Goal: Task Accomplishment & Management: Use online tool/utility

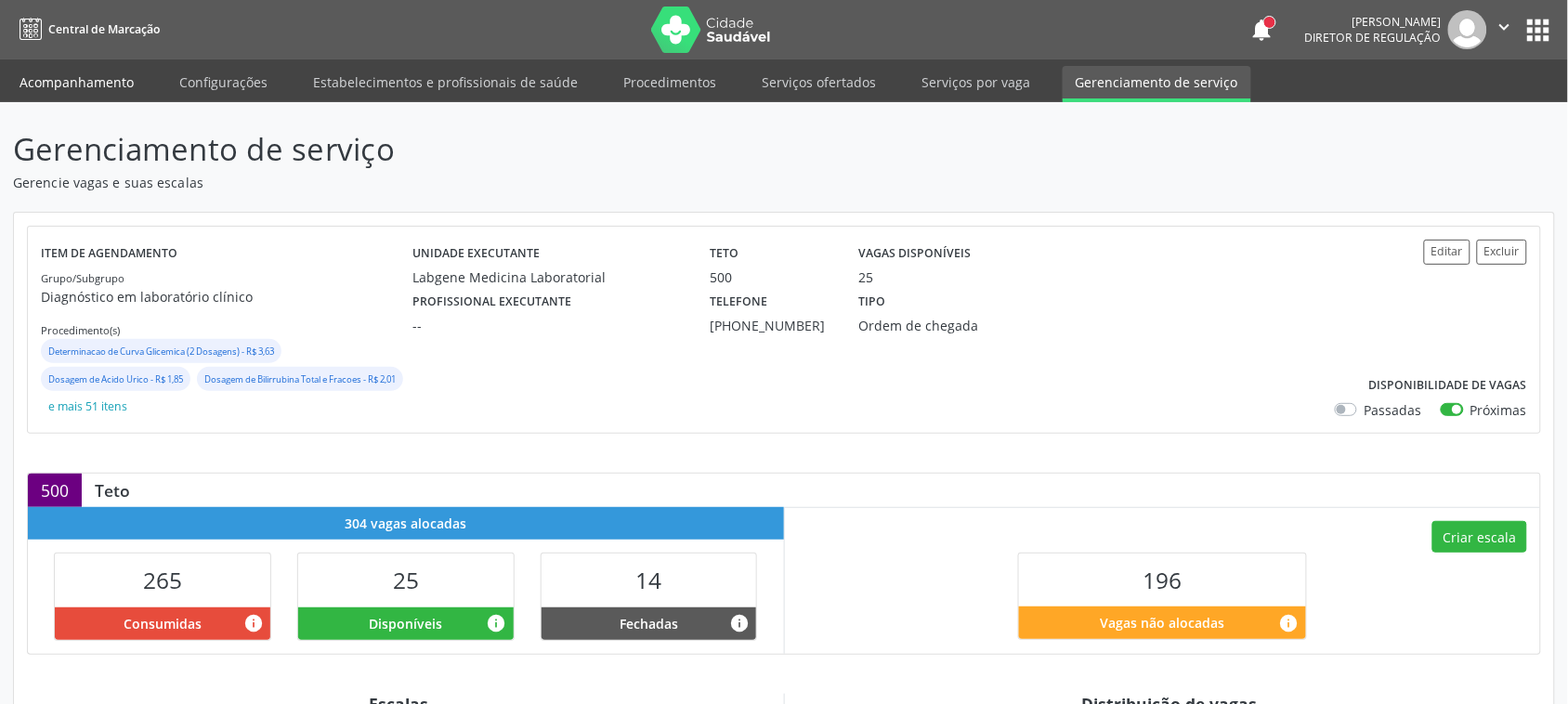
click at [69, 86] on link "Acompanhamento" at bounding box center [76, 81] width 140 height 32
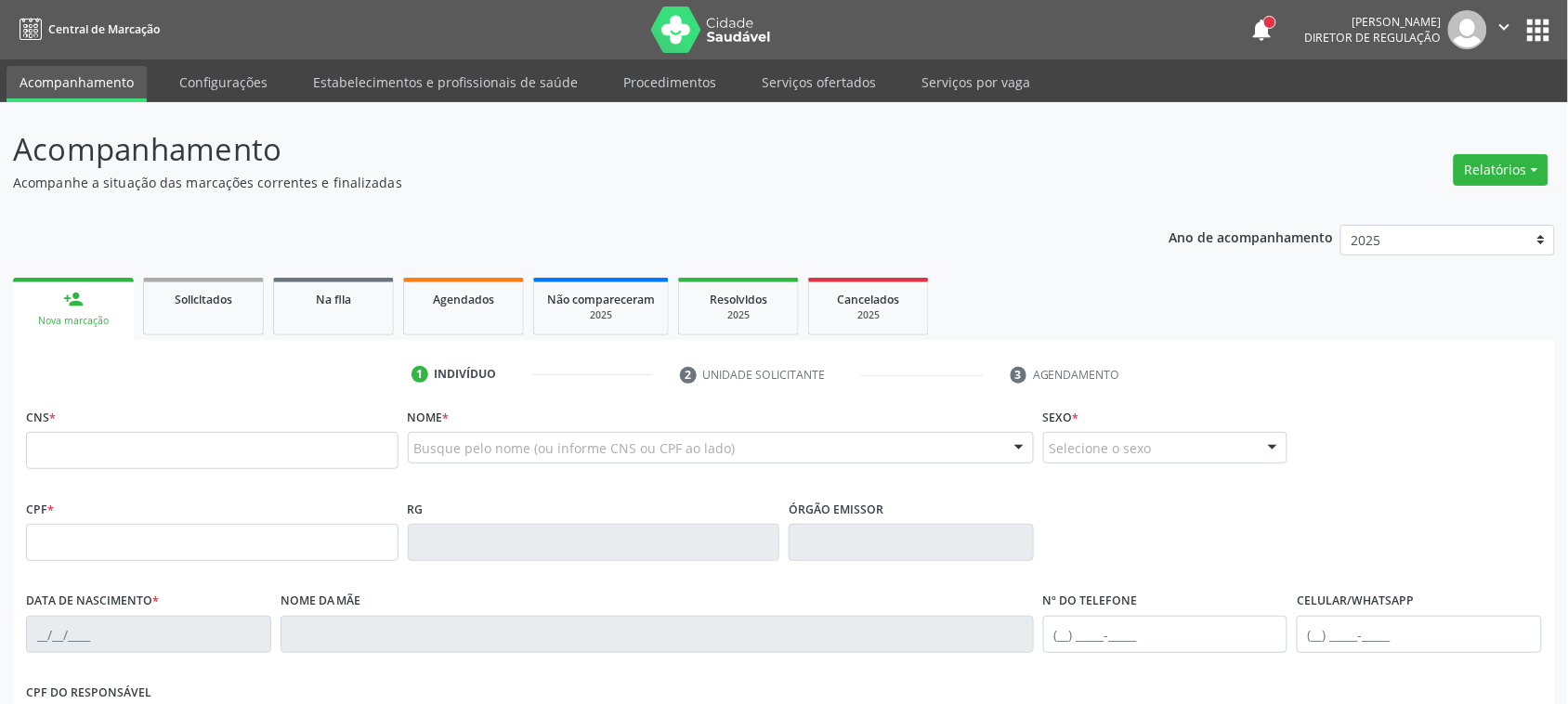
click at [239, 446] on input "text" at bounding box center [212, 450] width 373 height 37
click at [438, 320] on link "Agendados" at bounding box center [463, 306] width 120 height 58
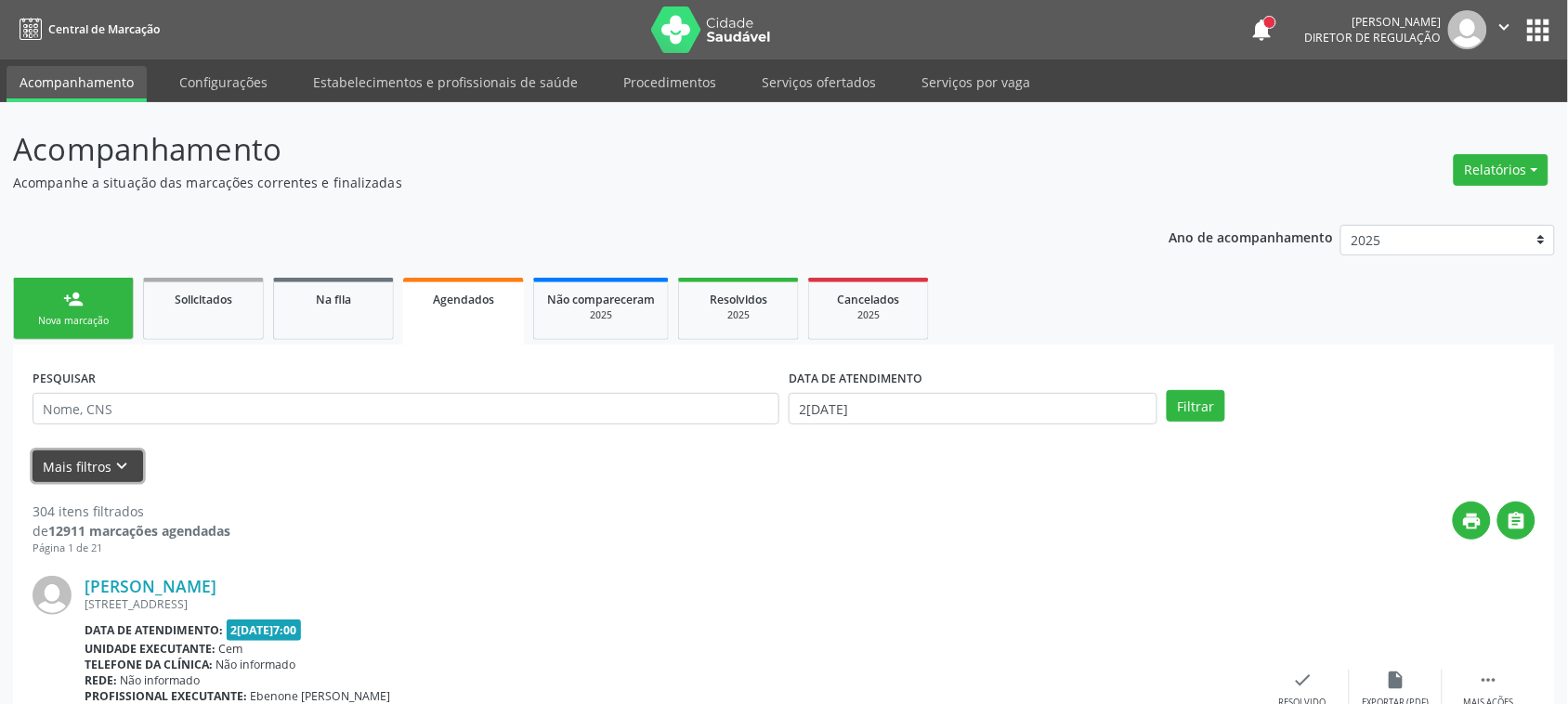
click at [128, 472] on icon "keyboard_arrow_down" at bounding box center [122, 466] width 21 height 21
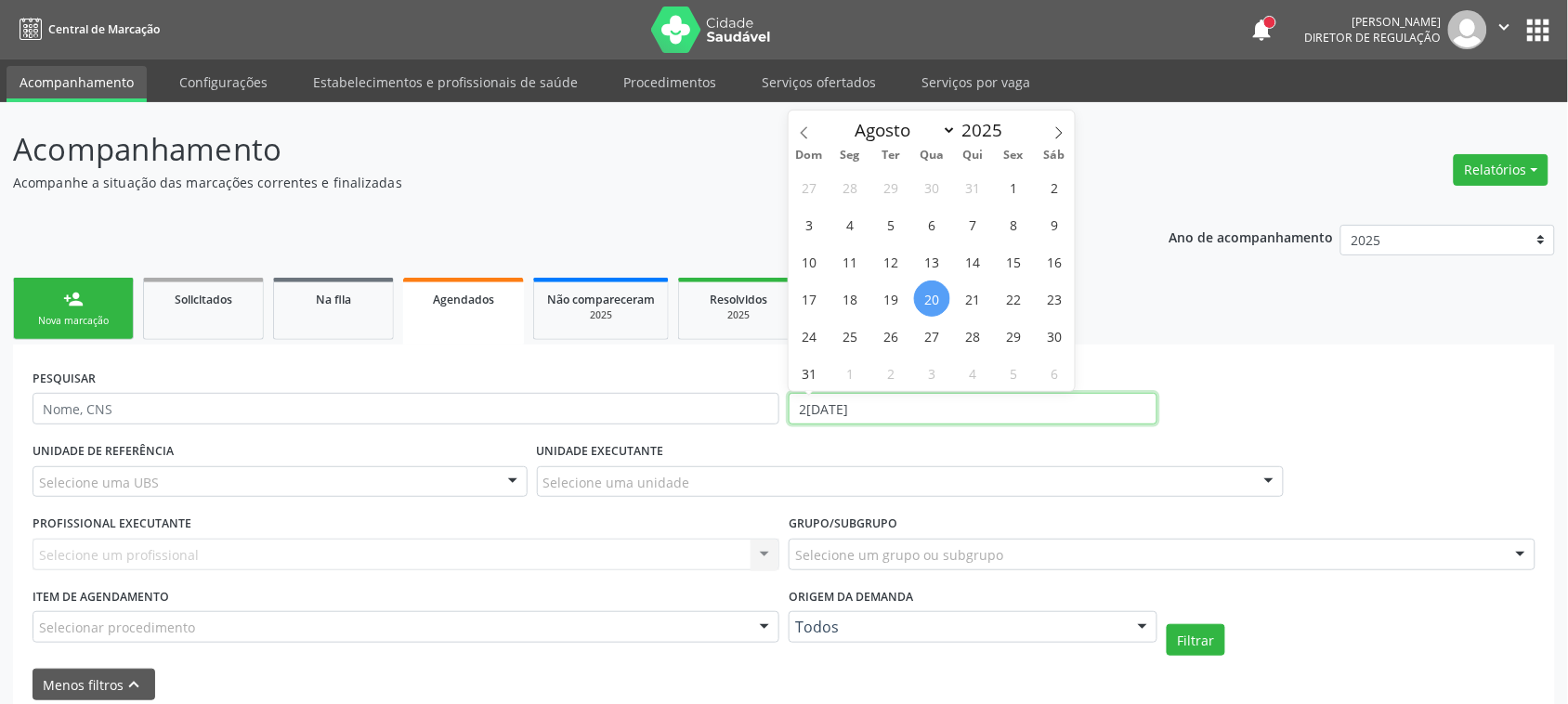
click at [894, 406] on input "20/08/2025" at bounding box center [973, 408] width 369 height 31
click at [922, 339] on span "27" at bounding box center [932, 336] width 36 height 36
type input "27/08/2025"
click at [929, 339] on span "27" at bounding box center [932, 336] width 36 height 36
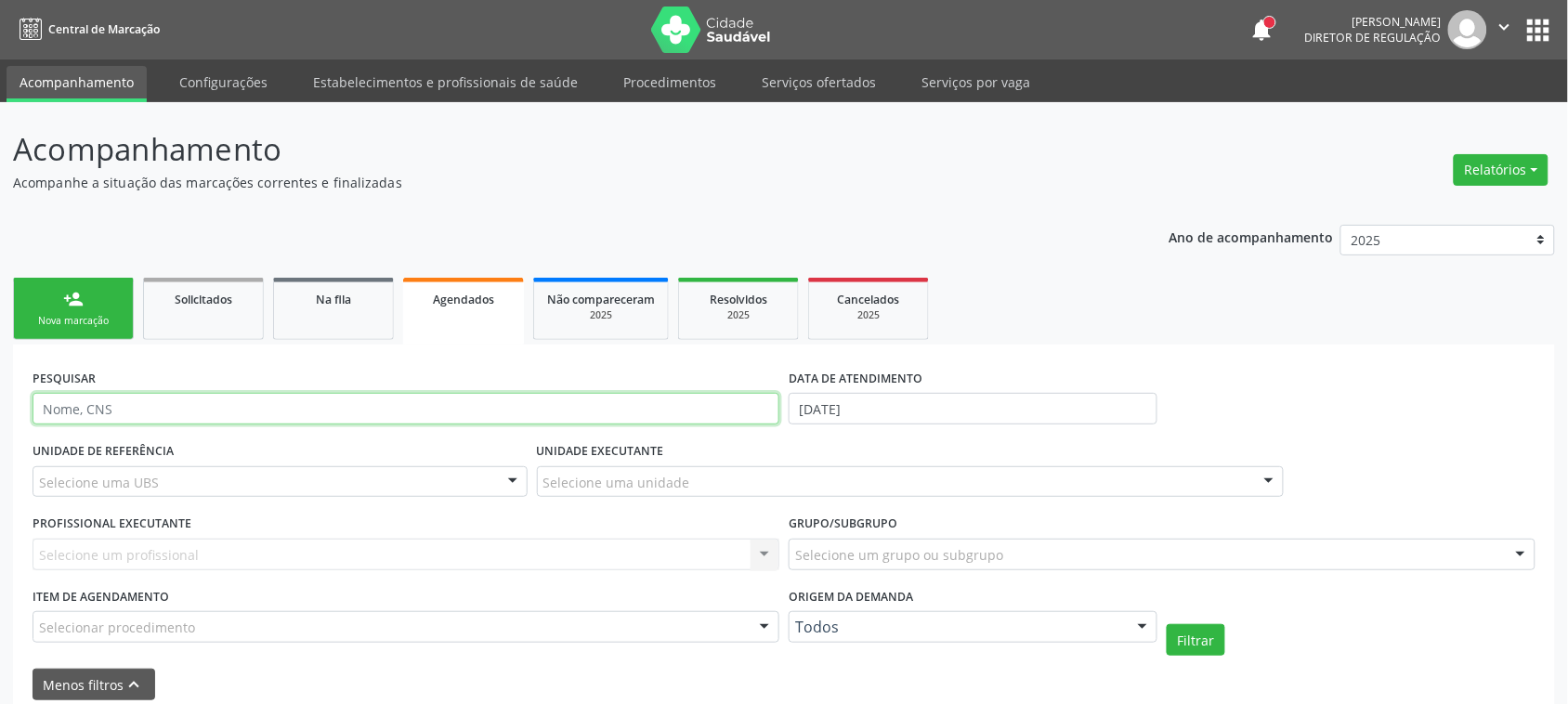
click at [291, 405] on input "text" at bounding box center [405, 408] width 747 height 31
type input "damião paulino"
click at [1167, 625] on button "Filtrar" at bounding box center [1196, 640] width 59 height 31
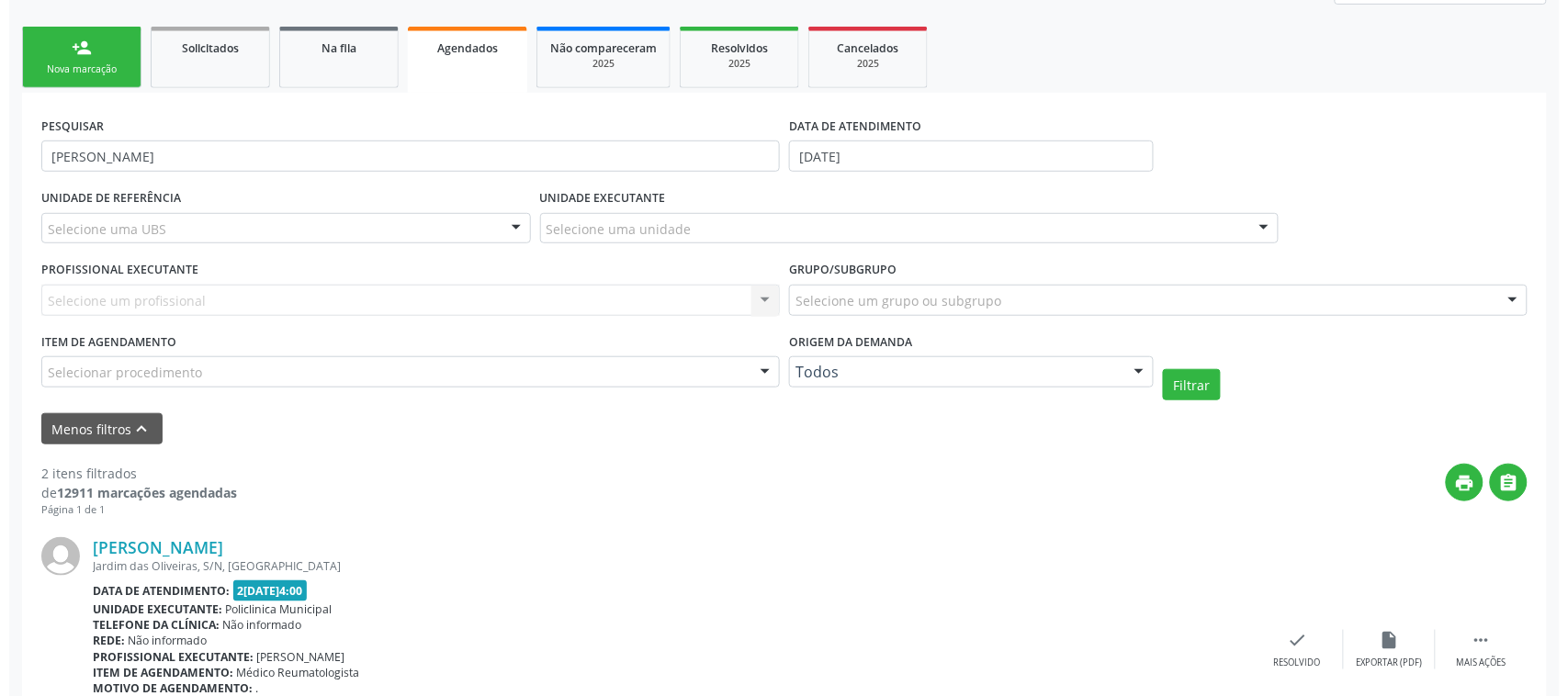
scroll to position [490, 0]
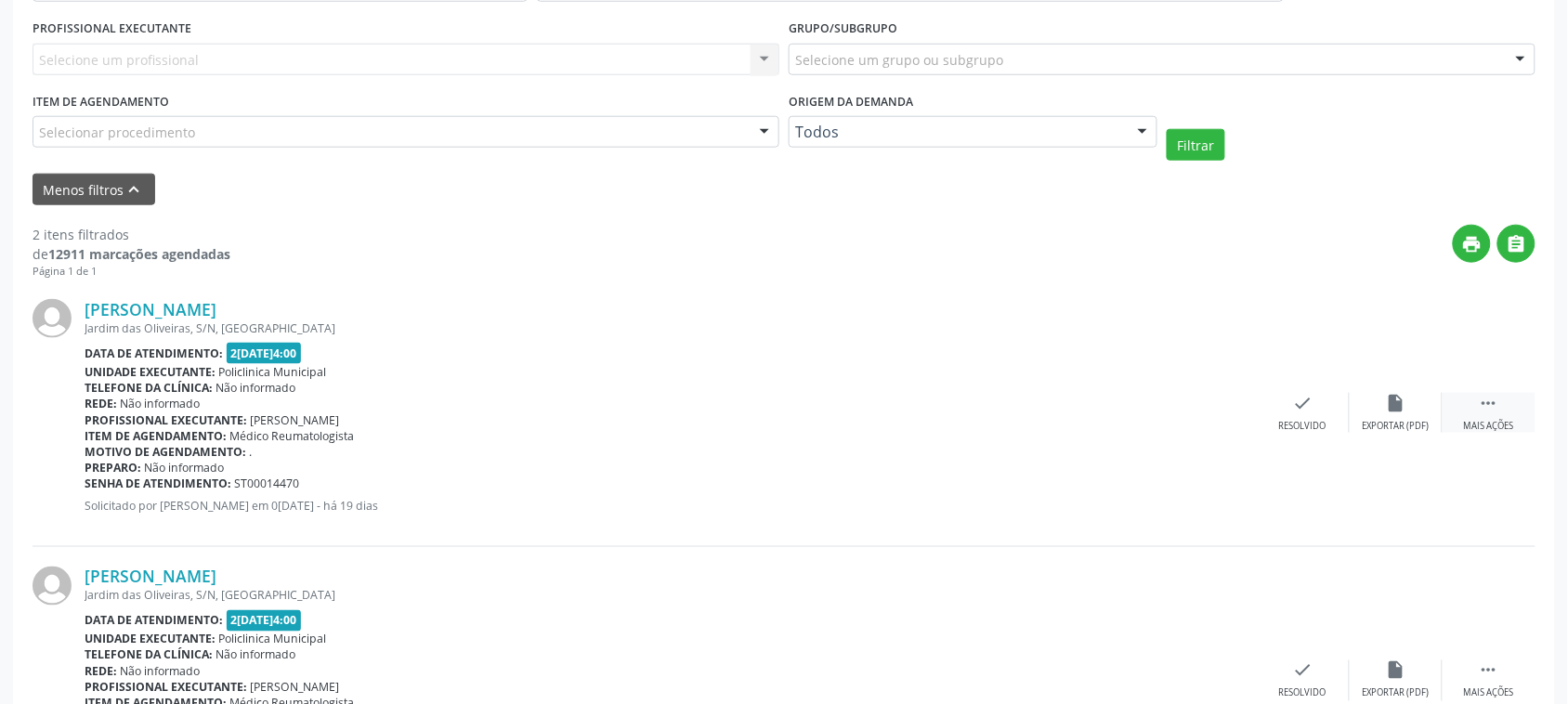
click at [1494, 404] on icon "" at bounding box center [1489, 402] width 21 height 21
click at [1227, 406] on div "cancel Cancelar" at bounding box center [1210, 412] width 93 height 40
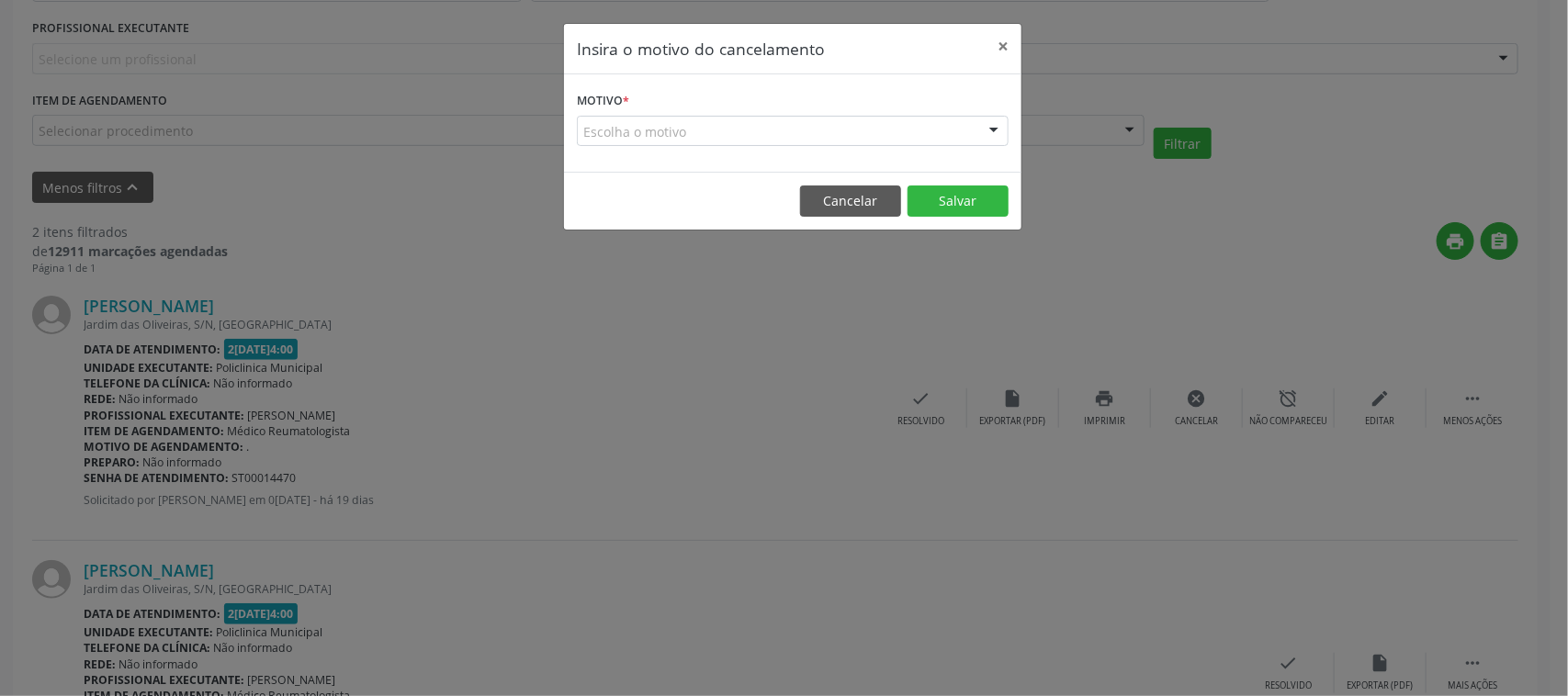
click at [719, 136] on div "Escolha o motivo" at bounding box center [793, 132] width 432 height 31
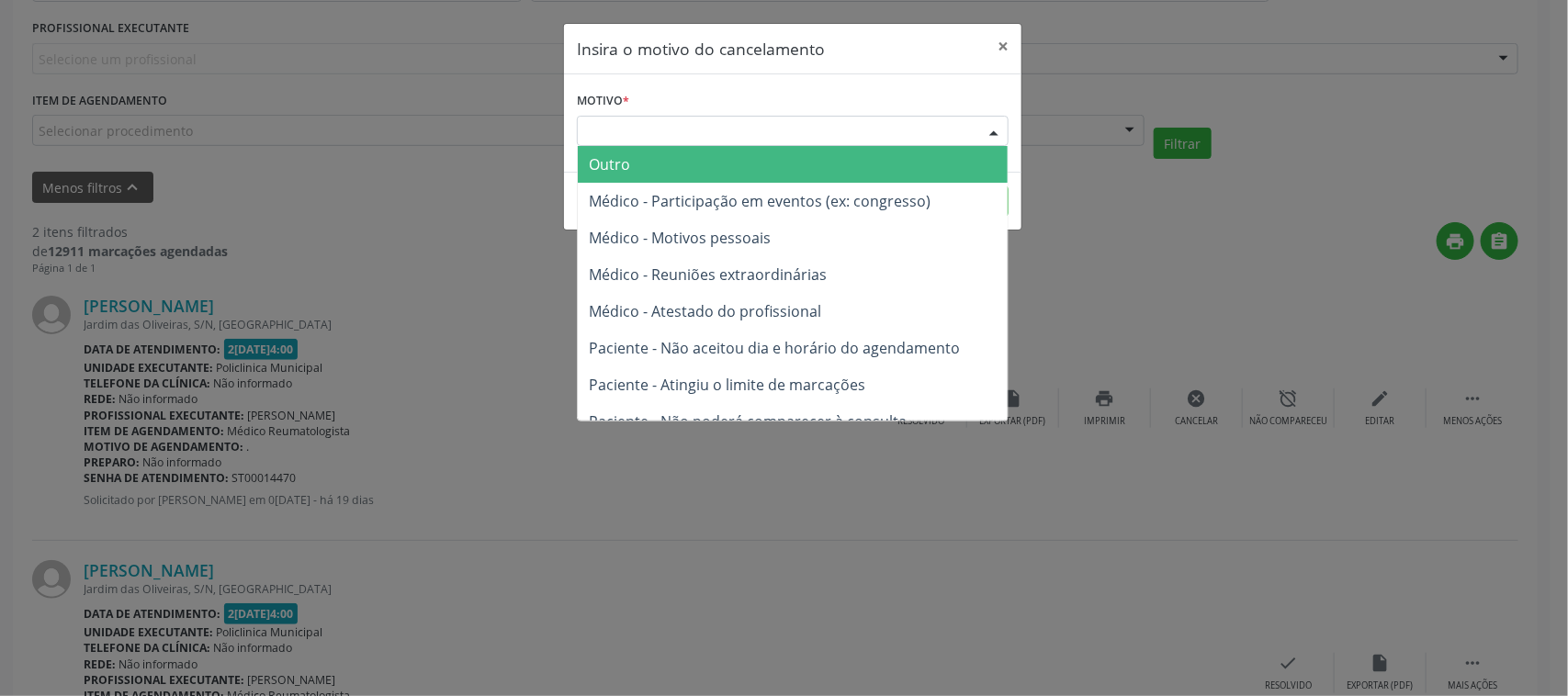
click at [657, 170] on span "Outro" at bounding box center [793, 165] width 430 height 37
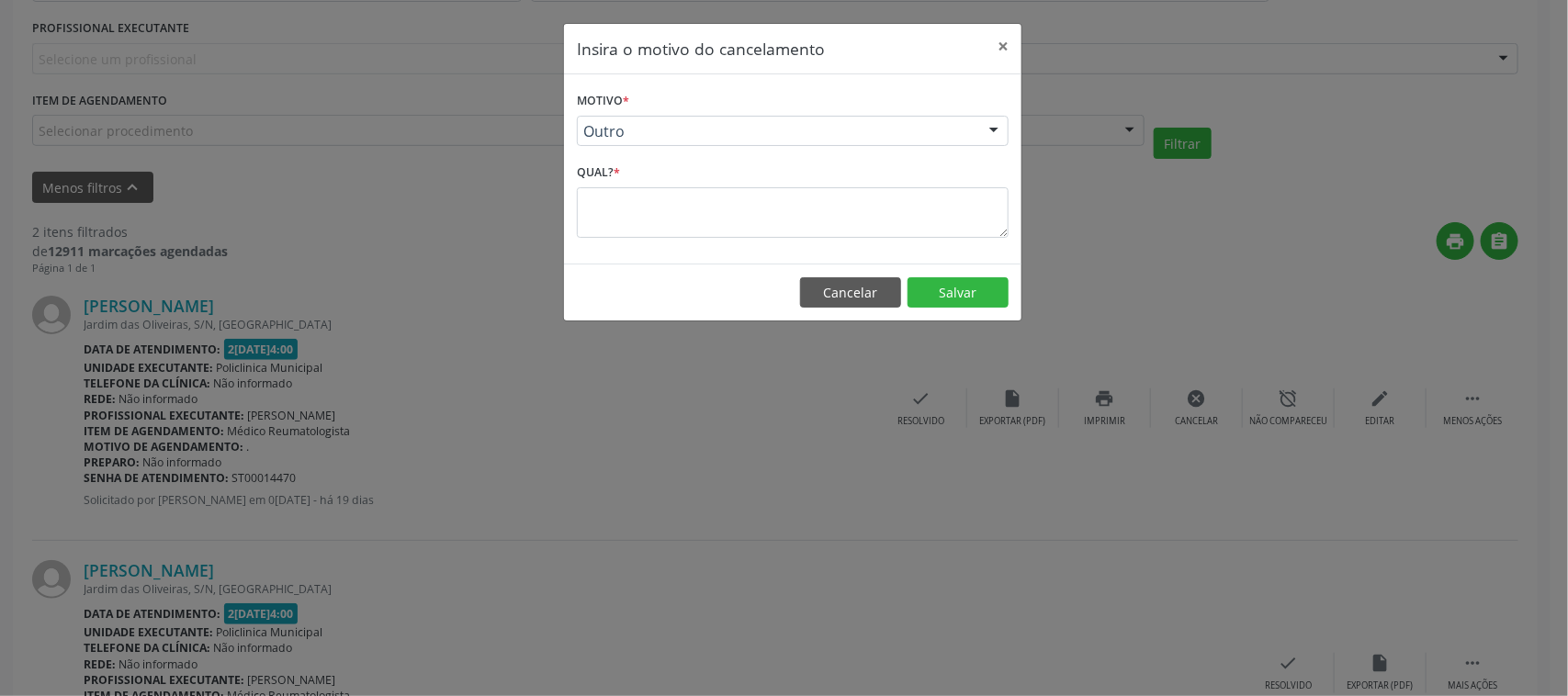
click at [657, 186] on div "Qual? *" at bounding box center [793, 197] width 432 height 78
click at [655, 207] on textarea at bounding box center [793, 213] width 432 height 50
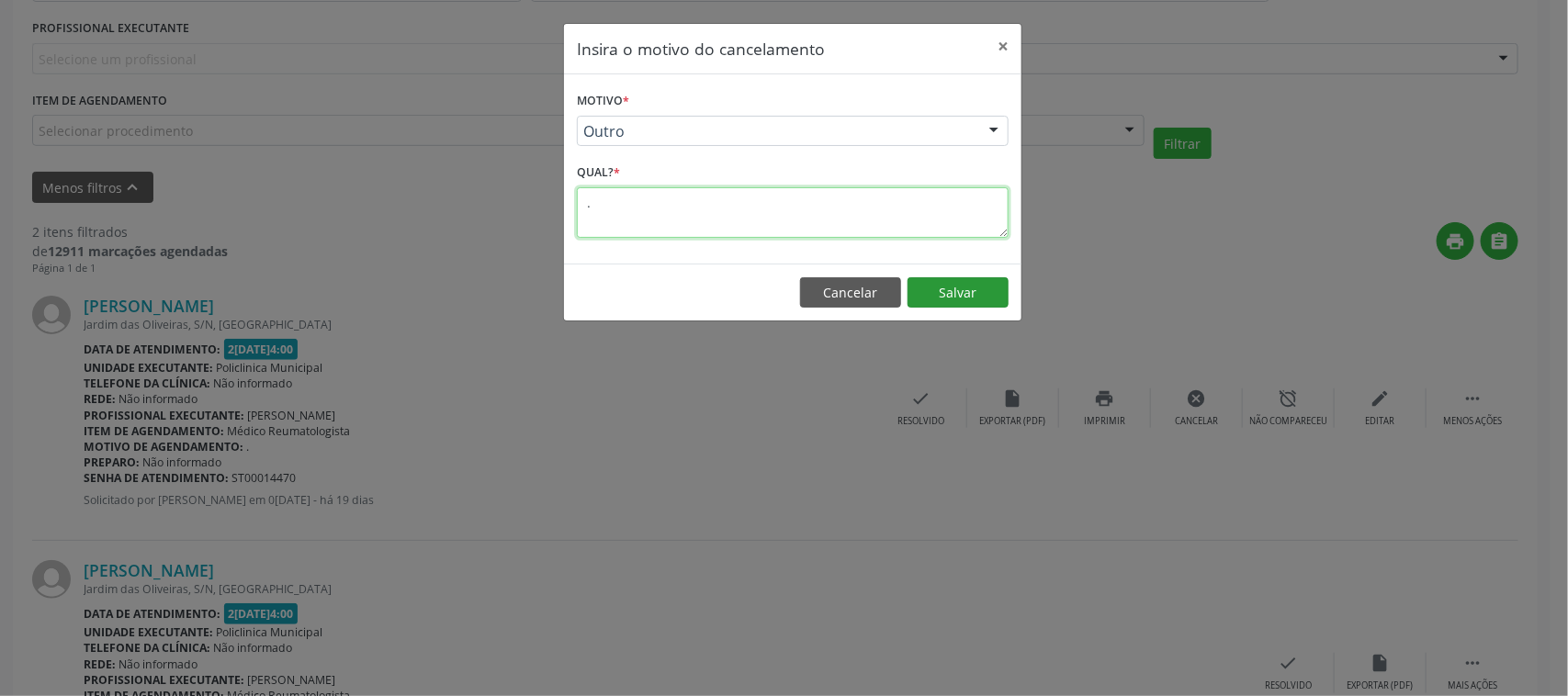
type textarea "."
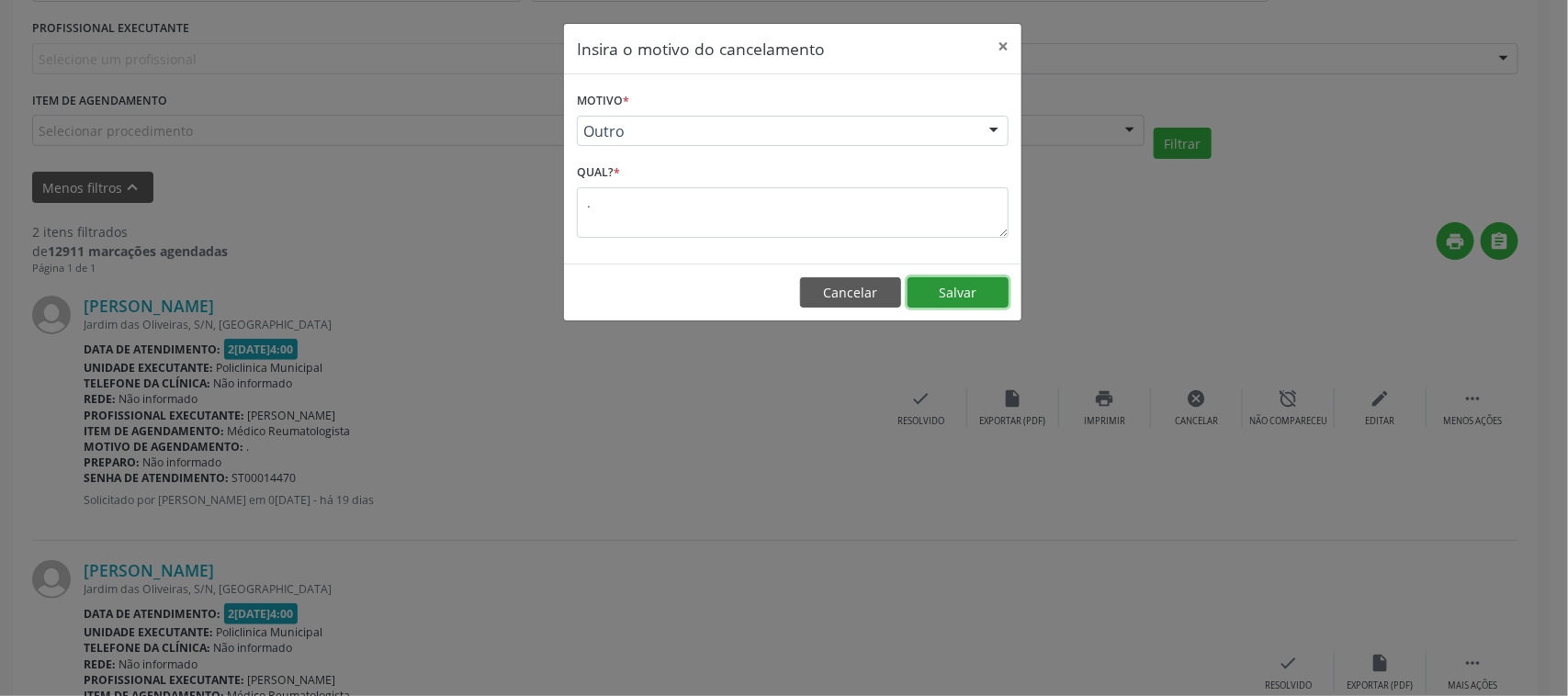
click at [916, 286] on button "Salvar" at bounding box center [958, 293] width 101 height 31
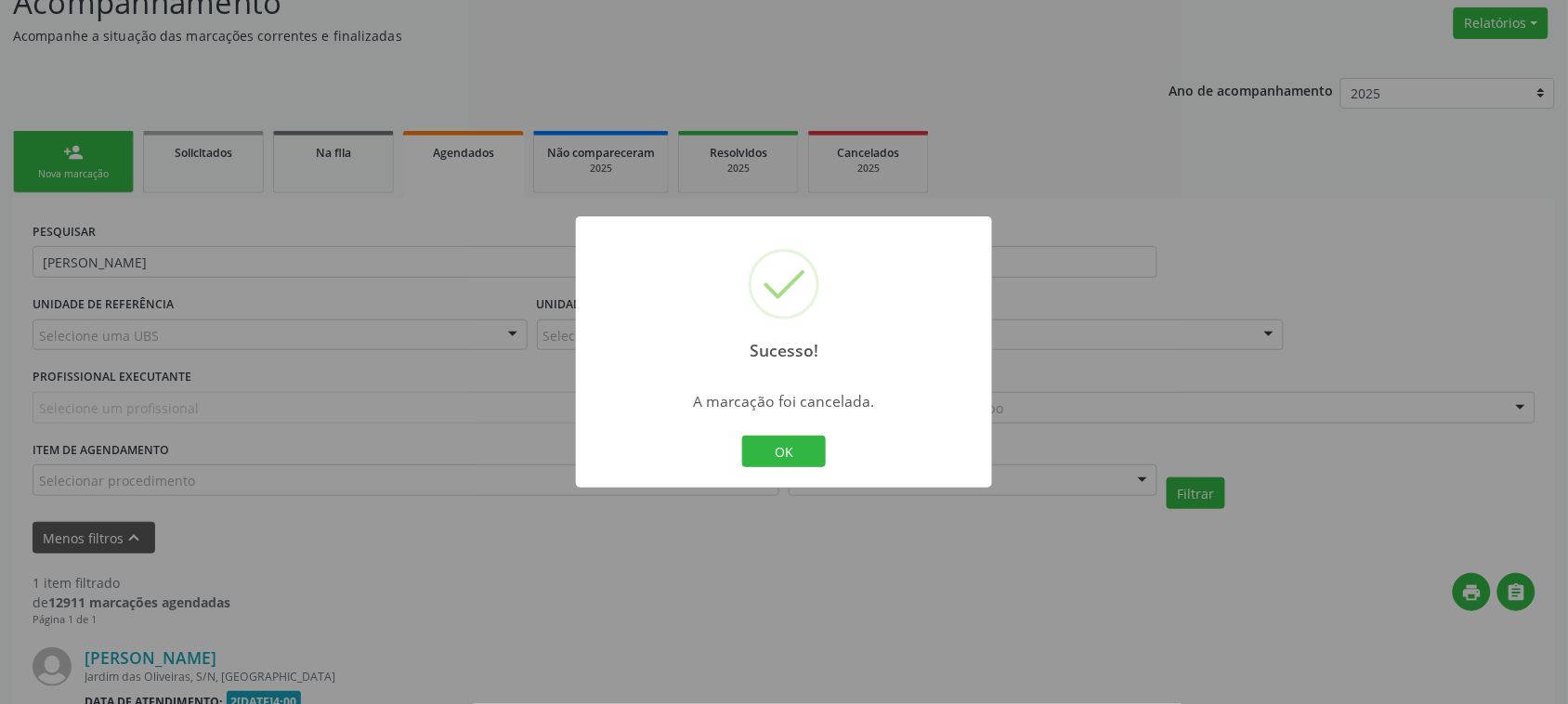
scroll to position [369, 0]
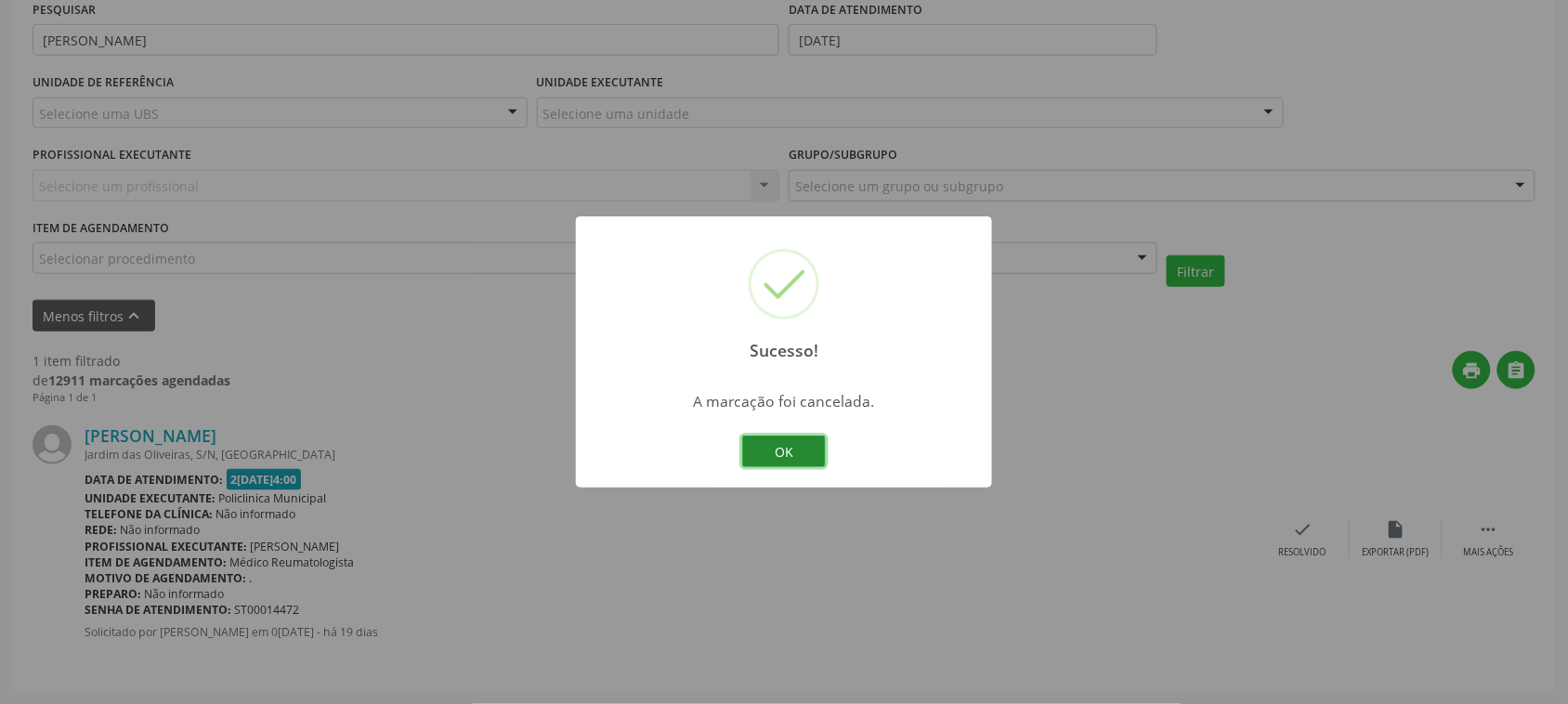
click at [796, 456] on button "OK" at bounding box center [783, 451] width 83 height 31
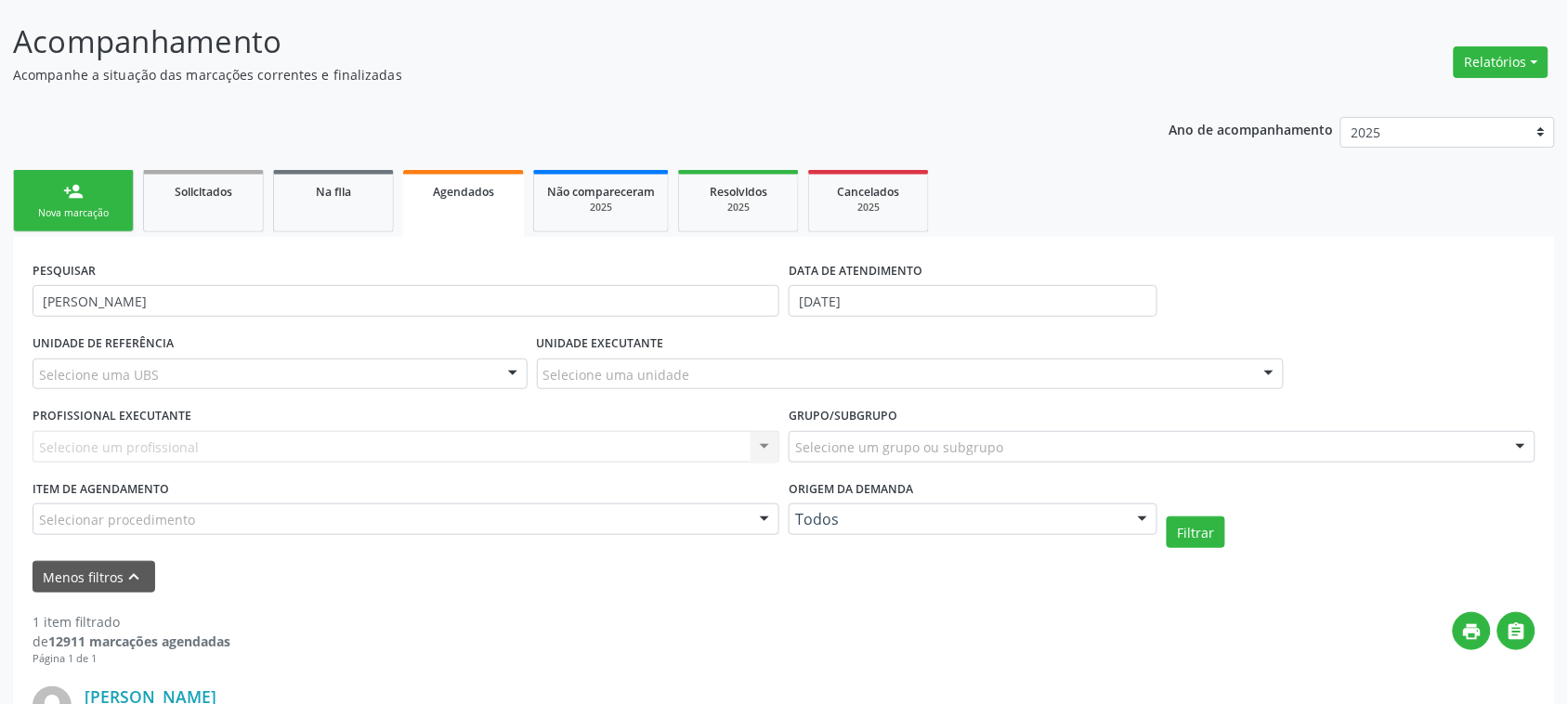
scroll to position [21, 0]
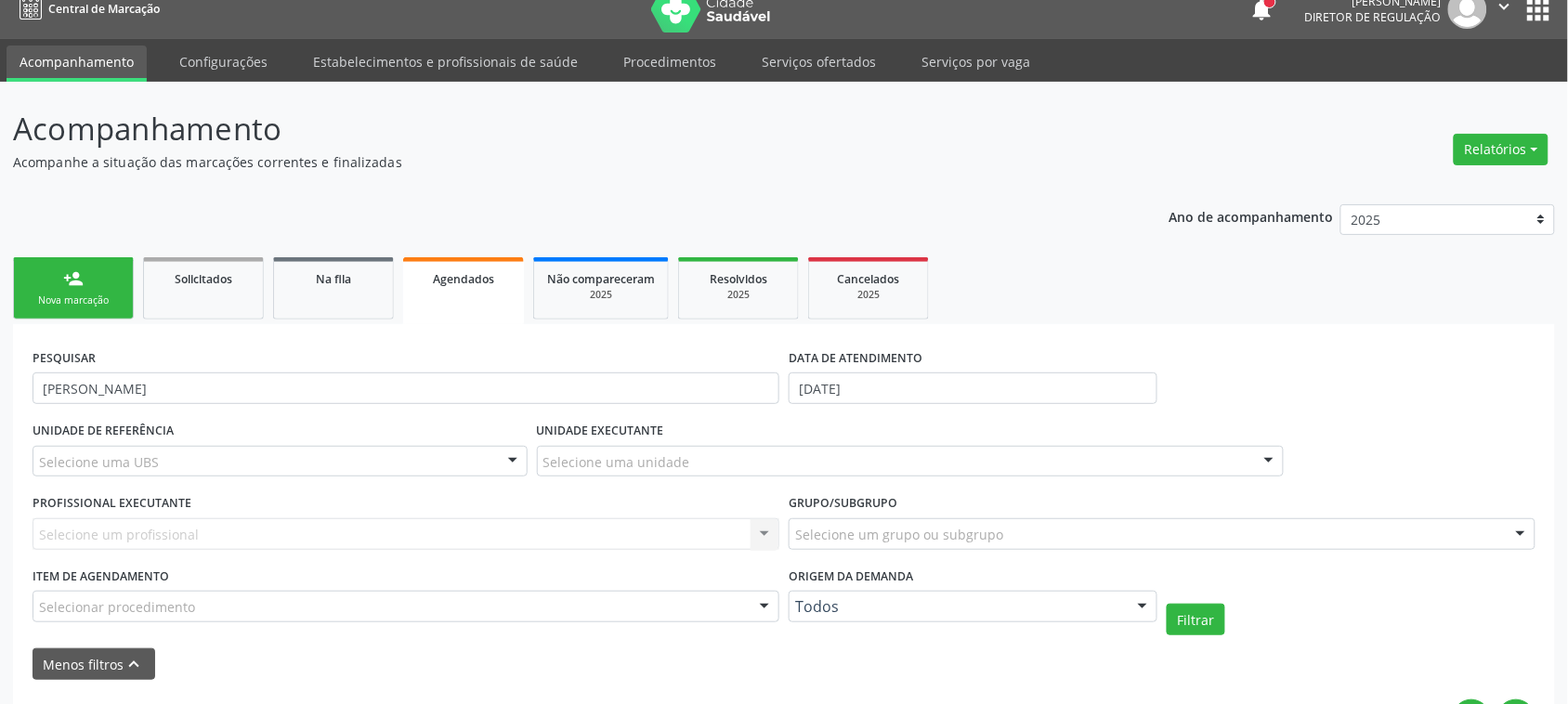
click at [94, 267] on link "person_add Nova marcação" at bounding box center [72, 289] width 120 height 63
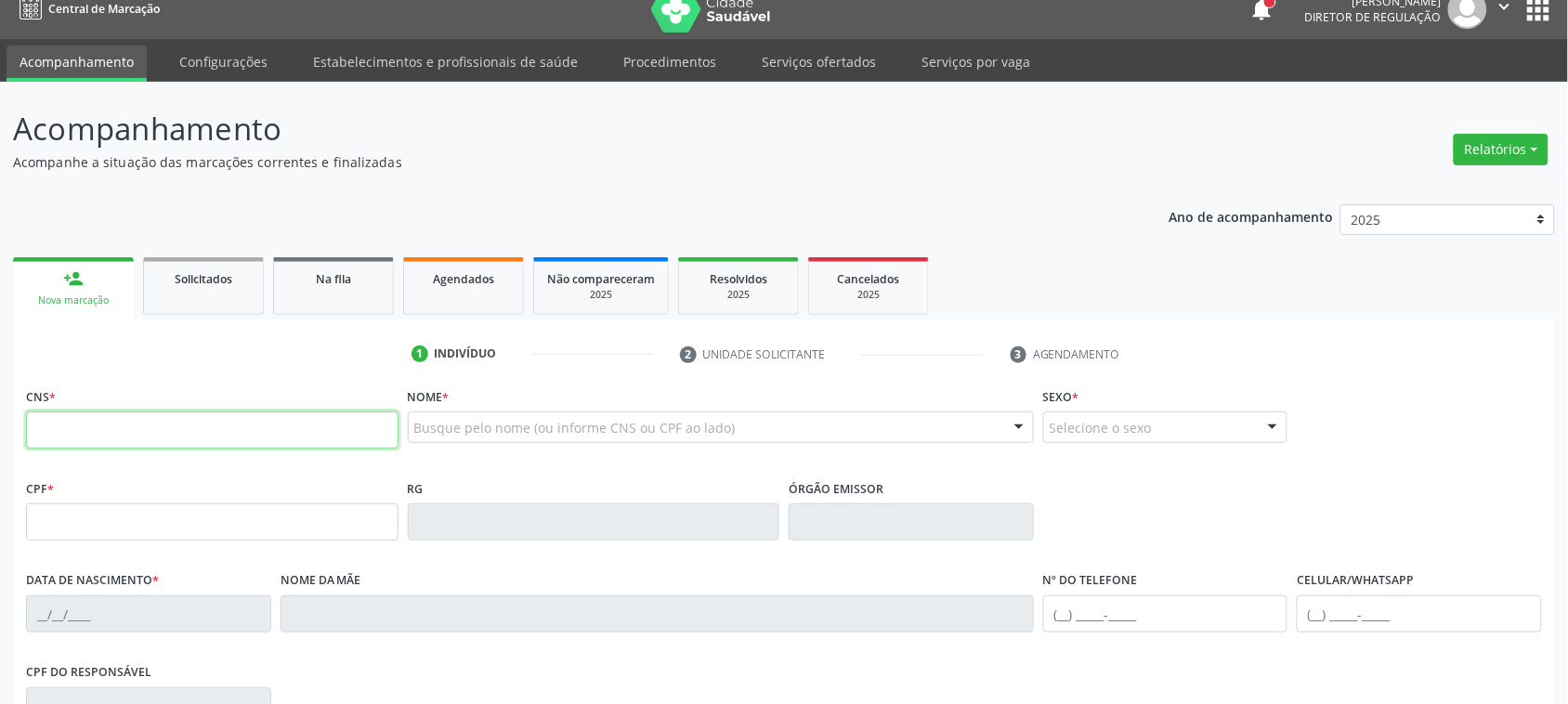
click at [127, 430] on input "text" at bounding box center [212, 430] width 373 height 37
type input "700 2039 9639 0729"
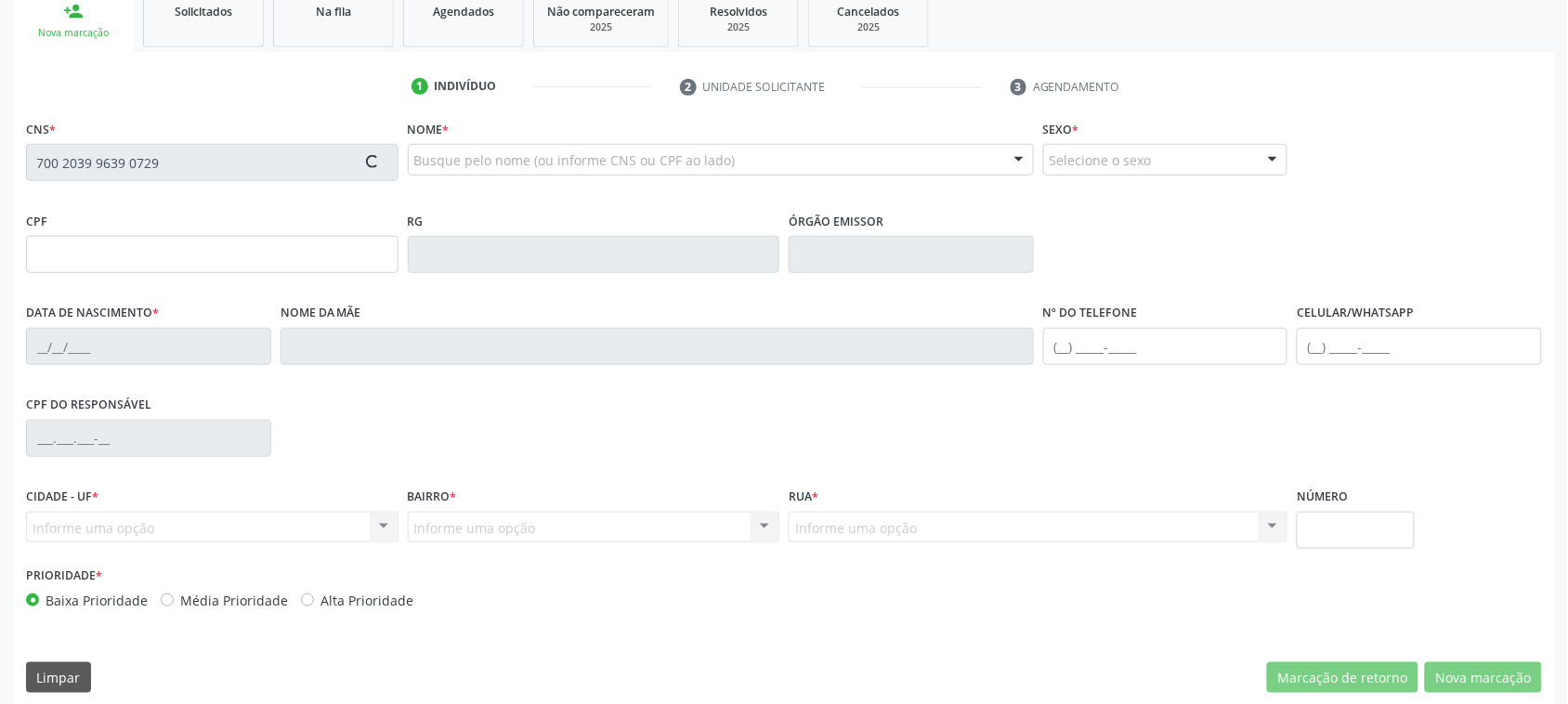
scroll to position [303, 0]
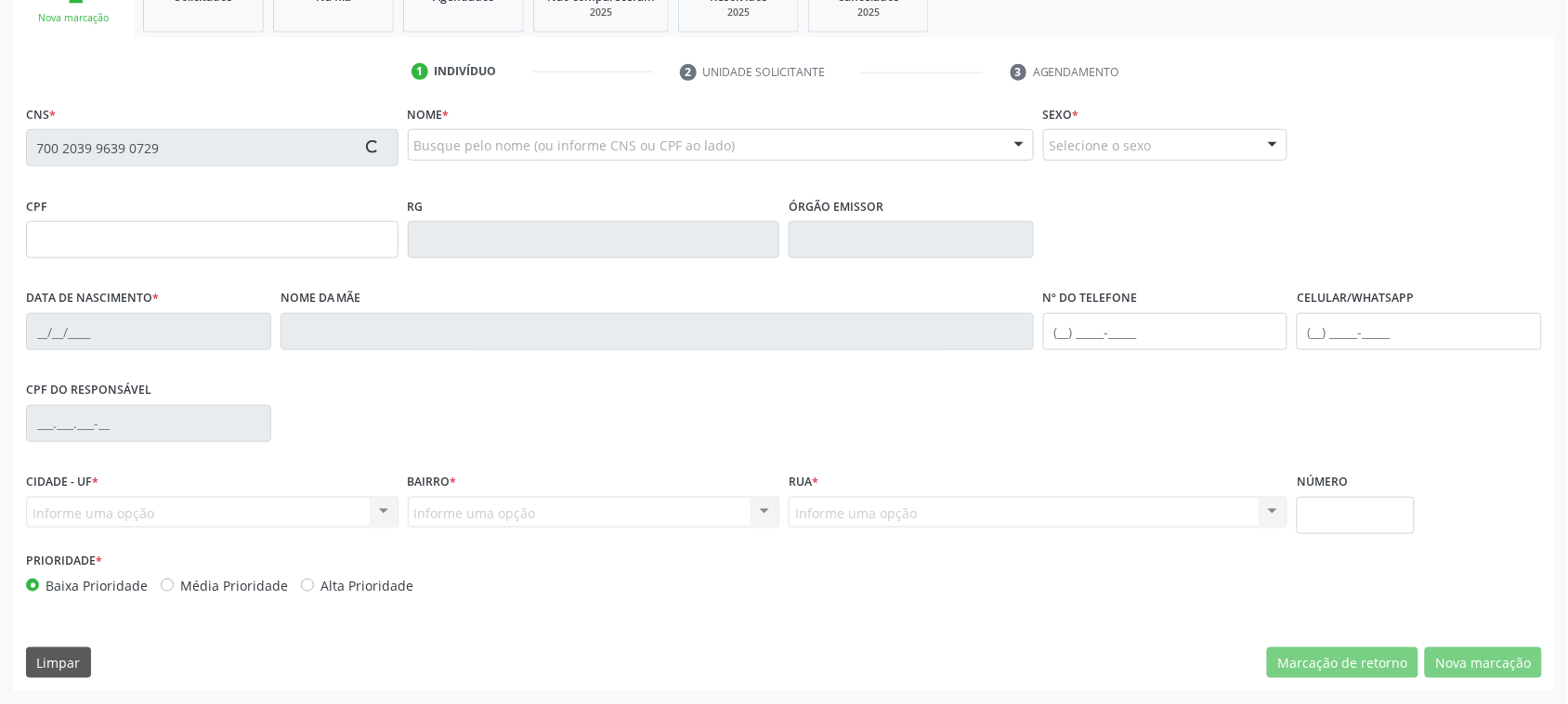
type input "30/03/1964"
type input "Lusia Maria de Jesus"
type input "SN"
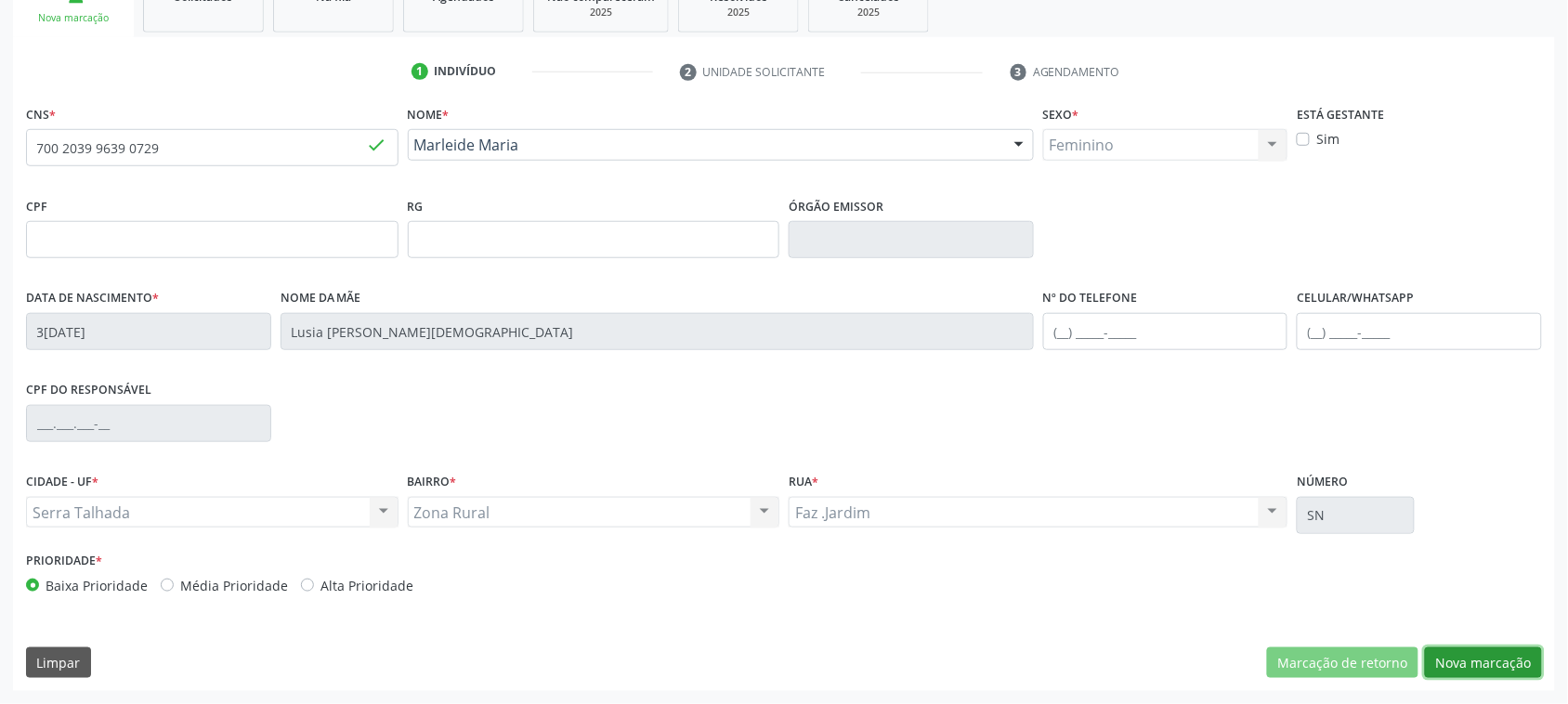
click at [1475, 674] on button "Nova marcação" at bounding box center [1484, 663] width 117 height 31
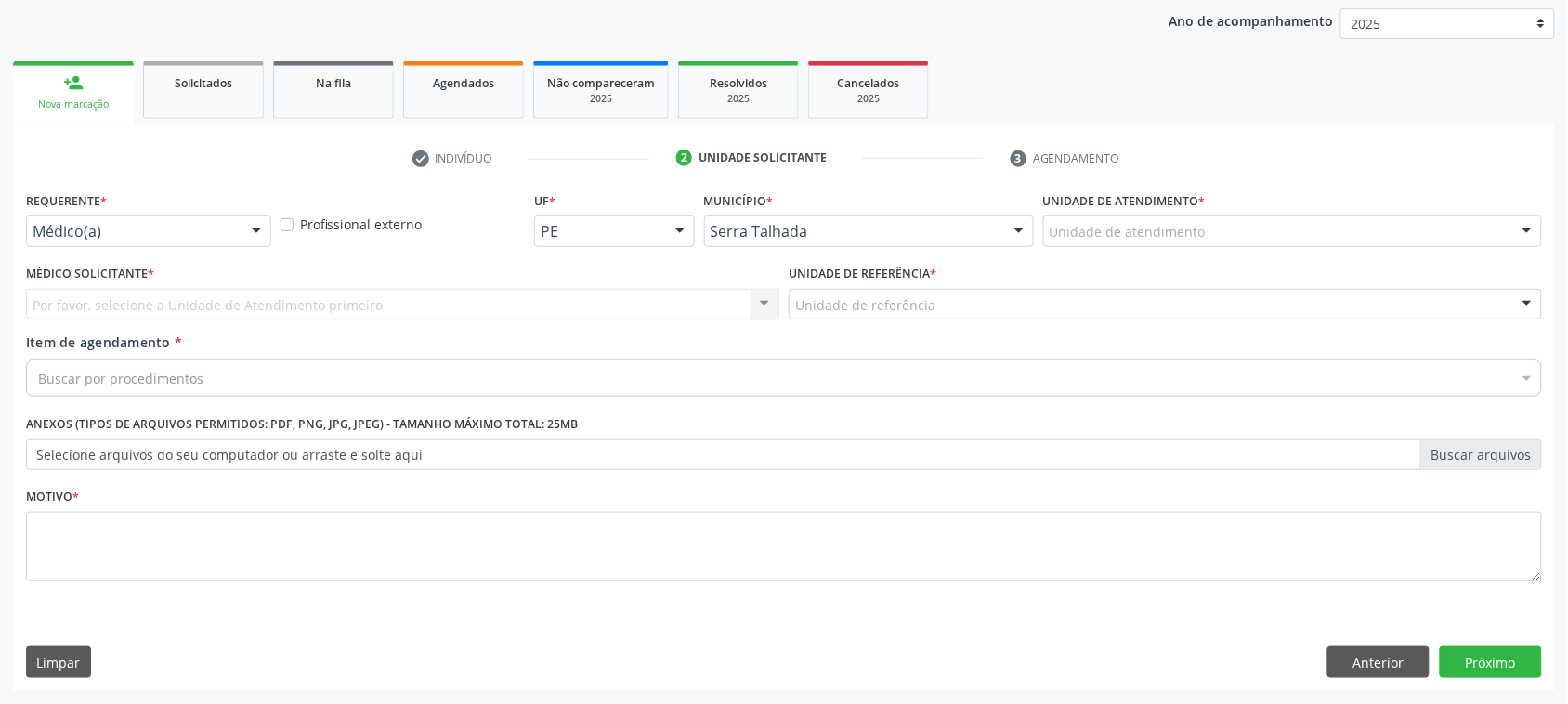
scroll to position [215, 0]
click at [214, 218] on div "Médico(a)" at bounding box center [149, 232] width 246 height 31
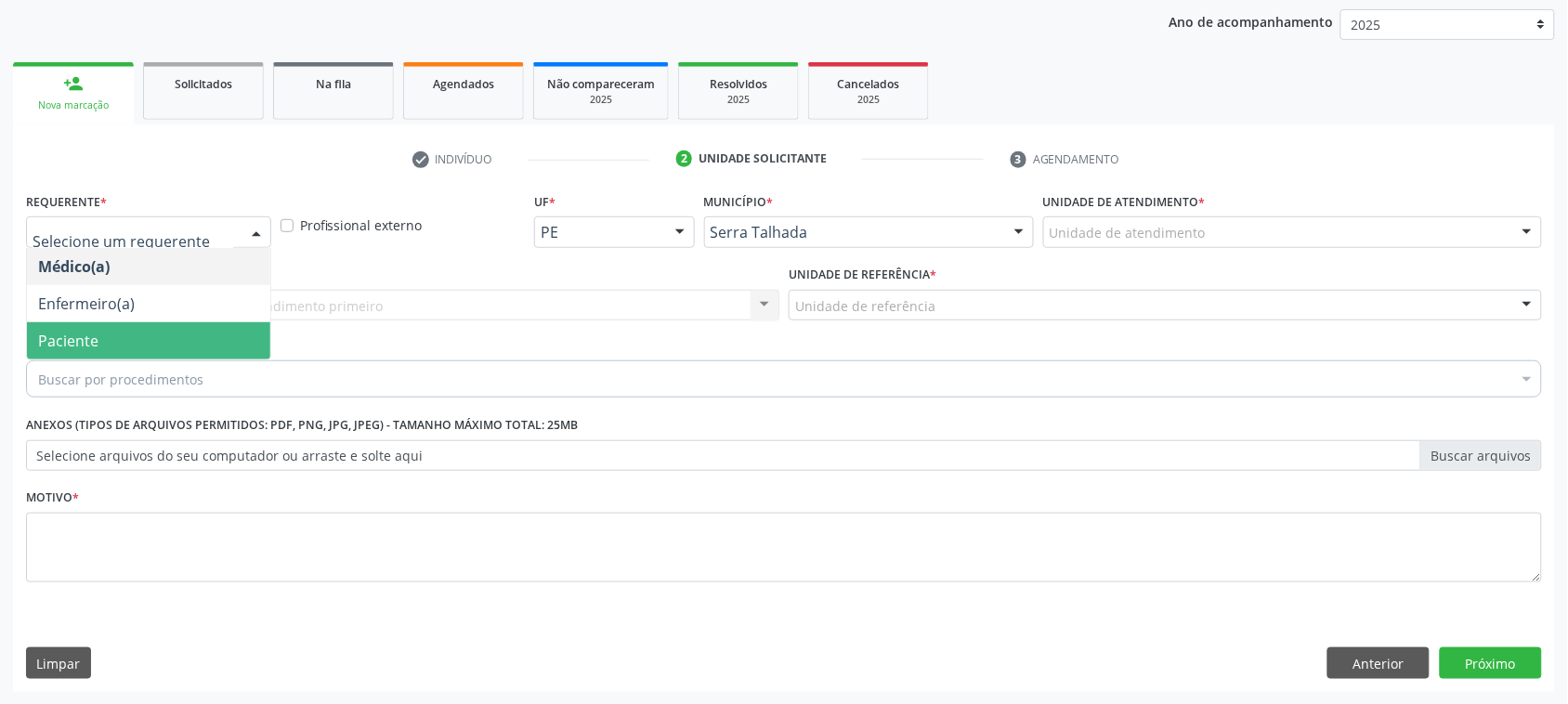
click at [121, 340] on span "Paciente" at bounding box center [149, 341] width 244 height 37
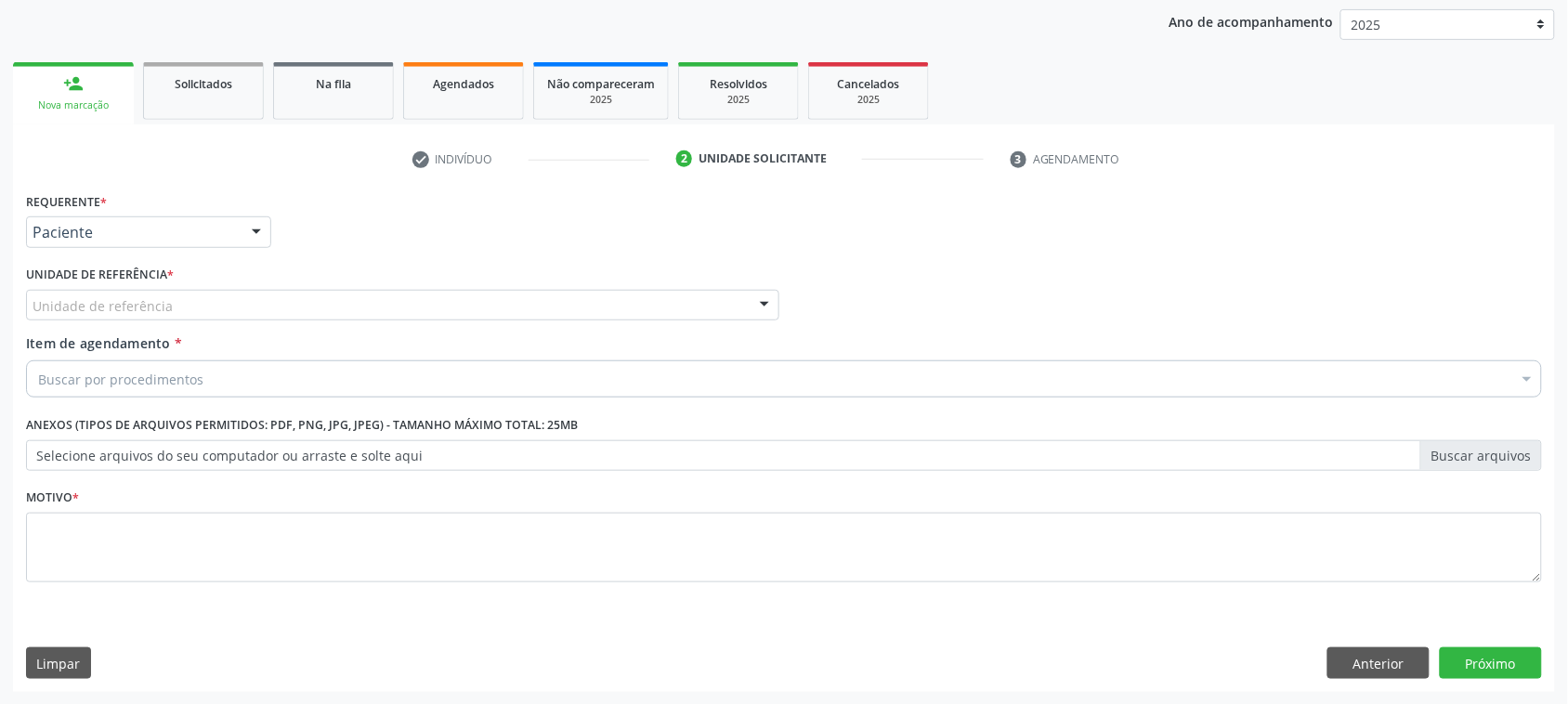
click at [114, 290] on div "Unidade de referência" at bounding box center [403, 305] width 754 height 31
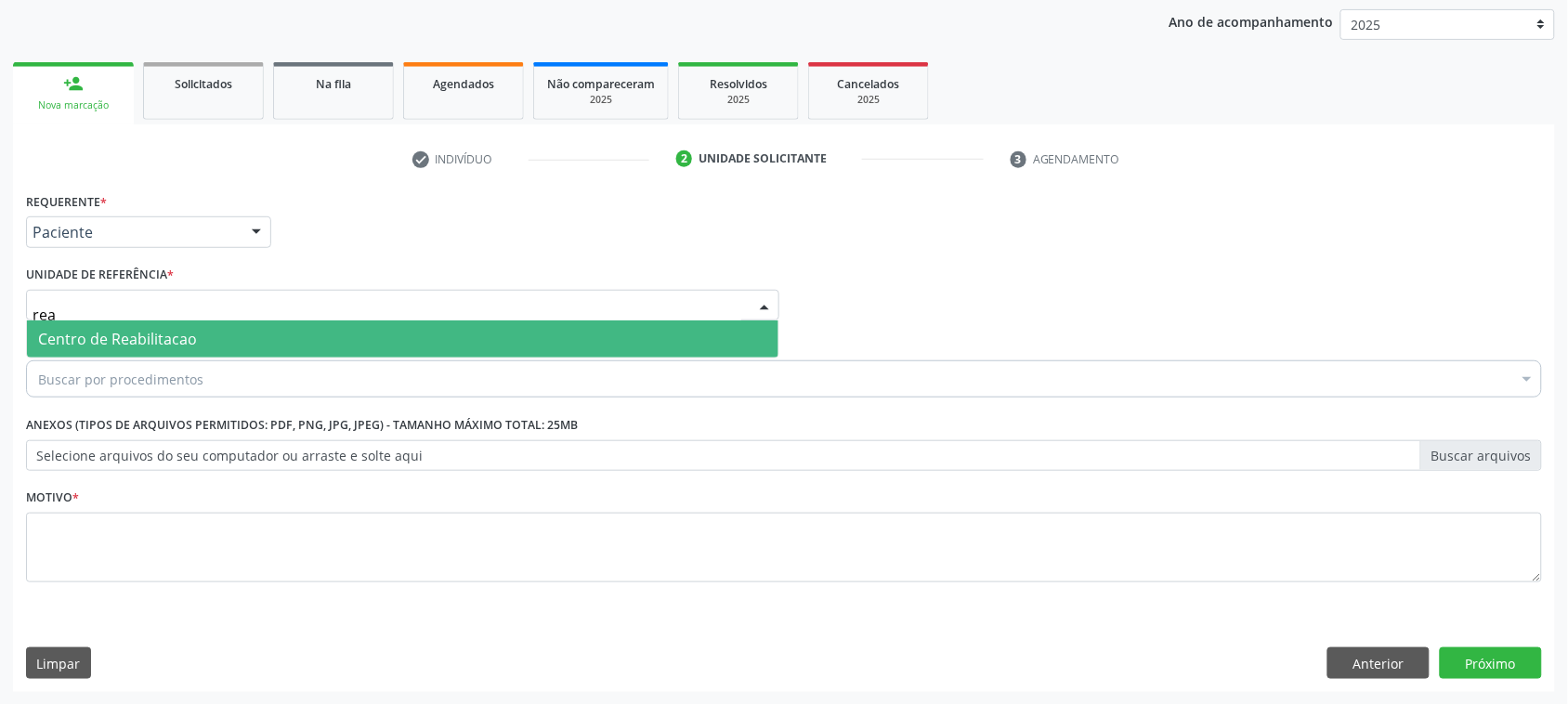
type input "reab"
click at [164, 332] on span "Centro de Reabilitacao" at bounding box center [117, 339] width 159 height 21
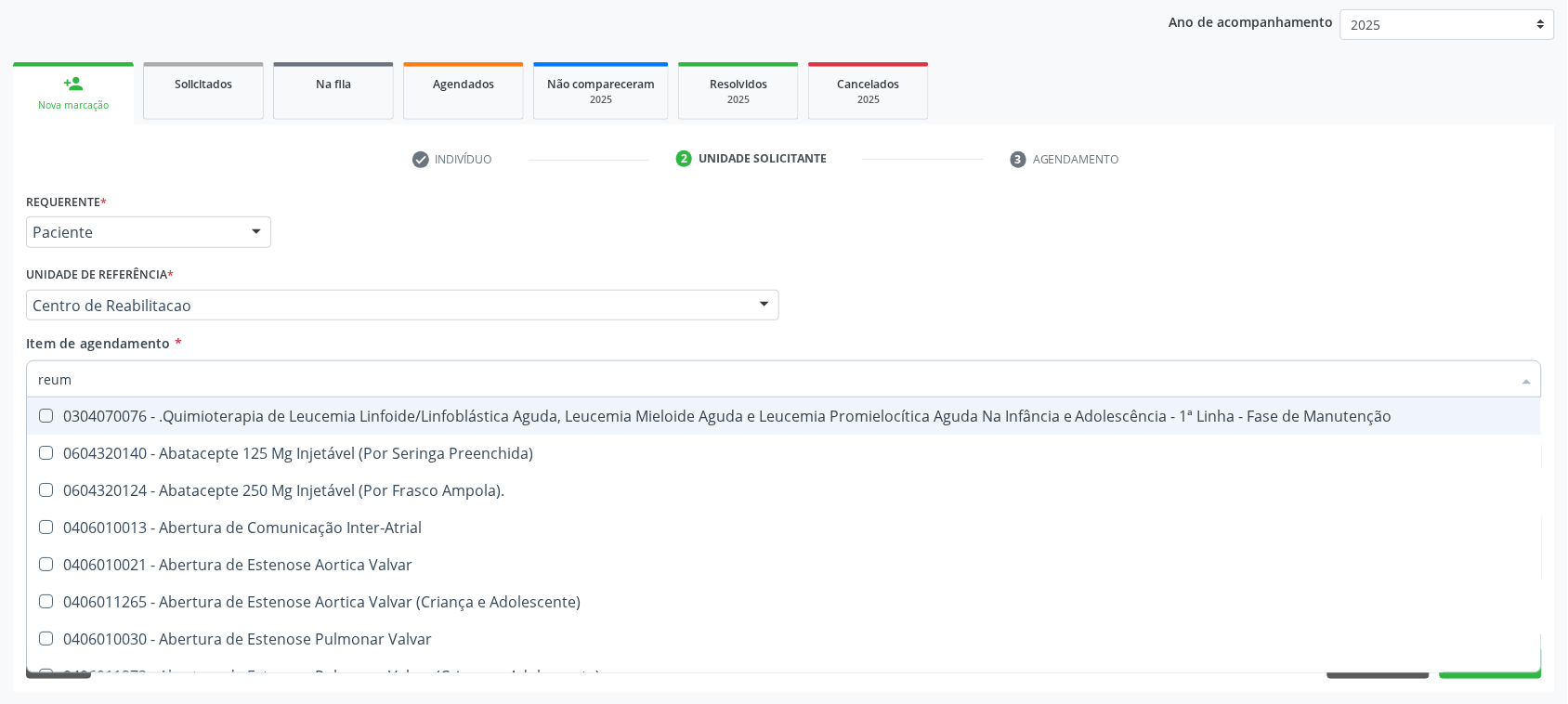
type input "reuma"
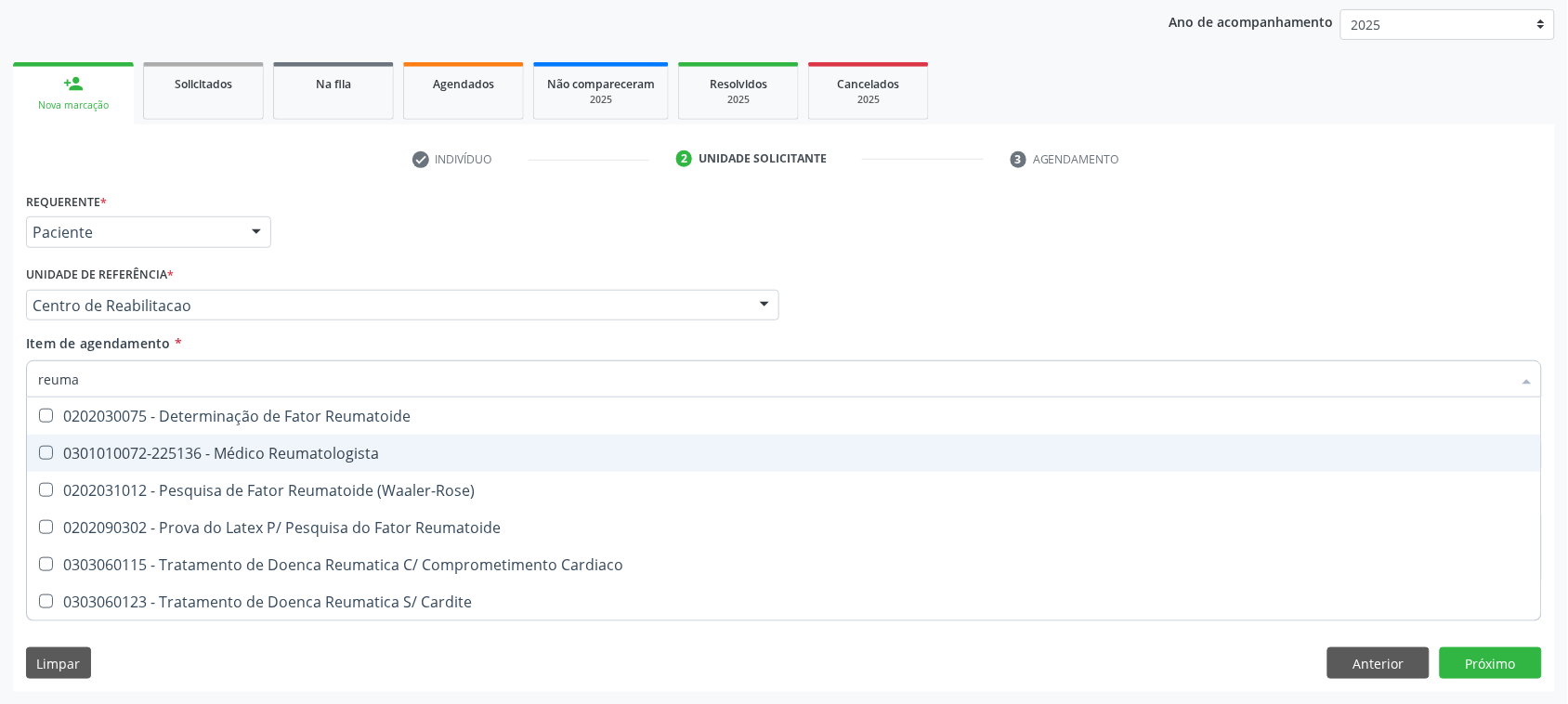
click at [258, 458] on div "0301010072-225136 - Médico Reumatologista" at bounding box center [784, 453] width 1492 height 15
checkbox Reumatologista "true"
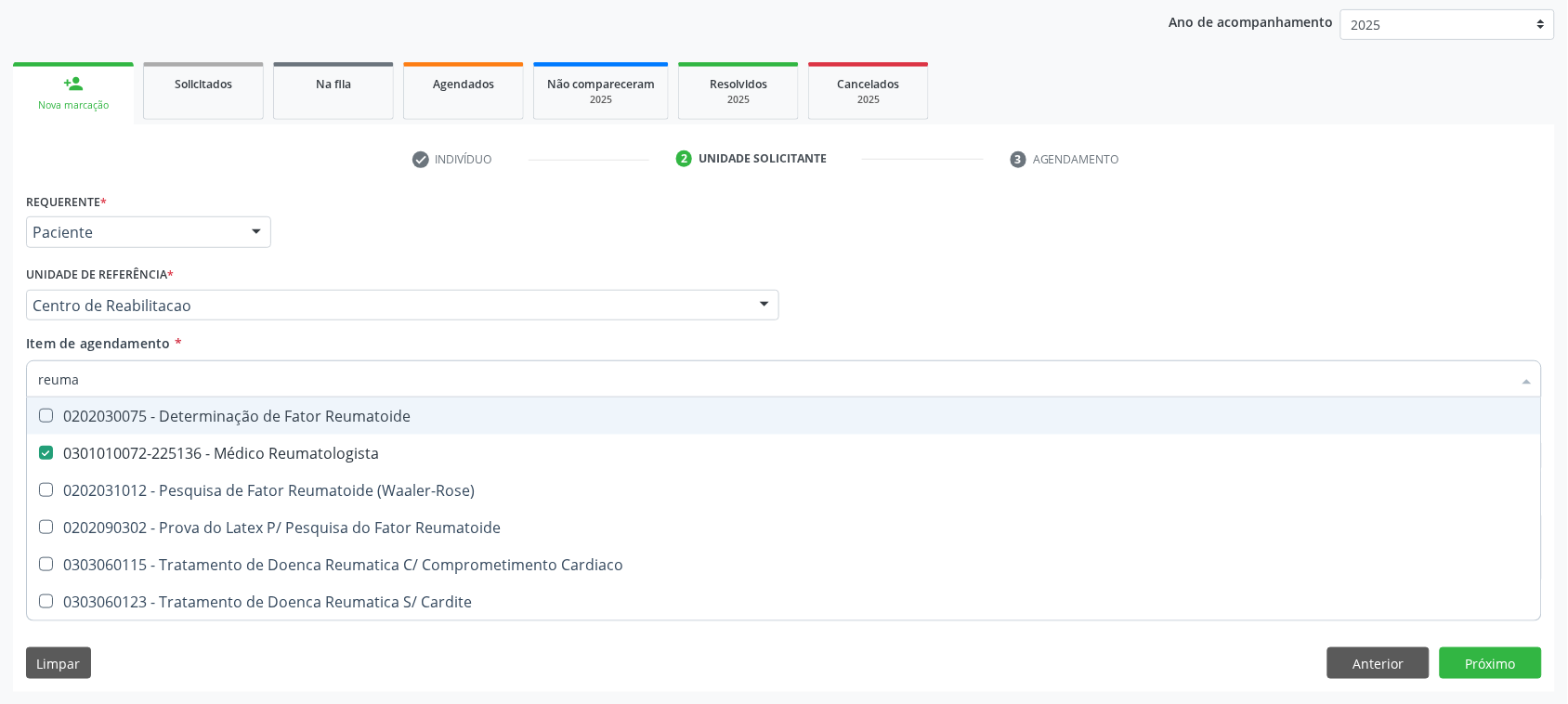
click at [1038, 295] on div "Médico Solicitante Por favor, selecione a Unidade de Atendimento primeiro Nenhu…" at bounding box center [784, 298] width 1525 height 72
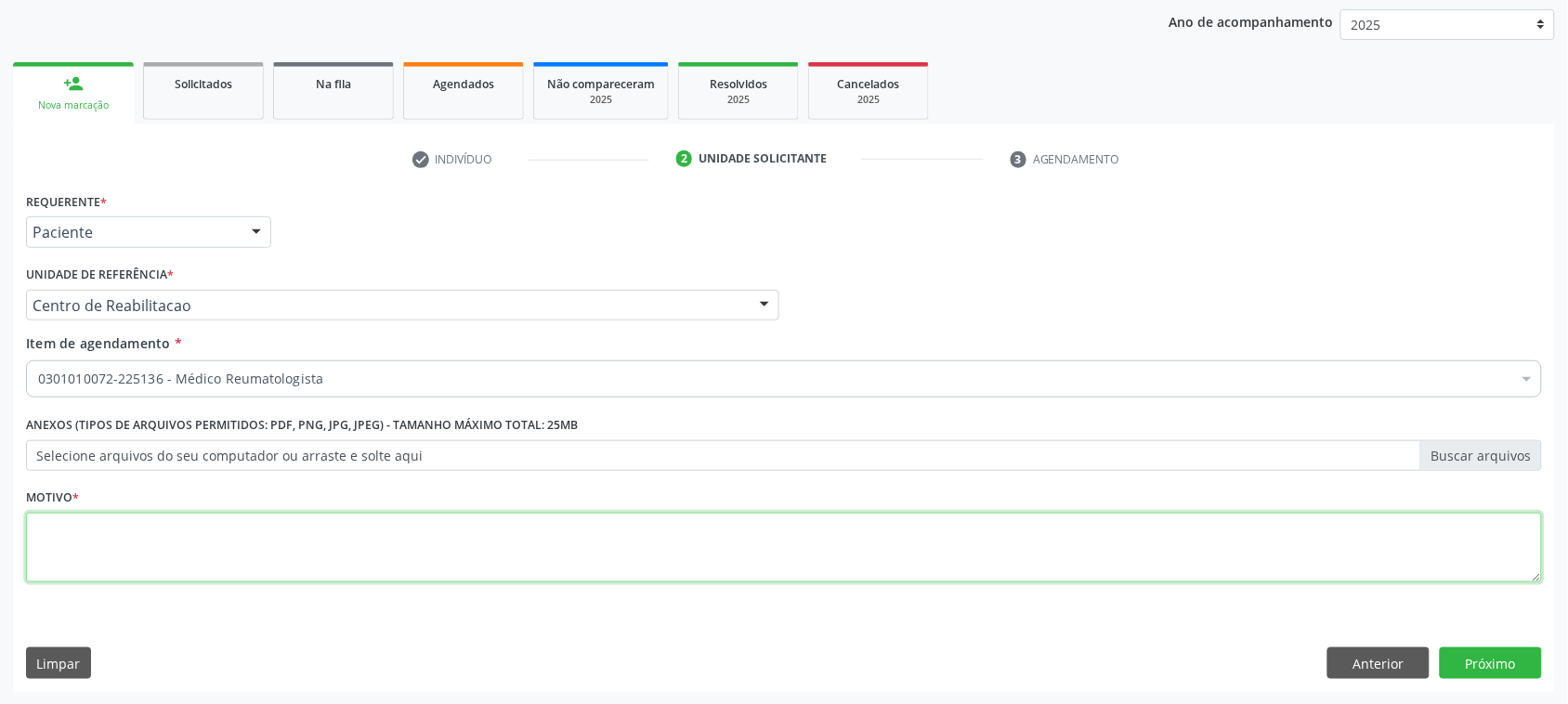
click at [146, 531] on textarea at bounding box center [784, 548] width 1516 height 70
type textarea "."
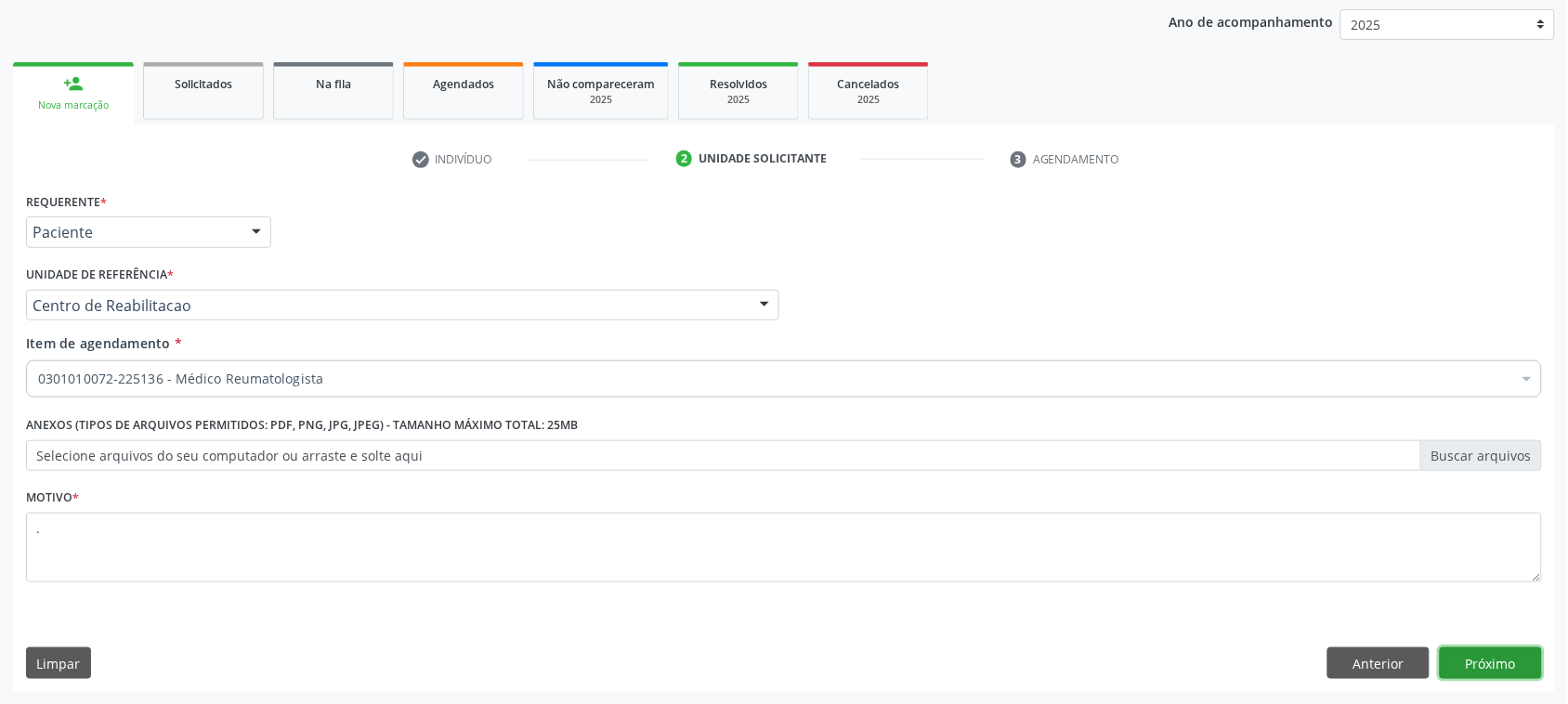
click at [1460, 671] on button "Próximo" at bounding box center [1491, 663] width 102 height 31
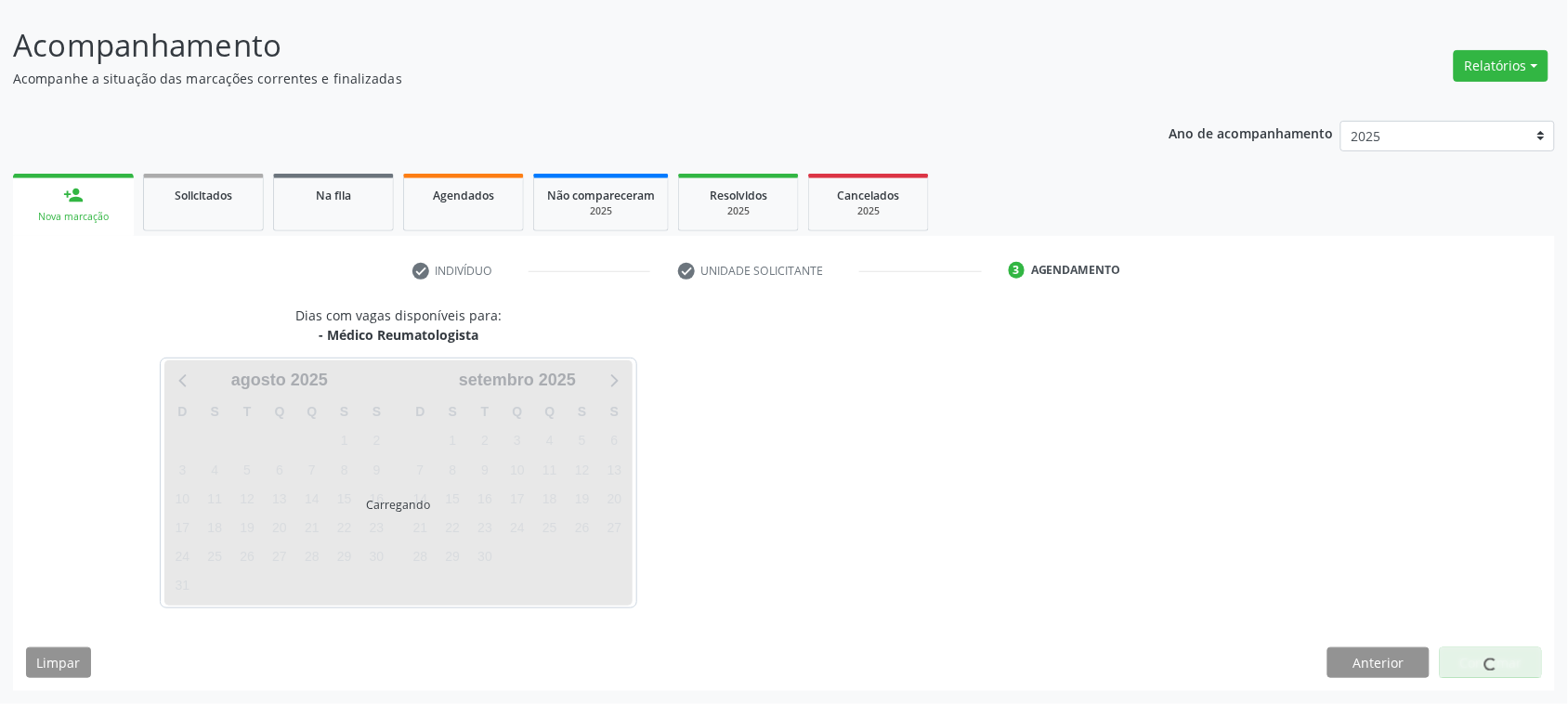
scroll to position [104, 0]
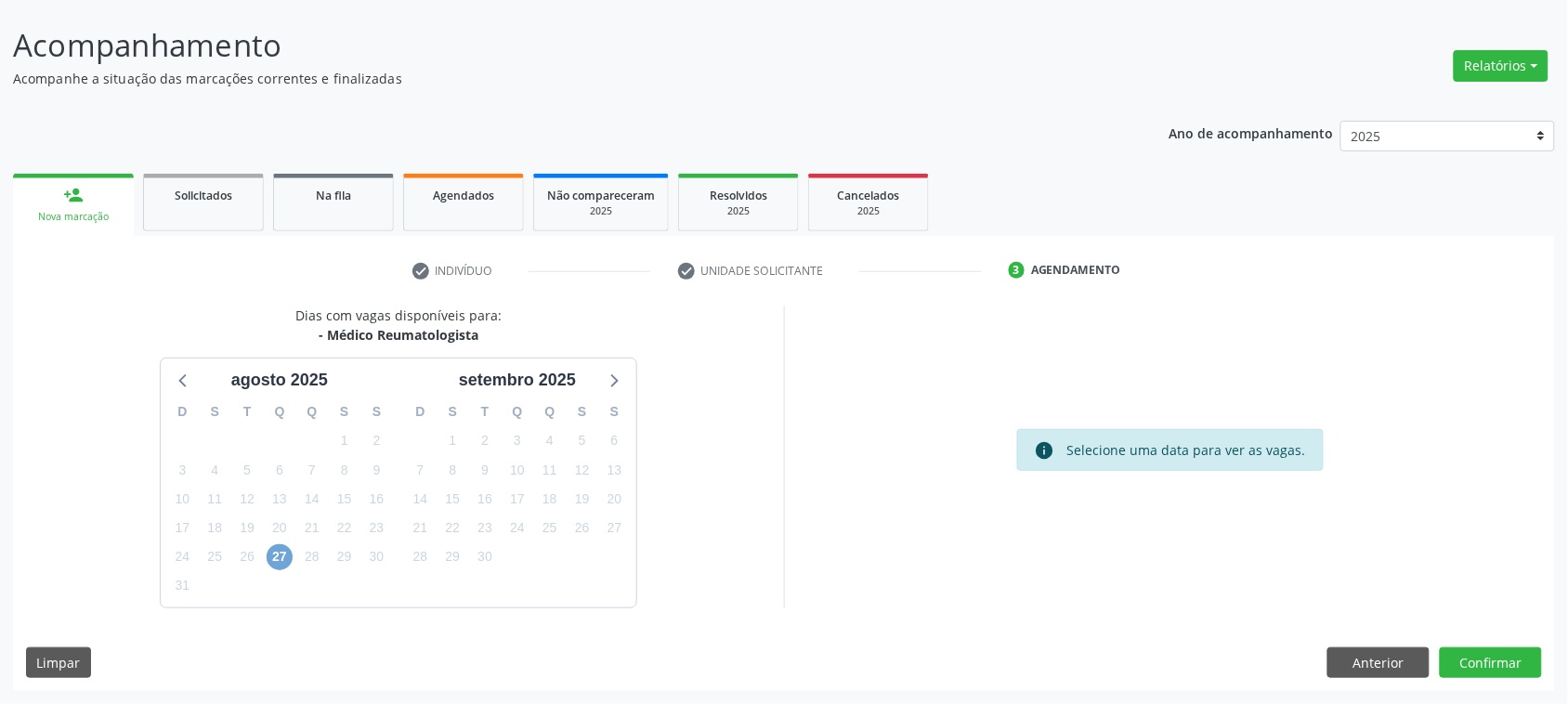
click at [274, 567] on span "27" at bounding box center [279, 557] width 26 height 26
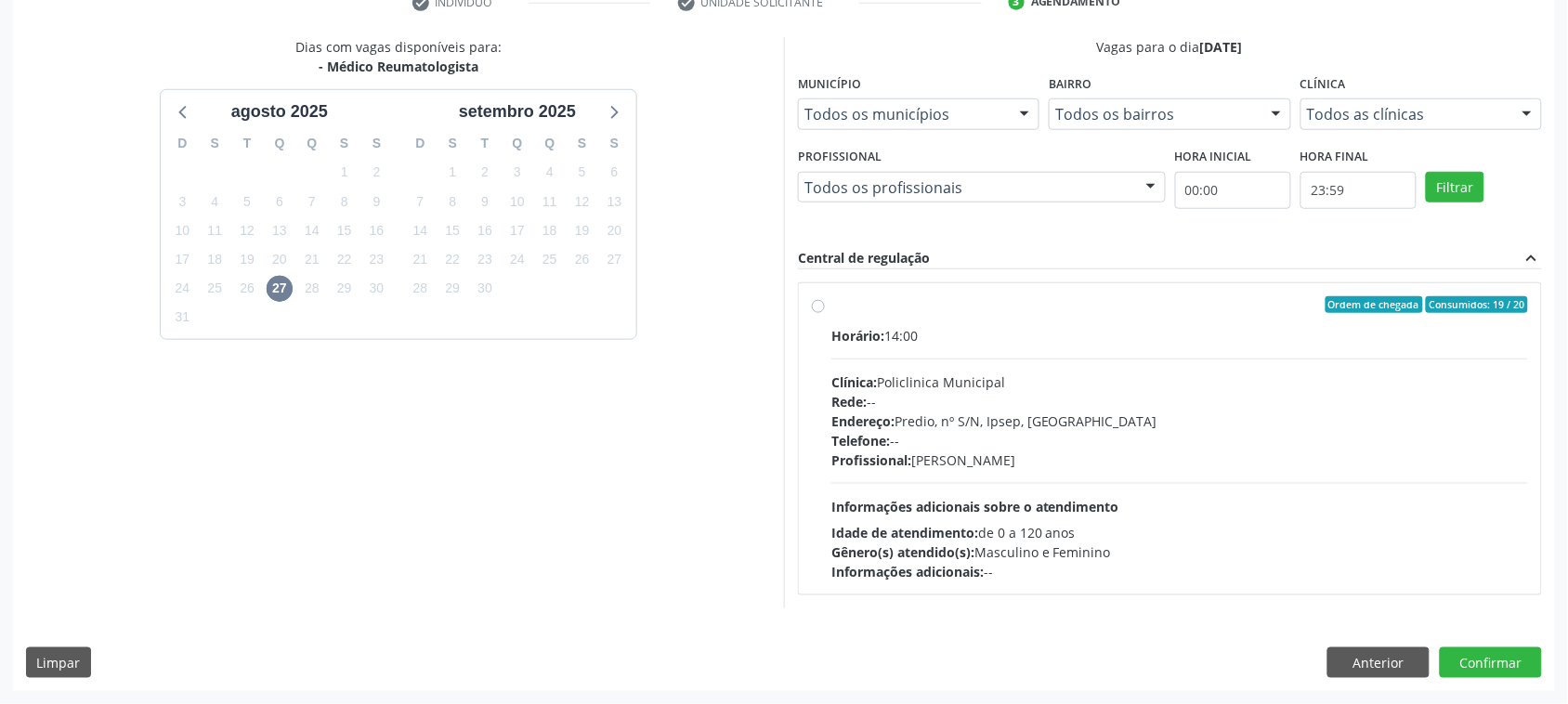
click at [934, 353] on div "Horário: 14:00 Clínica: Policlinica Municipal Rede: -- Endereço: Predio, nº S/N…" at bounding box center [1179, 453] width 697 height 256
click at [825, 313] on input "Ordem de chegada Consumidos: 19 / 20 Horário: 14:00 Clínica: Policlinica Munici…" at bounding box center [817, 305] width 13 height 17
radio input "true"
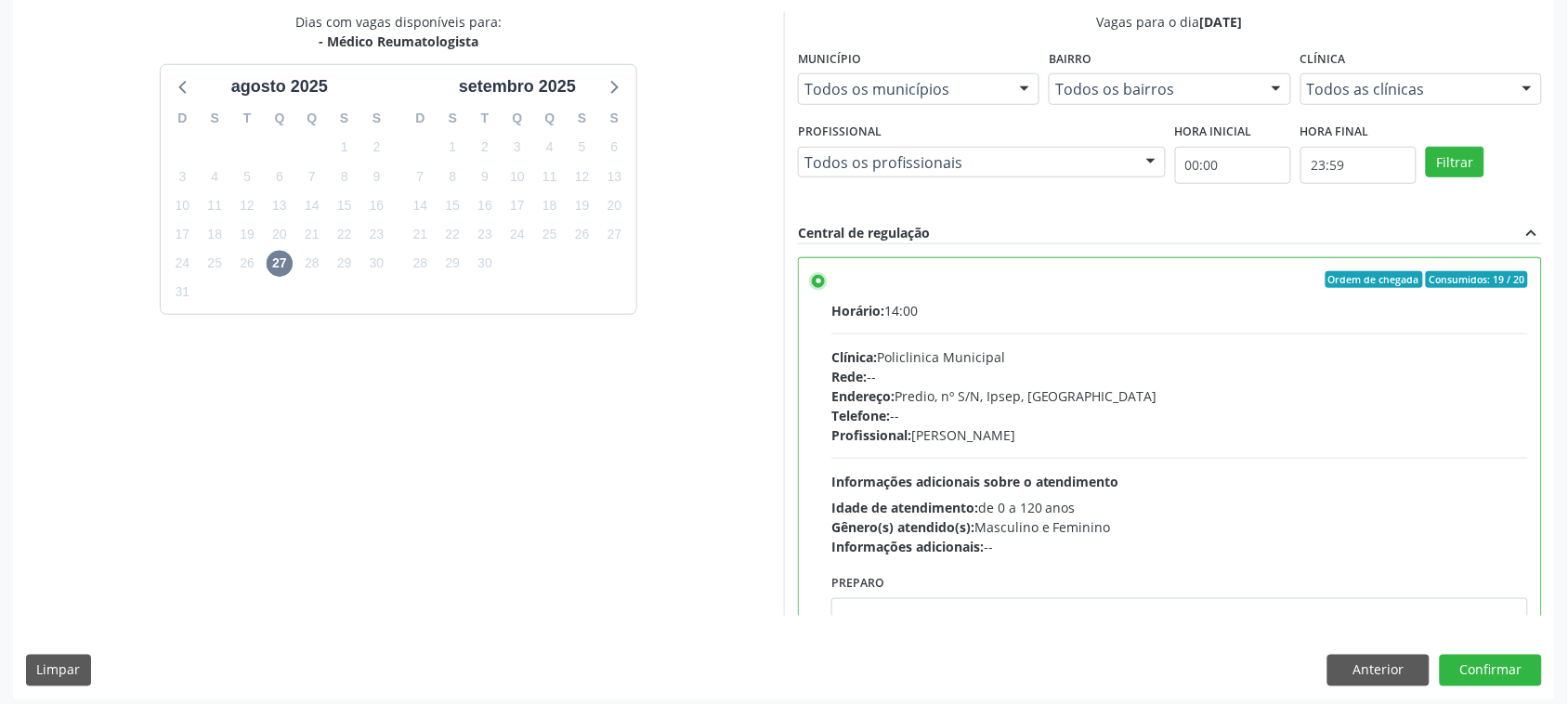
scroll to position [405, 0]
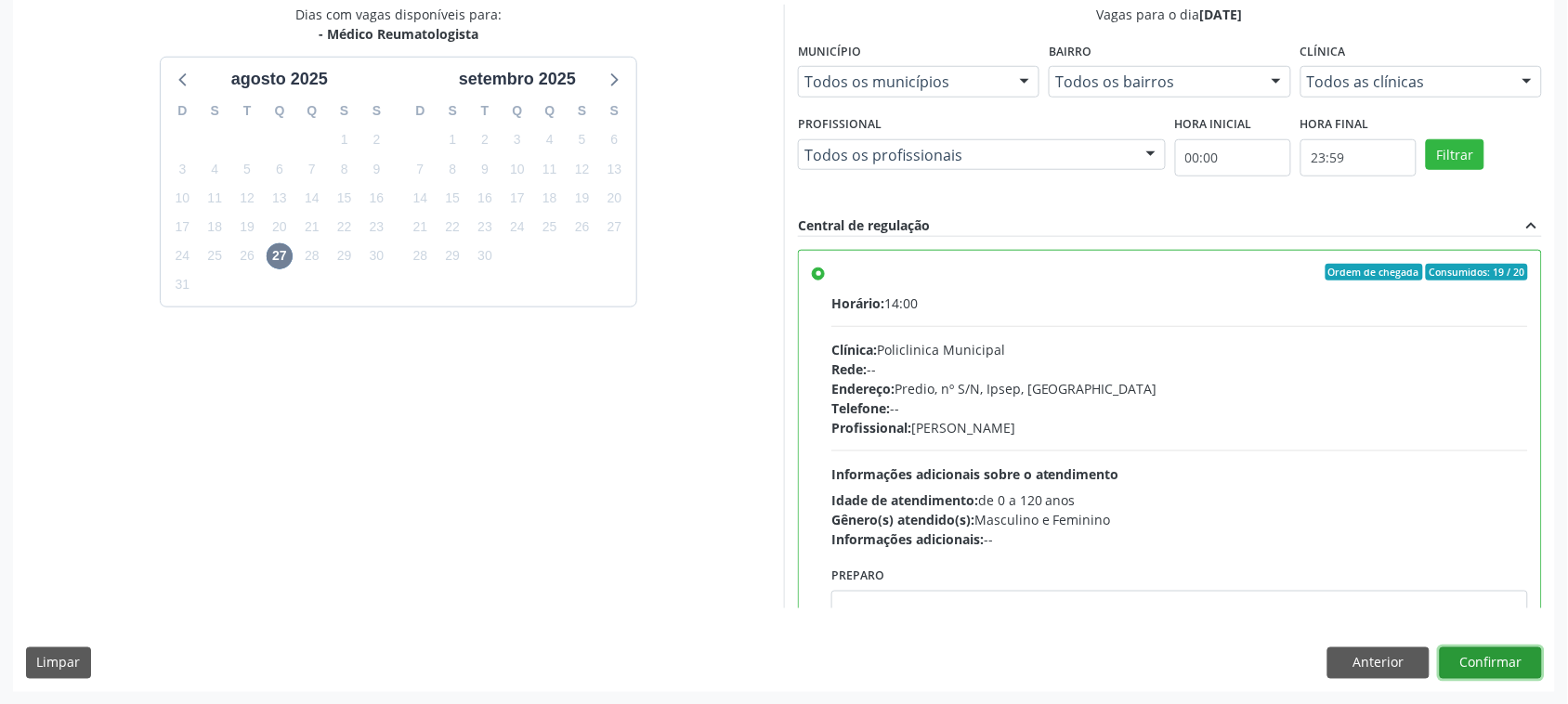
click at [1534, 669] on button "Confirmar" at bounding box center [1491, 663] width 102 height 31
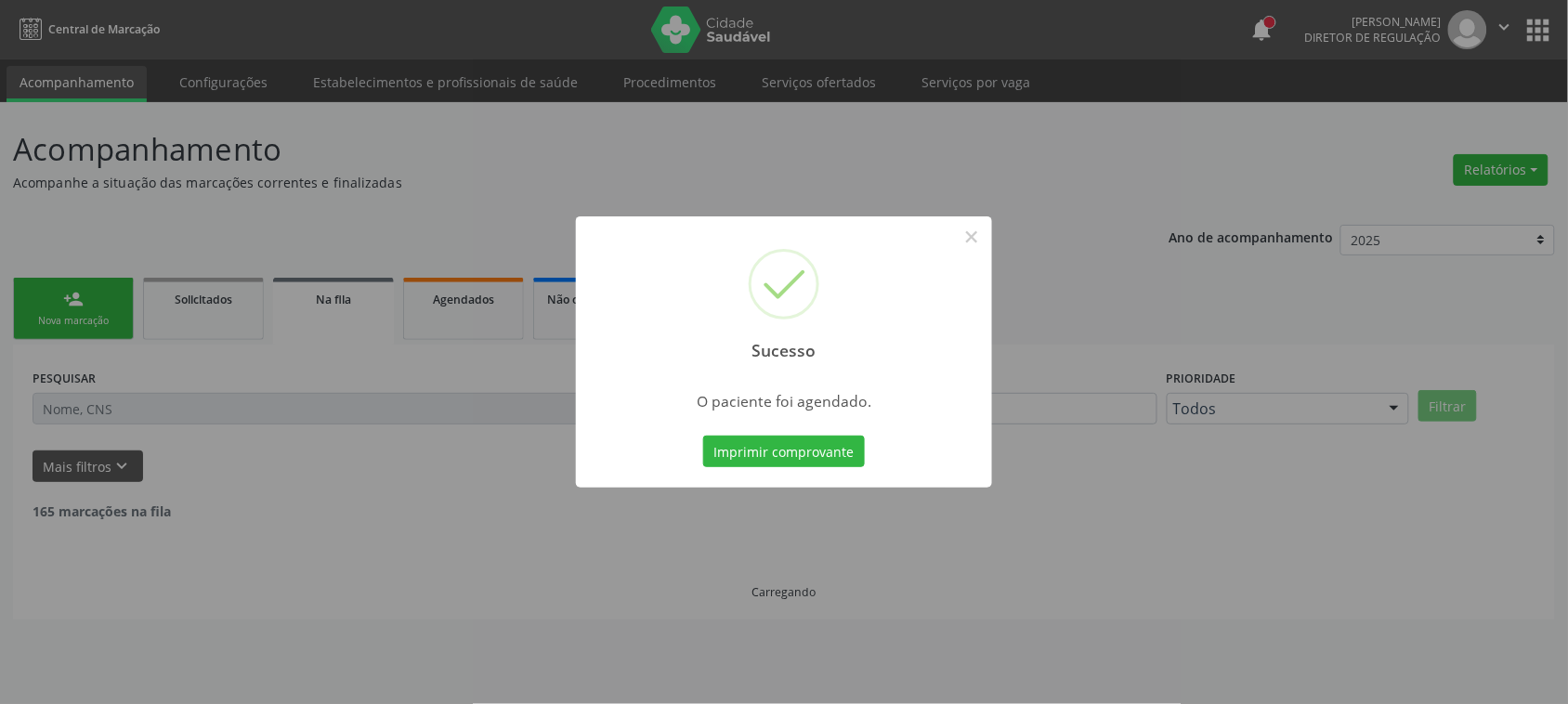
scroll to position [0, 0]
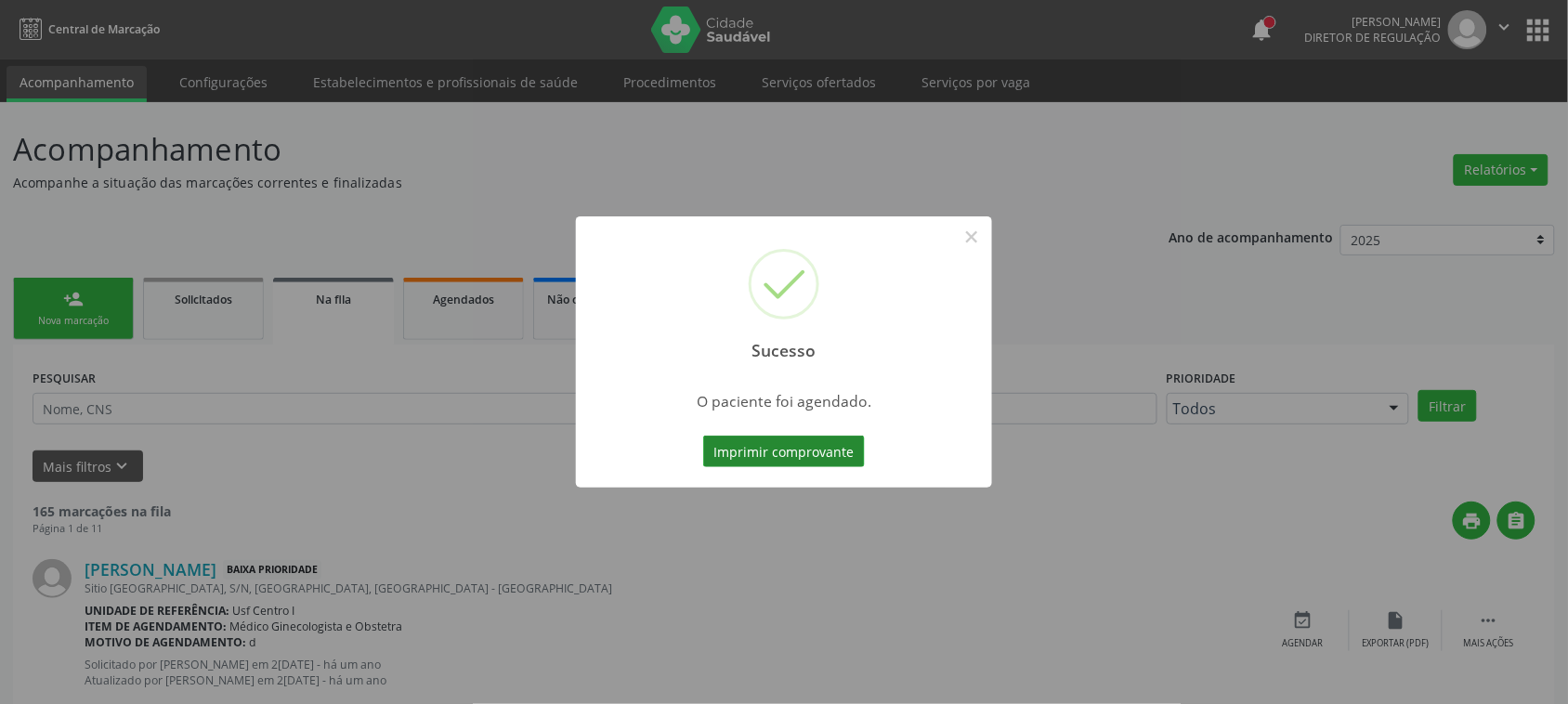
click at [776, 453] on button "Imprimir comprovante" at bounding box center [783, 451] width 161 height 31
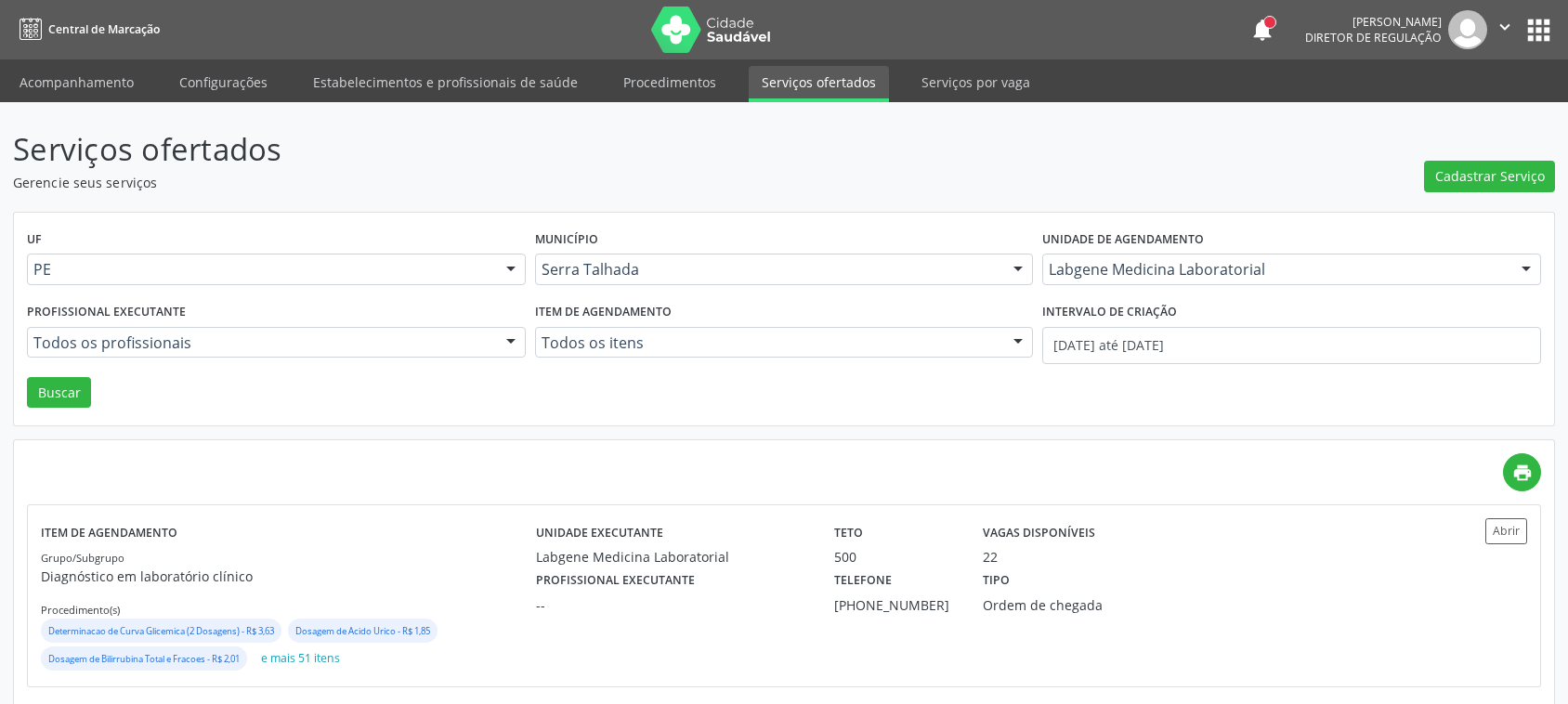
scroll to position [24, 0]
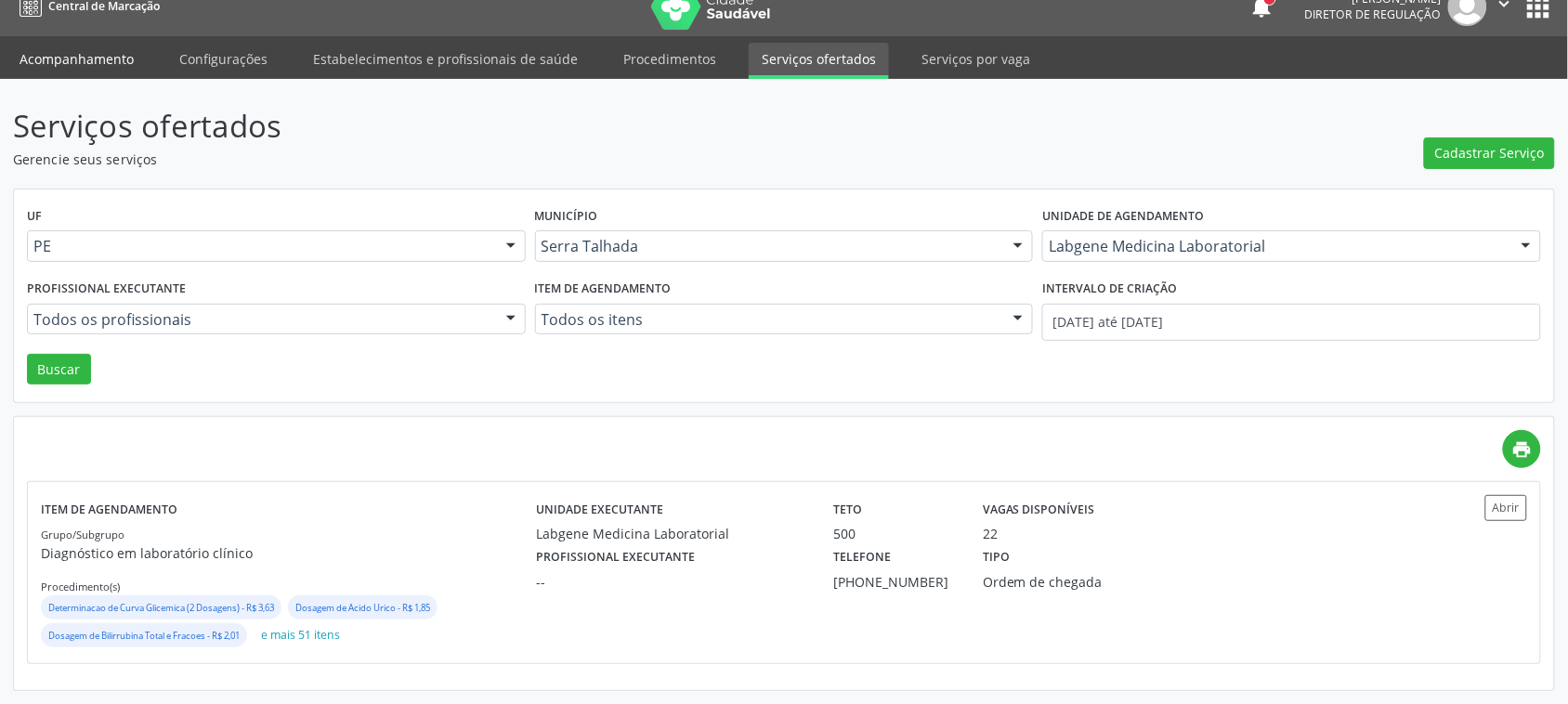
click at [75, 53] on link "Acompanhamento" at bounding box center [76, 59] width 140 height 32
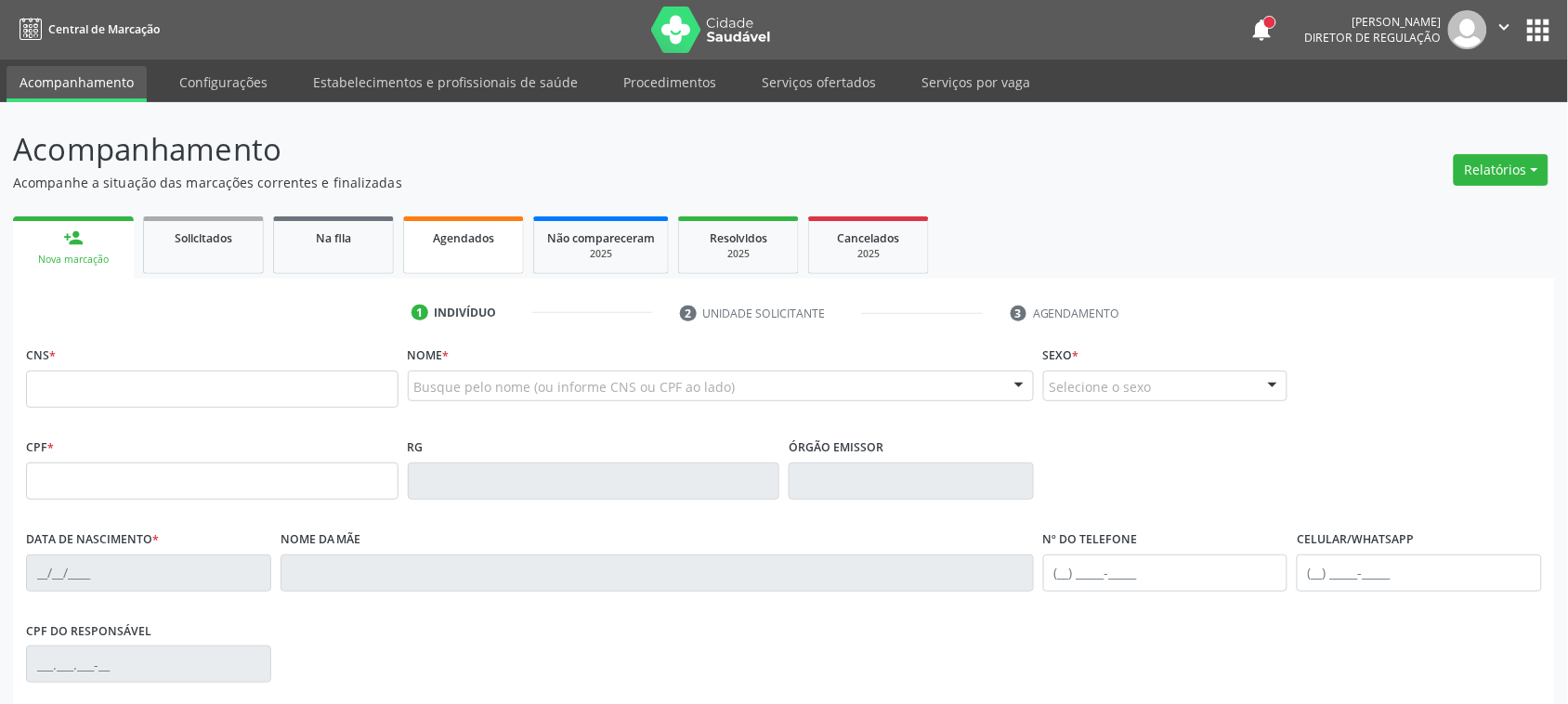
click at [490, 249] on link "Agendados" at bounding box center [463, 245] width 120 height 58
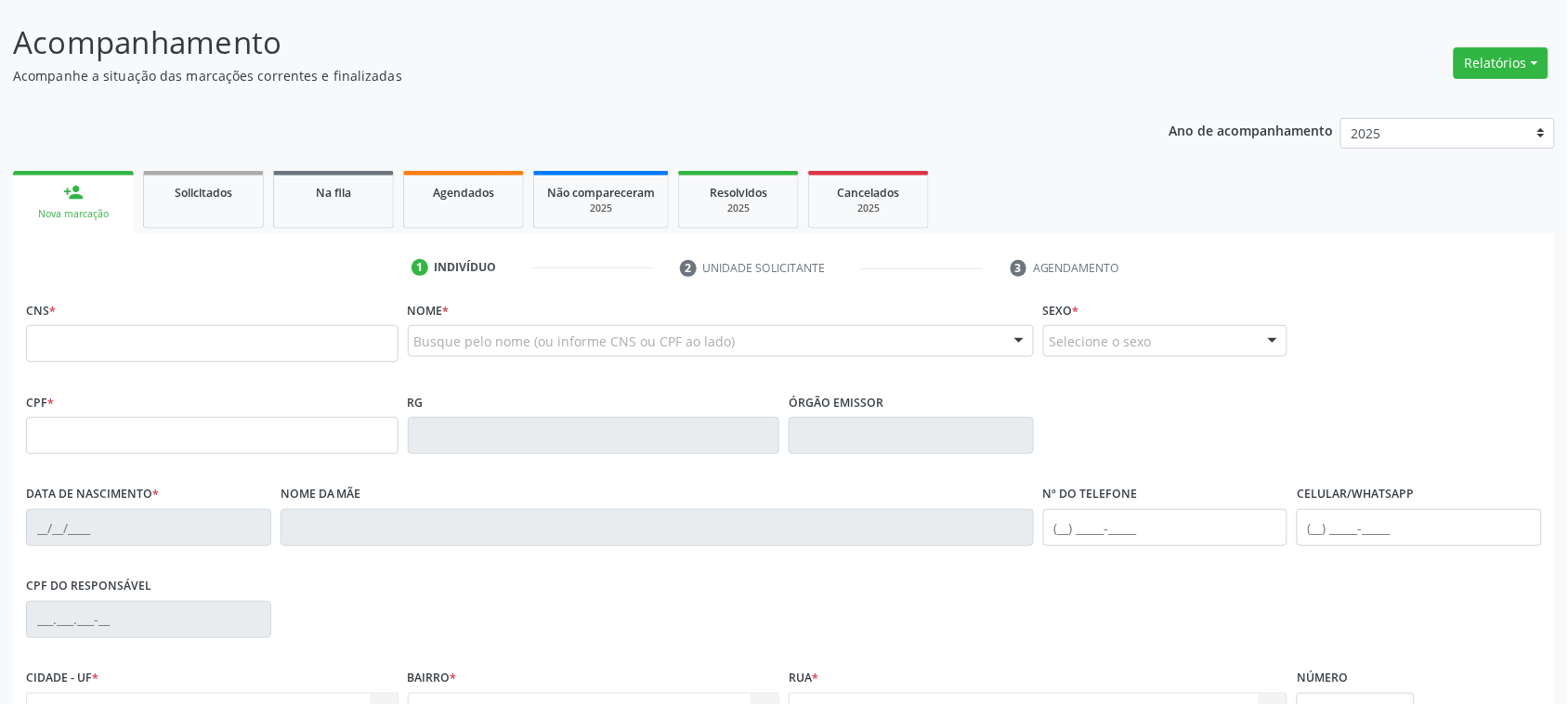
scroll to position [232, 0]
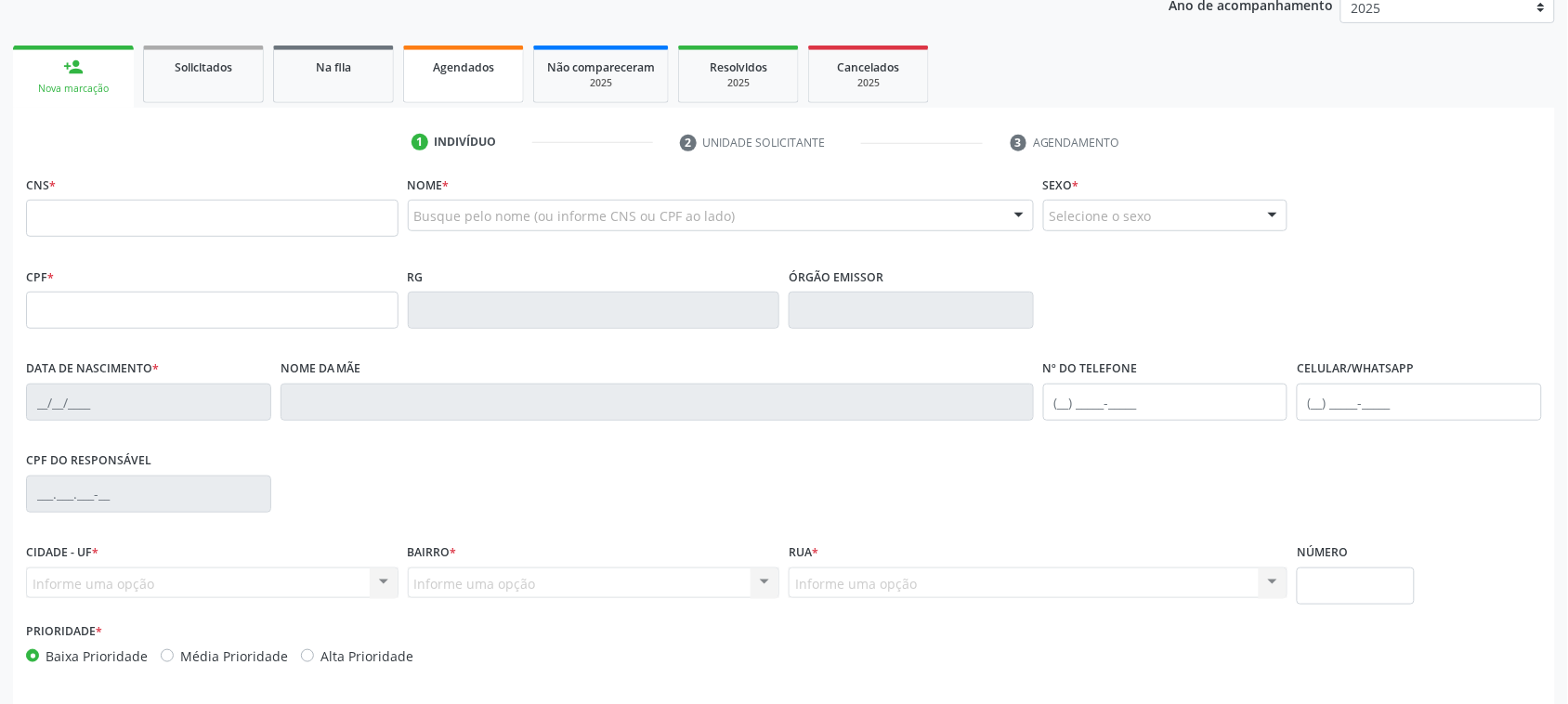
click at [476, 77] on link "Agendados" at bounding box center [463, 73] width 120 height 58
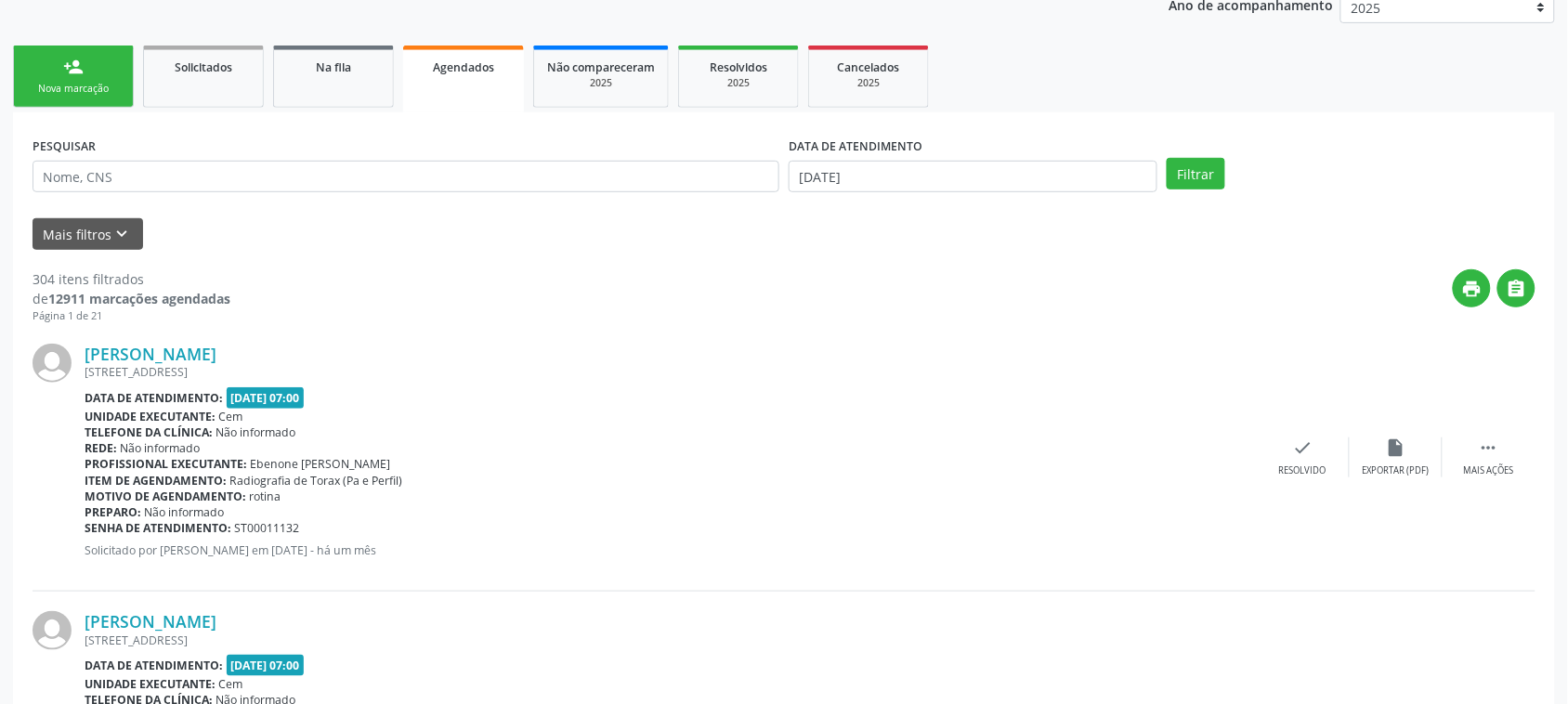
scroll to position [0, 0]
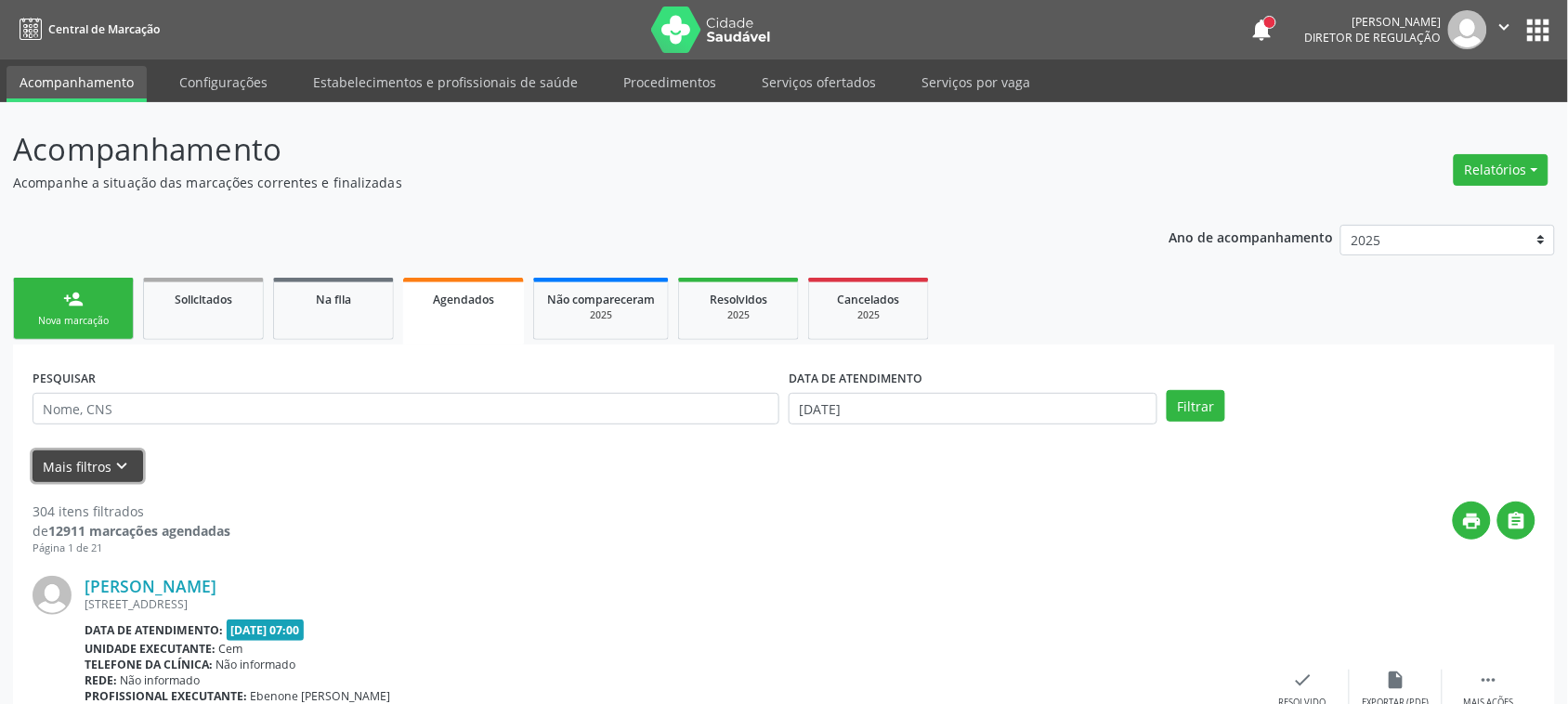
click at [130, 460] on icon "keyboard_arrow_down" at bounding box center [122, 466] width 21 height 21
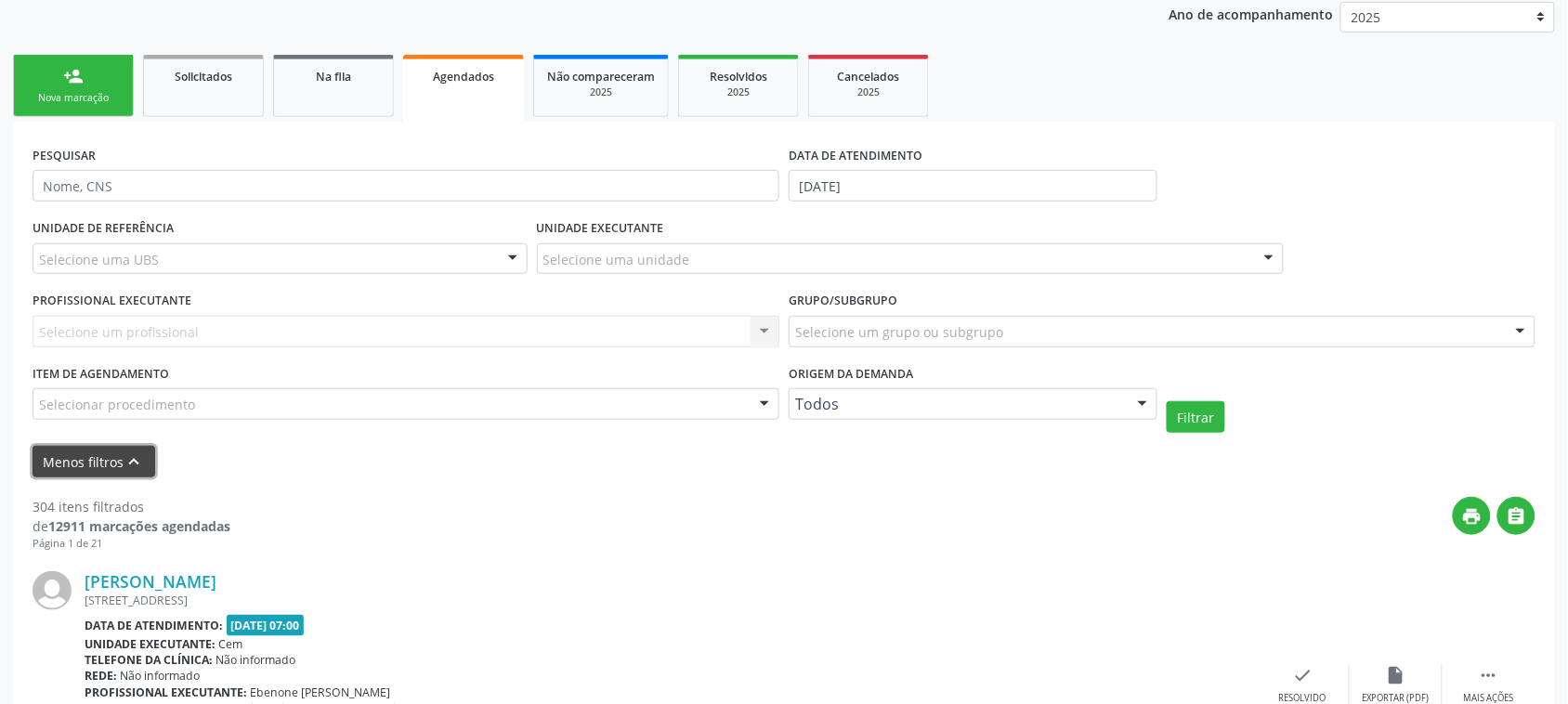
scroll to position [232, 0]
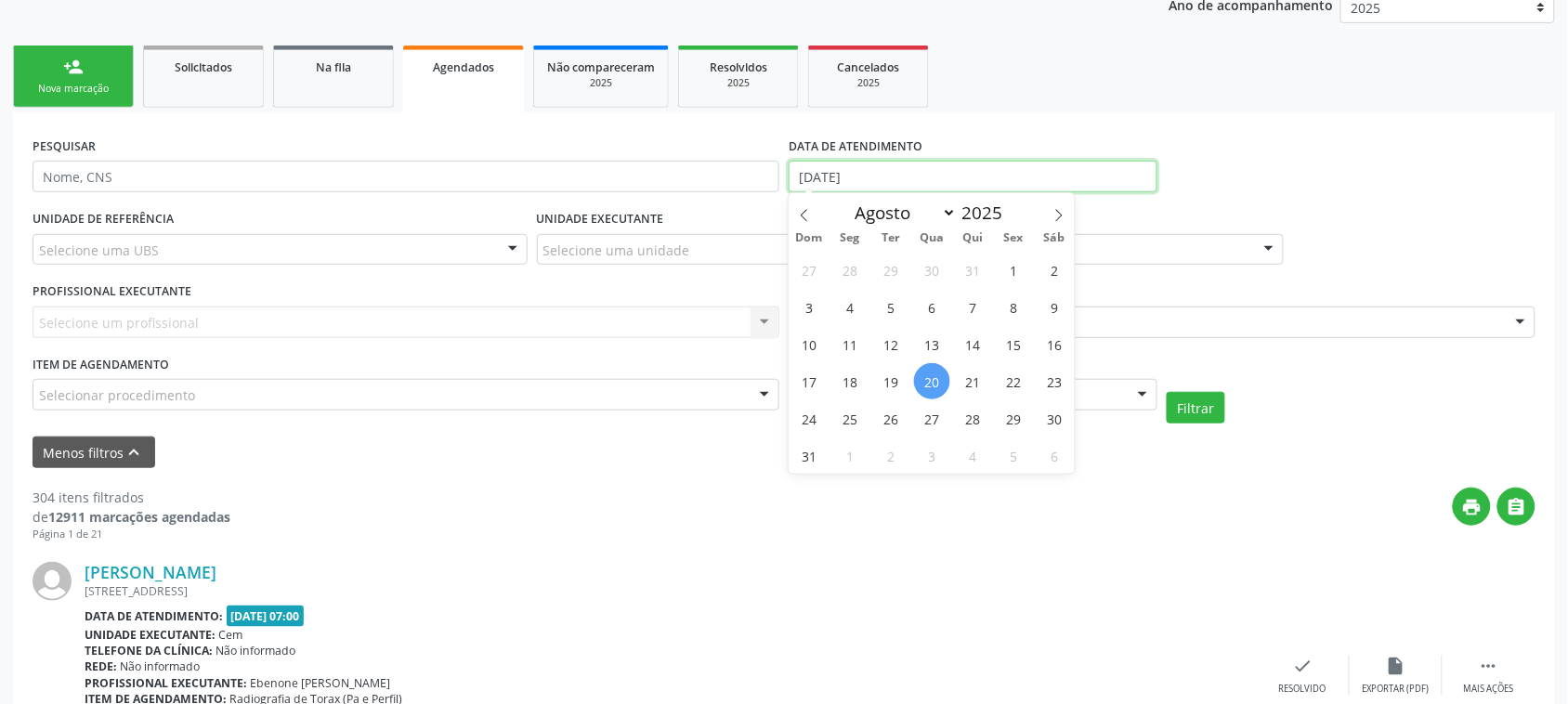
click at [842, 174] on input "20/08/2025" at bounding box center [973, 176] width 369 height 31
click at [724, 206] on div "UNIDADE EXECUTANTE Selecione uma unidade Todos as unidades 3 Grupamento de Bomb…" at bounding box center [910, 242] width 756 height 72
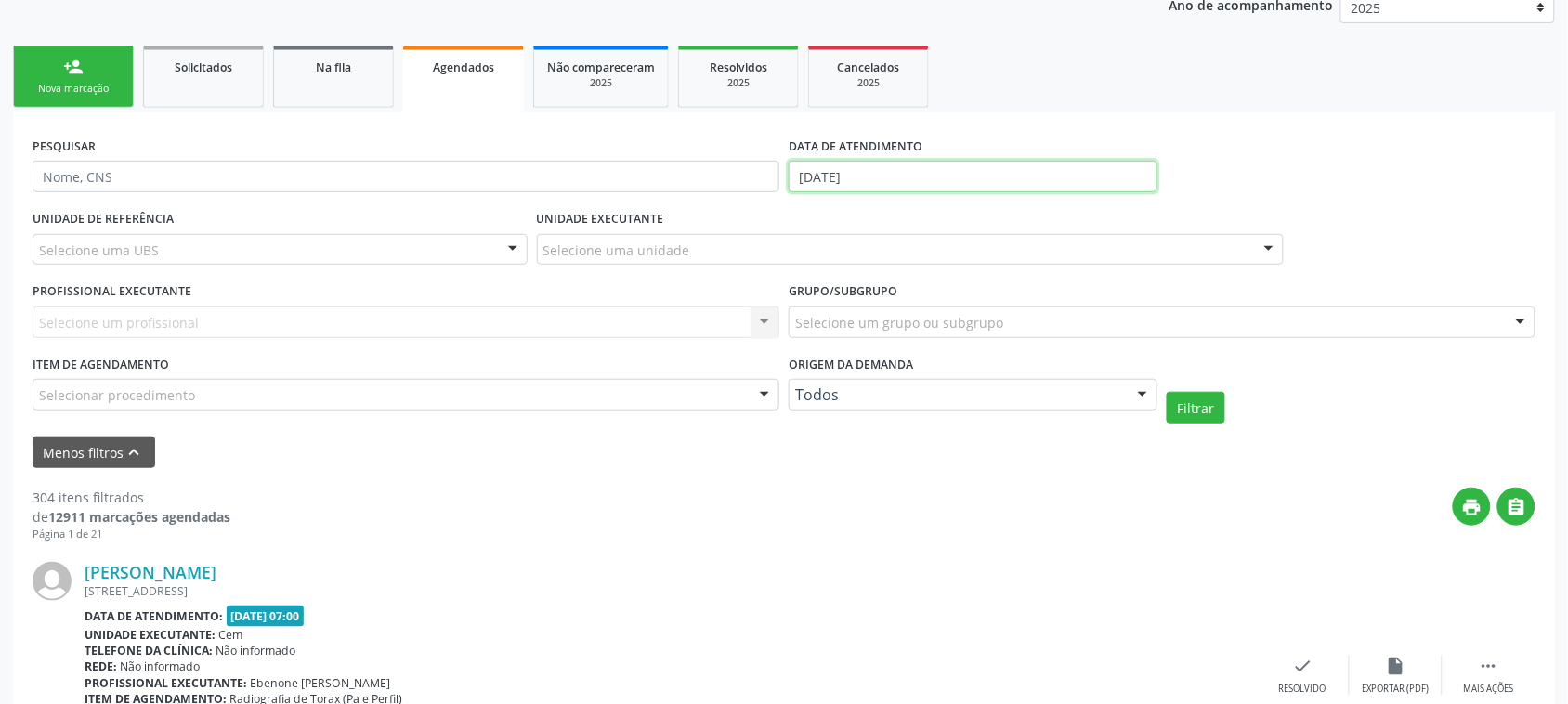
click at [810, 182] on input "20/08/2025" at bounding box center [973, 176] width 369 height 31
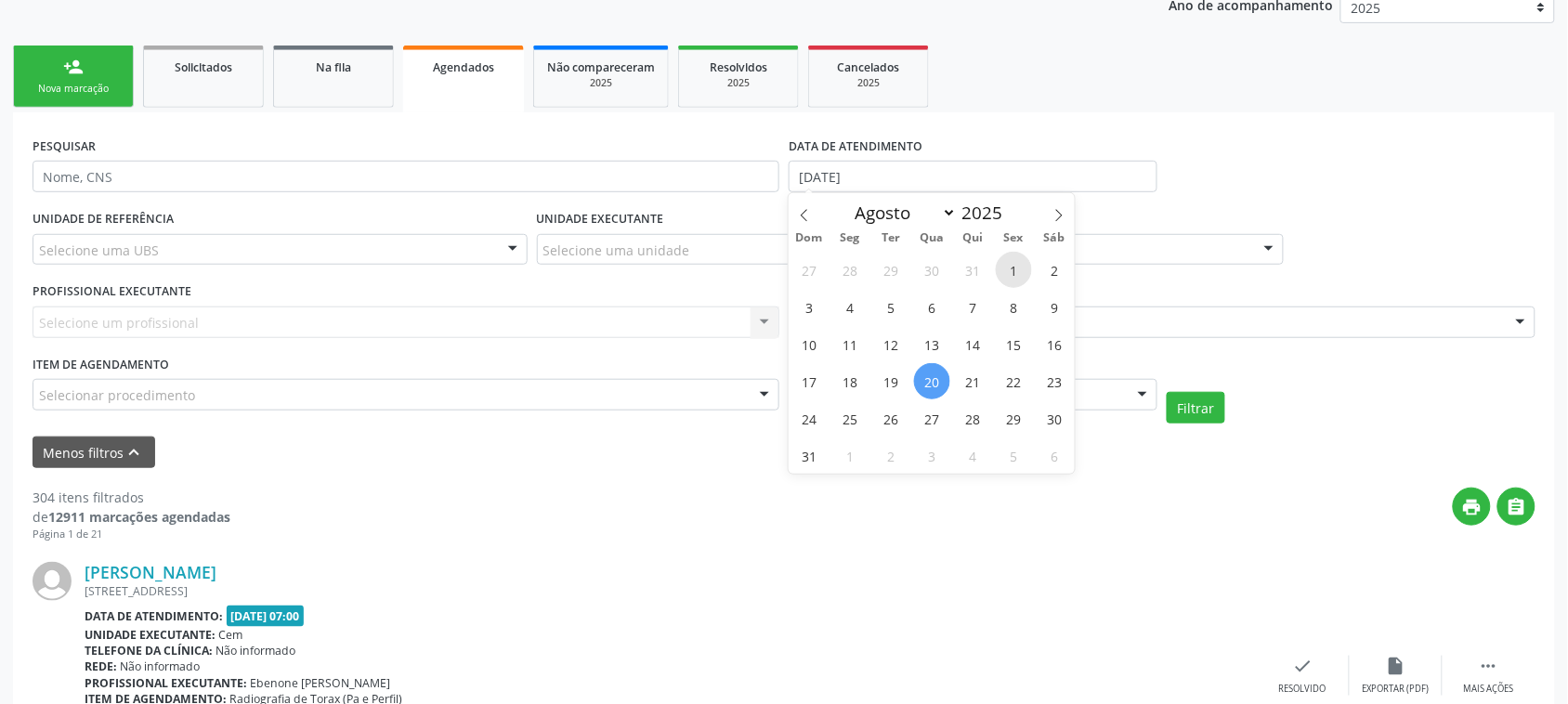
click at [1019, 279] on span "1" at bounding box center [1013, 269] width 36 height 36
type input "01/08/2025"
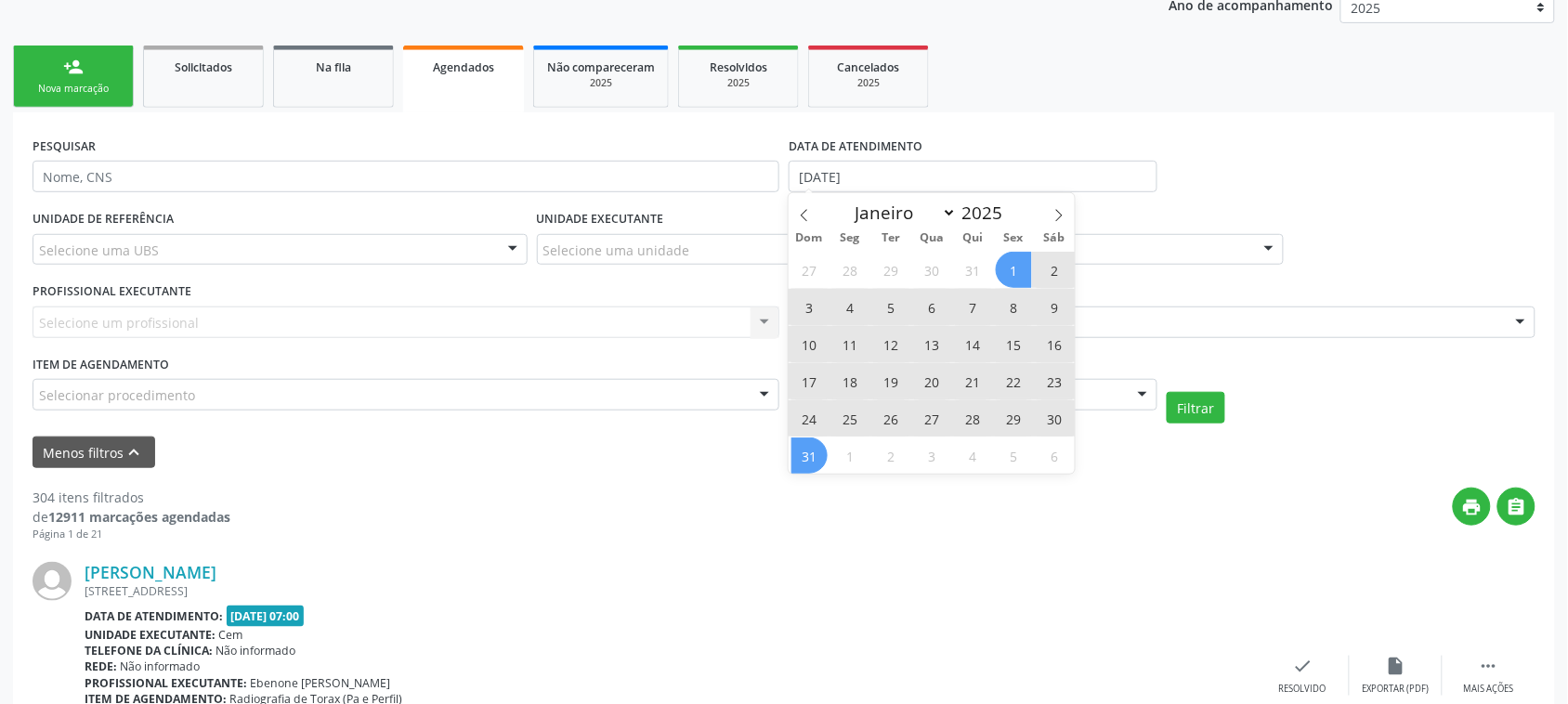
click at [813, 458] on span "31" at bounding box center [809, 455] width 36 height 36
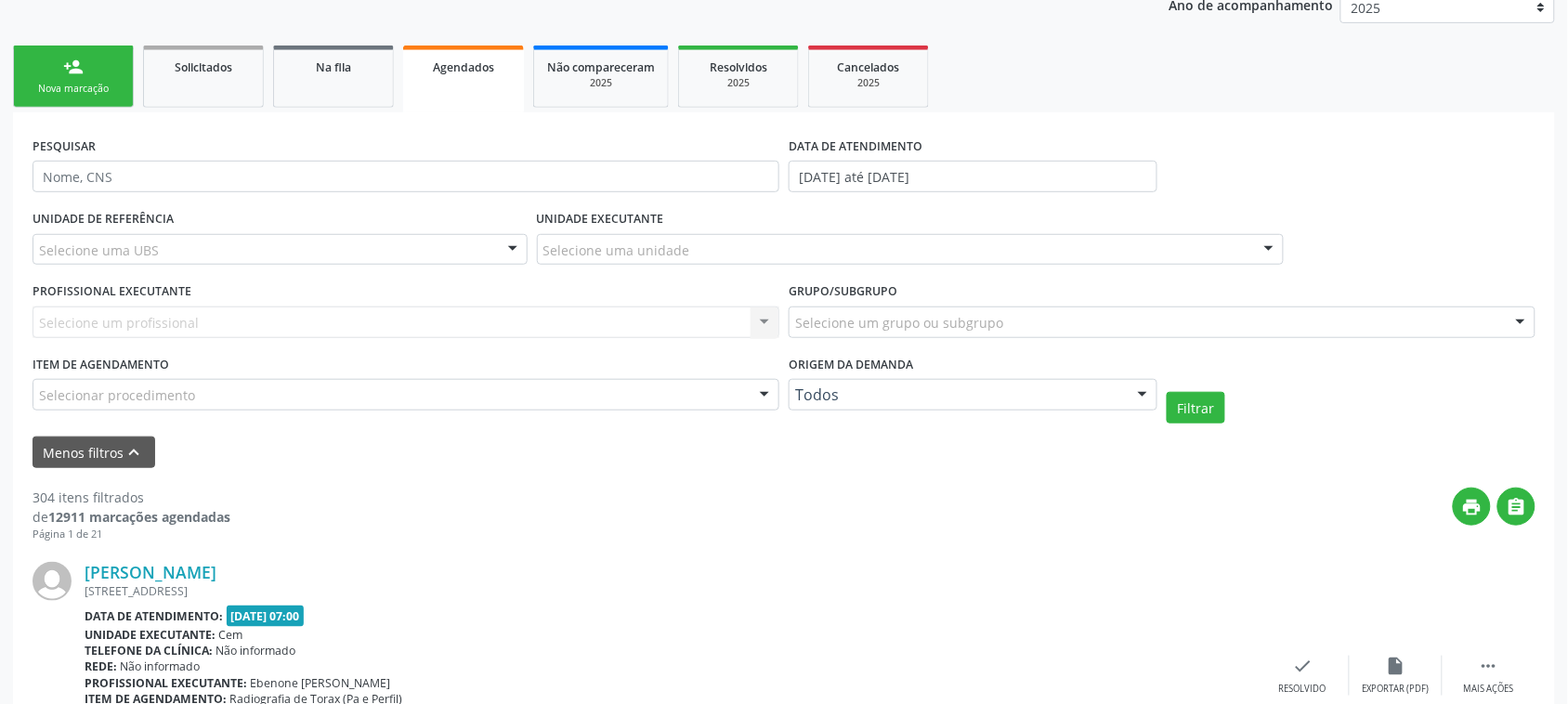
click at [613, 234] on div "Selecione uma unidade" at bounding box center [910, 250] width 747 height 31
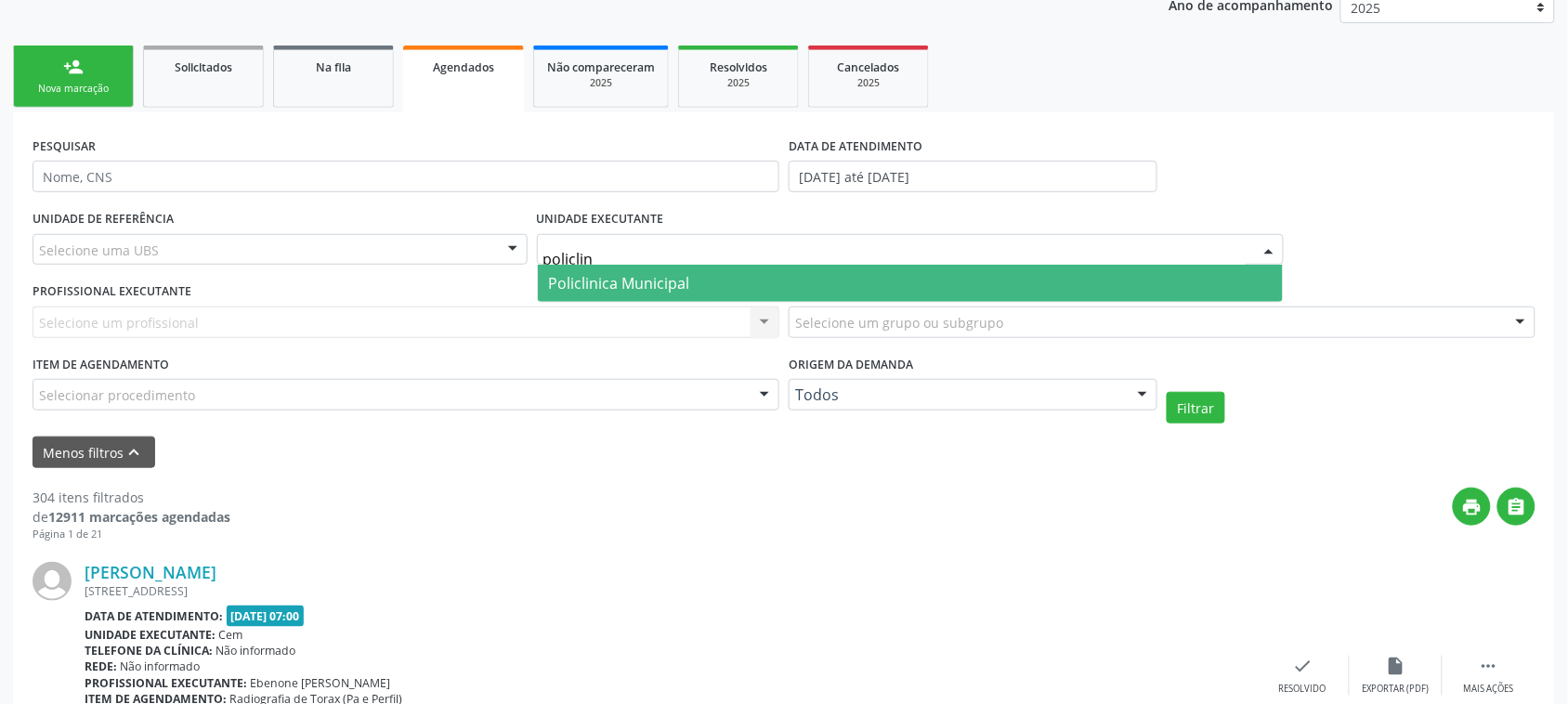
type input "policlini"
click at [641, 298] on span "Policlinica Municipal" at bounding box center [909, 283] width 745 height 37
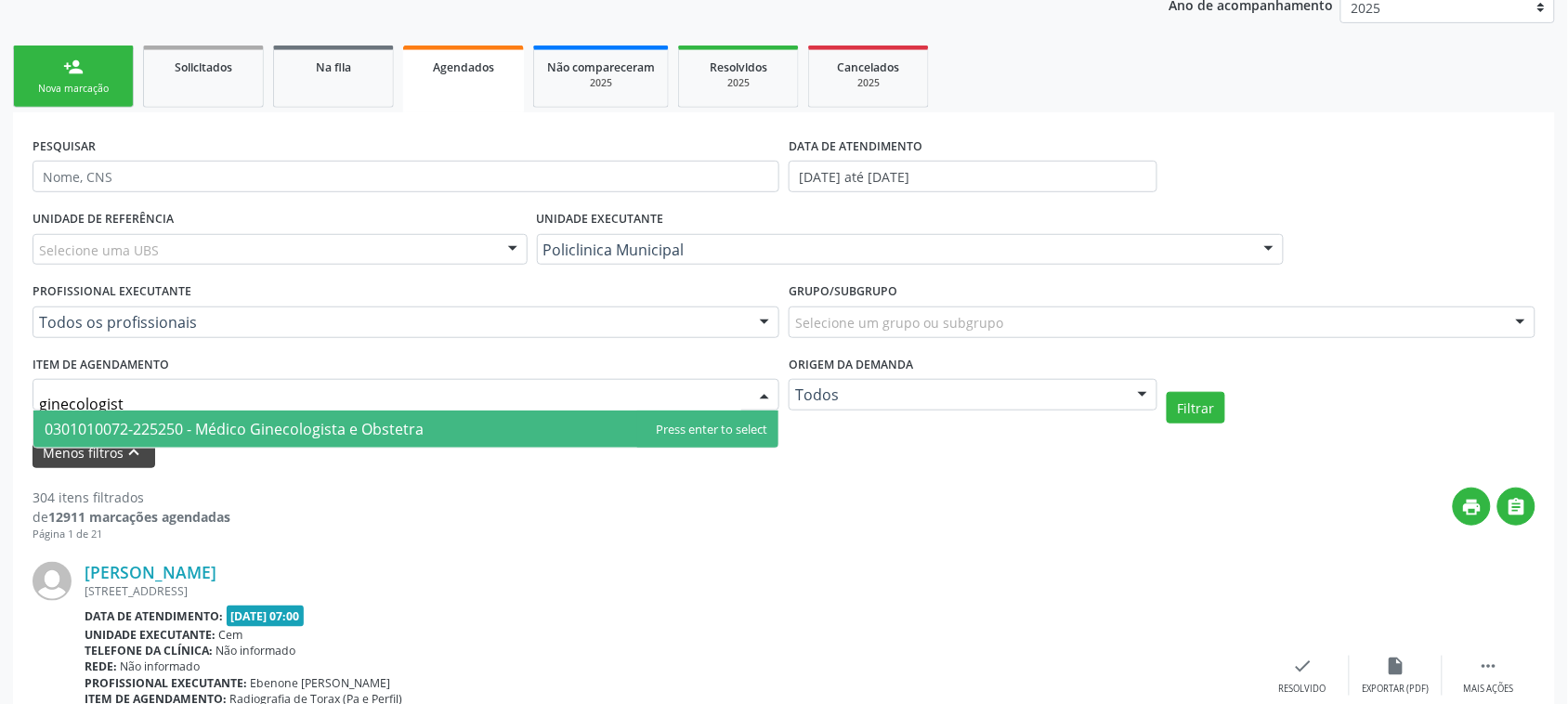
type input "ginecologista"
click at [388, 413] on span "0301010072-225250 - Médico Ginecologista e Obstetra" at bounding box center [405, 429] width 745 height 37
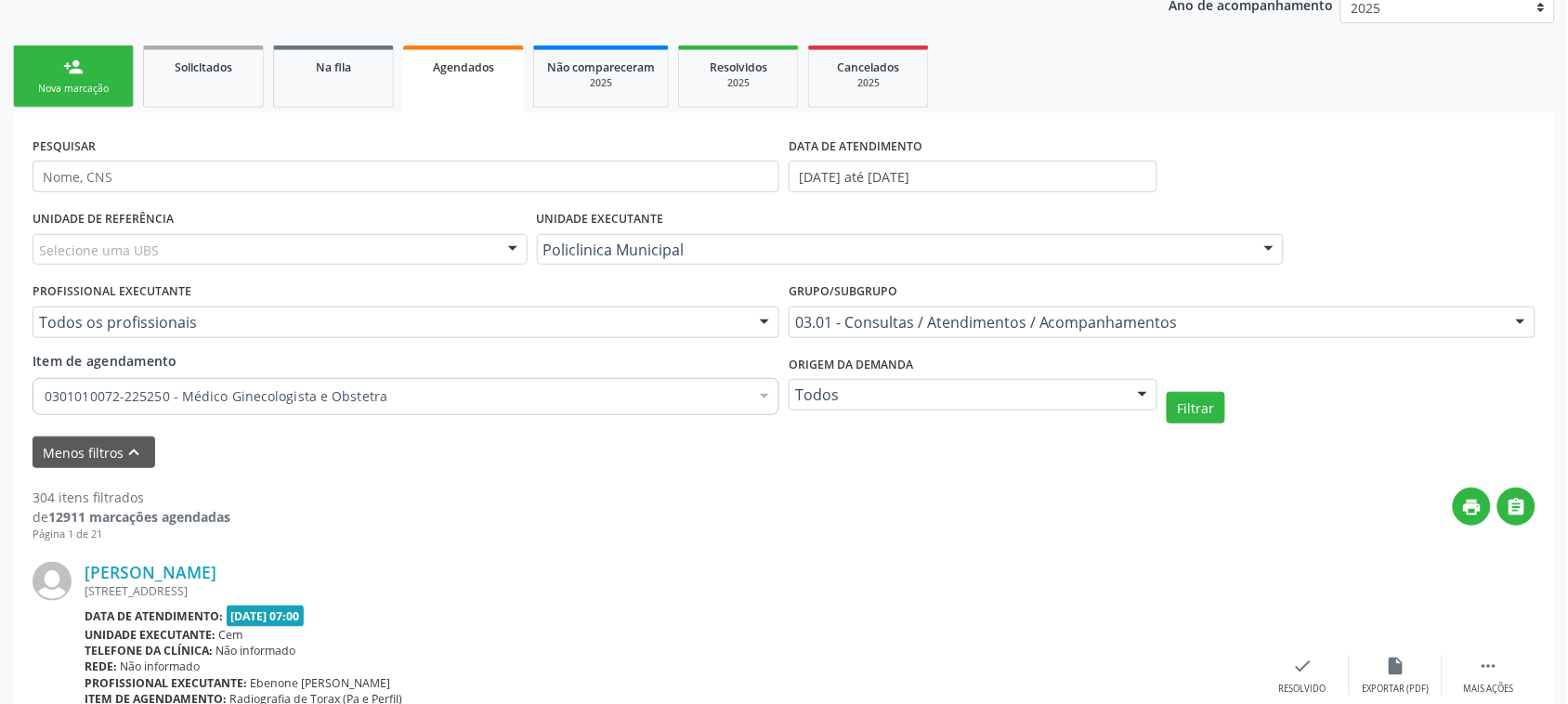
click at [164, 345] on div "PROFISSIONAL EXECUTANTE Todos os profissionais Todos os profissionais Ana Carol…" at bounding box center [405, 314] width 756 height 72
type input "tha"
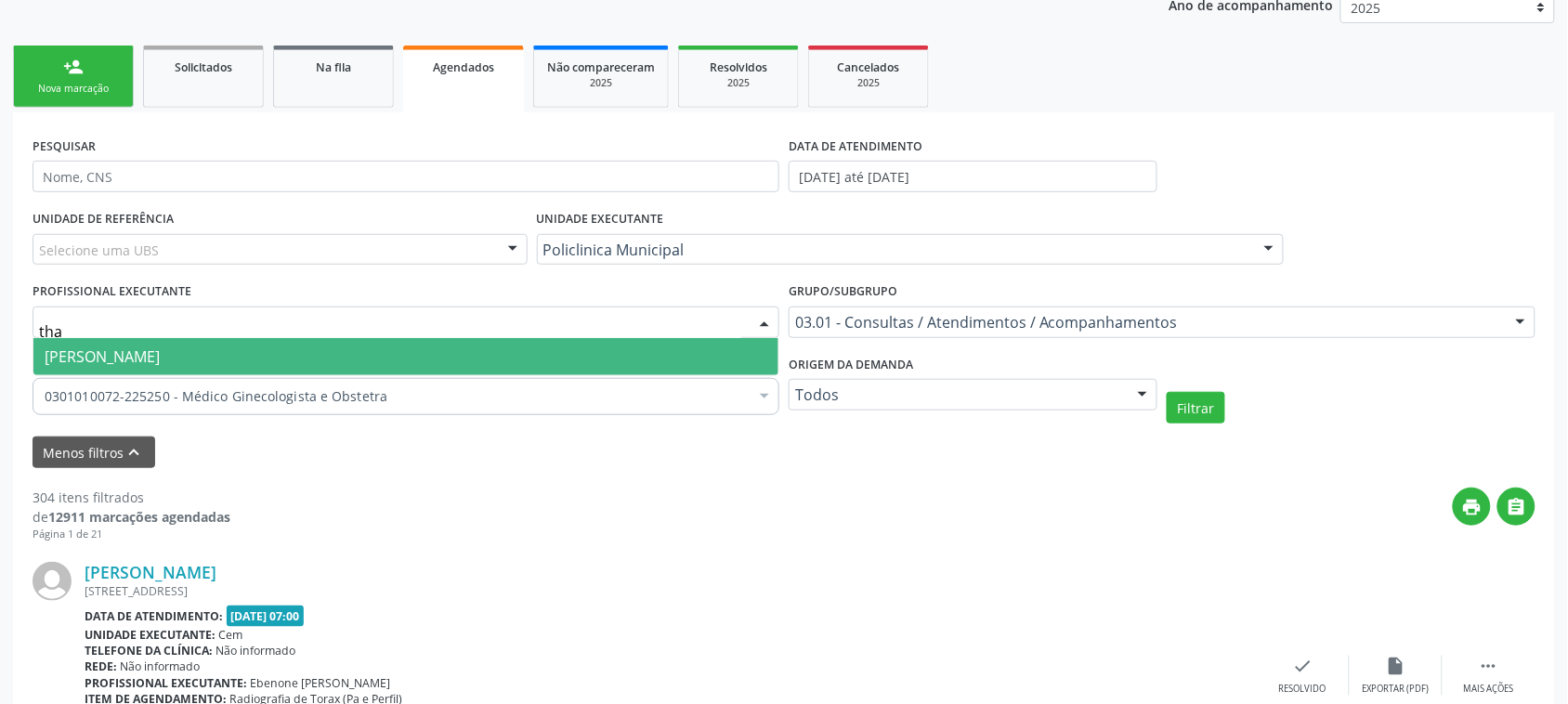
click at [155, 353] on span "Thaisa Barbosa de Siqueira" at bounding box center [103, 356] width 115 height 21
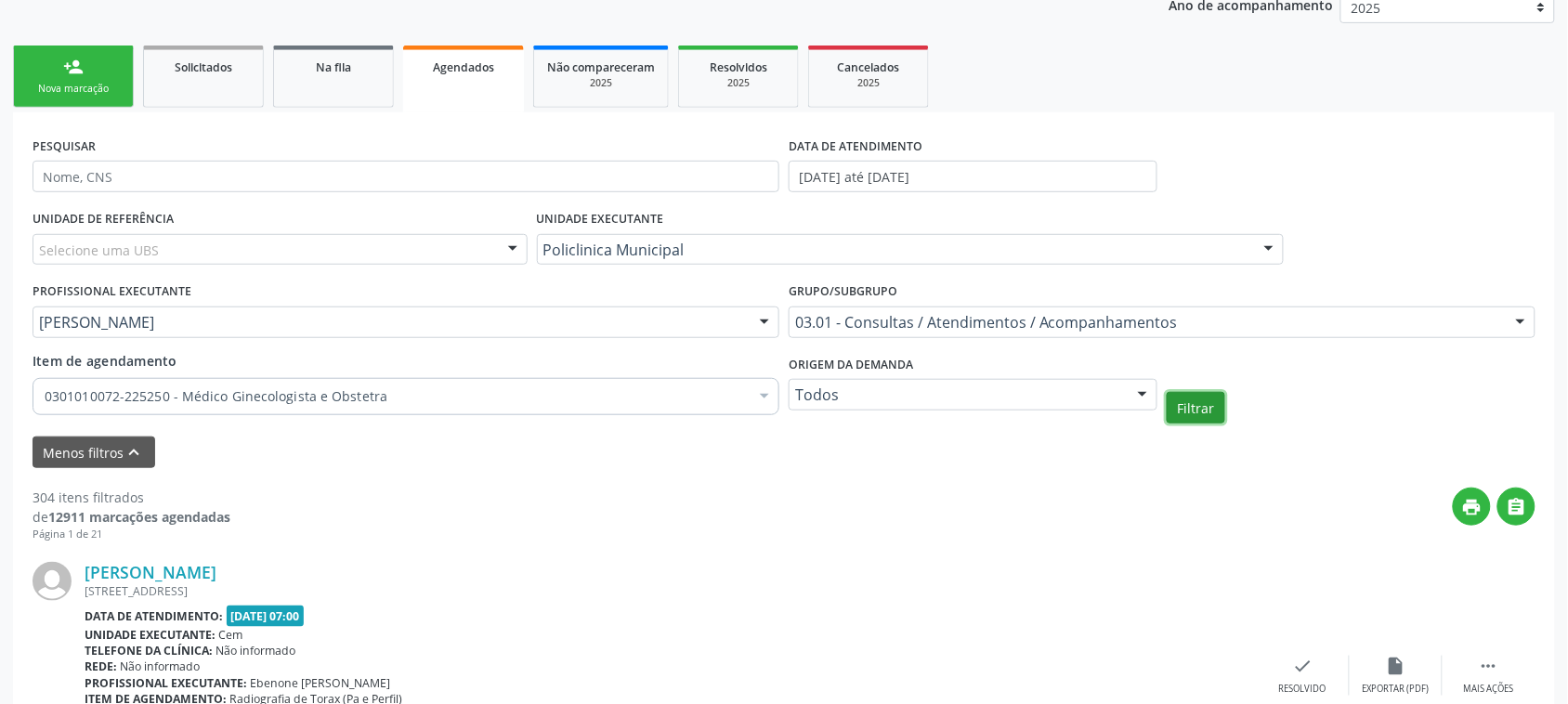
click at [1213, 405] on button "Filtrar" at bounding box center [1196, 407] width 59 height 31
click at [1480, 511] on icon "print" at bounding box center [1472, 507] width 21 height 21
click at [110, 90] on div "Nova marcação" at bounding box center [73, 89] width 93 height 14
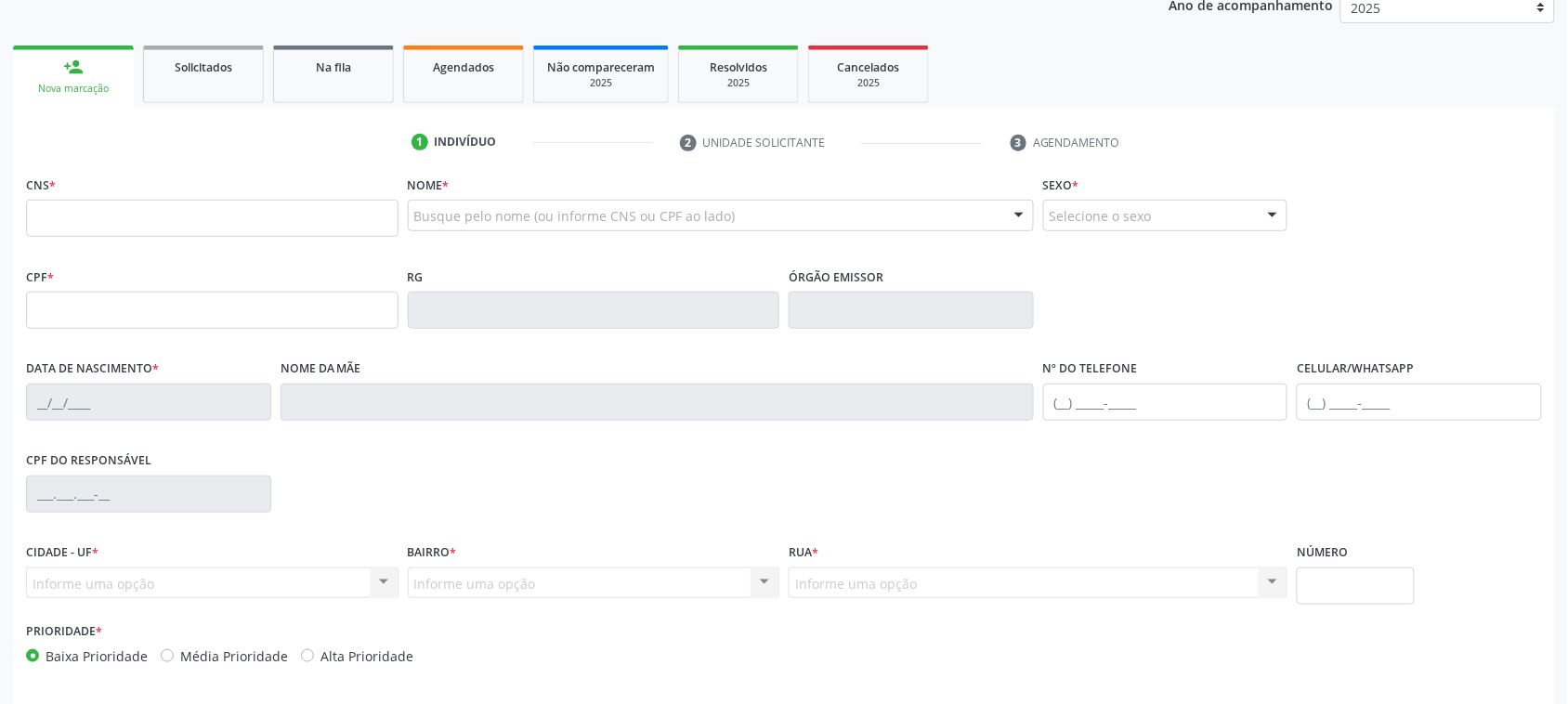
scroll to position [0, 0]
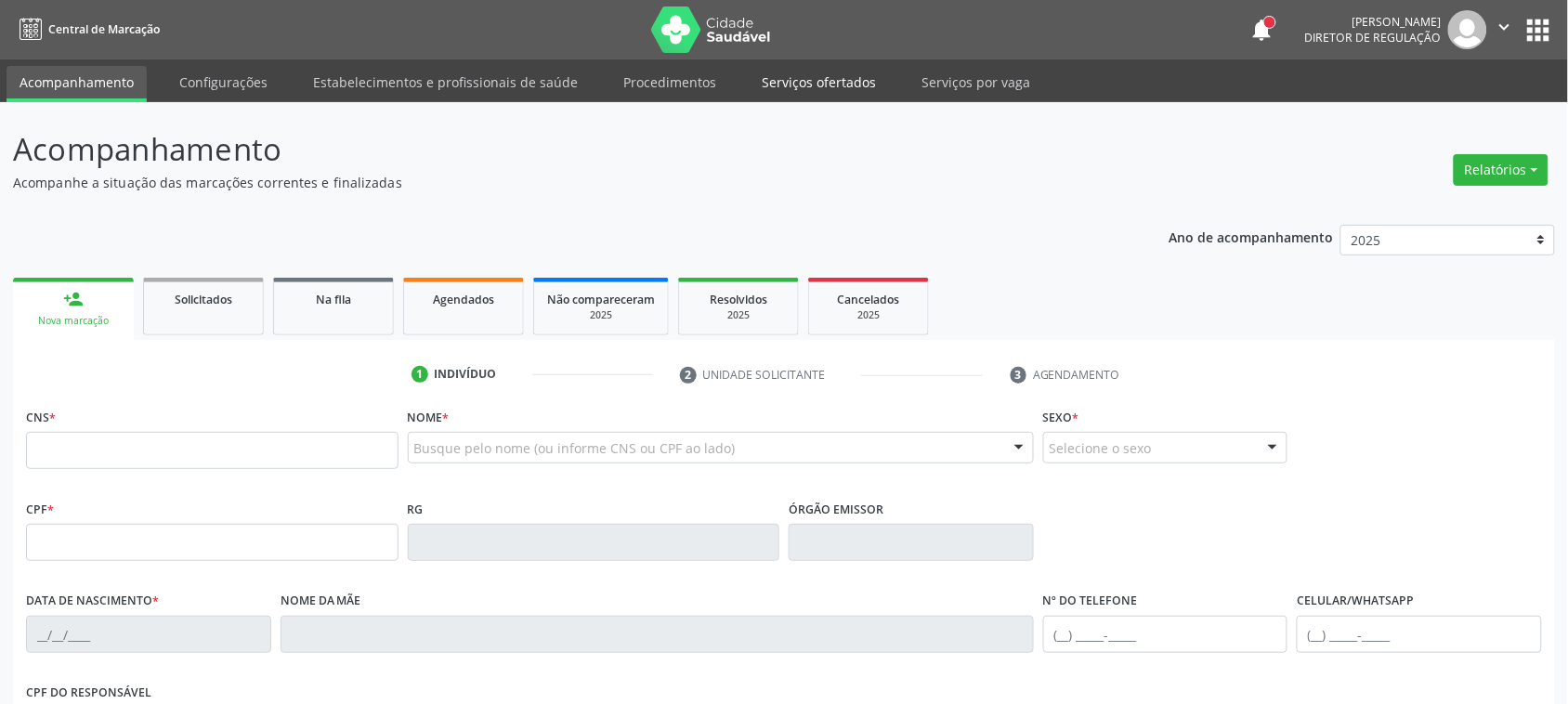
click at [786, 76] on link "Serviços ofertados" at bounding box center [818, 81] width 140 height 32
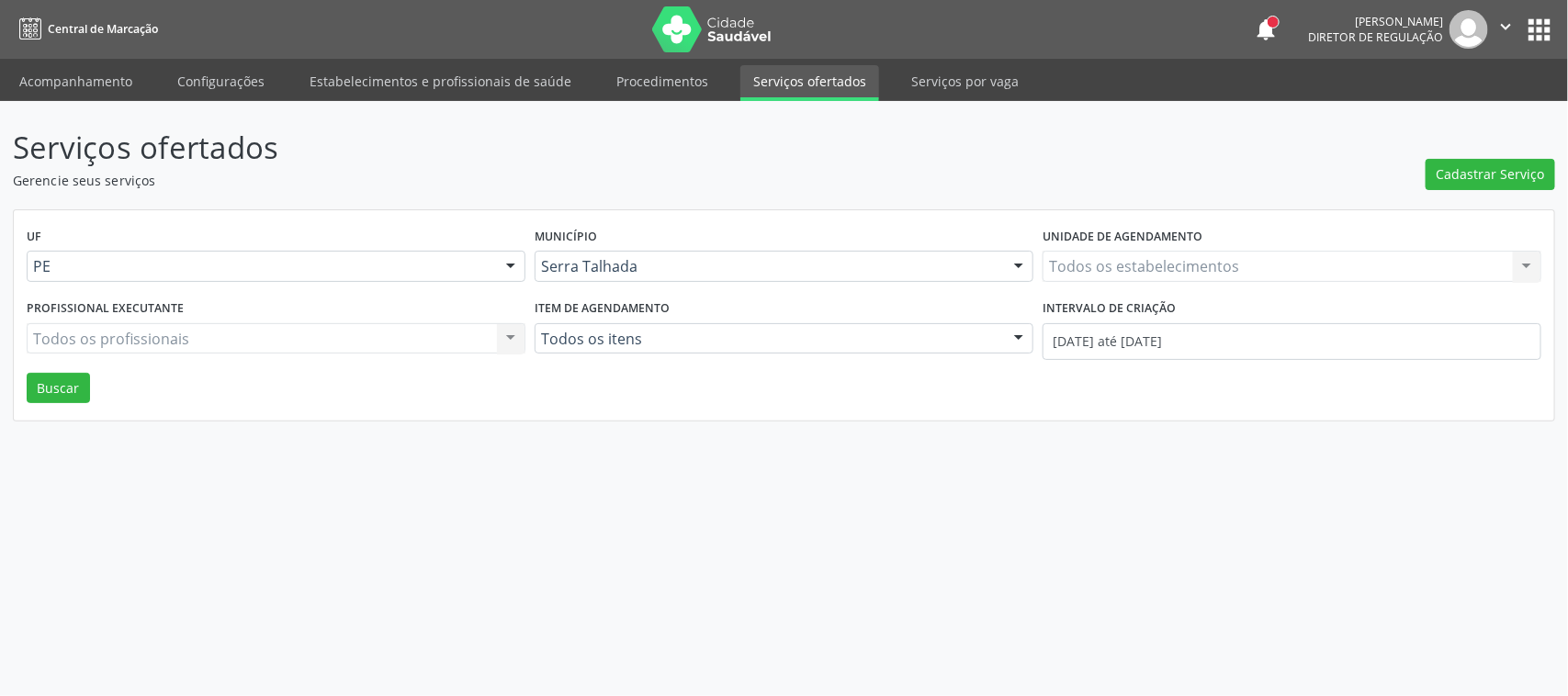
click at [1079, 271] on div "Todos os estabelecimentos Todos os estabelecimentos Nenhum resultado encontrado…" at bounding box center [1291, 266] width 498 height 31
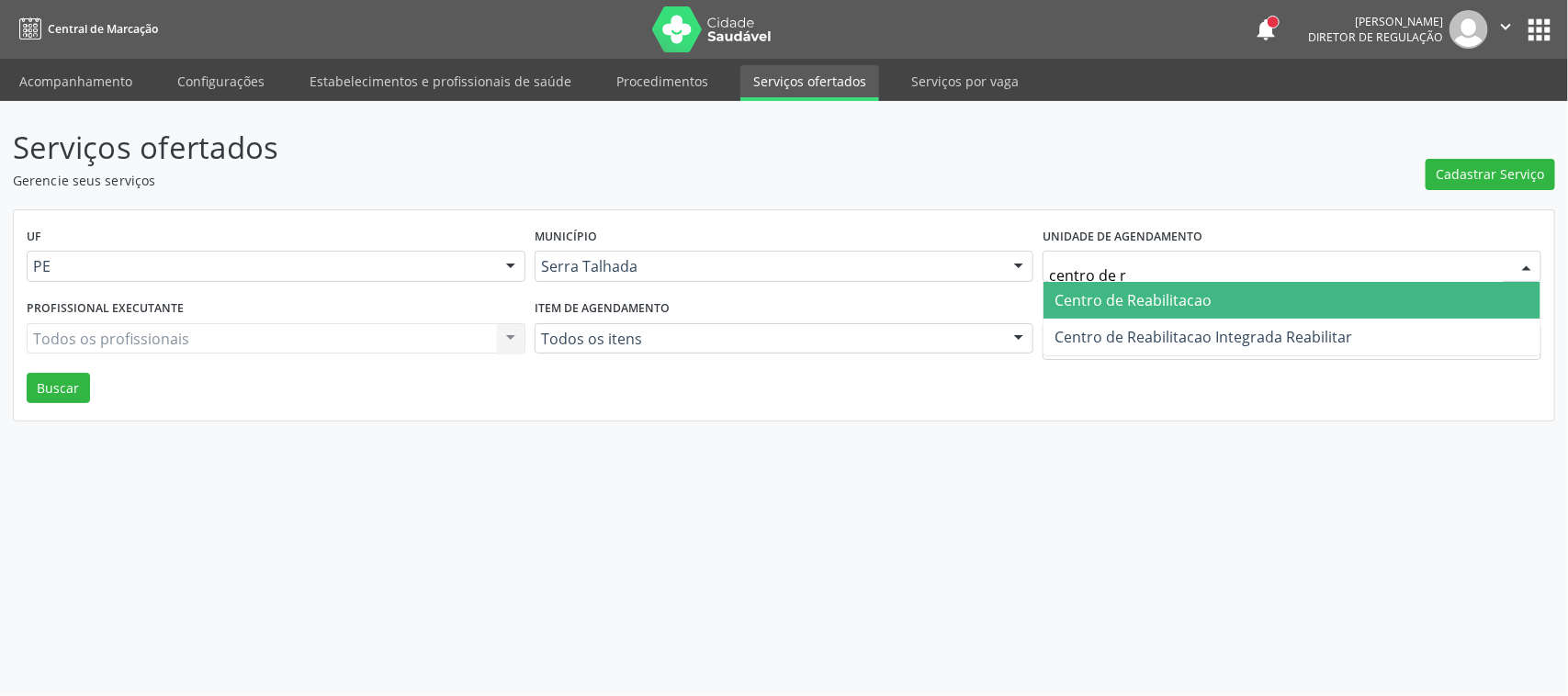
type input "centro de re"
click at [1269, 292] on span "Centro de Reabilitacao" at bounding box center [1291, 300] width 497 height 37
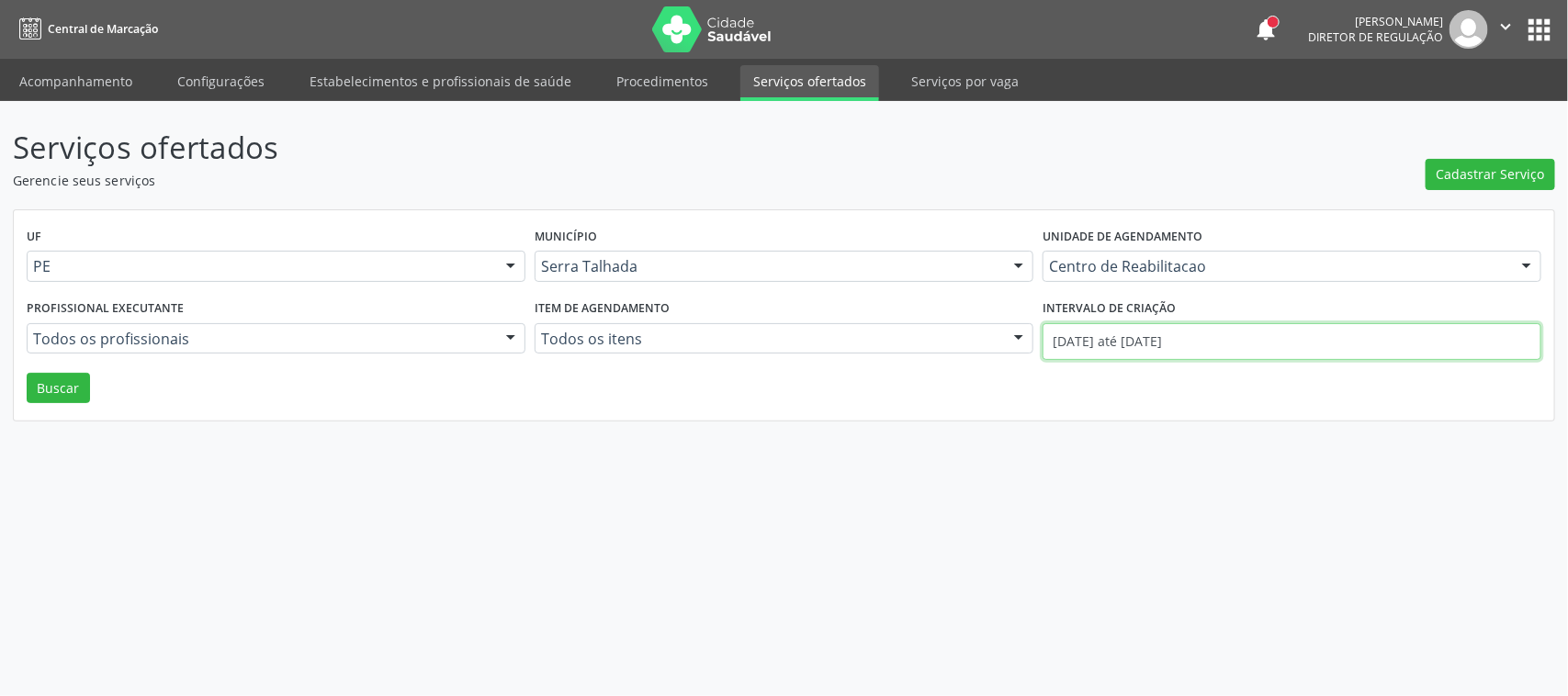
click at [1242, 345] on input "01/08/2025 até 20/08/2025" at bounding box center [1291, 342] width 498 height 37
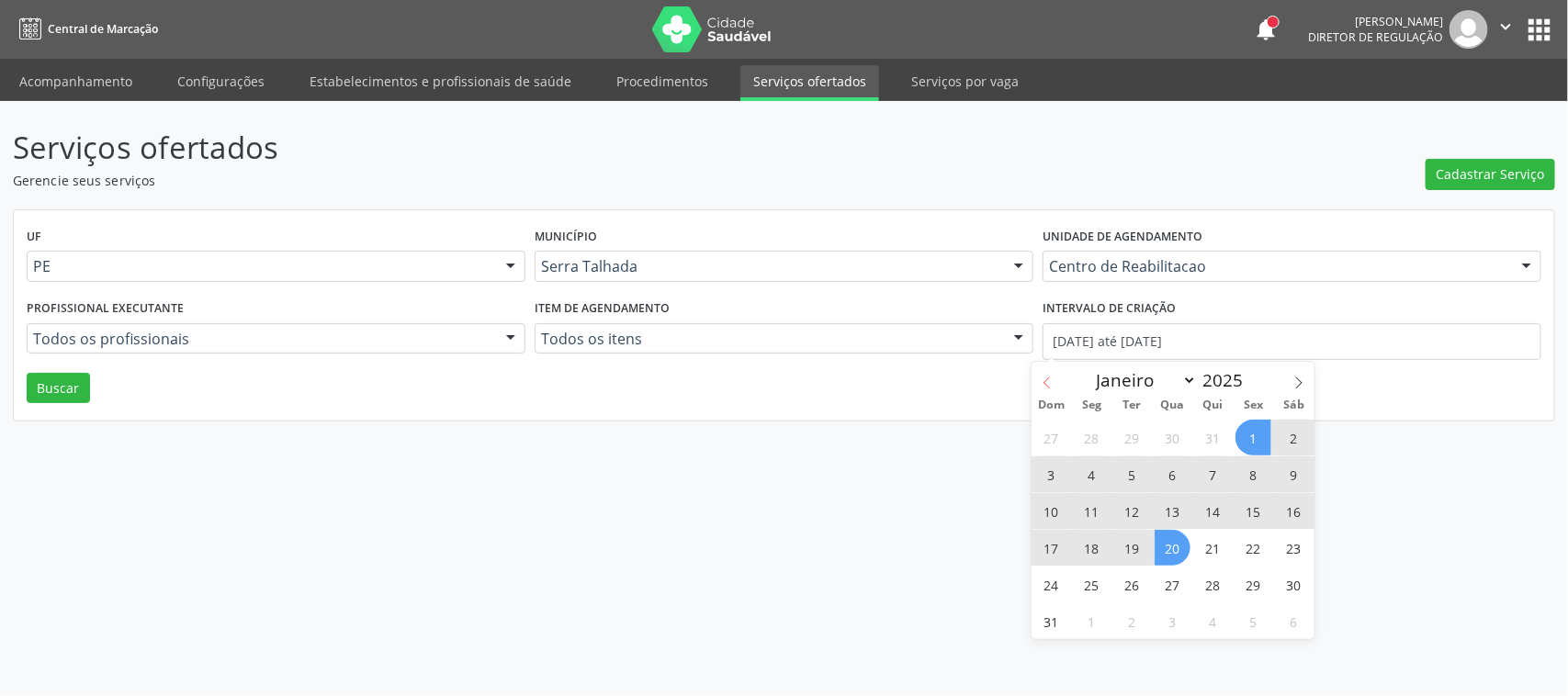
click at [1048, 382] on icon at bounding box center [1046, 382] width 13 height 13
select select "6"
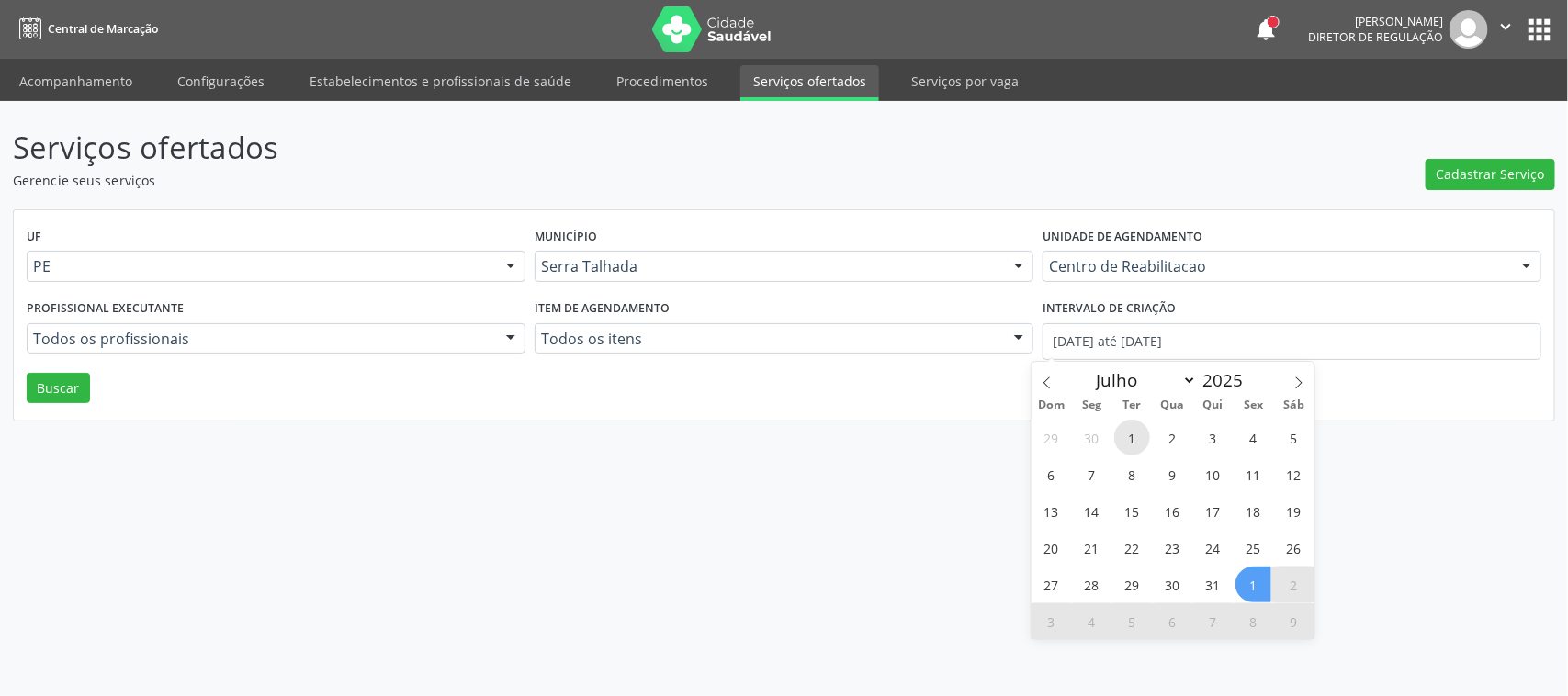
click at [1131, 433] on span "1" at bounding box center [1131, 438] width 36 height 36
type input "01/07/2025"
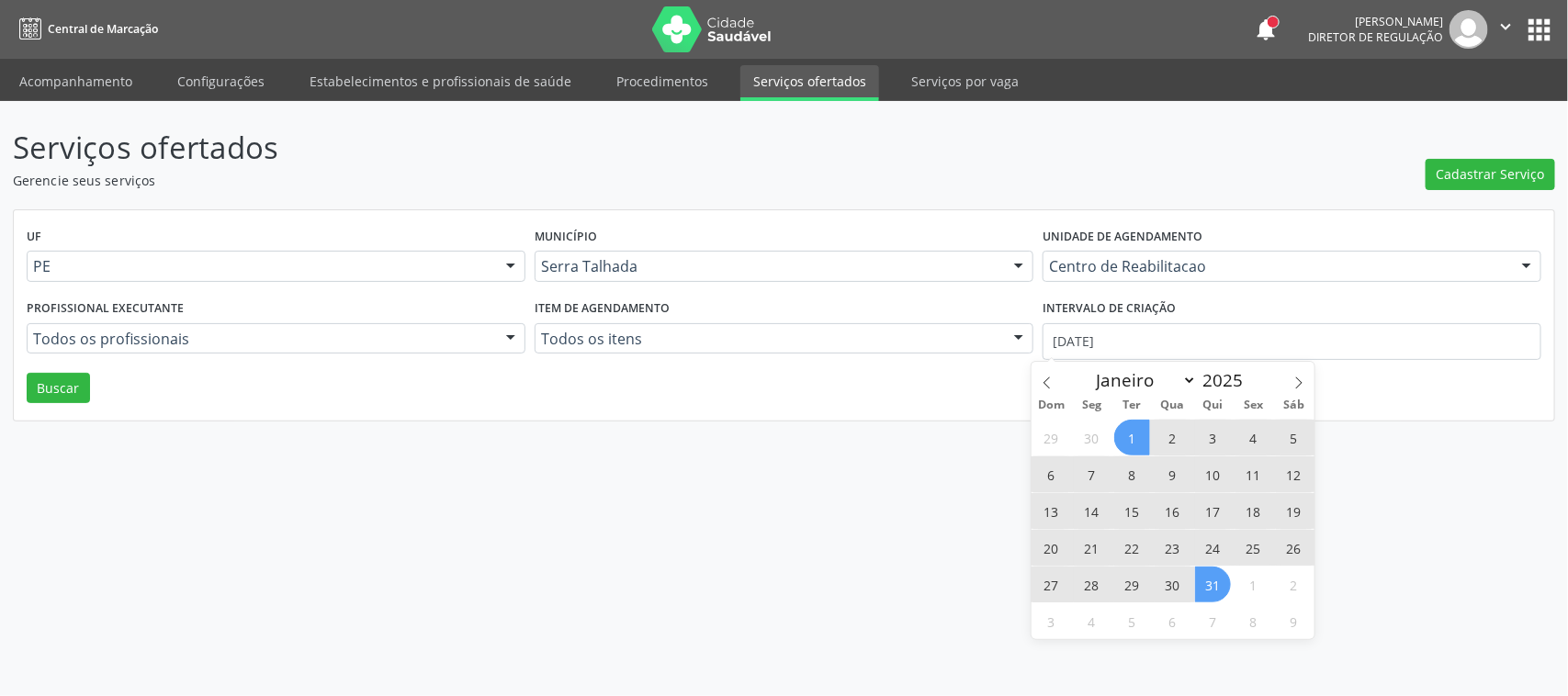
click at [1213, 581] on span "31" at bounding box center [1213, 585] width 36 height 36
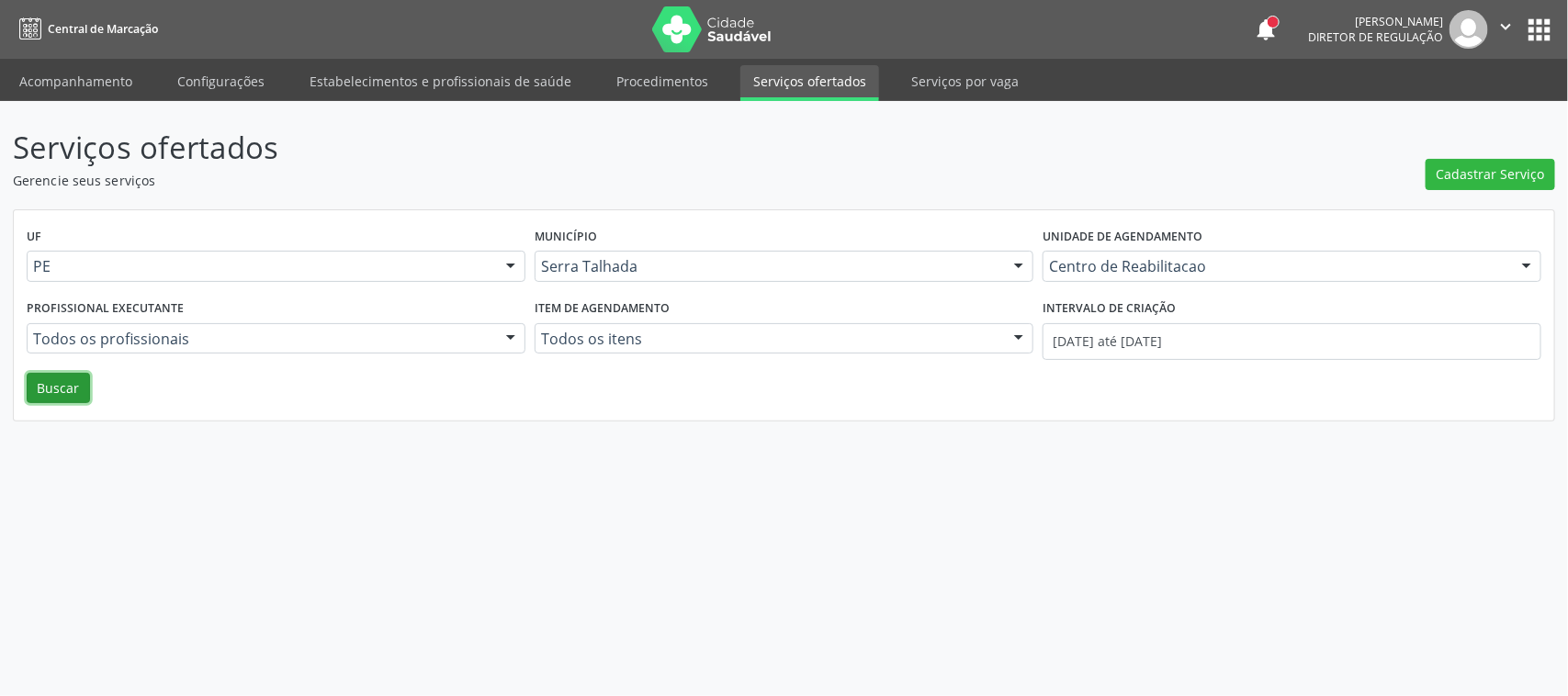
click at [80, 387] on button "Buscar" at bounding box center [58, 388] width 63 height 31
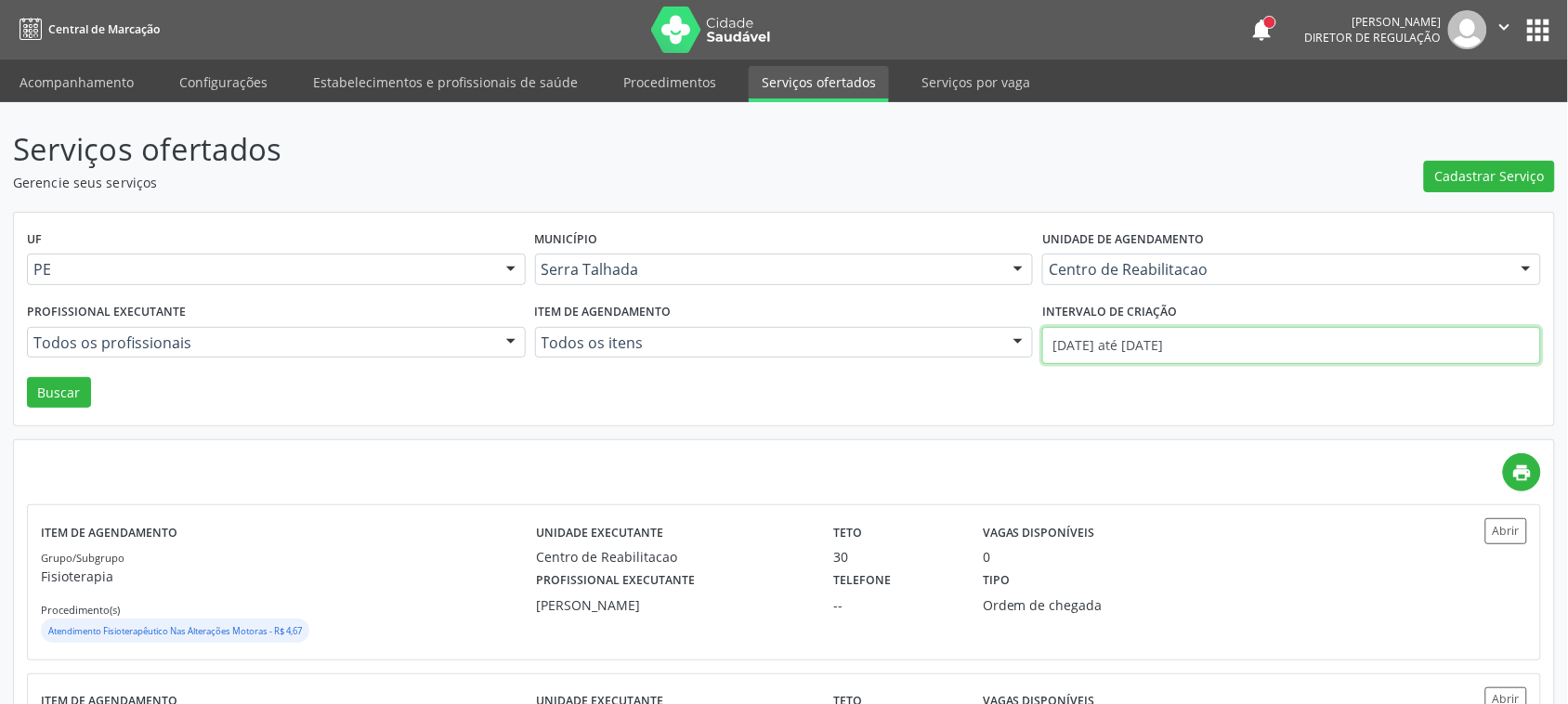
click at [1148, 341] on input "01/07/2025 até 31/07/2025" at bounding box center [1292, 346] width 499 height 37
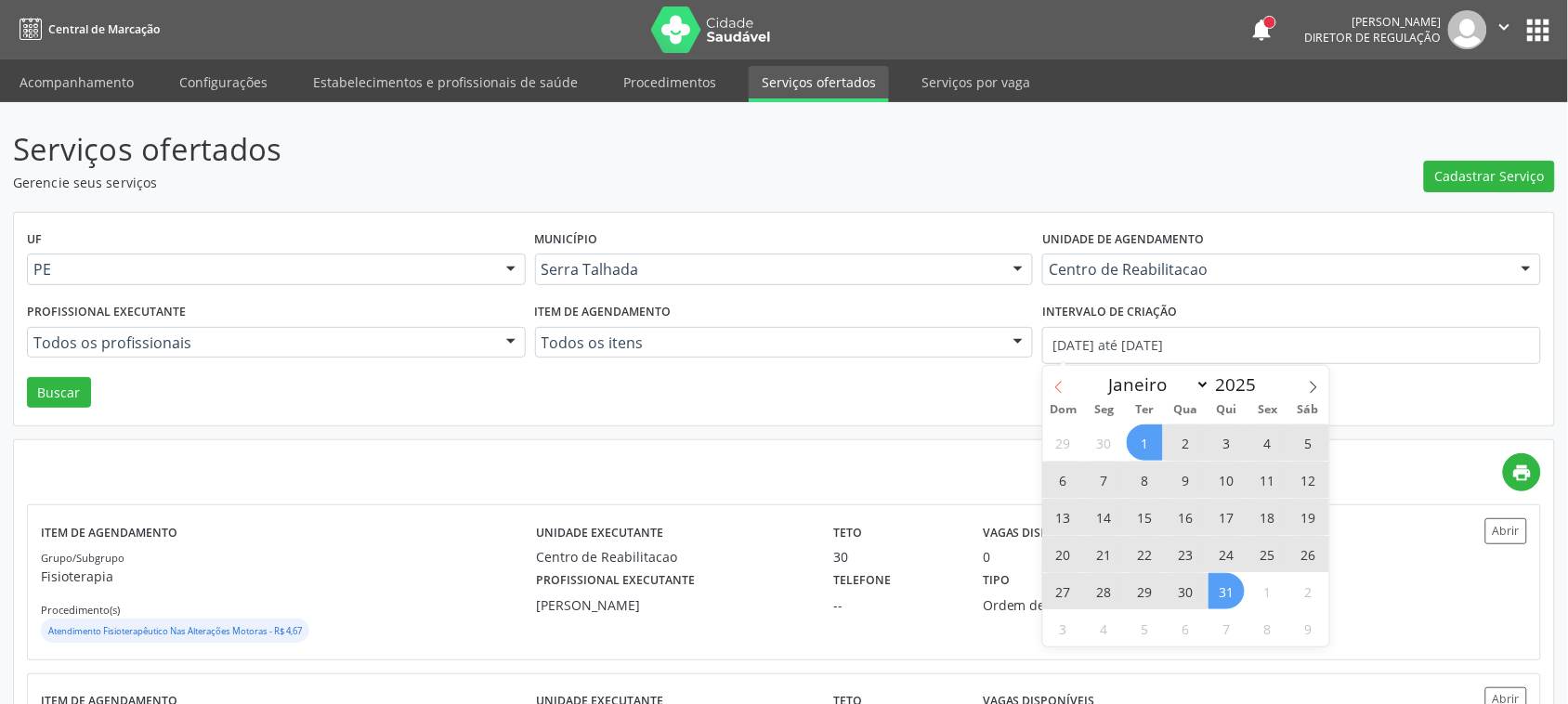
click at [1047, 387] on span at bounding box center [1059, 382] width 31 height 31
select select "5"
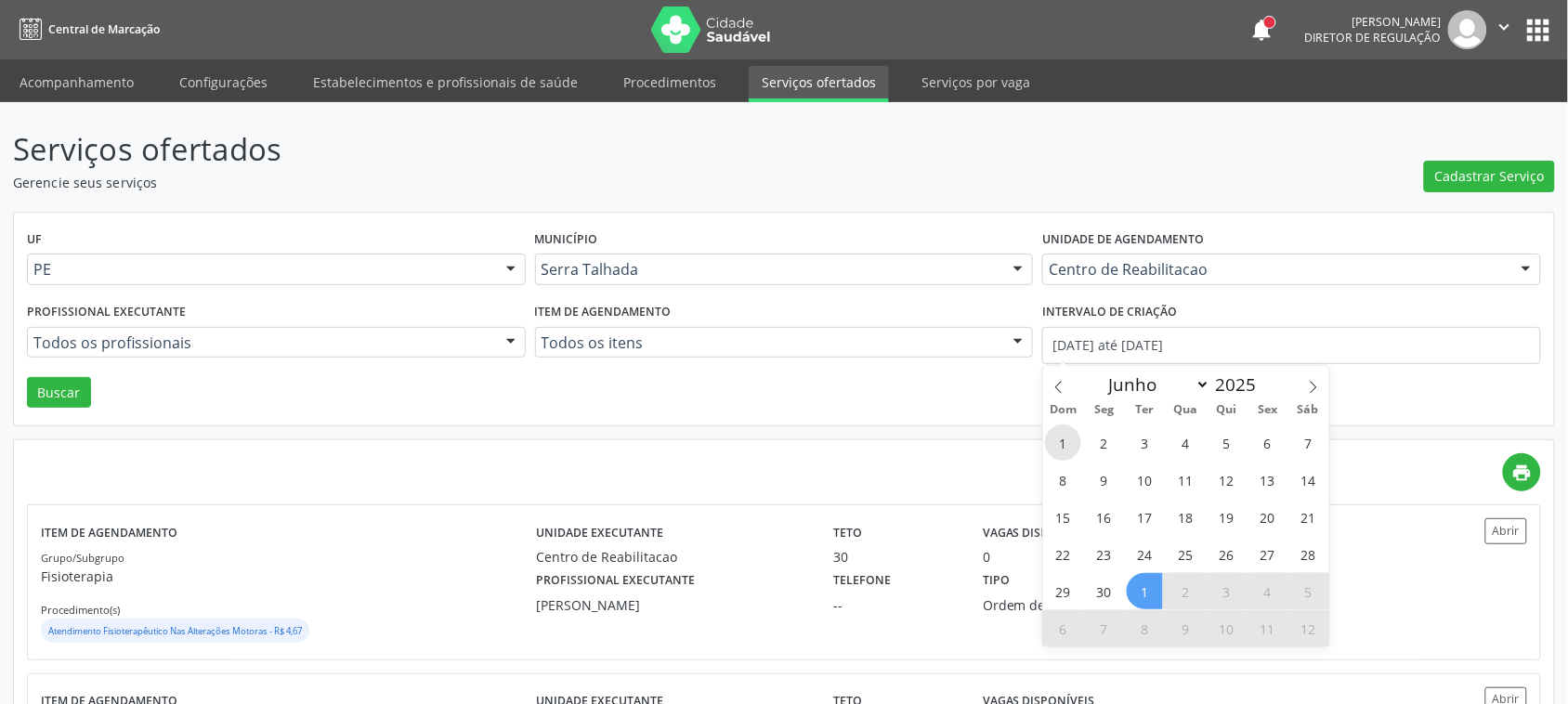
click at [1069, 437] on span "1" at bounding box center [1063, 443] width 36 height 36
type input "01/06/2025"
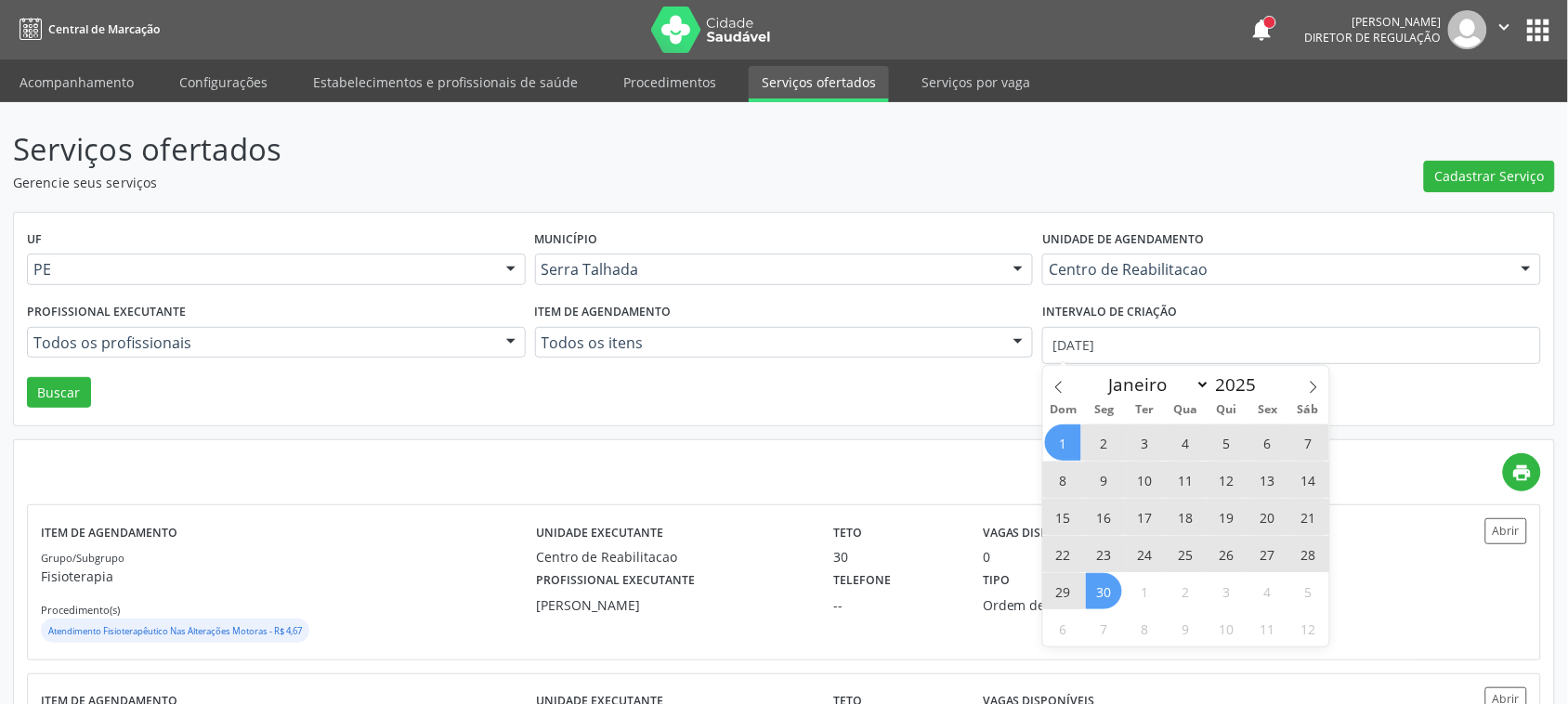
click at [1112, 588] on span "30" at bounding box center [1103, 591] width 36 height 36
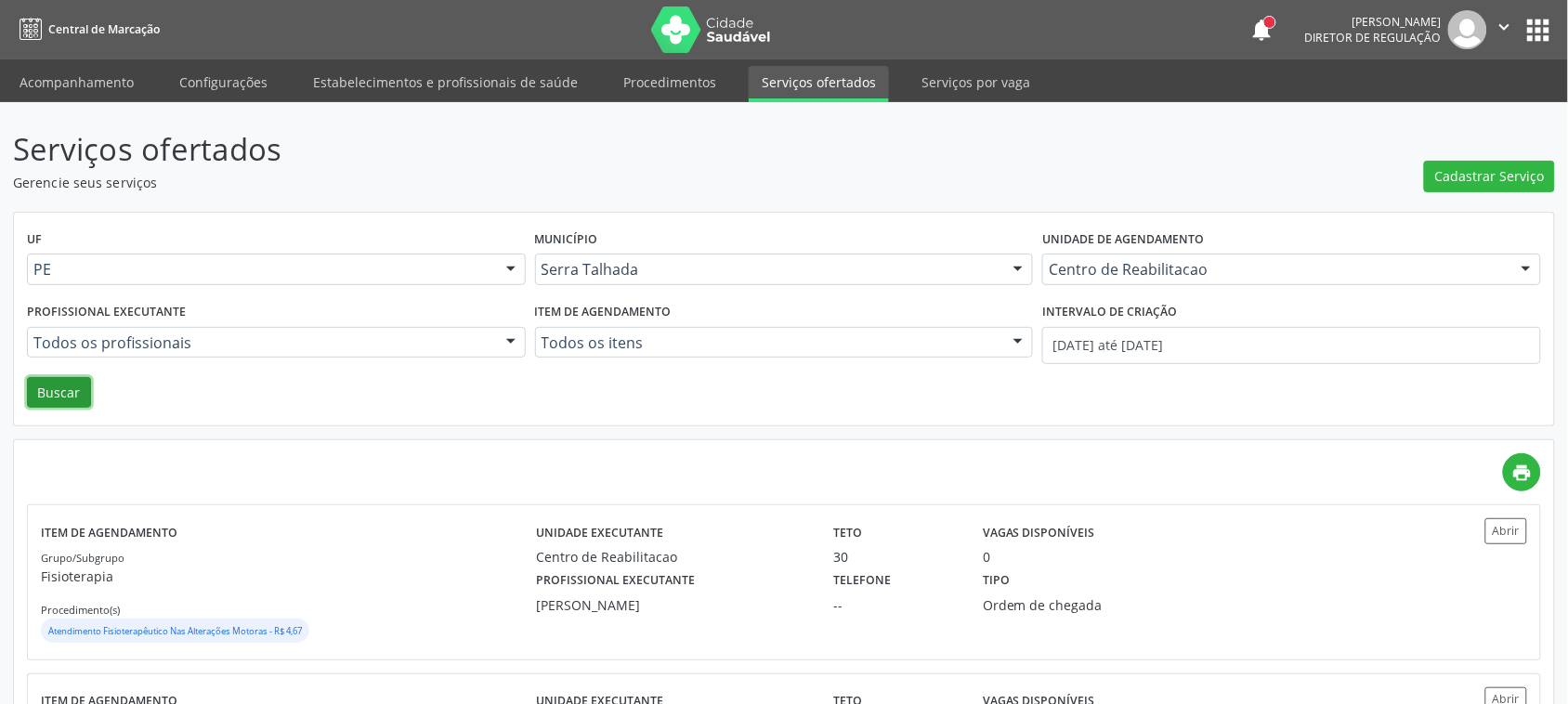
click at [81, 392] on button "Buscar" at bounding box center [59, 393] width 64 height 31
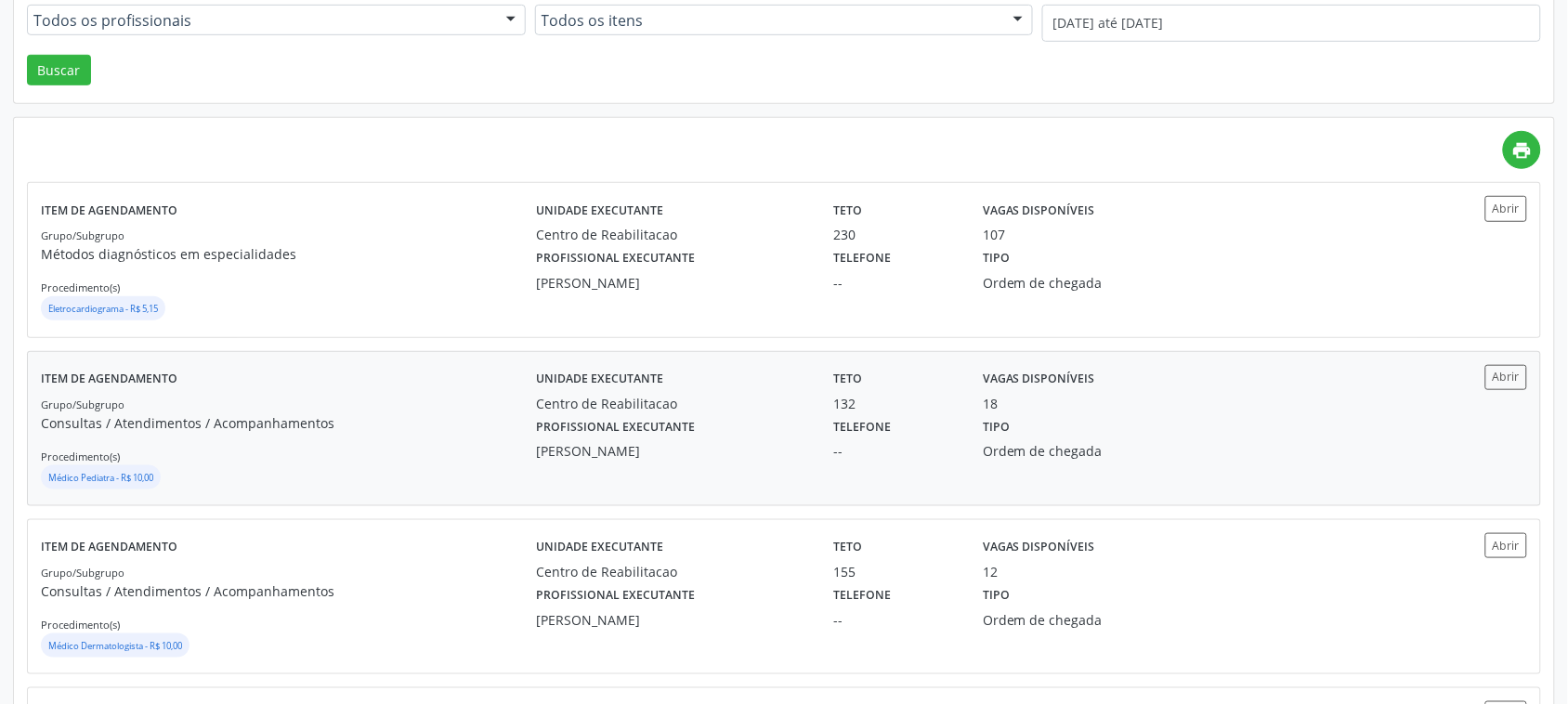
scroll to position [349, 0]
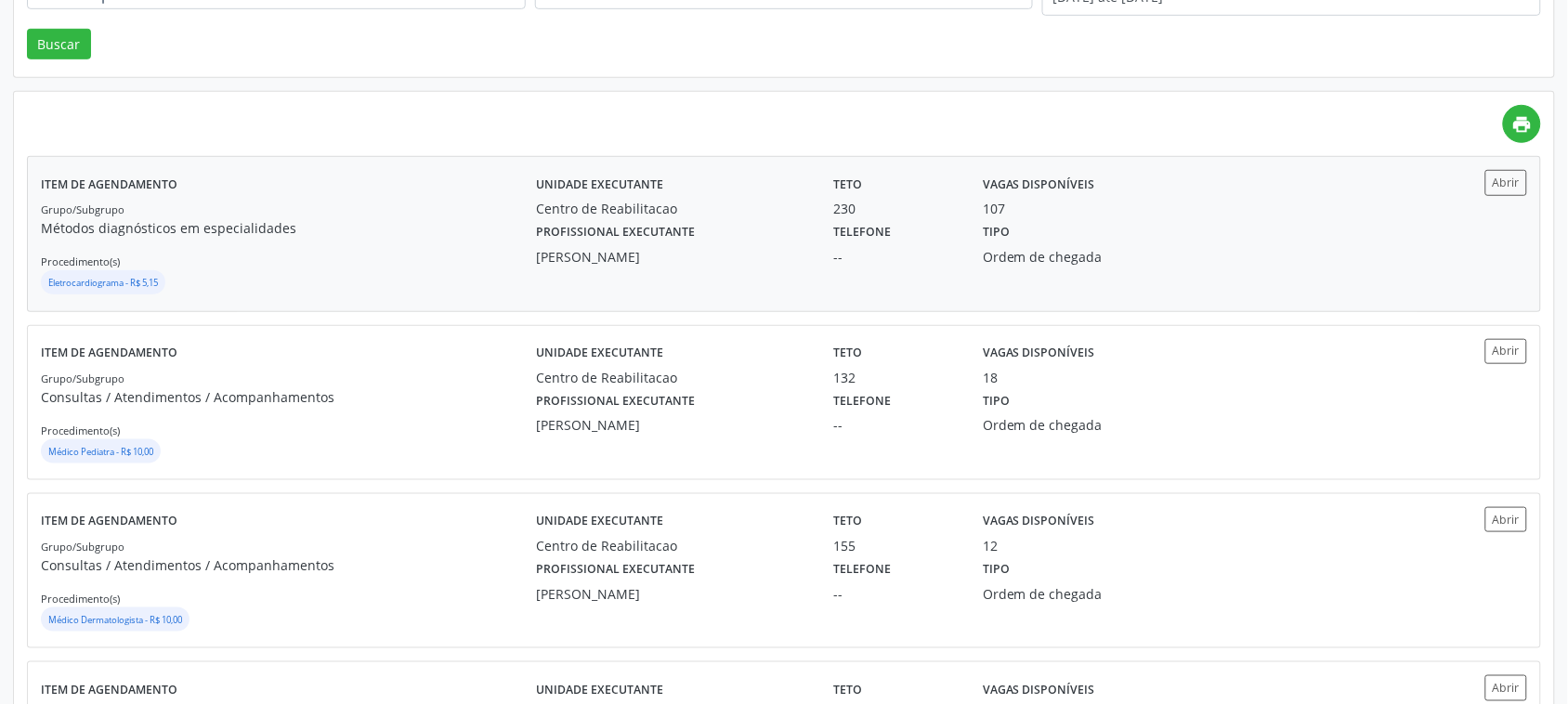
click at [341, 242] on div "Grupo/Subgrupo Métodos diagnósticos em especialidades Procedimento(s) Eletrocar…" at bounding box center [289, 249] width 495 height 100
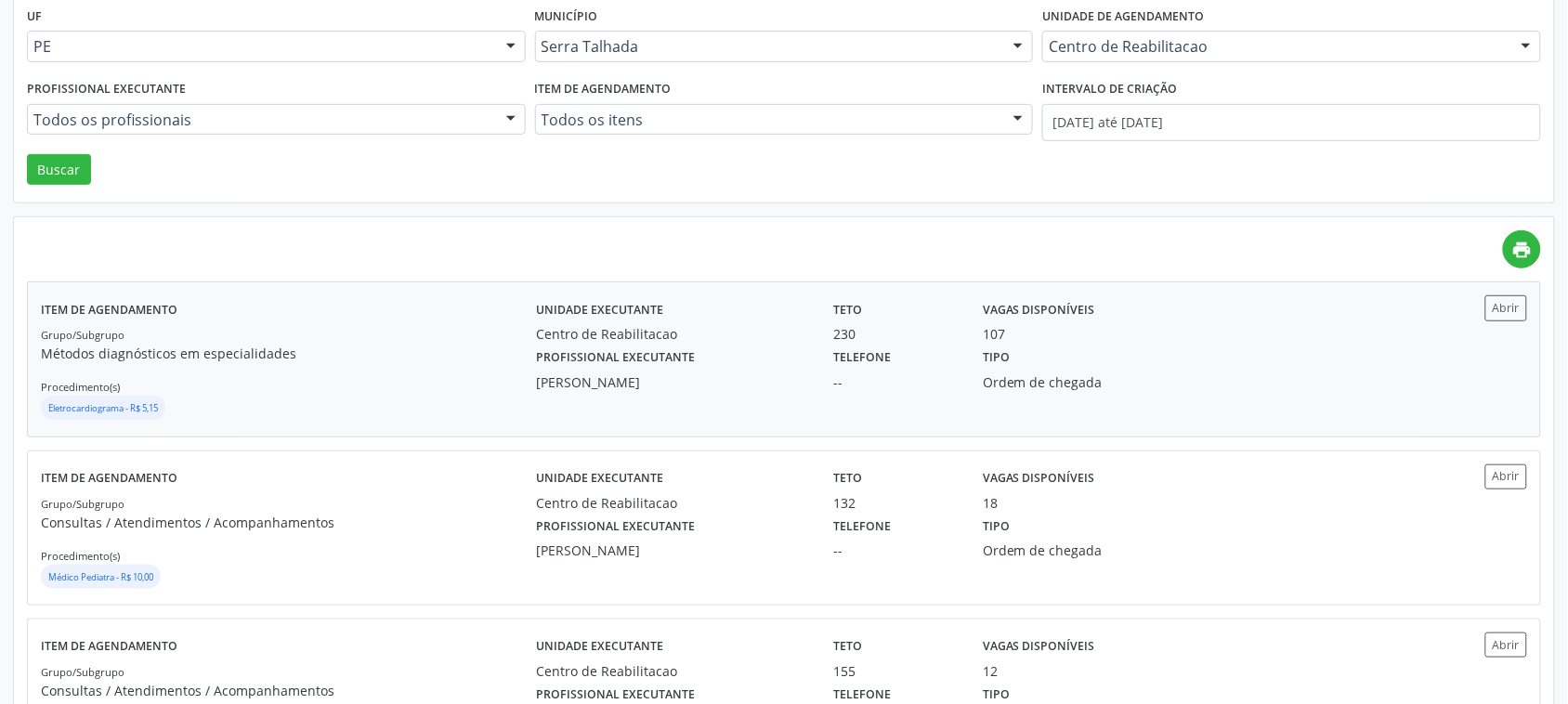
scroll to position [0, 0]
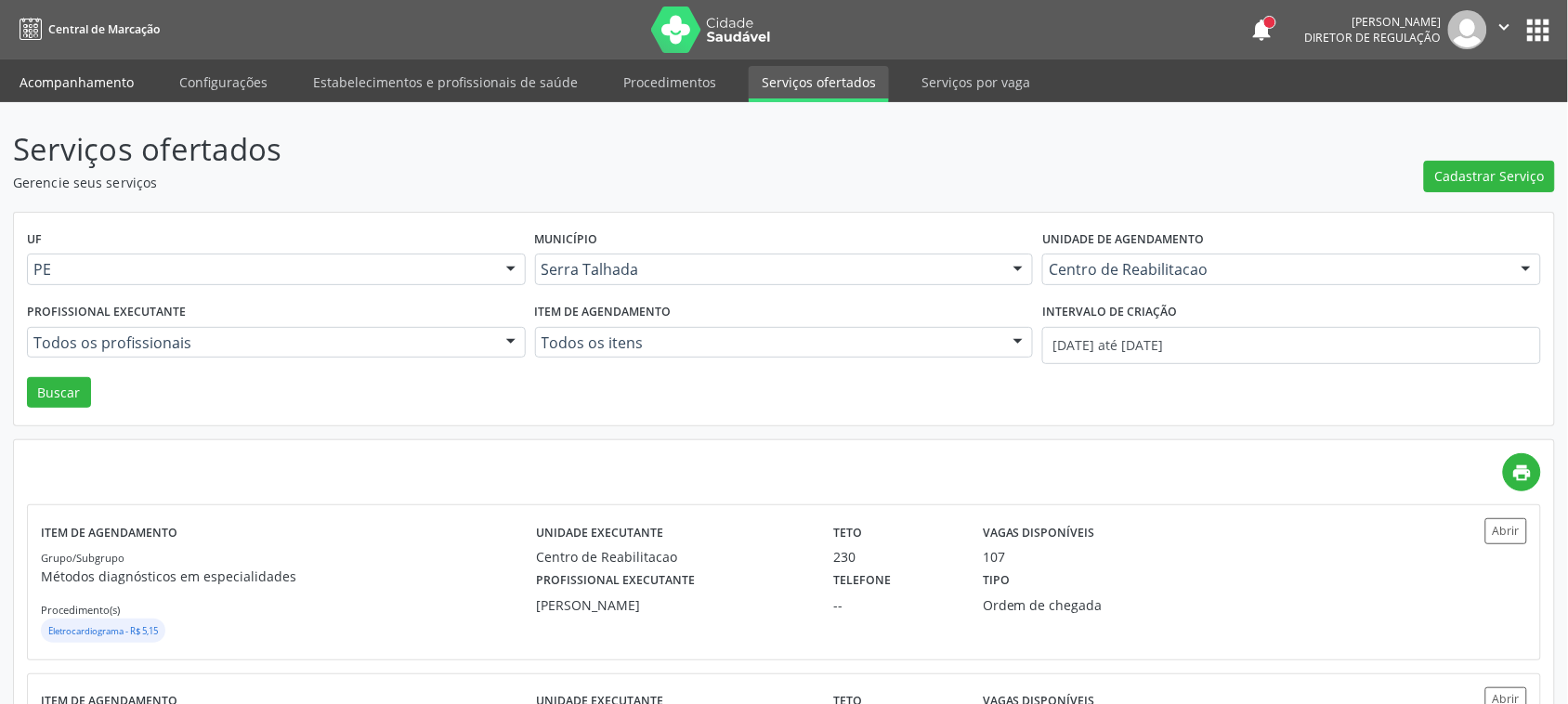
click at [98, 91] on link "Acompanhamento" at bounding box center [76, 81] width 140 height 32
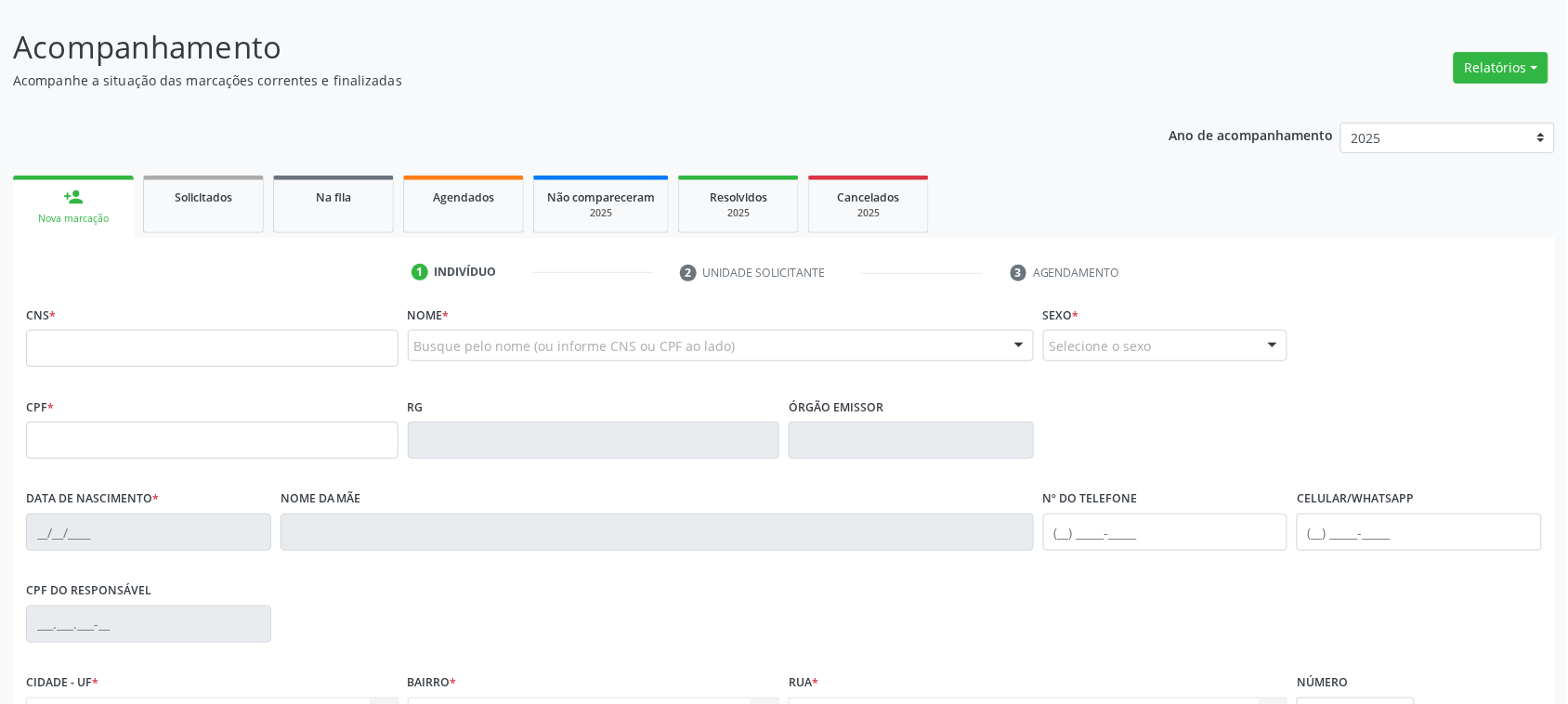
scroll to position [117, 0]
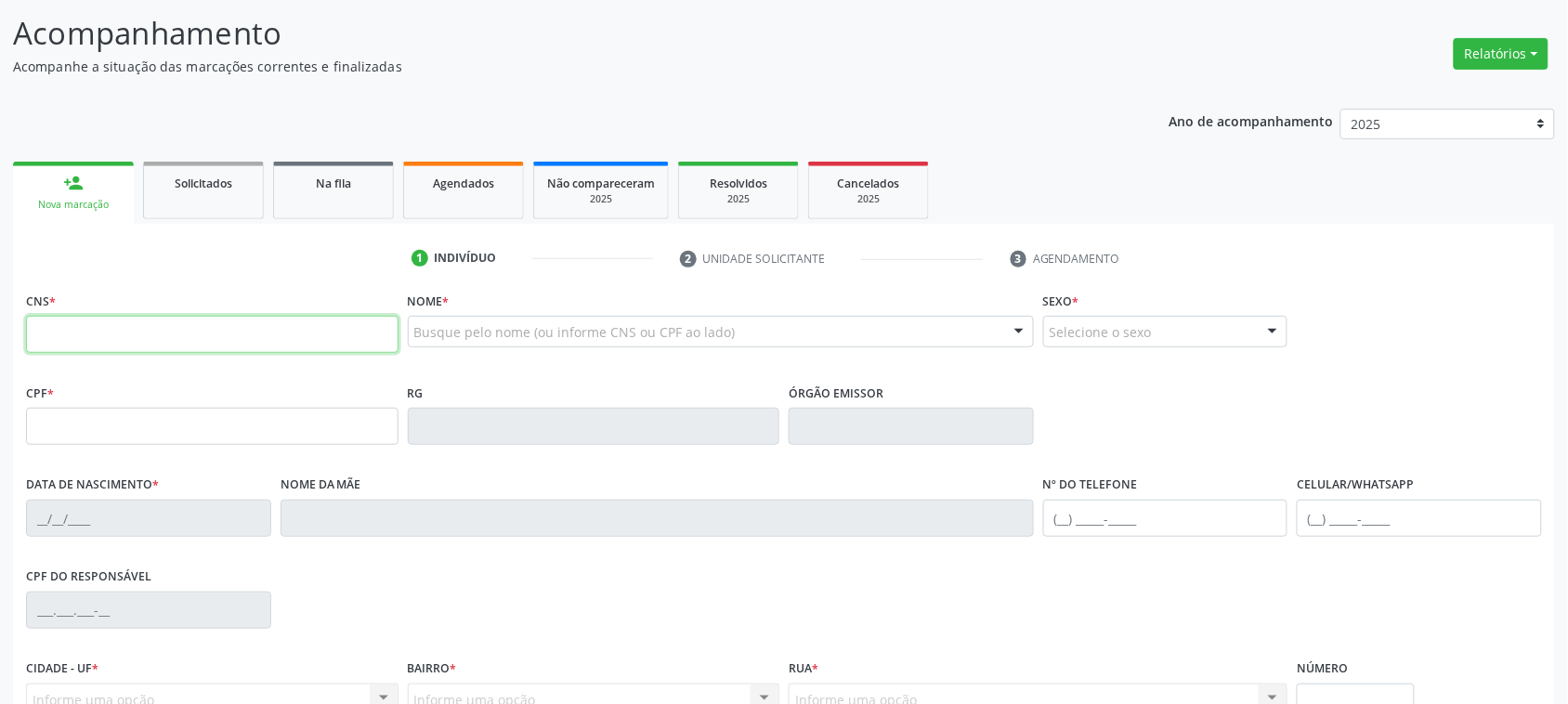
click at [95, 317] on input "text" at bounding box center [212, 335] width 373 height 37
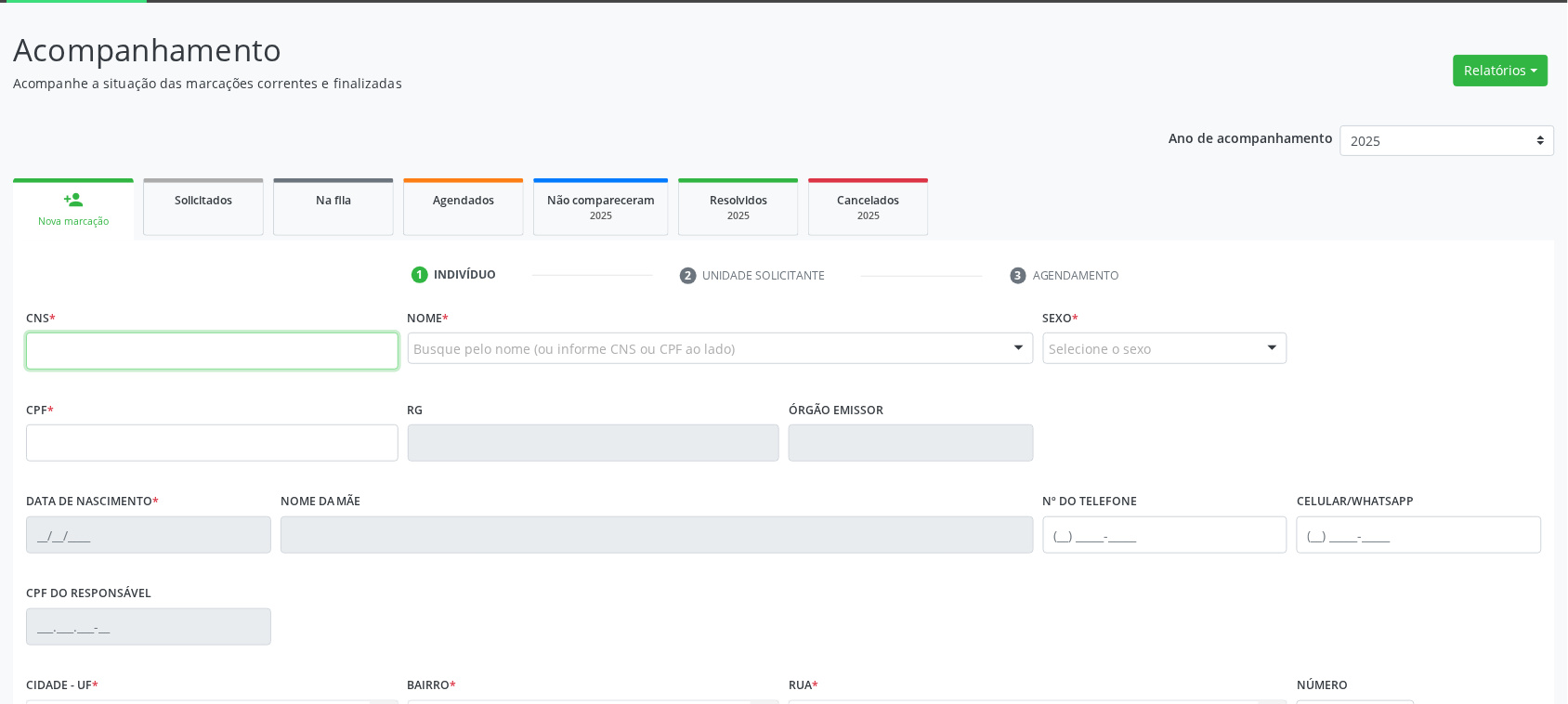
scroll to position [0, 0]
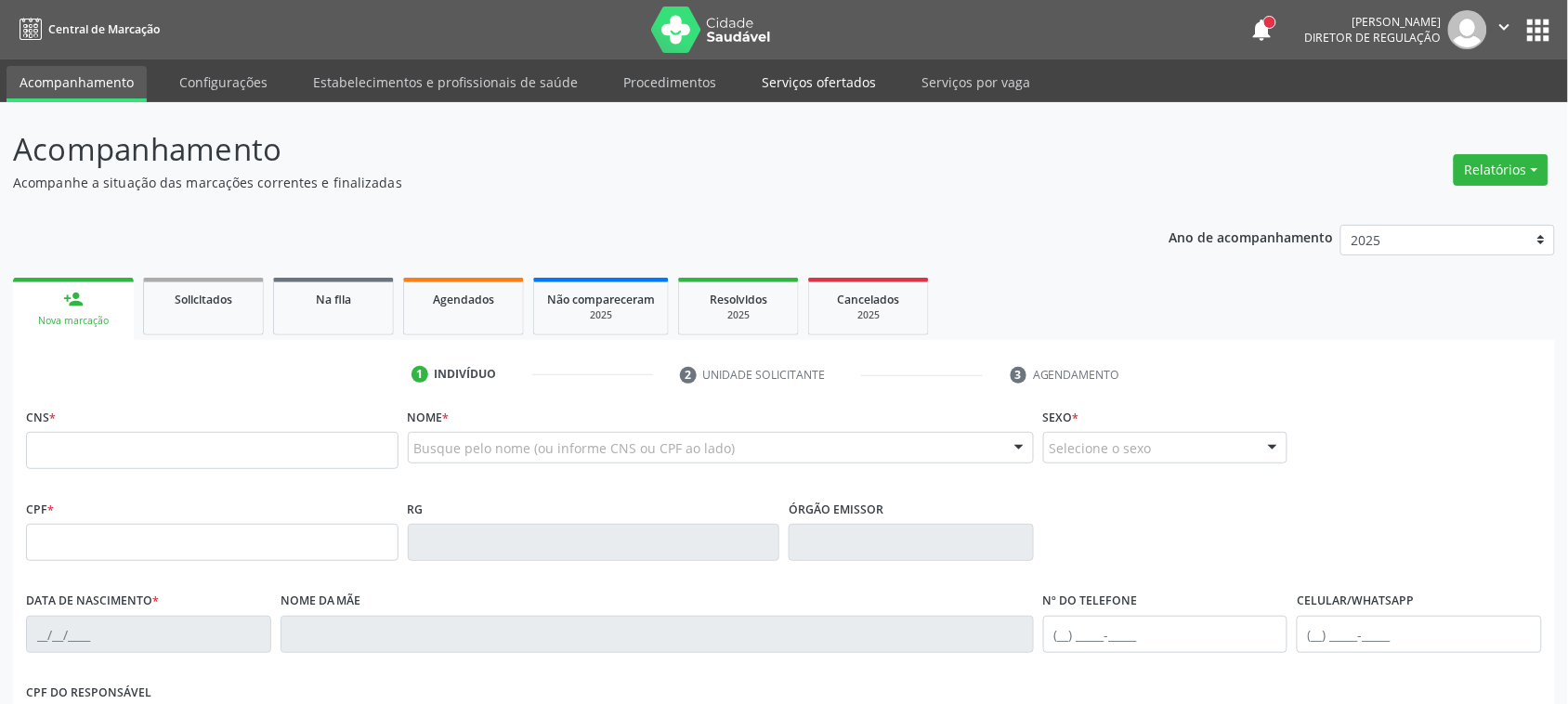
click at [810, 77] on link "Serviços ofertados" at bounding box center [818, 81] width 140 height 32
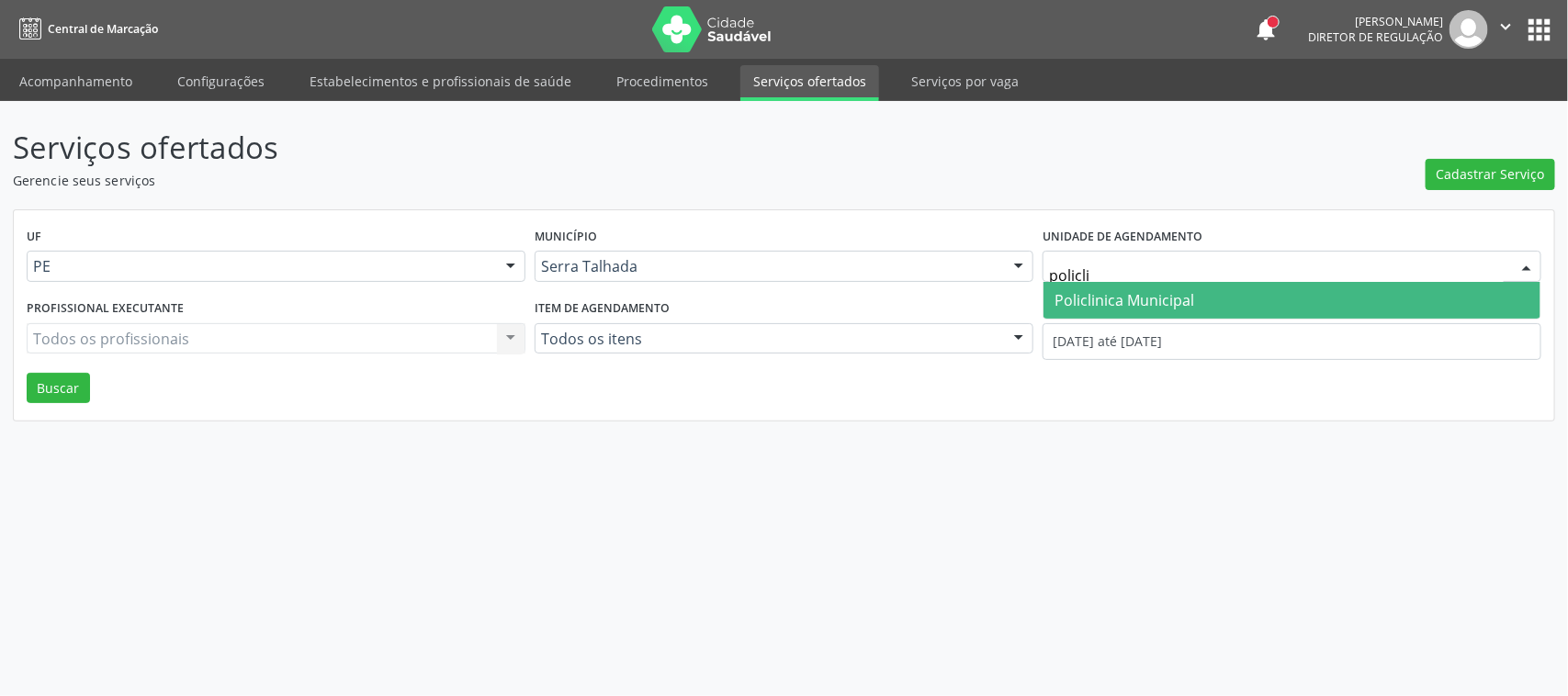
type input "policlin"
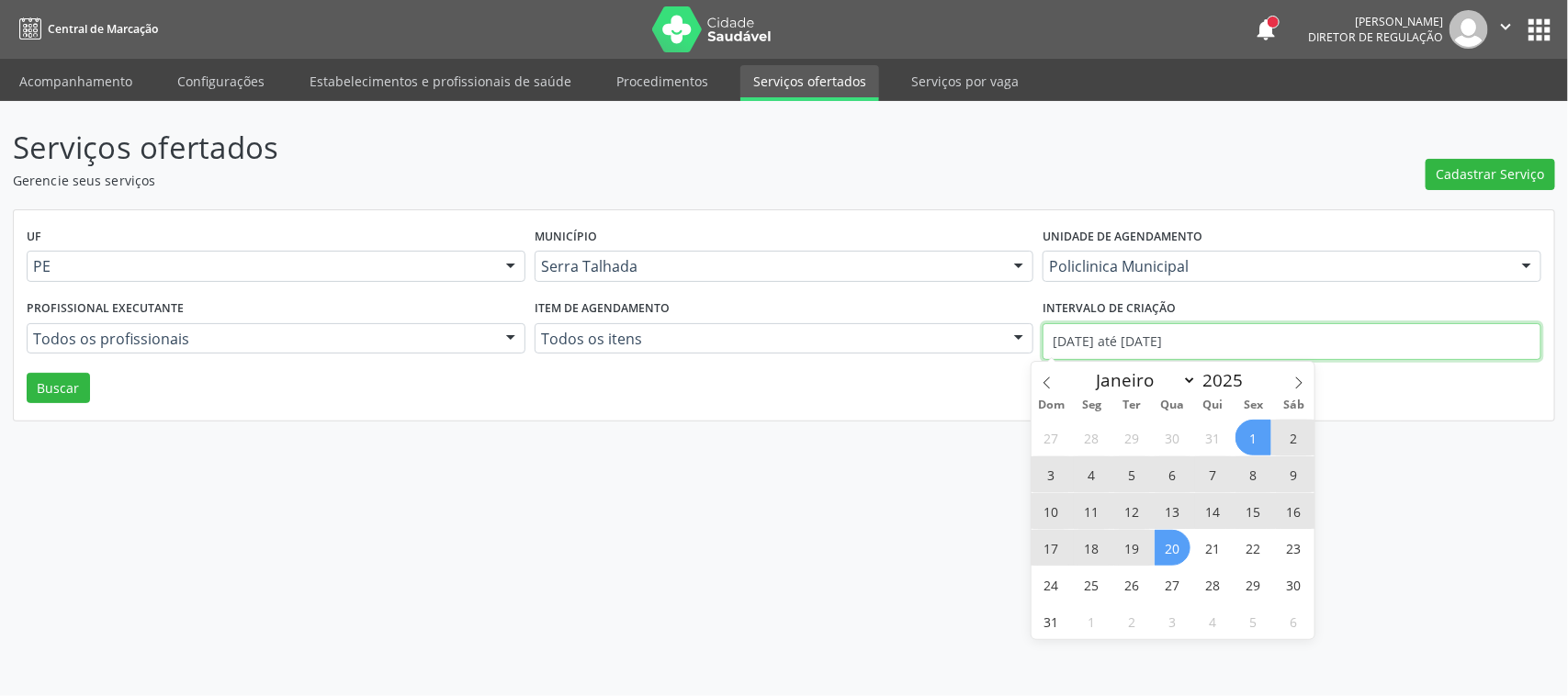
click at [1082, 347] on input "01/08/2025 até 20/08/2025" at bounding box center [1291, 342] width 498 height 37
click at [1044, 381] on icon at bounding box center [1046, 382] width 13 height 13
select select "6"
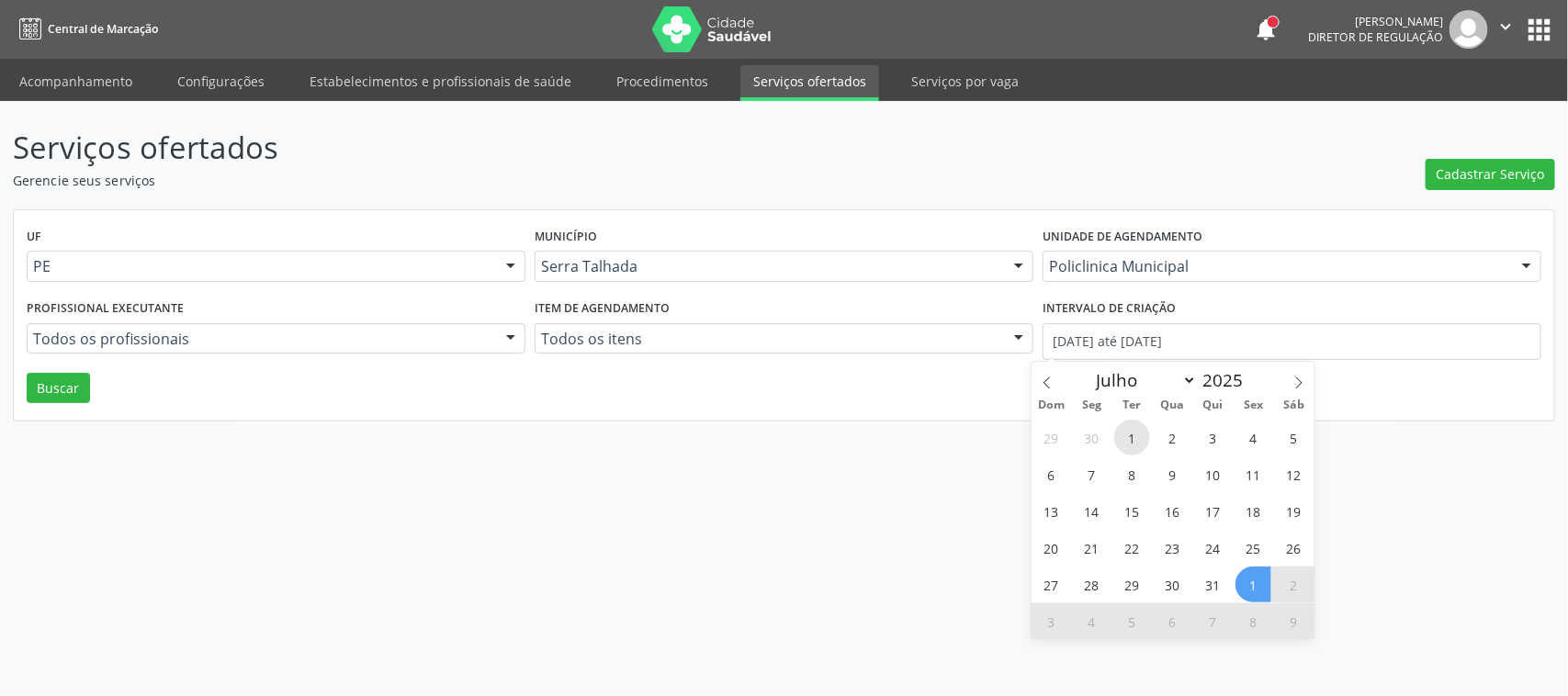
click at [1130, 432] on span "1" at bounding box center [1131, 438] width 36 height 36
type input "01/07/2025"
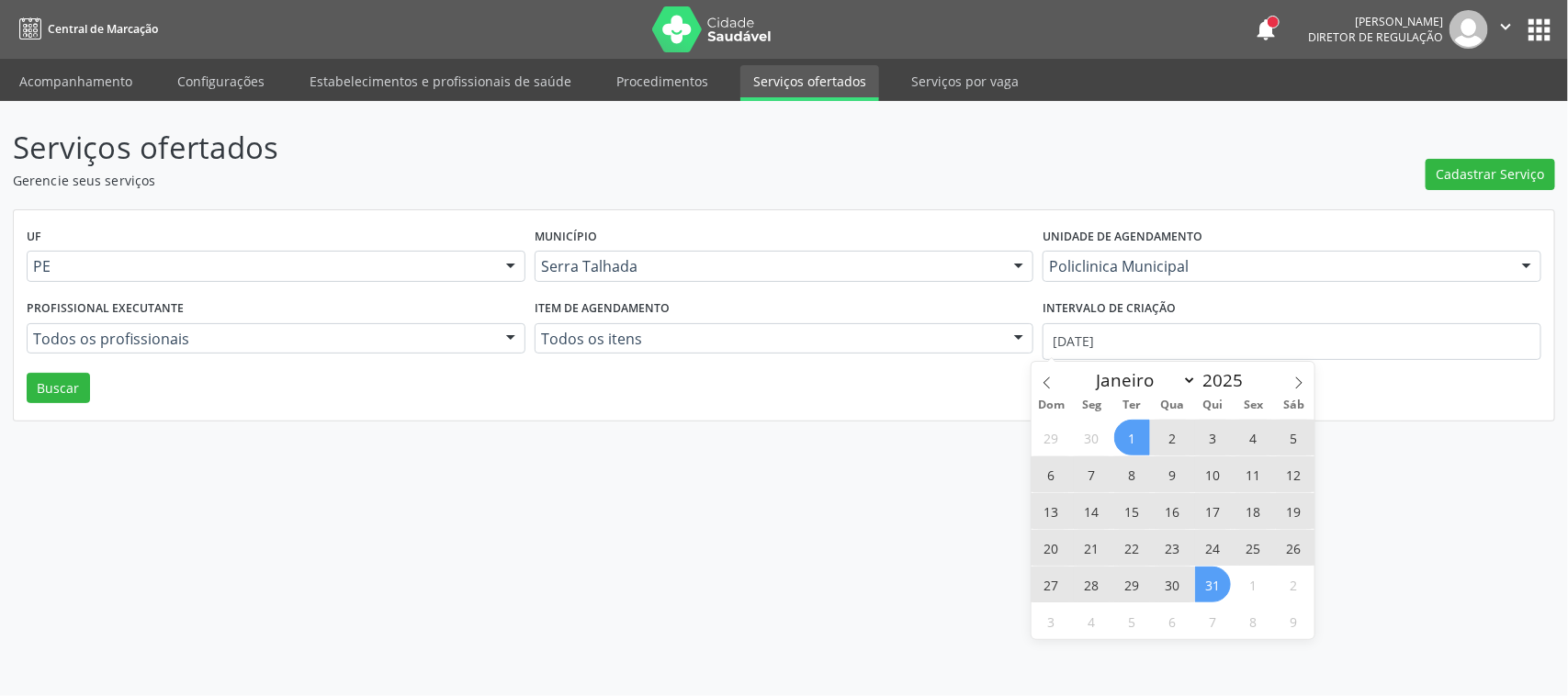
click at [1215, 599] on span "31" at bounding box center [1213, 585] width 36 height 36
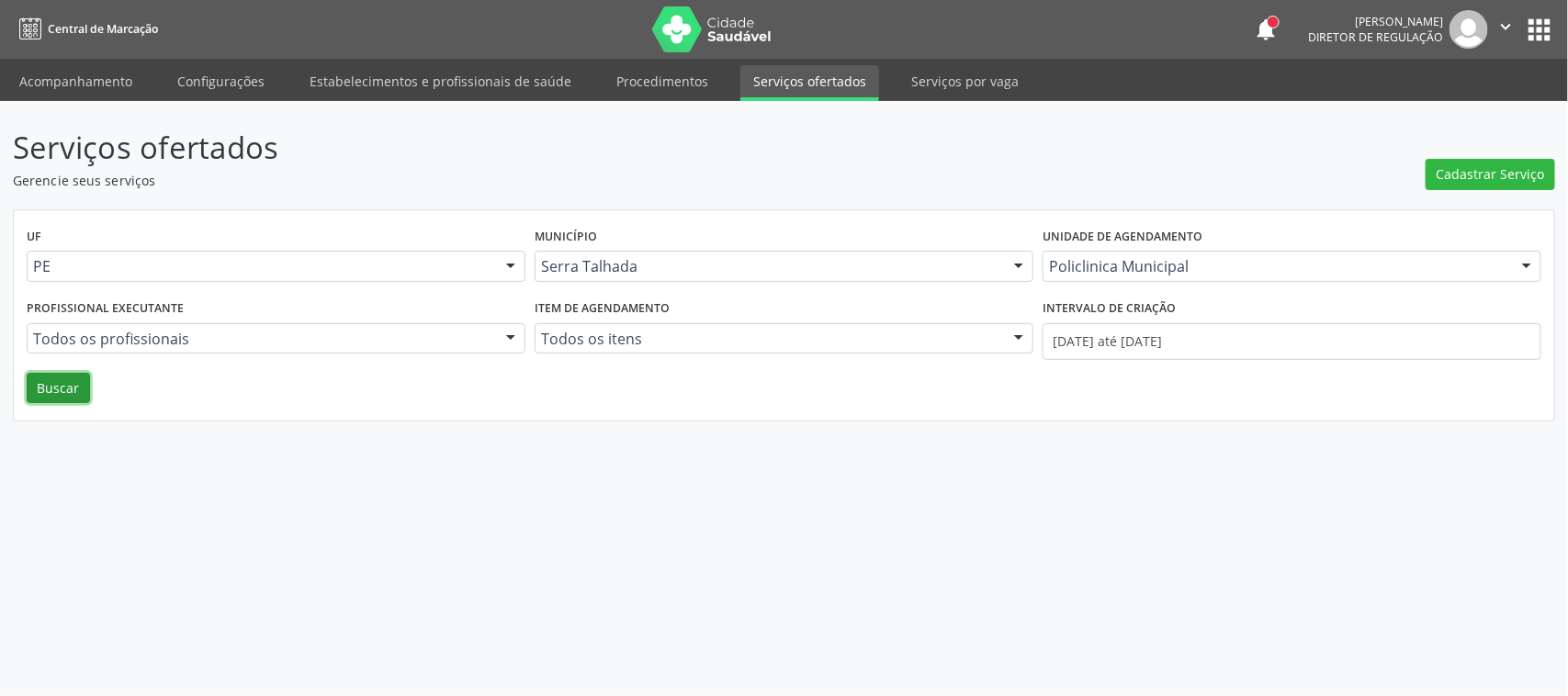
click at [69, 400] on button "Buscar" at bounding box center [58, 388] width 63 height 31
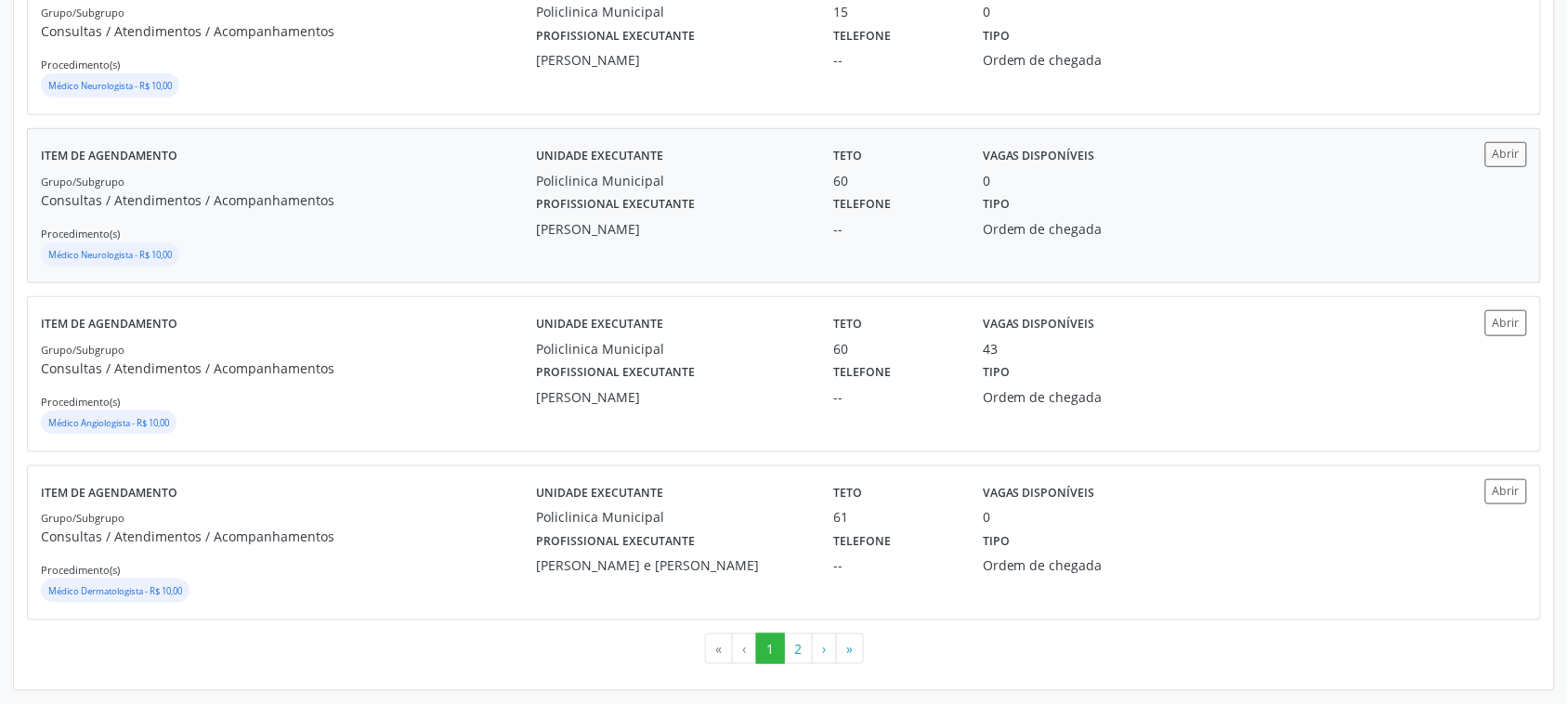
scroll to position [2460, 0]
click at [792, 641] on button "2" at bounding box center [798, 649] width 28 height 31
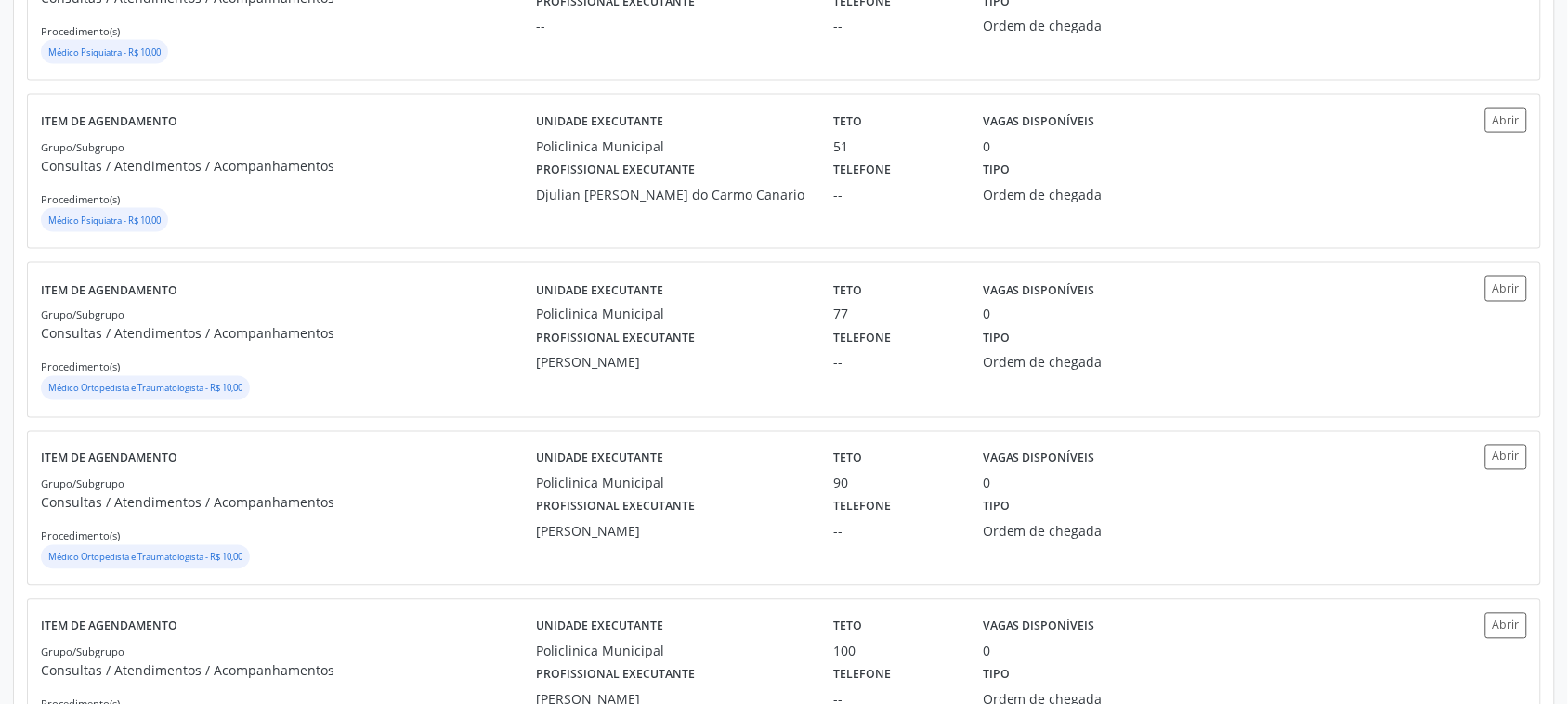
scroll to position [1561, 0]
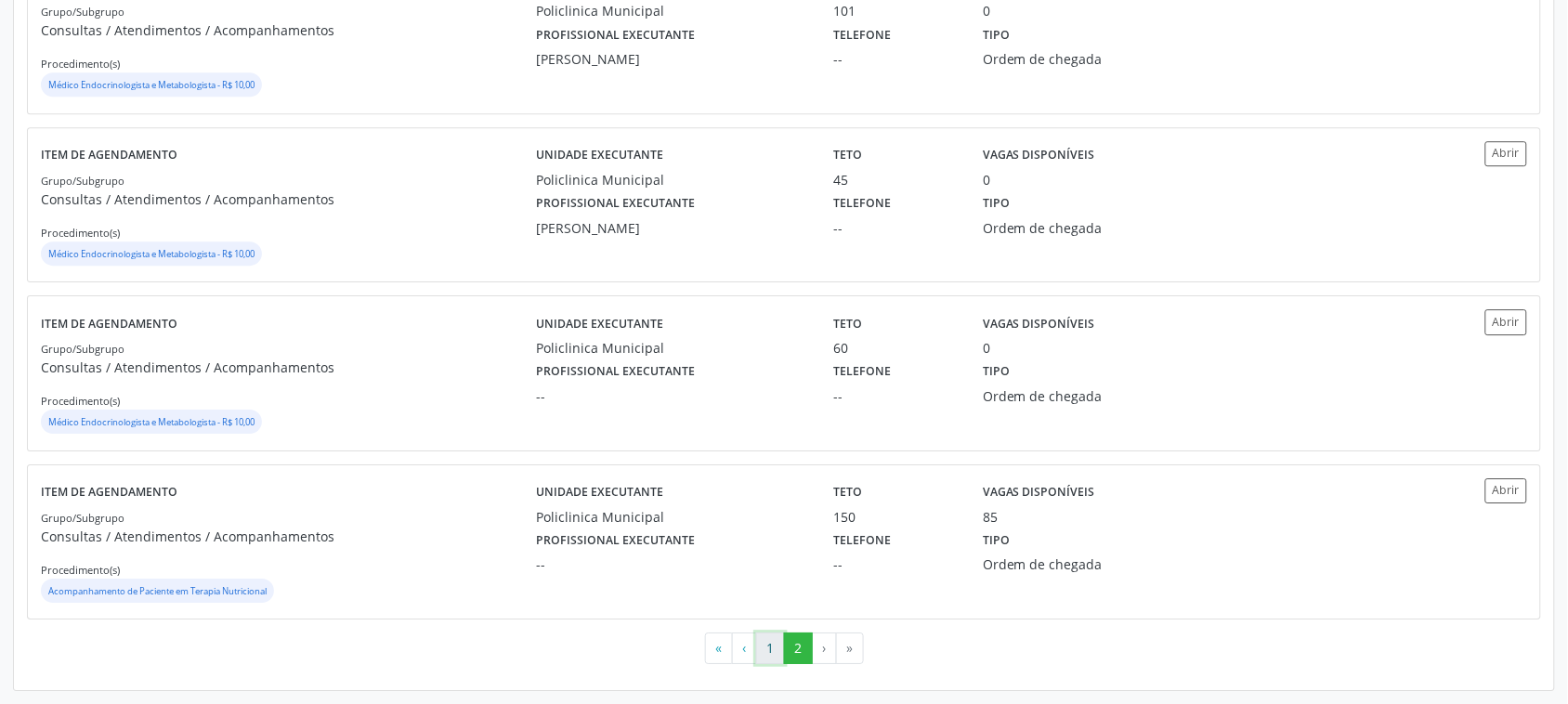
click at [763, 644] on button "1" at bounding box center [769, 648] width 28 height 31
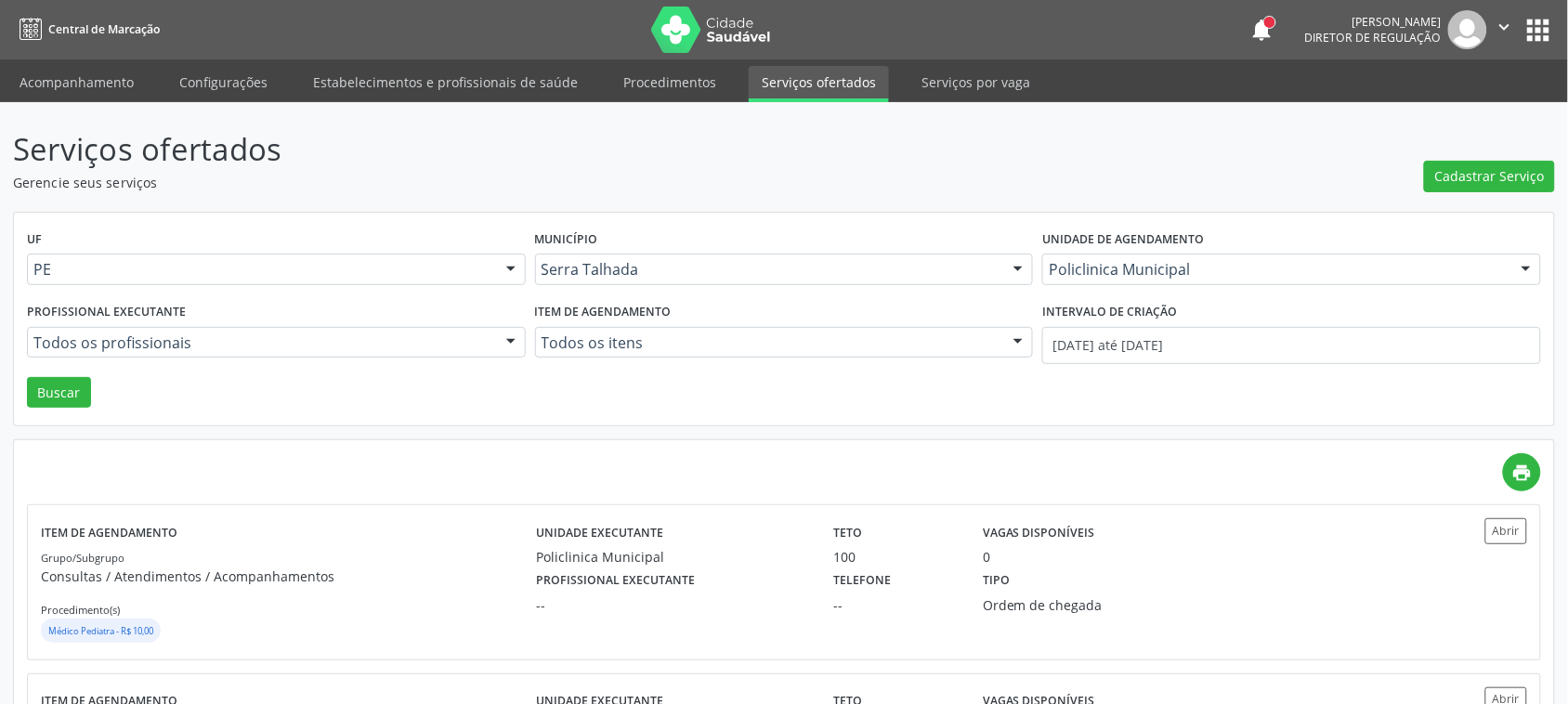
scroll to position [117, 0]
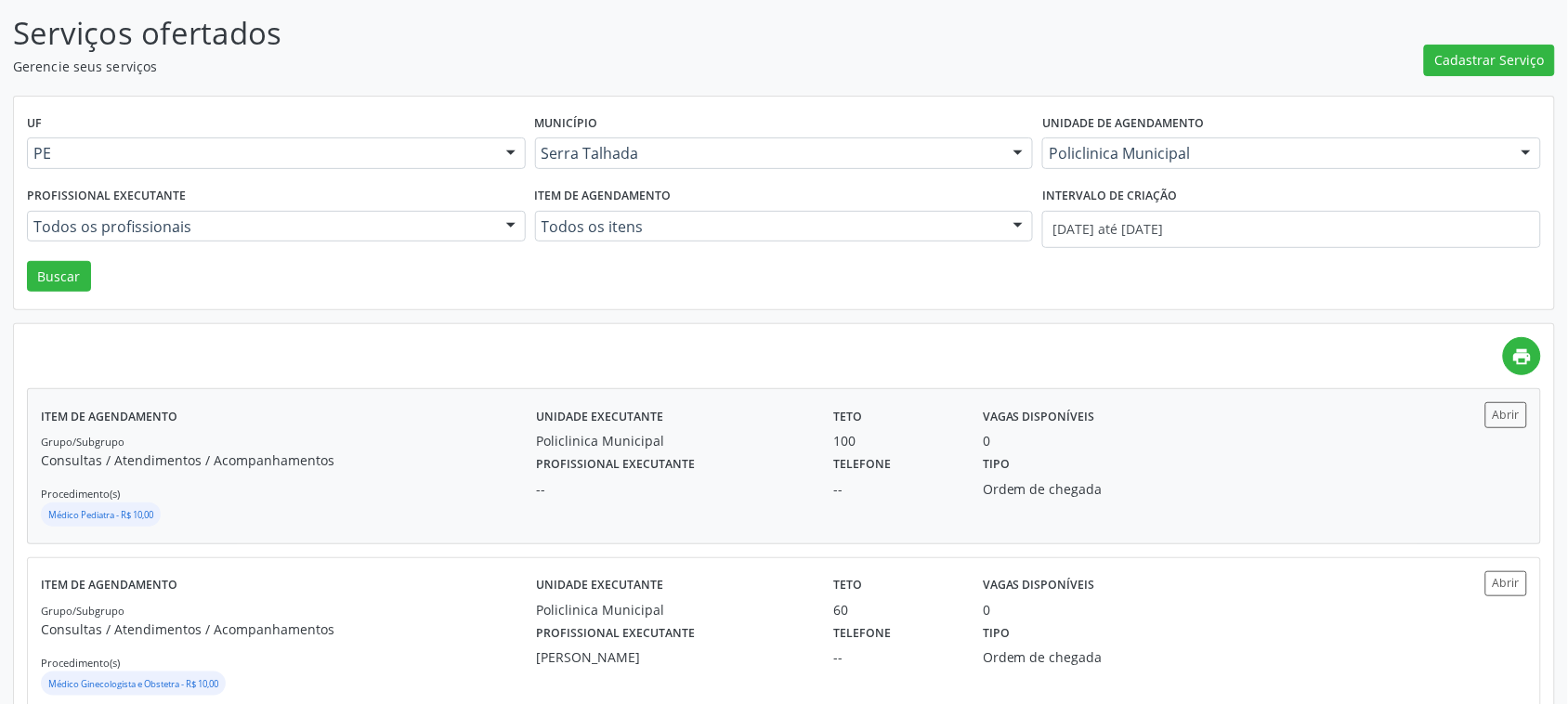
click at [1133, 464] on div "Tipo Ordem de chegada" at bounding box center [1082, 474] width 223 height 48
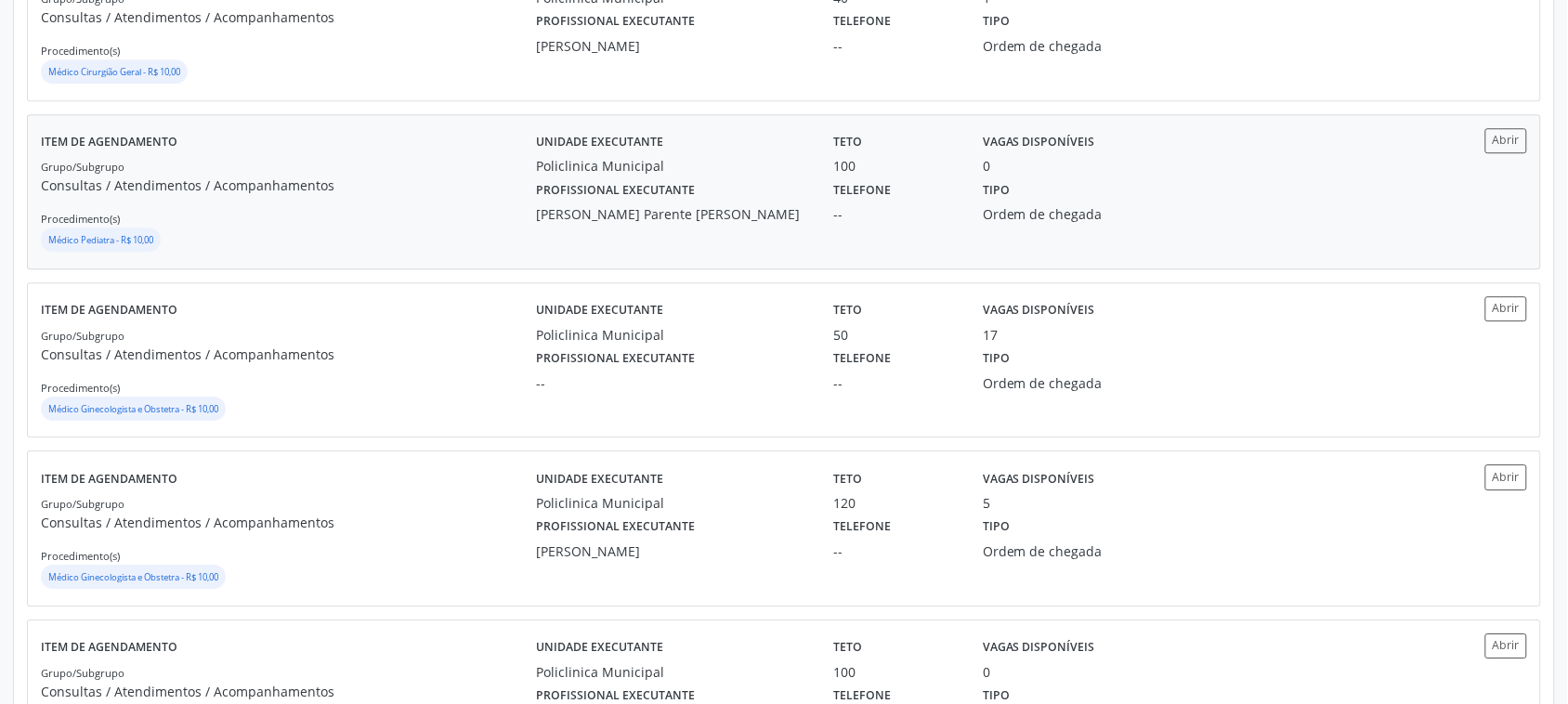
scroll to position [1510, 0]
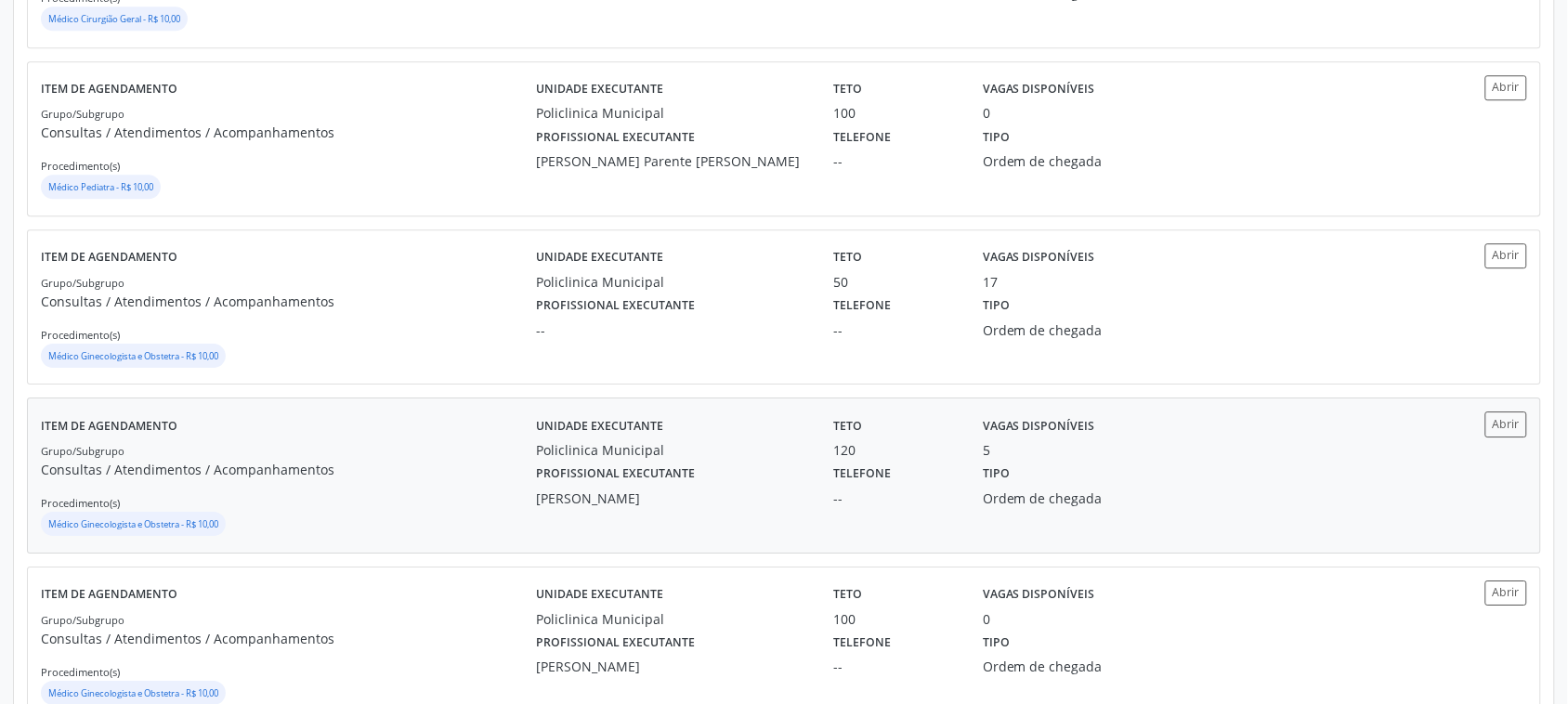
click at [493, 472] on p "Consultas / Atendimentos / Acompanhamentos" at bounding box center [289, 470] width 495 height 20
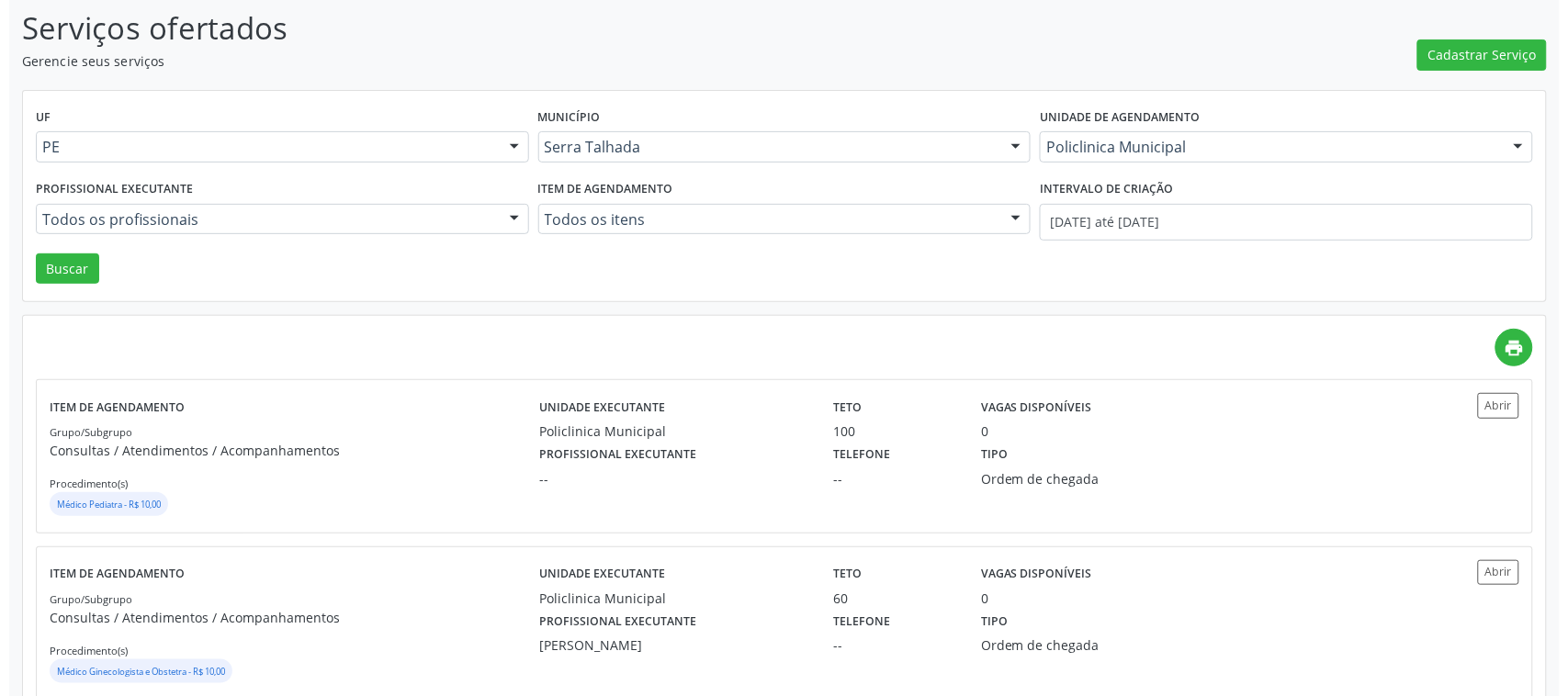
scroll to position [0, 0]
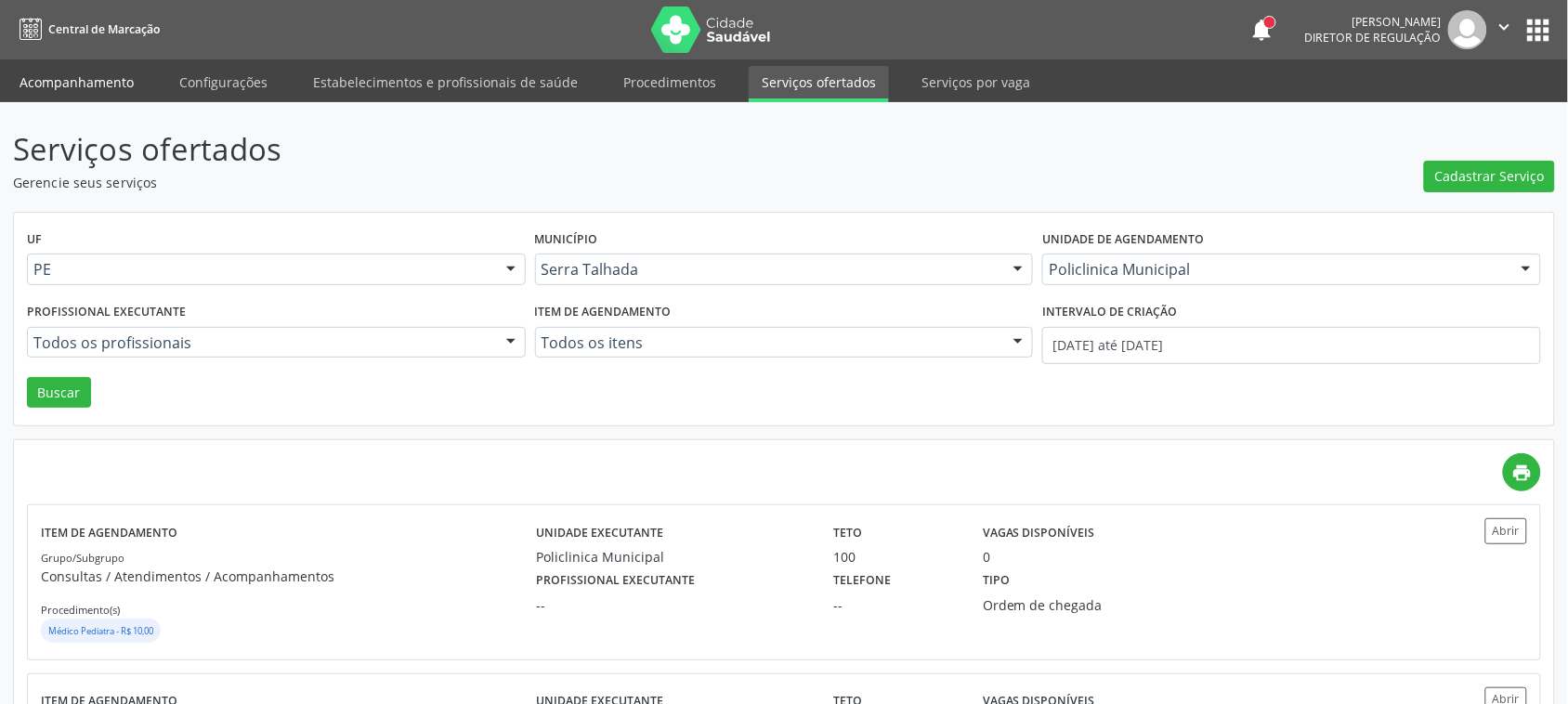
click at [89, 70] on link "Acompanhamento" at bounding box center [76, 81] width 140 height 32
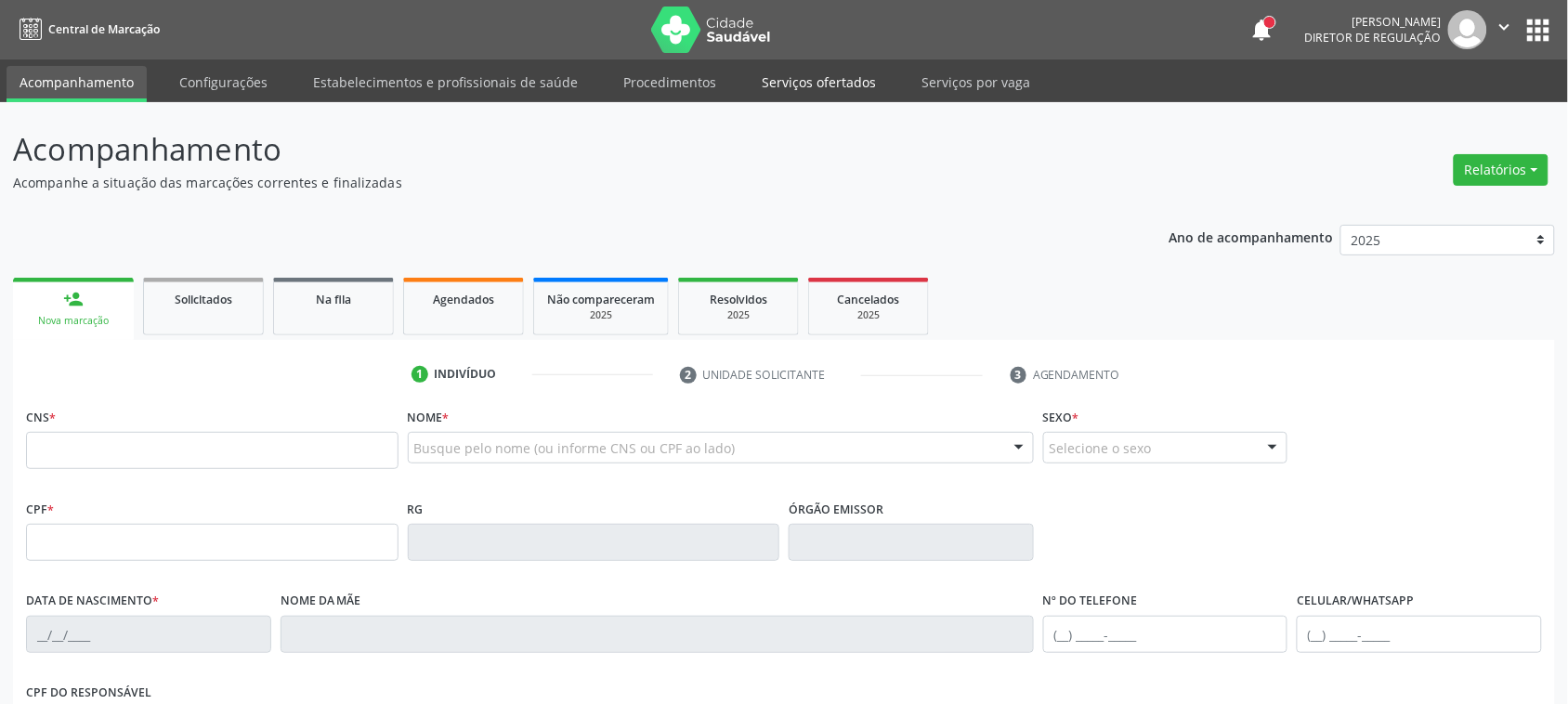
click at [833, 81] on link "Serviços ofertados" at bounding box center [818, 81] width 140 height 32
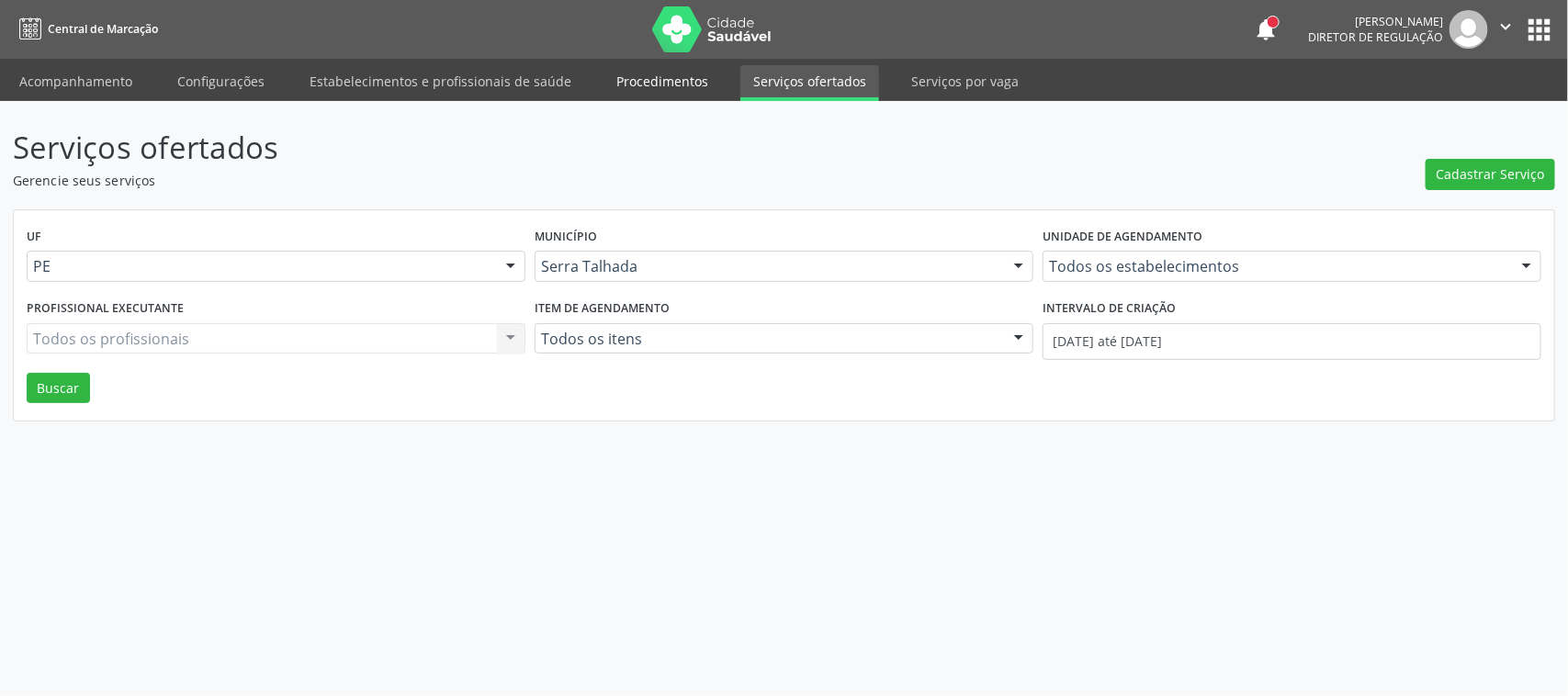
click at [626, 78] on link "Procedimentos" at bounding box center [661, 80] width 117 height 32
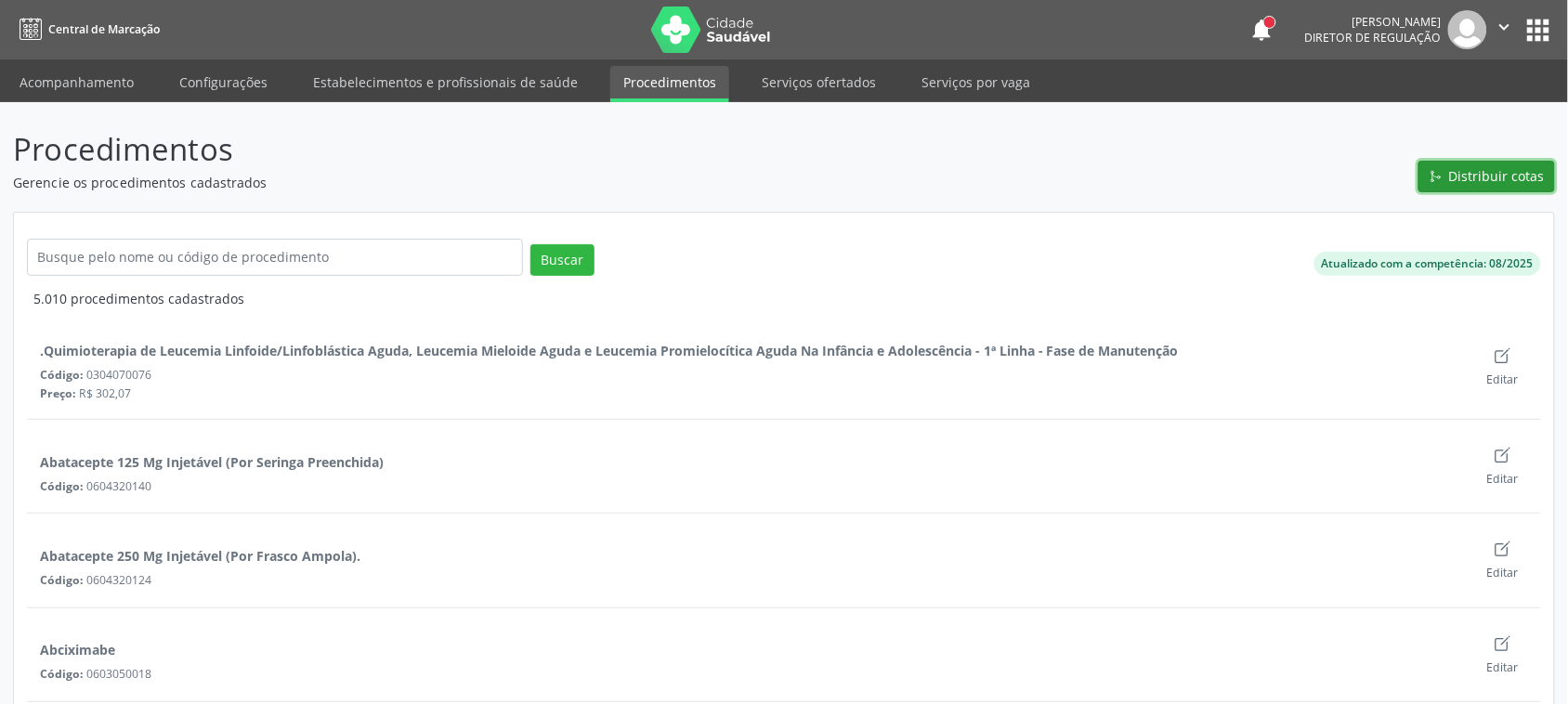
click at [1483, 173] on span "Distribuir cotas" at bounding box center [1497, 176] width 96 height 20
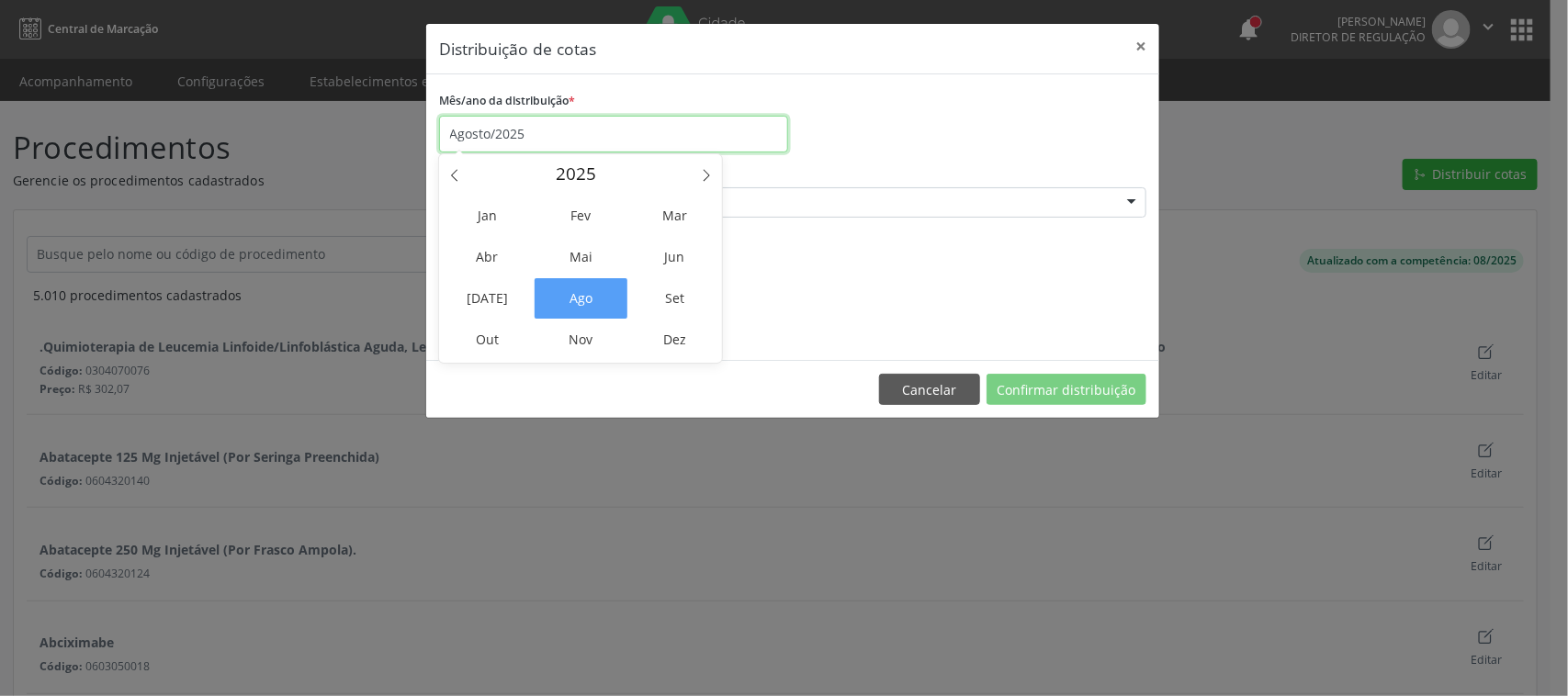
click at [572, 130] on input "Agosto/2025" at bounding box center [614, 135] width 349 height 37
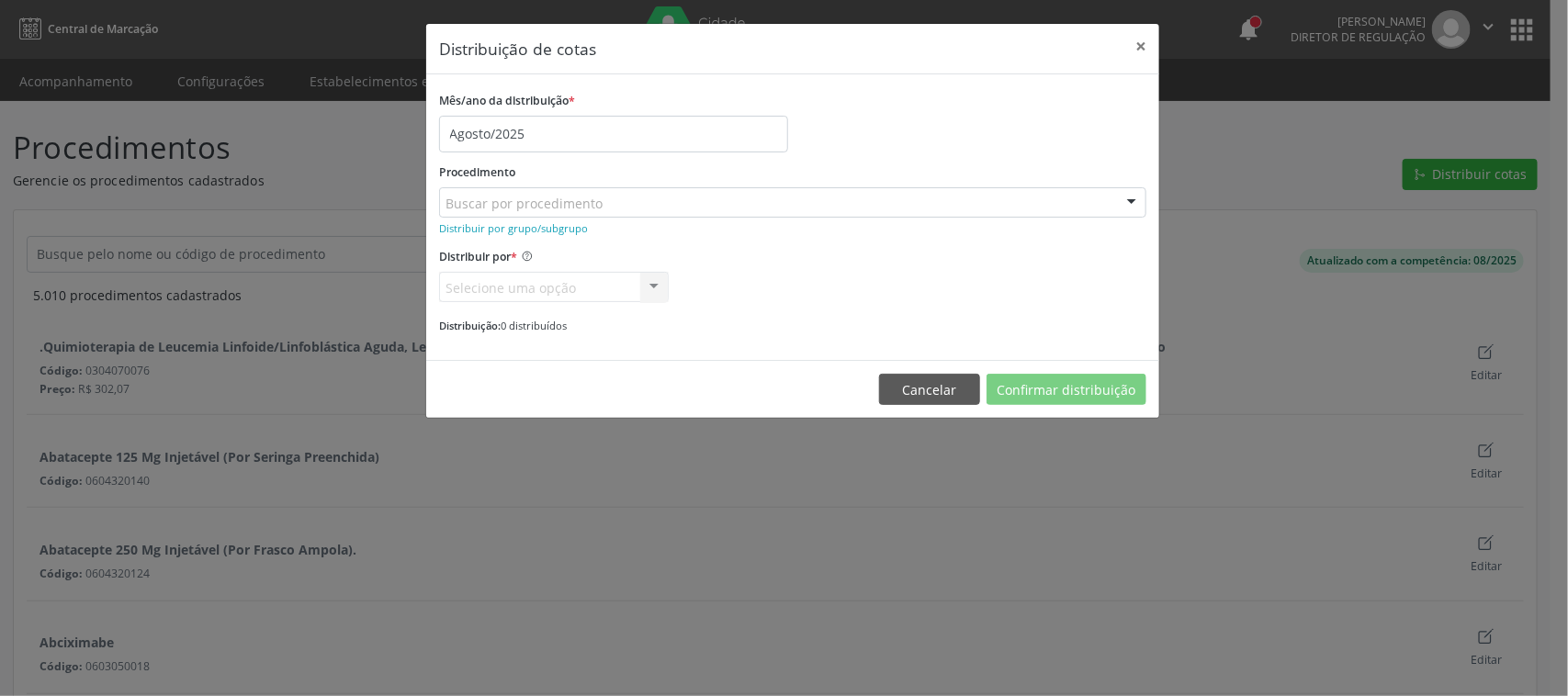
click at [783, 98] on div "Mês/ano da distribuição *" at bounding box center [614, 101] width 349 height 28
click at [554, 230] on small "Distribuir por grupo/subgrupo" at bounding box center [514, 228] width 149 height 14
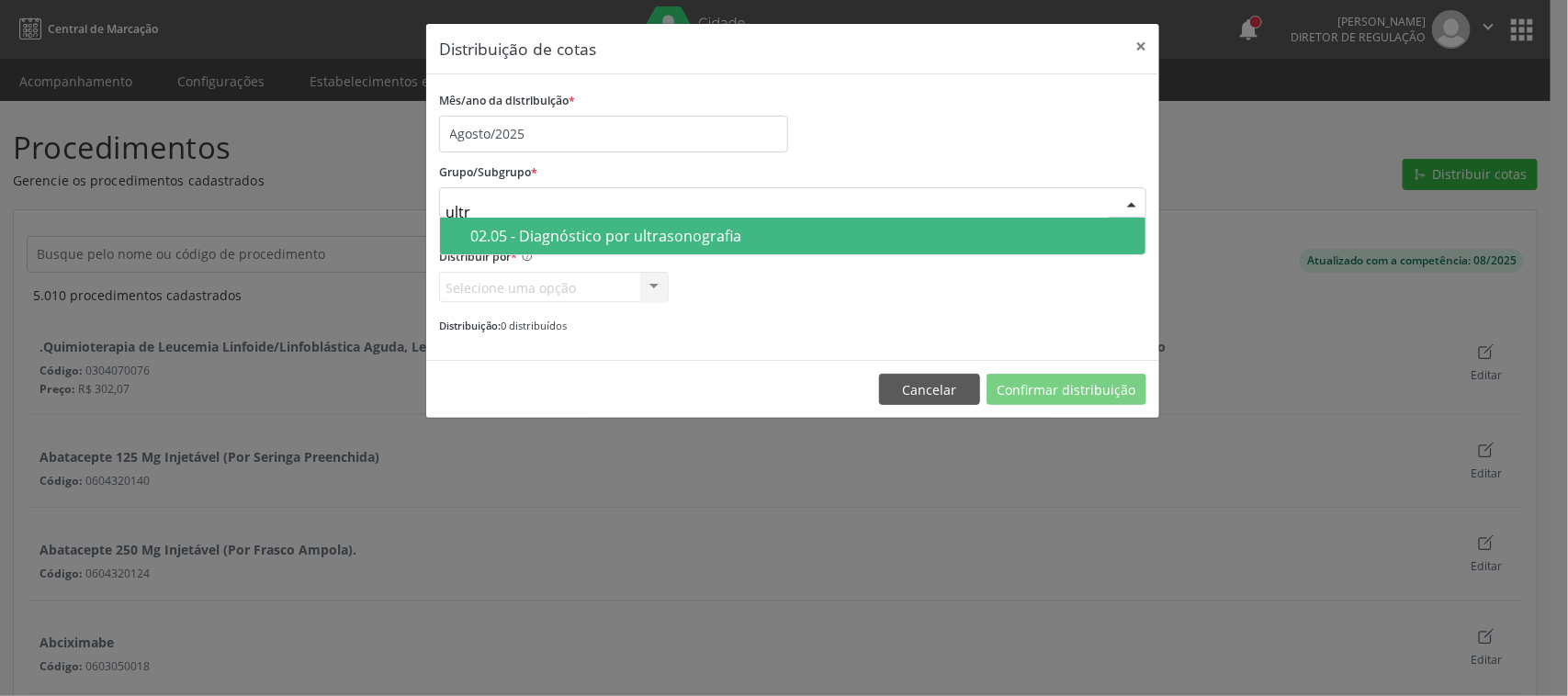
type input "ultra"
click at [492, 243] on div "02.05 - Diagnóstico por ultrasonografia" at bounding box center [802, 235] width 664 height 15
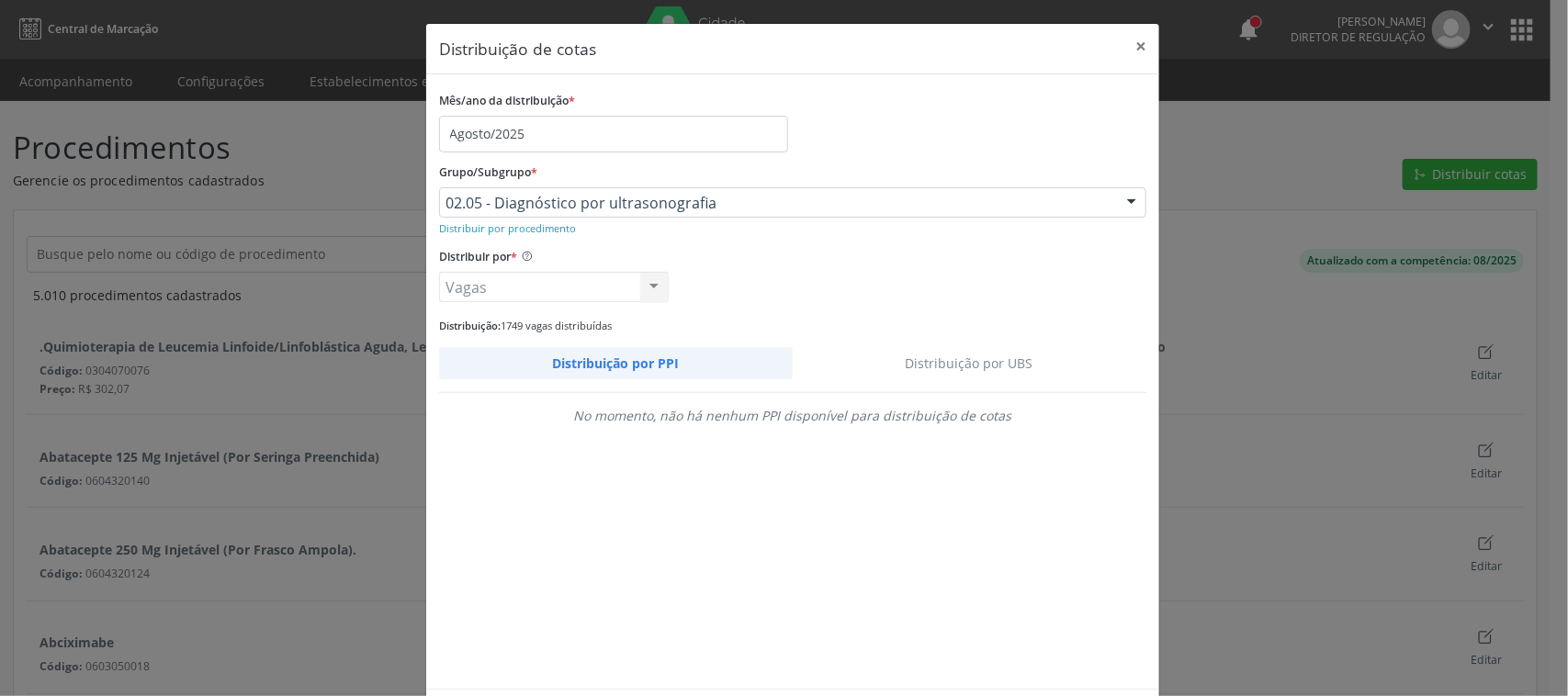
click at [963, 353] on link "Distribuição por UBS" at bounding box center [970, 363] width 354 height 32
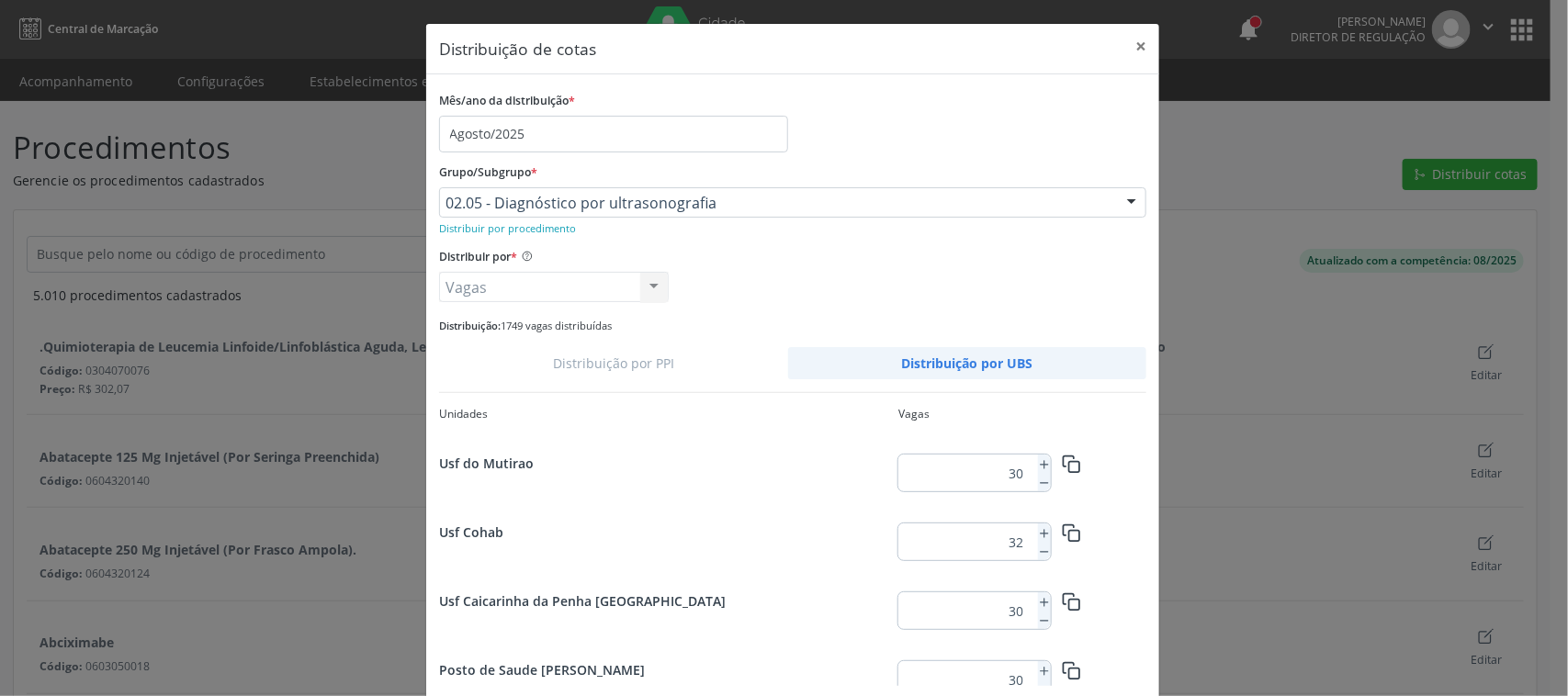
scroll to position [590, 0]
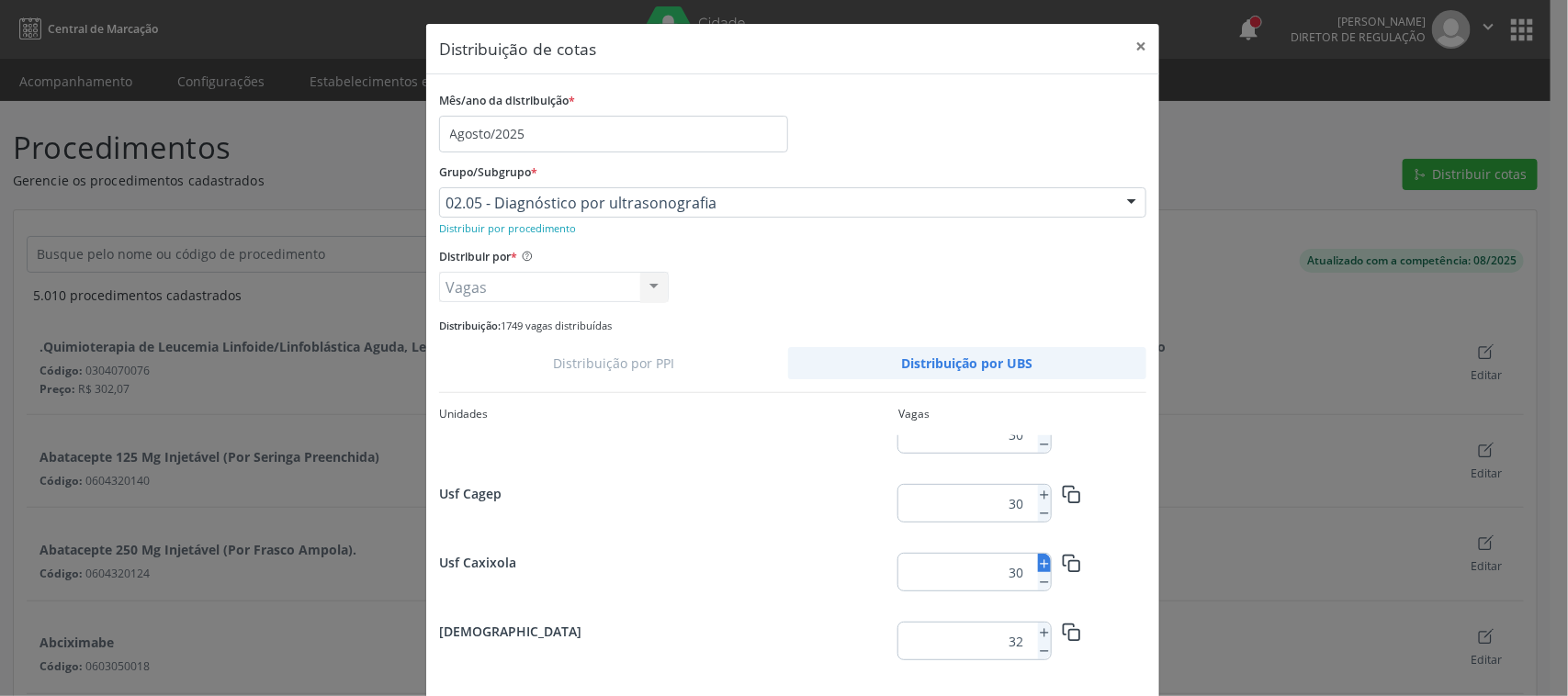
click at [1038, 562] on icon at bounding box center [1043, 563] width 13 height 13
type input "31"
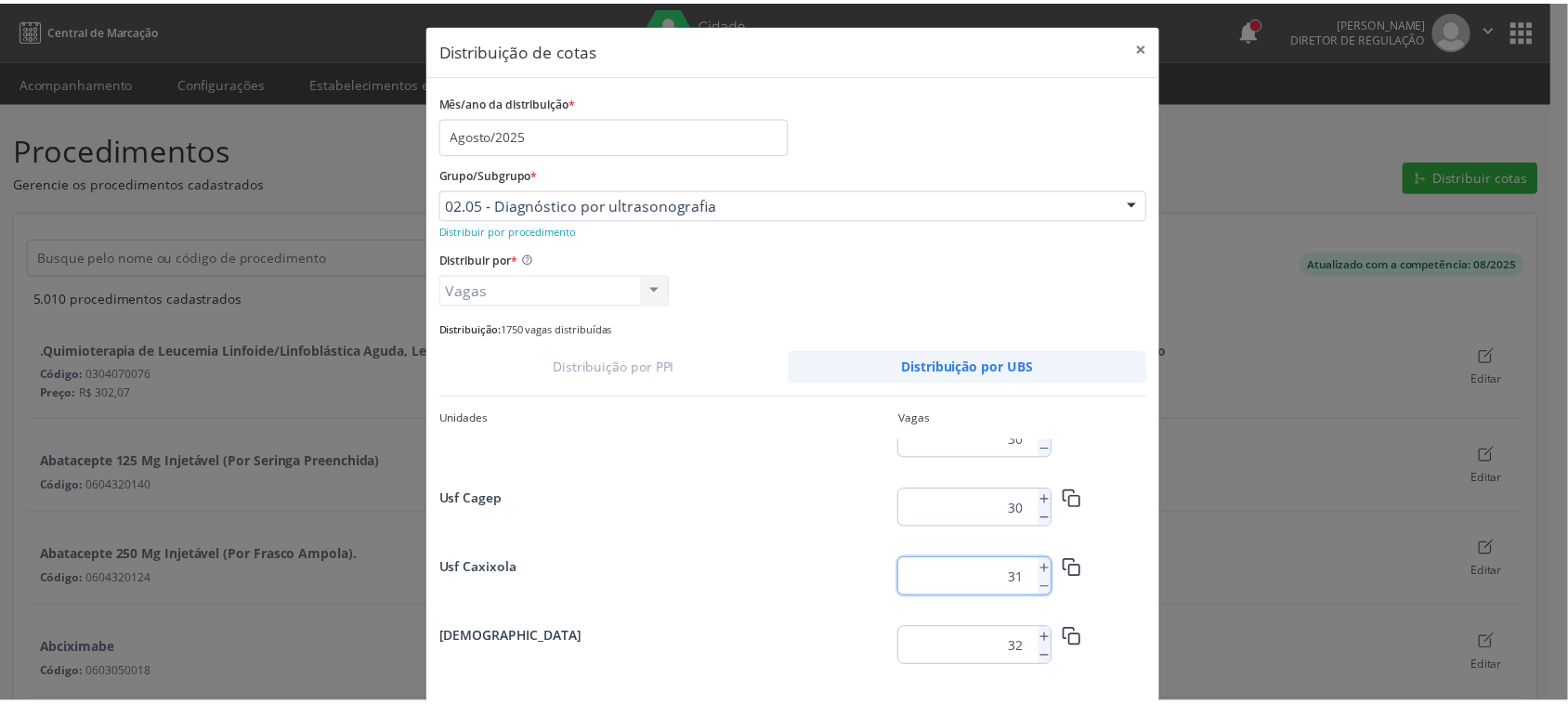
scroll to position [85, 0]
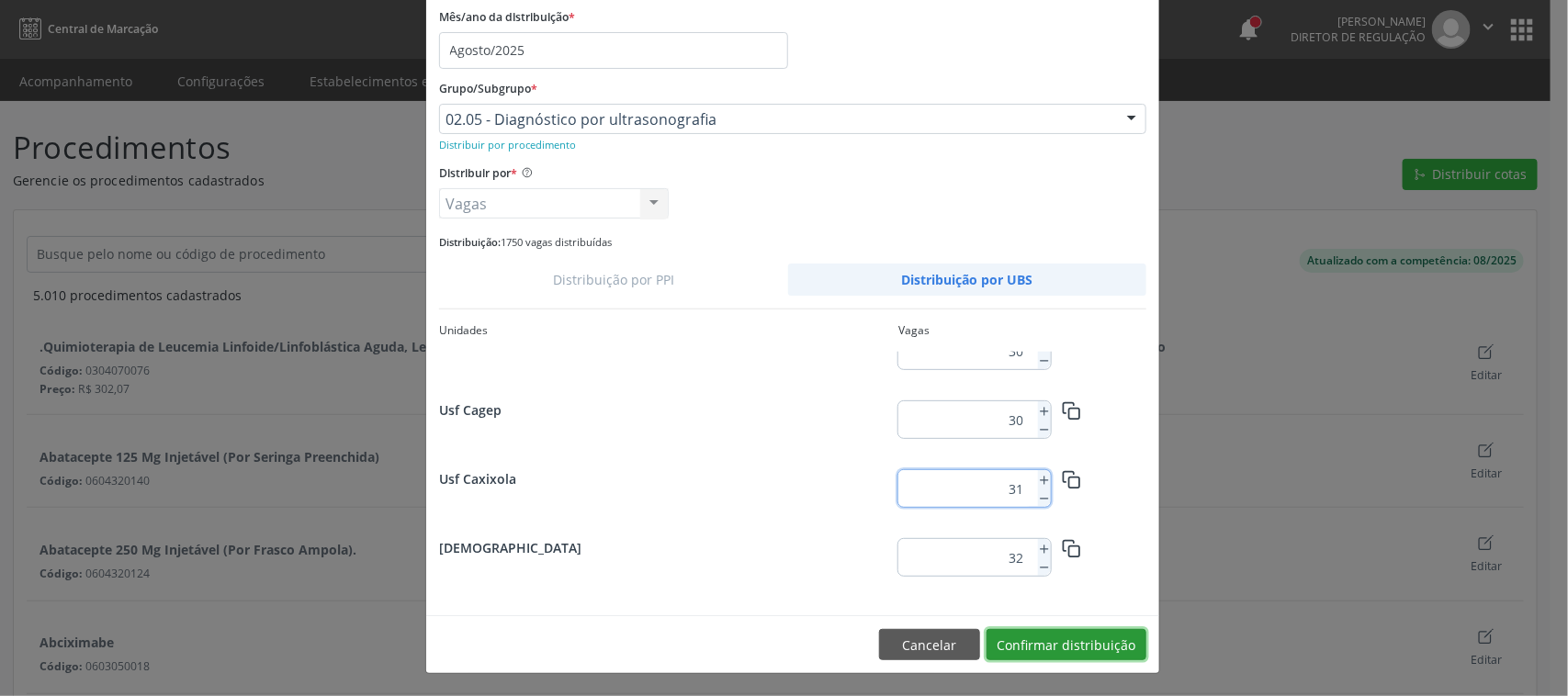
click at [1114, 639] on button "Confirmar distribuição" at bounding box center [1066, 645] width 160 height 31
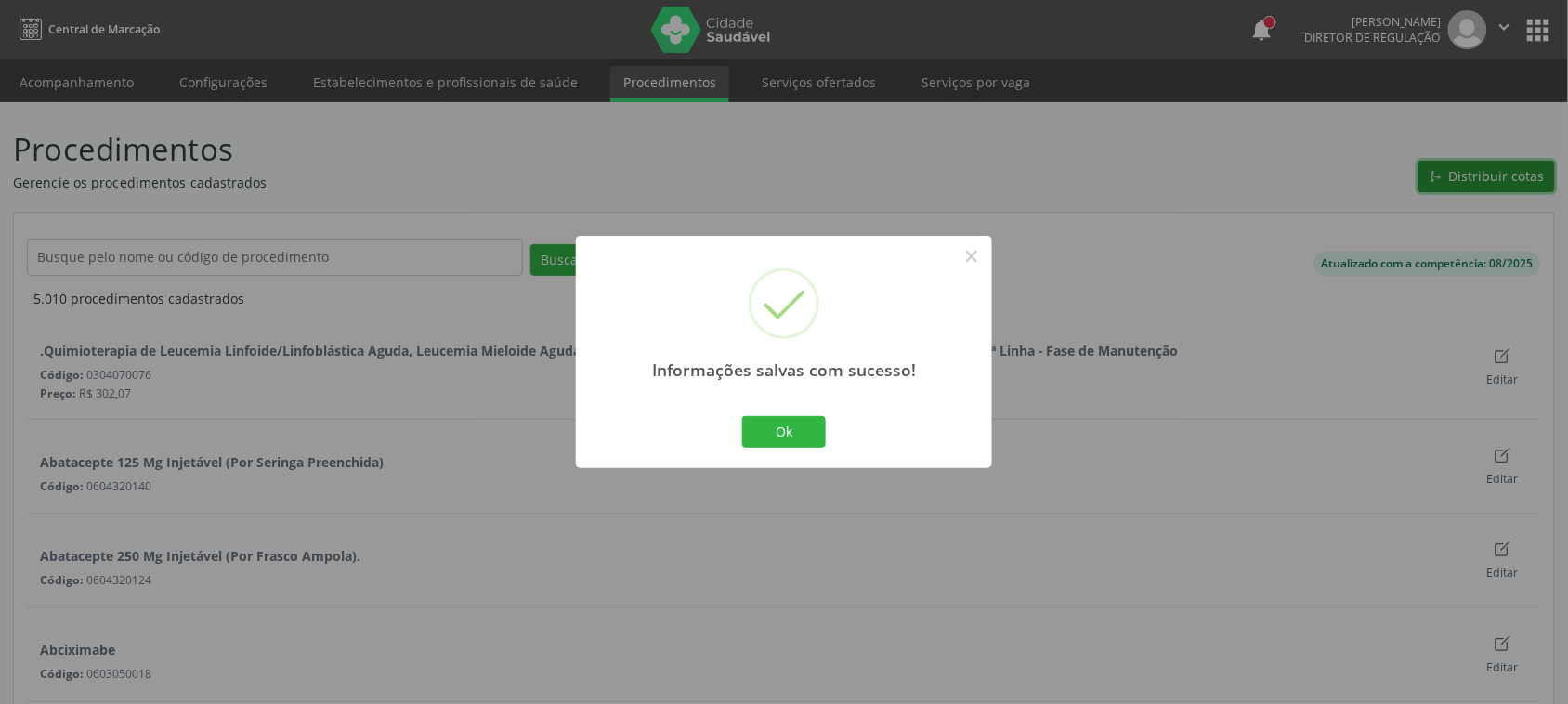
scroll to position [0, 0]
click at [813, 428] on button "Ok" at bounding box center [783, 432] width 83 height 31
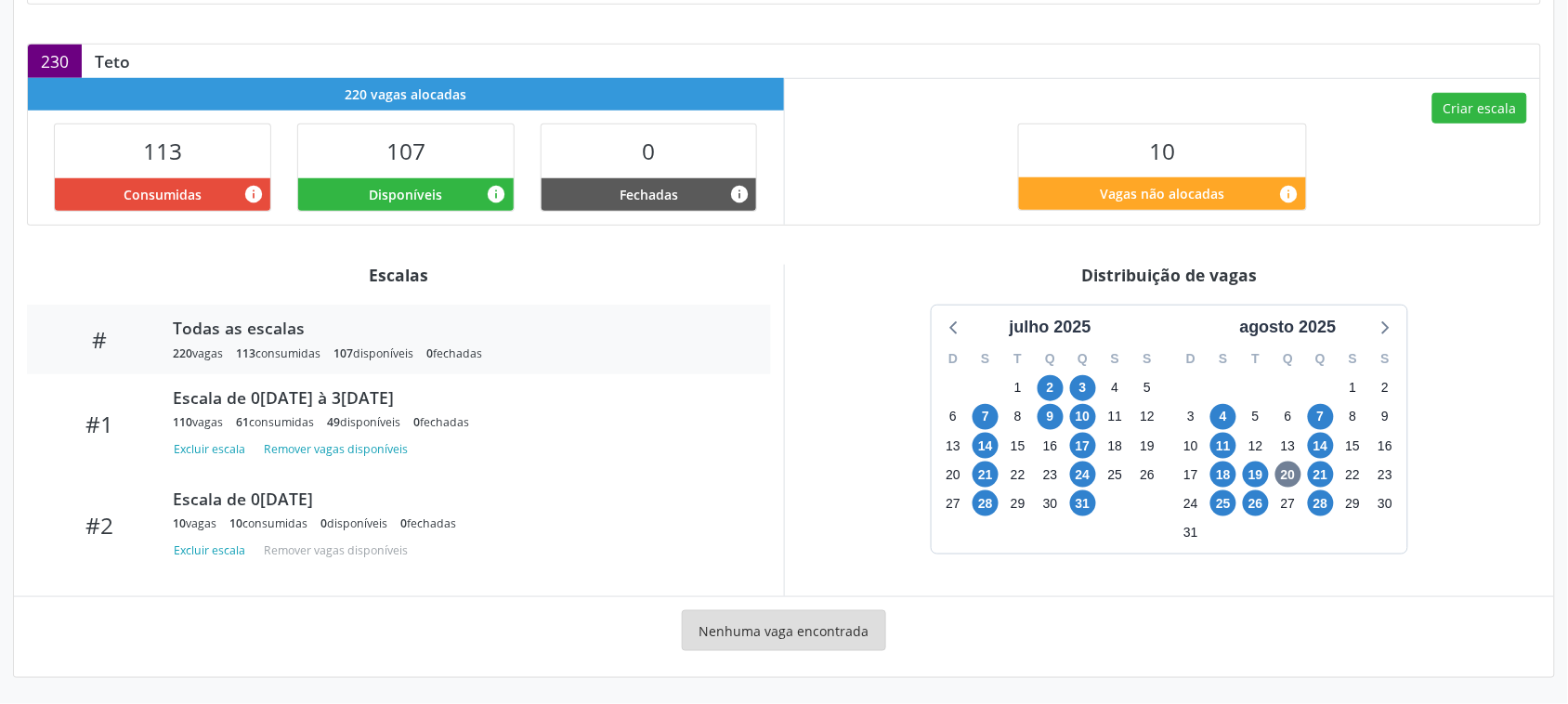
scroll to position [378, 0]
click at [1313, 471] on span "21" at bounding box center [1320, 475] width 26 height 26
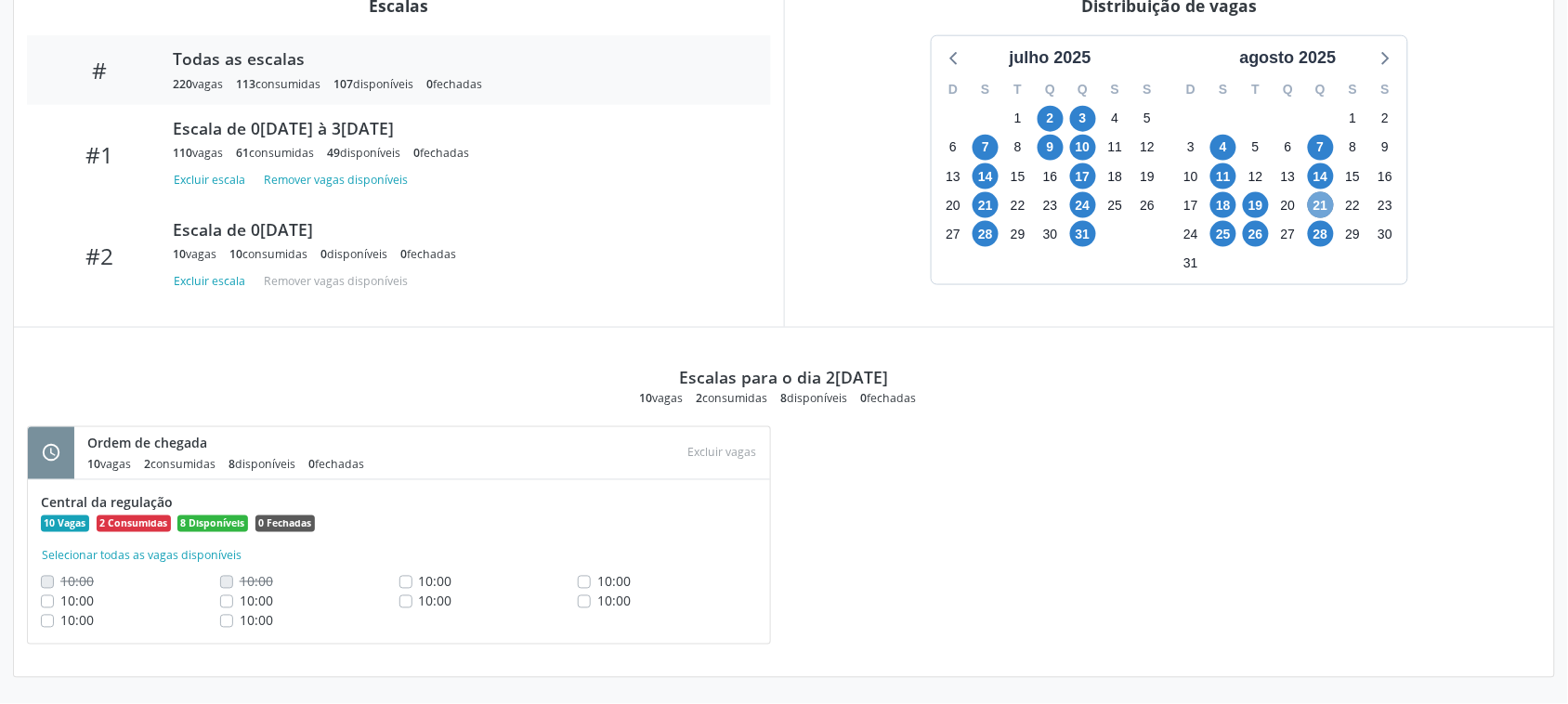
scroll to position [646, 0]
click at [1325, 198] on span "21" at bounding box center [1320, 205] width 26 height 26
click at [1325, 235] on span "28" at bounding box center [1320, 234] width 26 height 26
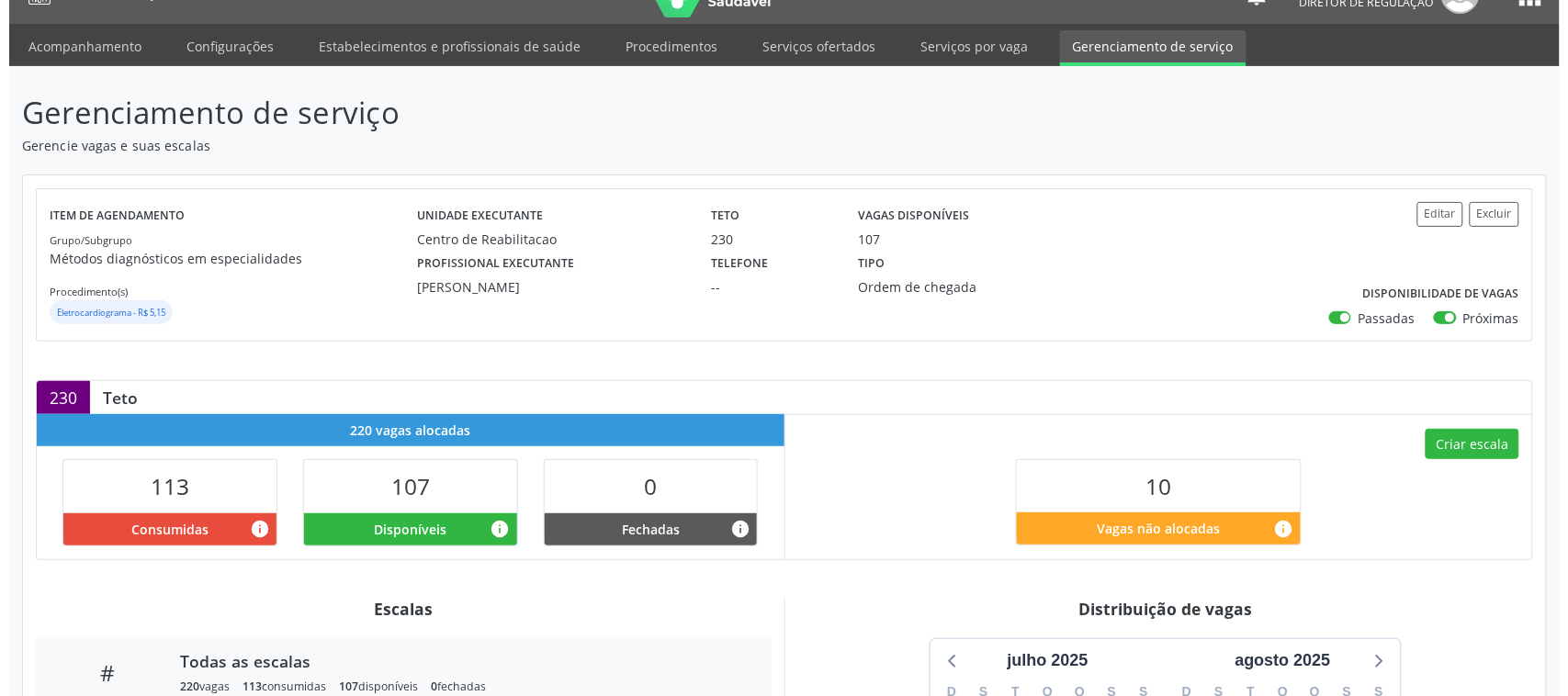
scroll to position [0, 0]
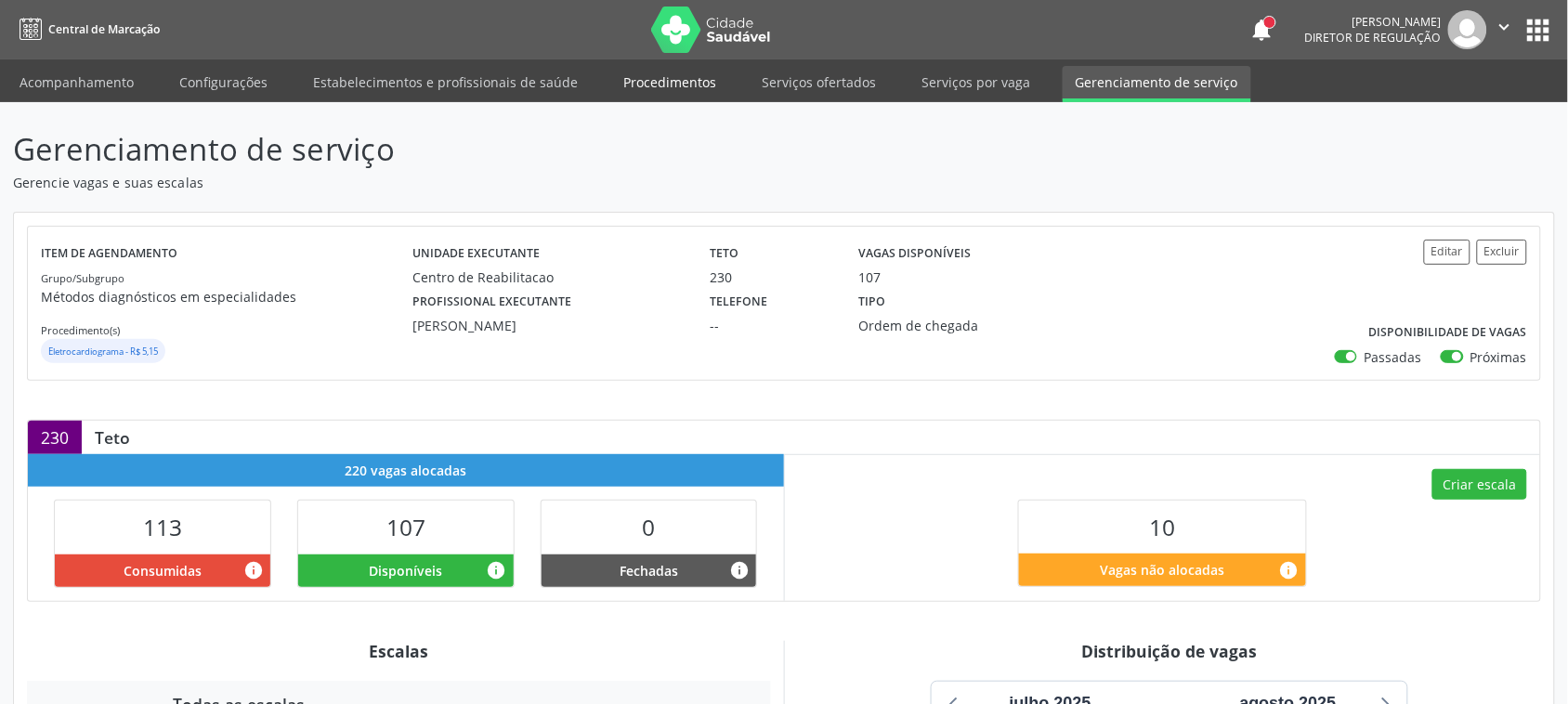
click at [665, 83] on link "Procedimentos" at bounding box center [669, 81] width 118 height 32
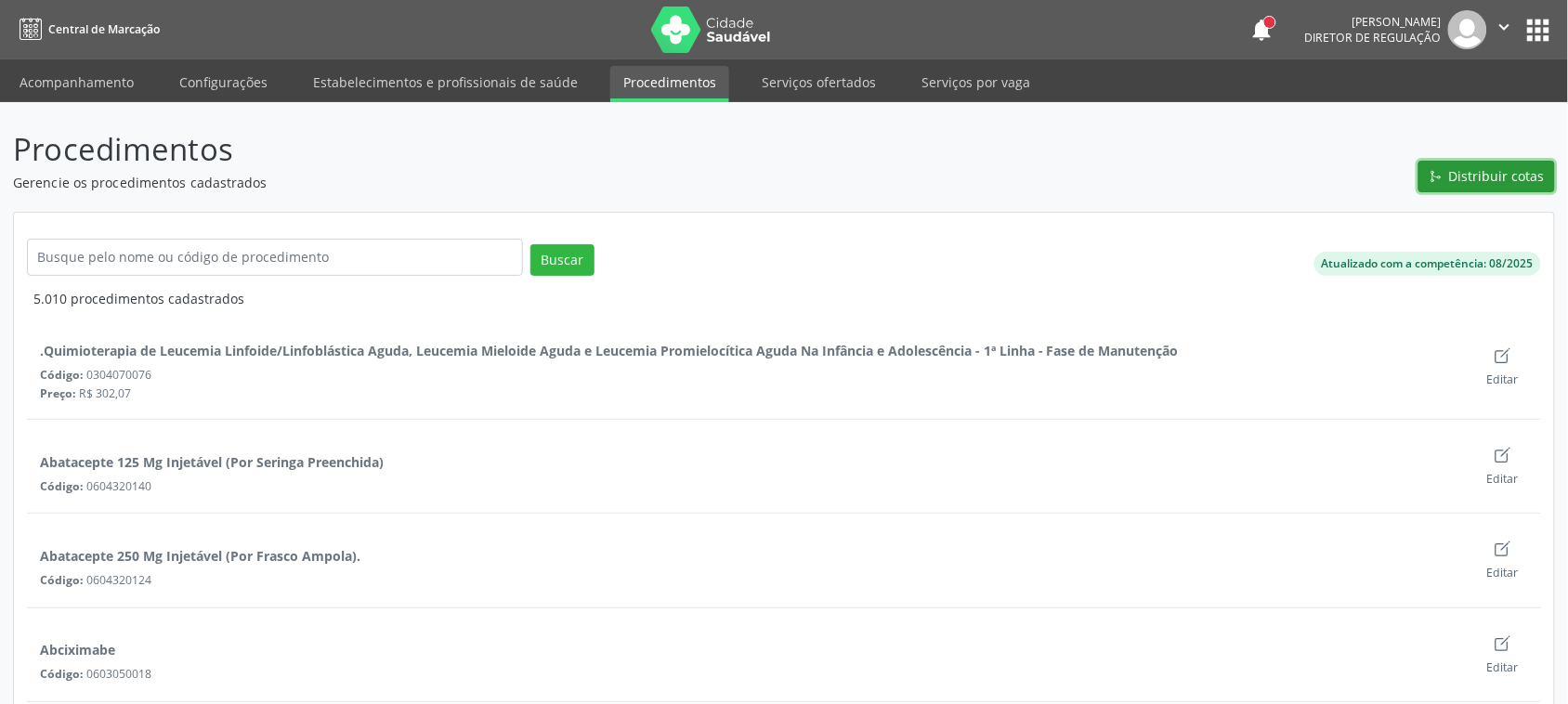
click at [1438, 168] on button "Distribuir cotas" at bounding box center [1486, 176] width 136 height 31
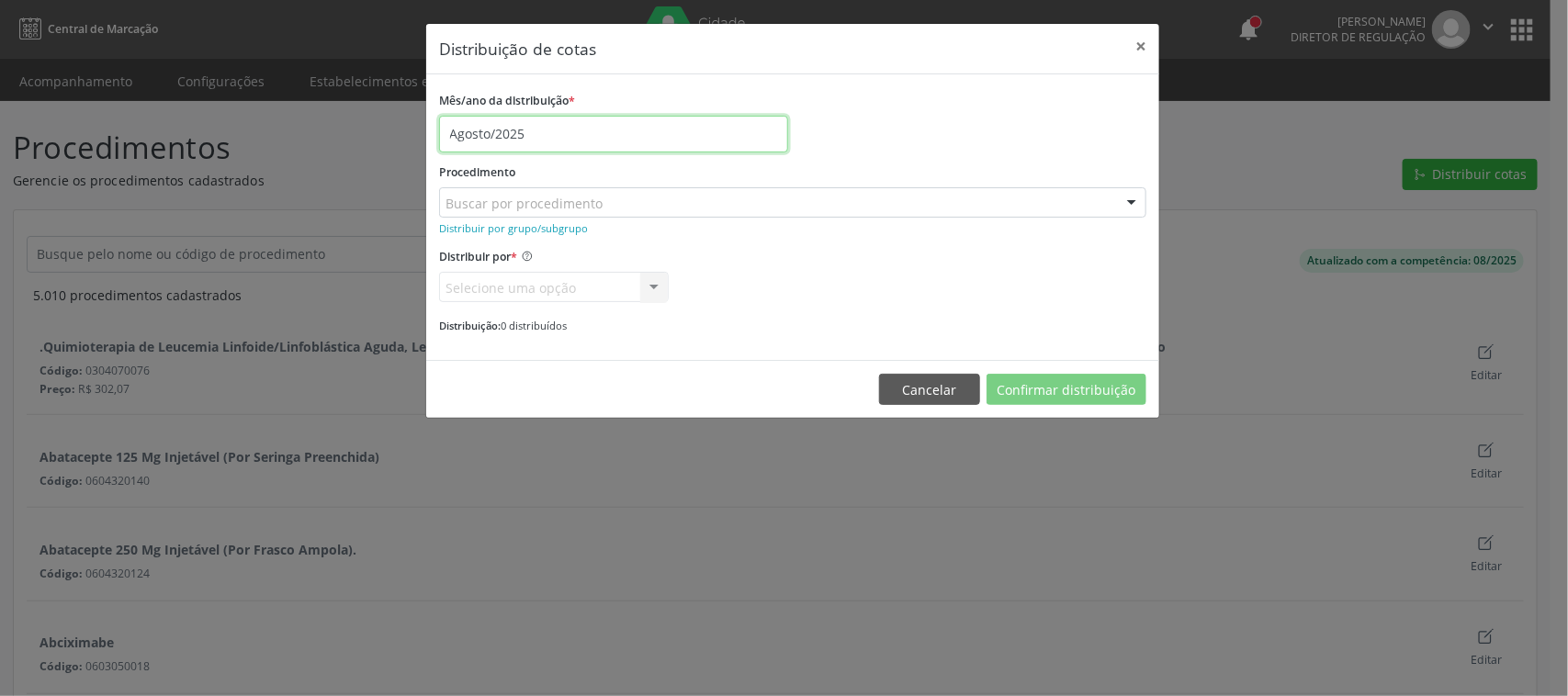
click at [522, 130] on input "Agosto/2025" at bounding box center [614, 135] width 349 height 37
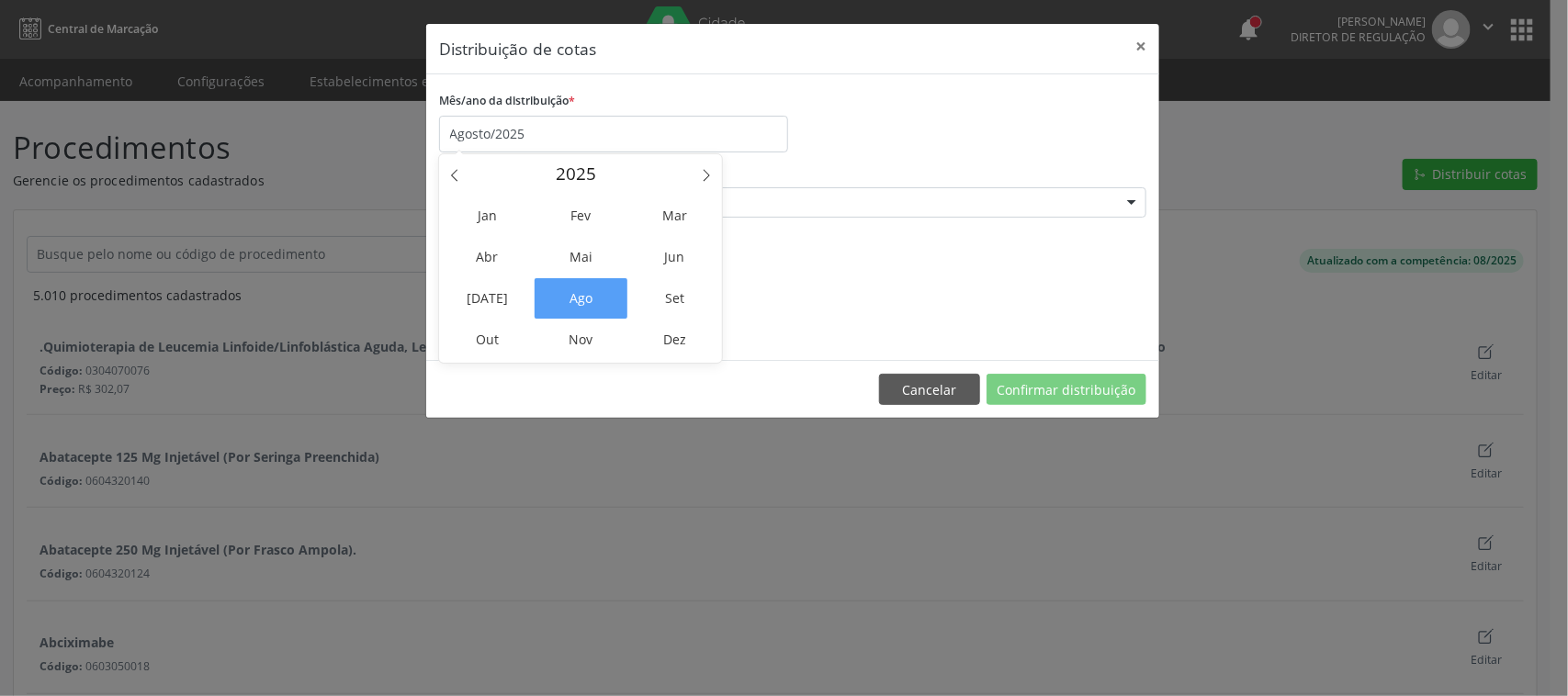
click at [655, 106] on div "Mês/ano da distribuição *" at bounding box center [614, 101] width 349 height 28
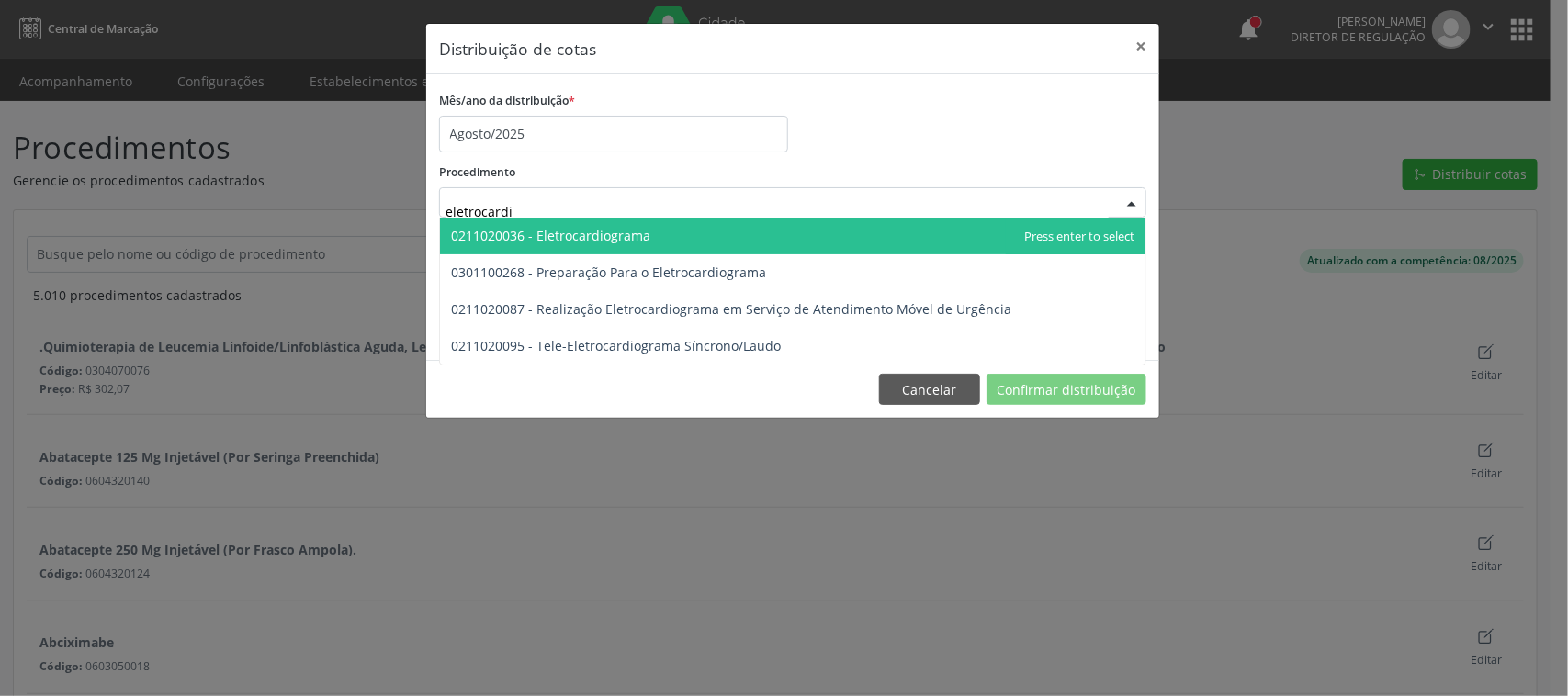
type input "eletrocardio"
click at [506, 230] on span "0211020036 - Eletrocardiograma" at bounding box center [551, 235] width 199 height 17
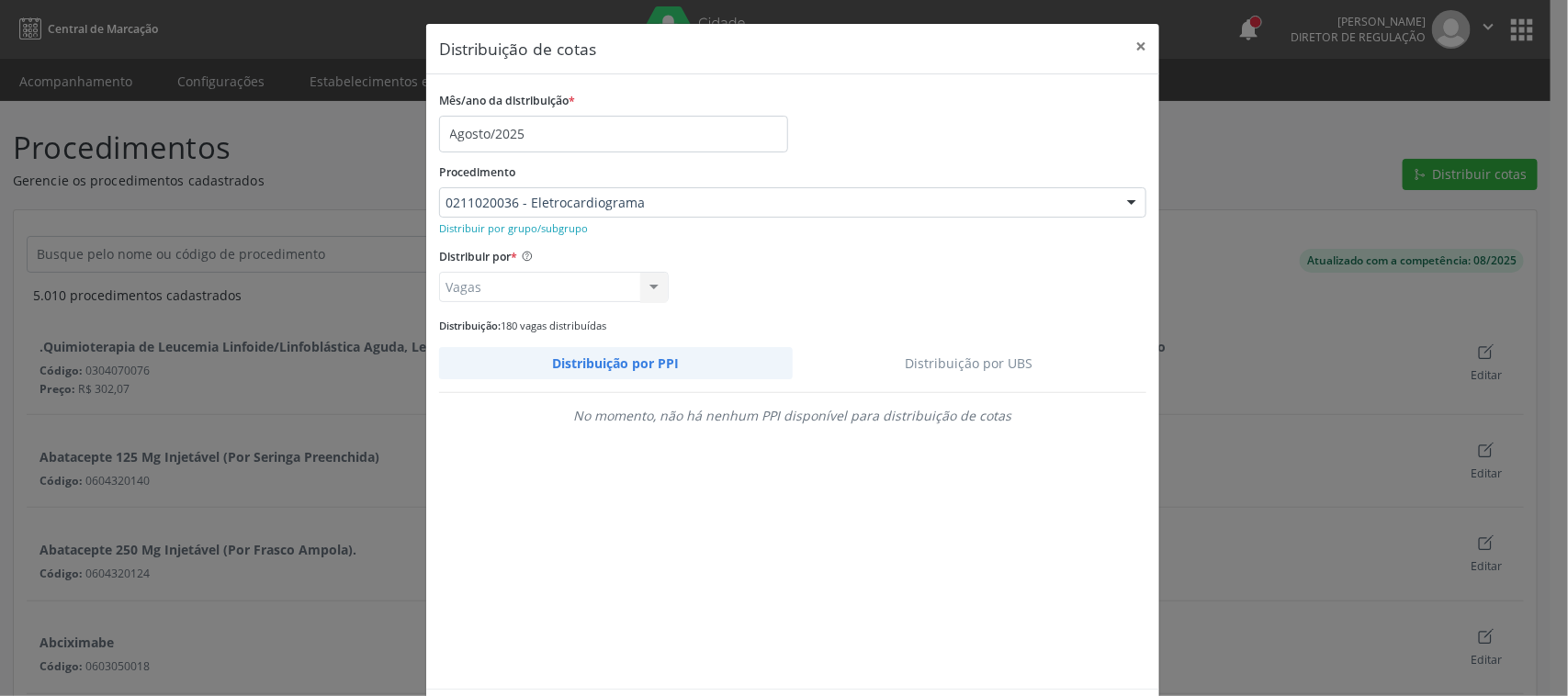
click at [999, 368] on link "Distribuição por UBS" at bounding box center [970, 363] width 354 height 32
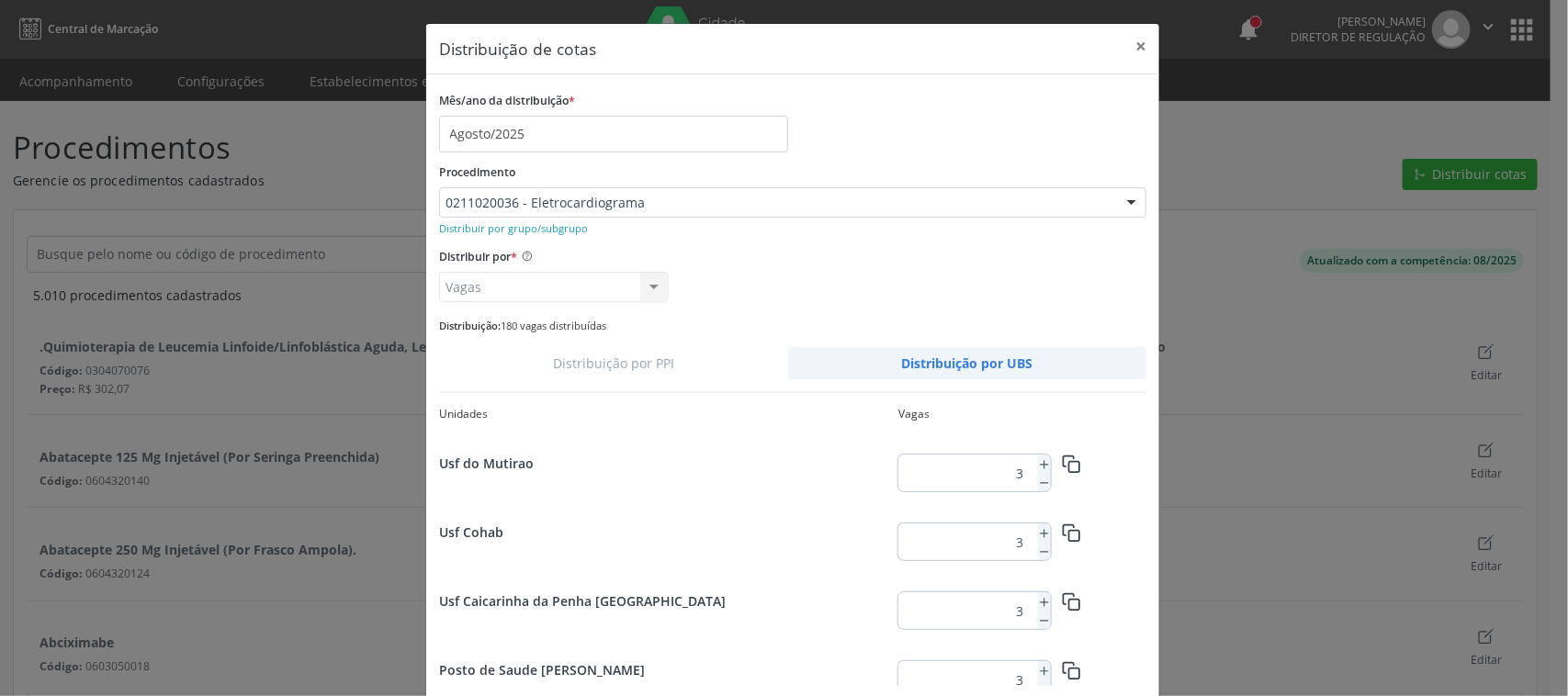
scroll to position [176, 0]
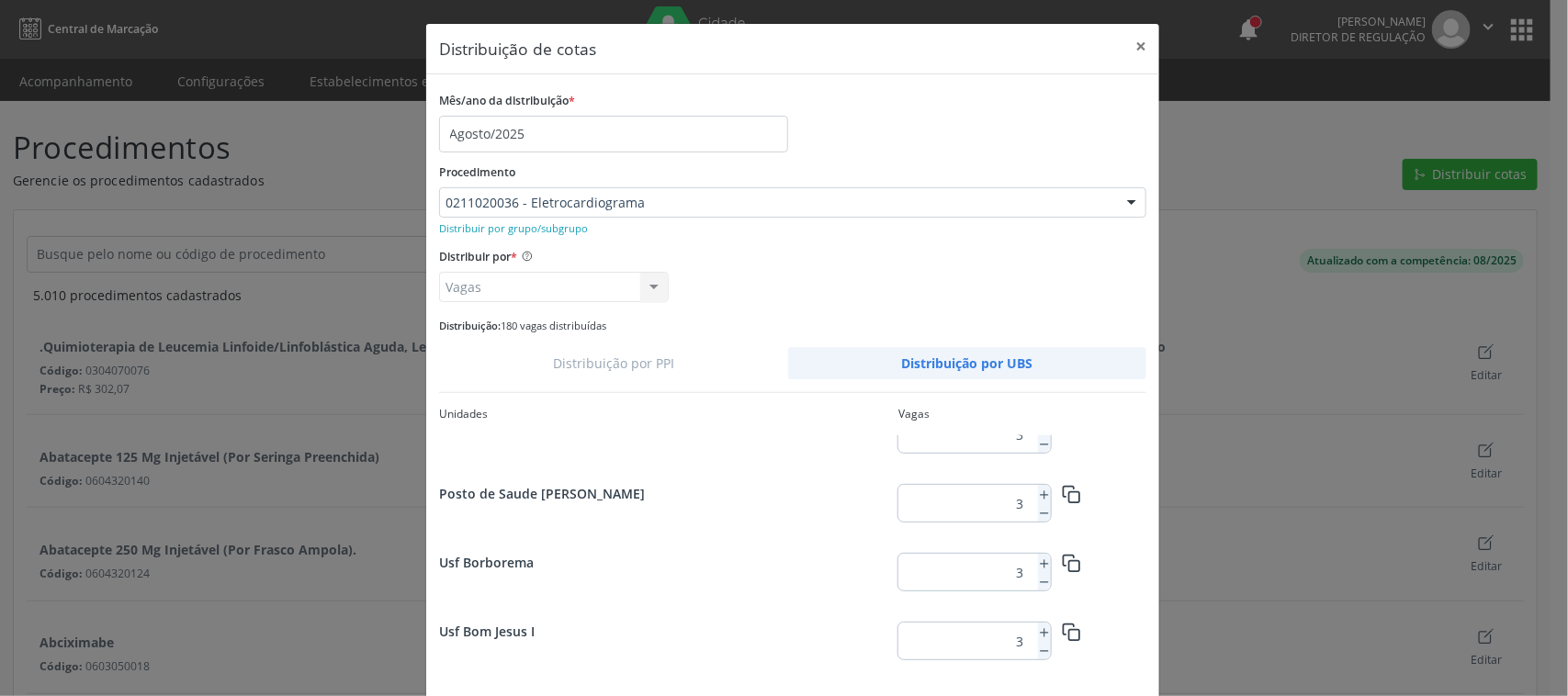
click at [1021, 315] on input "3" at bounding box center [964, 297] width 133 height 37
click at [1021, 563] on input "3" at bounding box center [964, 572] width 133 height 37
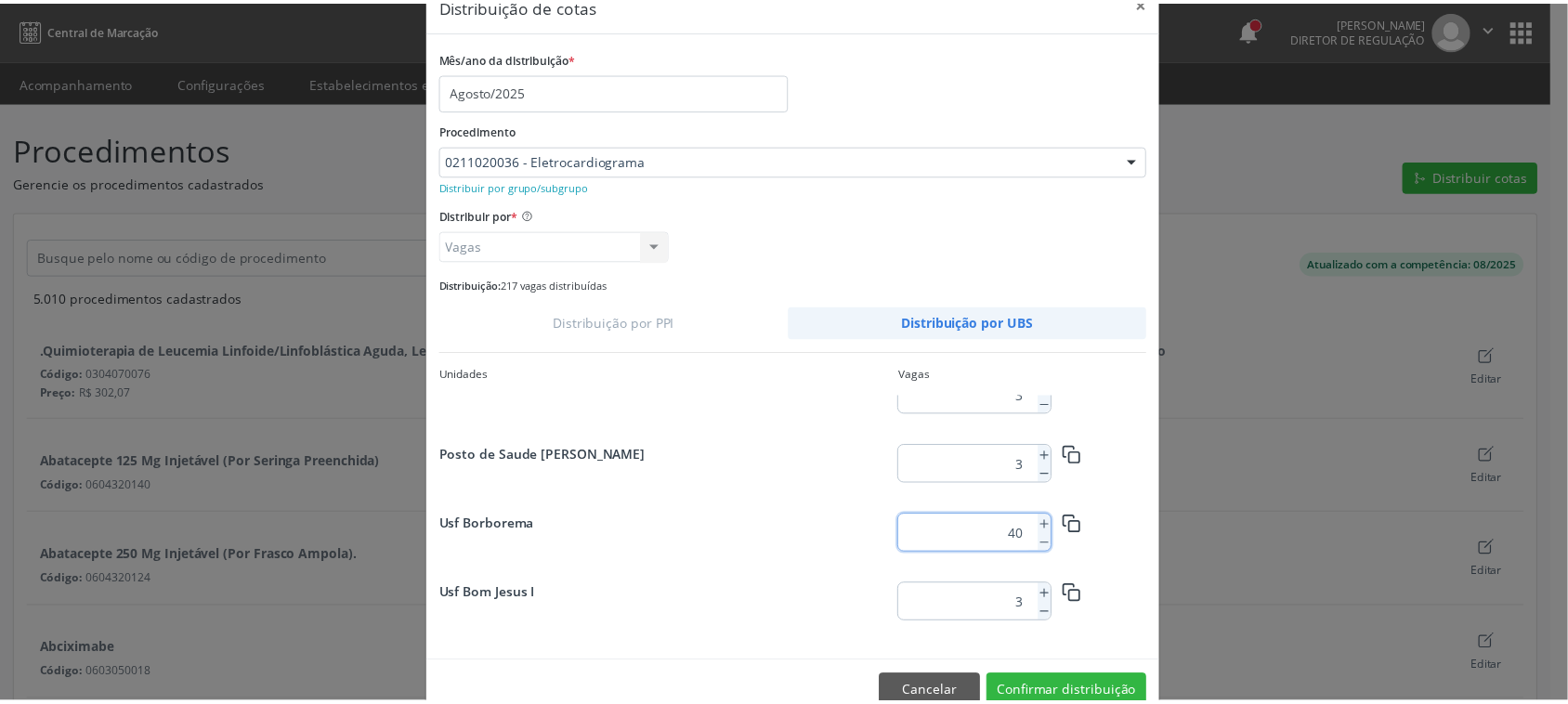
scroll to position [85, 0]
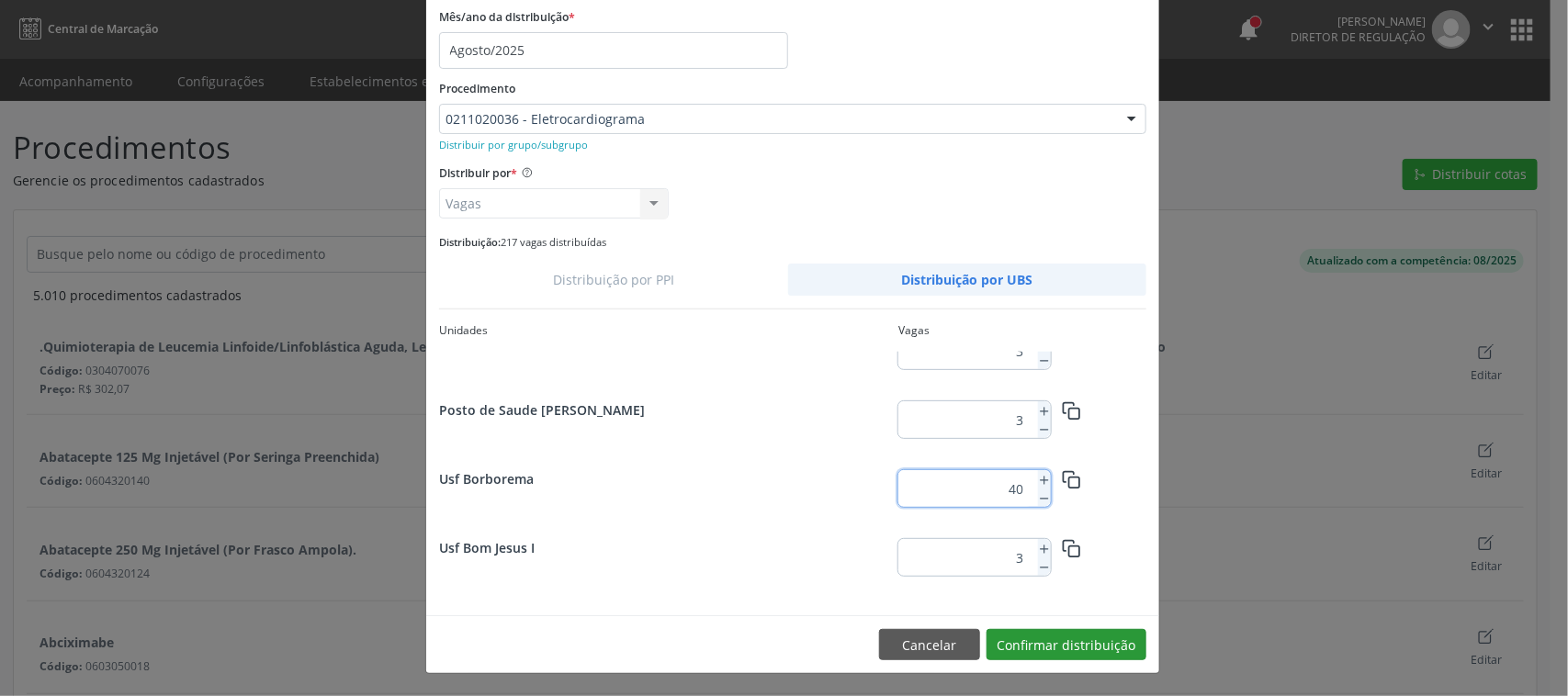
type input "40"
click at [1071, 640] on button "Confirmar distribuição" at bounding box center [1066, 645] width 160 height 31
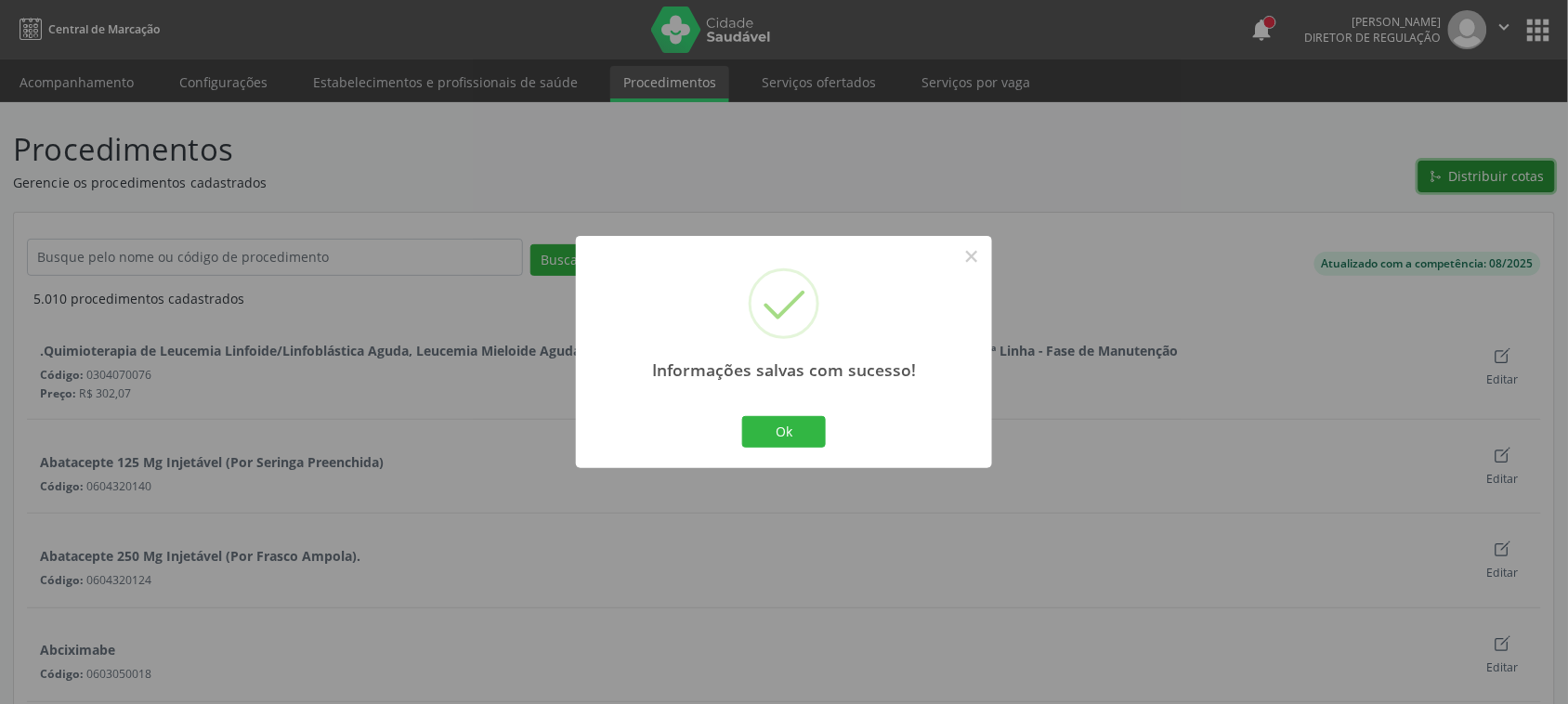
scroll to position [0, 0]
click at [786, 423] on button "Ok" at bounding box center [783, 432] width 83 height 31
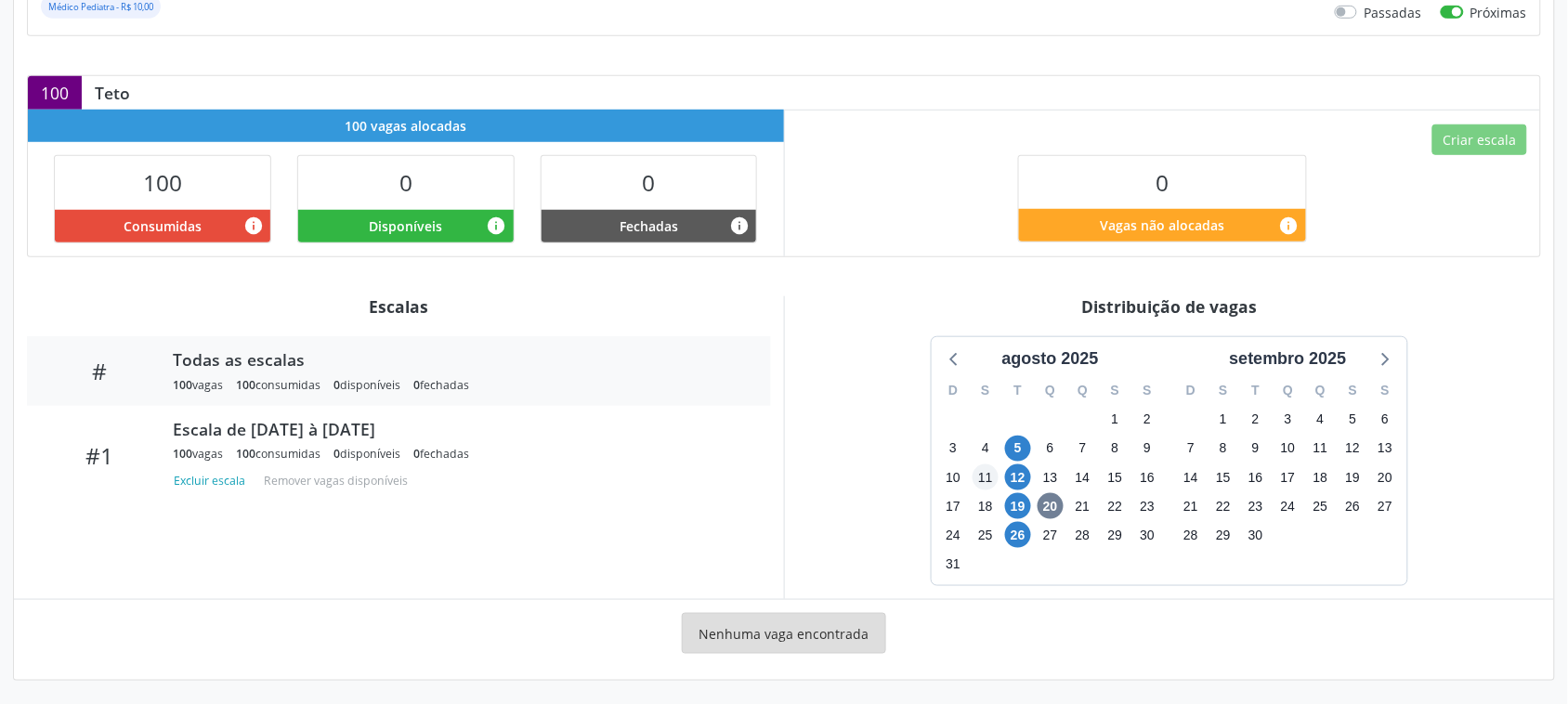
scroll to position [350, 0]
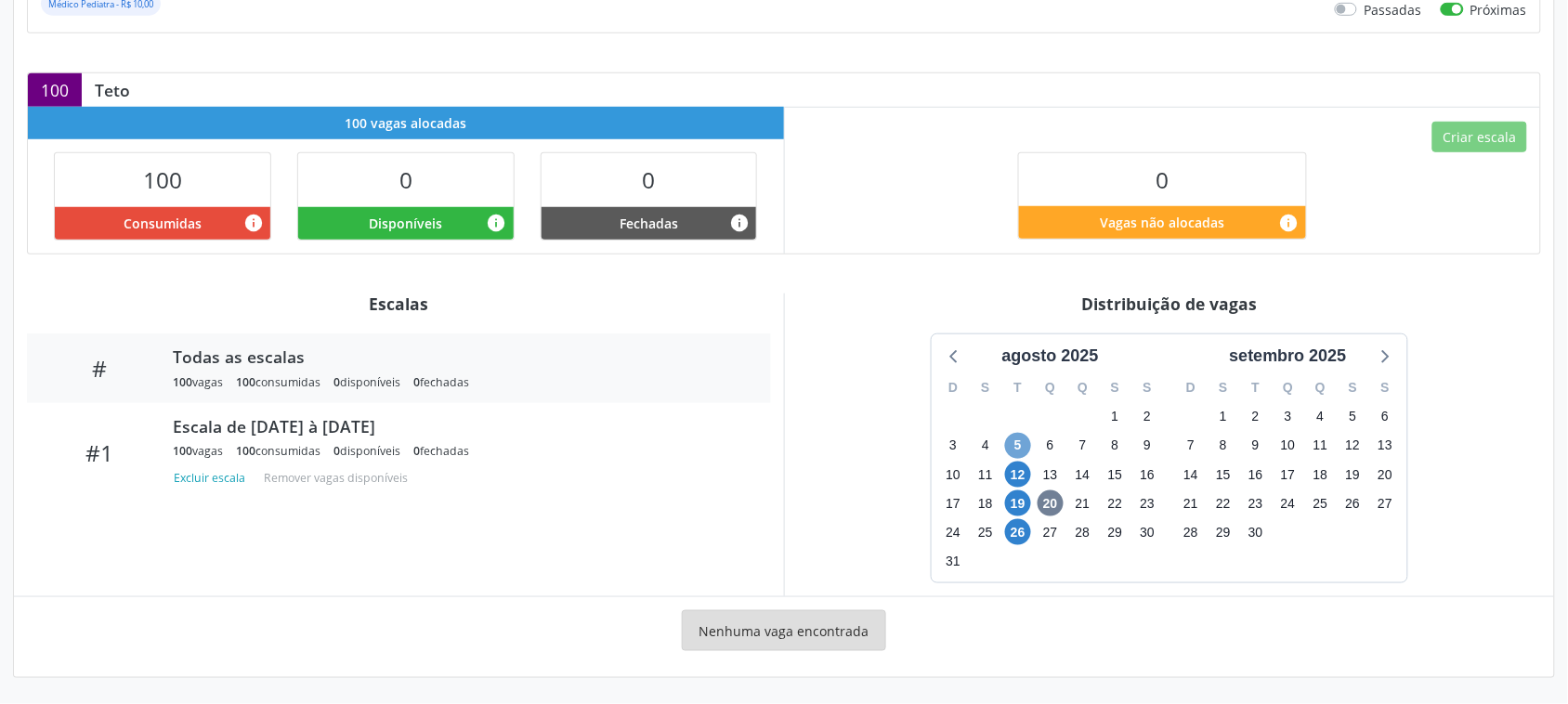
click at [1015, 446] on span "5" at bounding box center [1018, 446] width 26 height 26
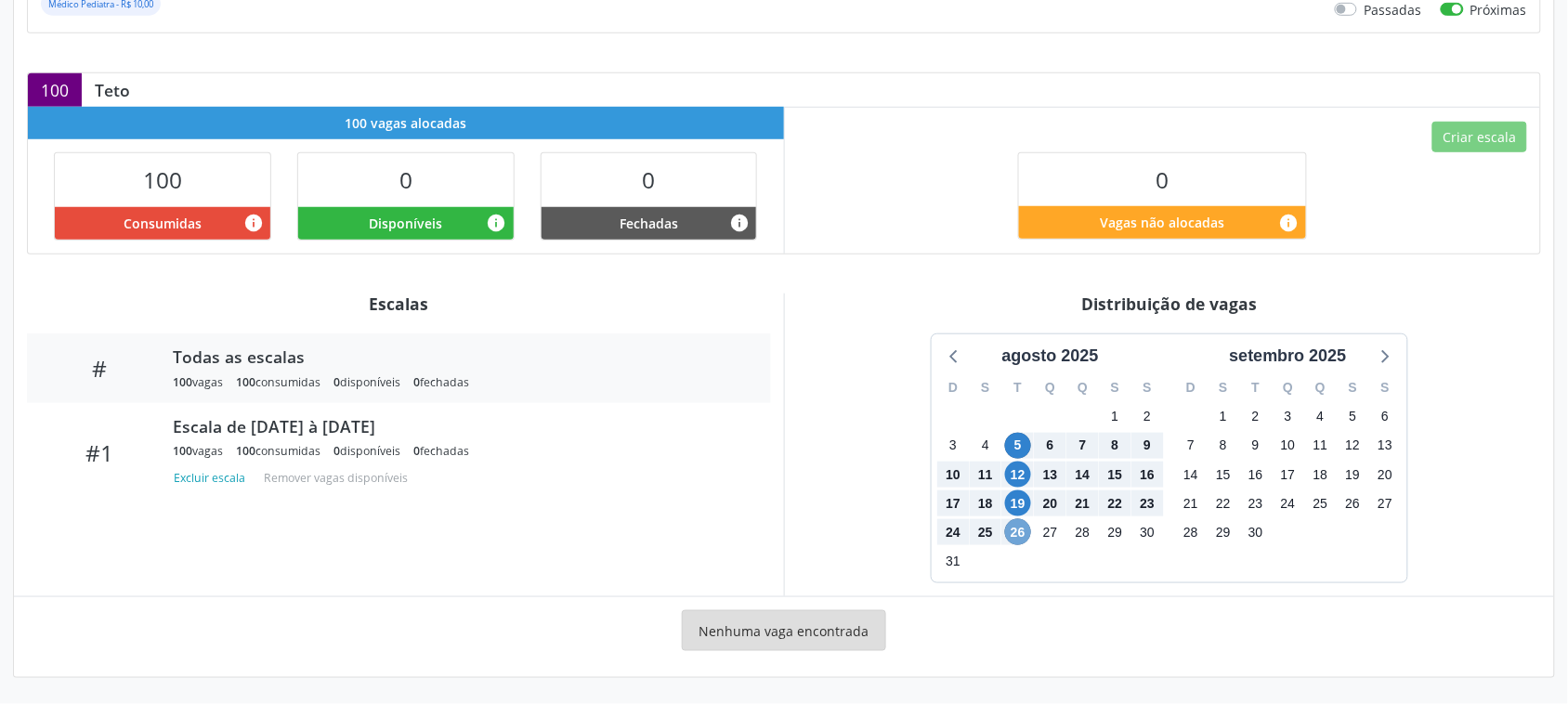
click at [1019, 537] on span "26" at bounding box center [1018, 532] width 26 height 26
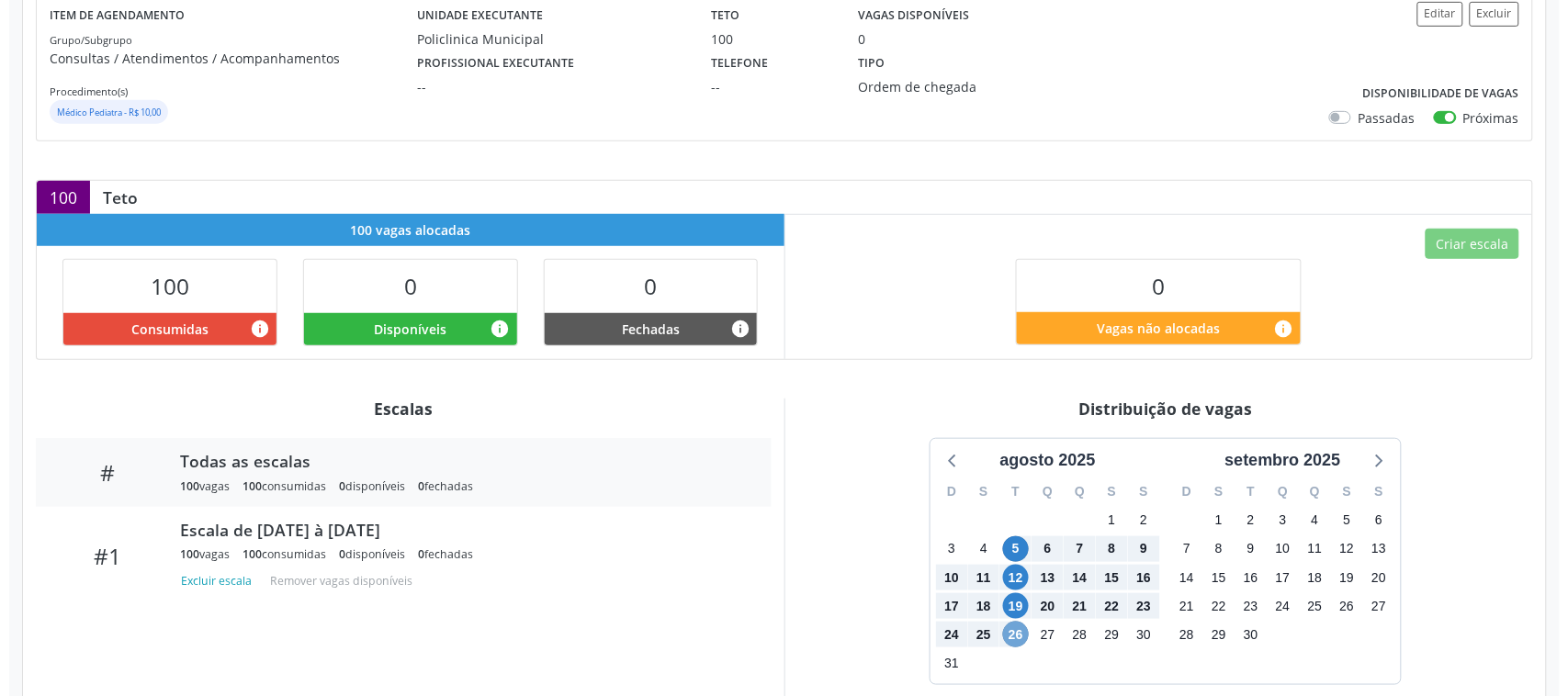
scroll to position [0, 0]
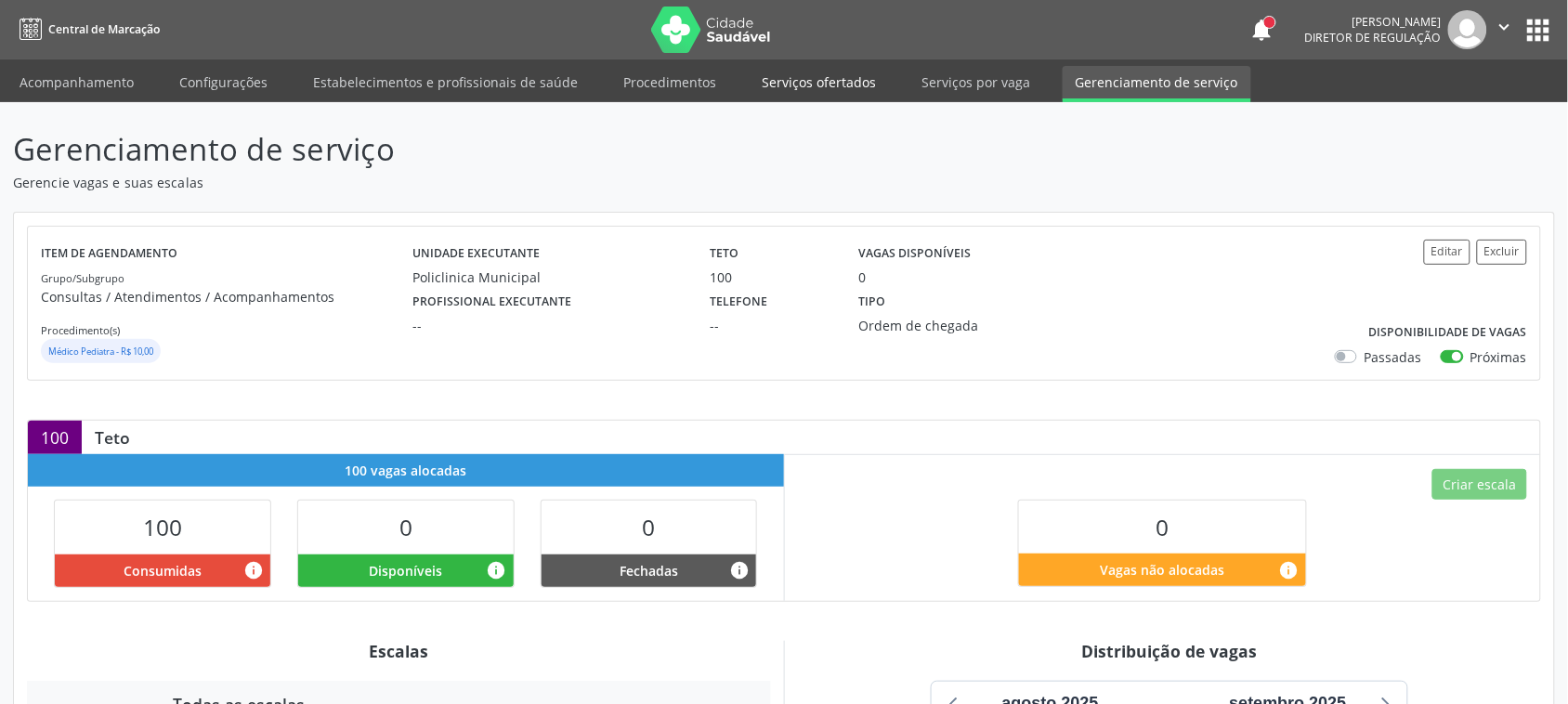
click at [813, 80] on link "Serviços ofertados" at bounding box center [818, 81] width 140 height 32
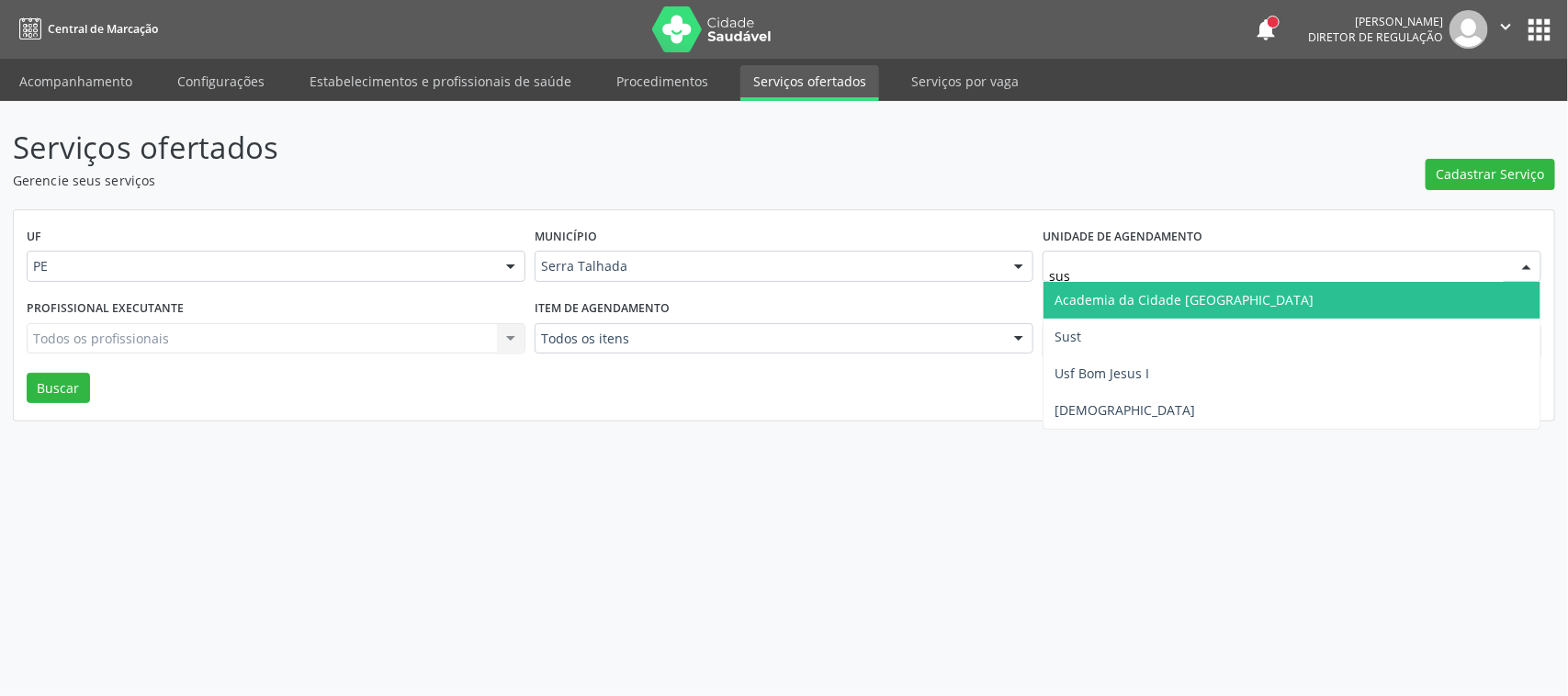
type input "sust"
click at [1085, 309] on span "Sust" at bounding box center [1291, 300] width 497 height 37
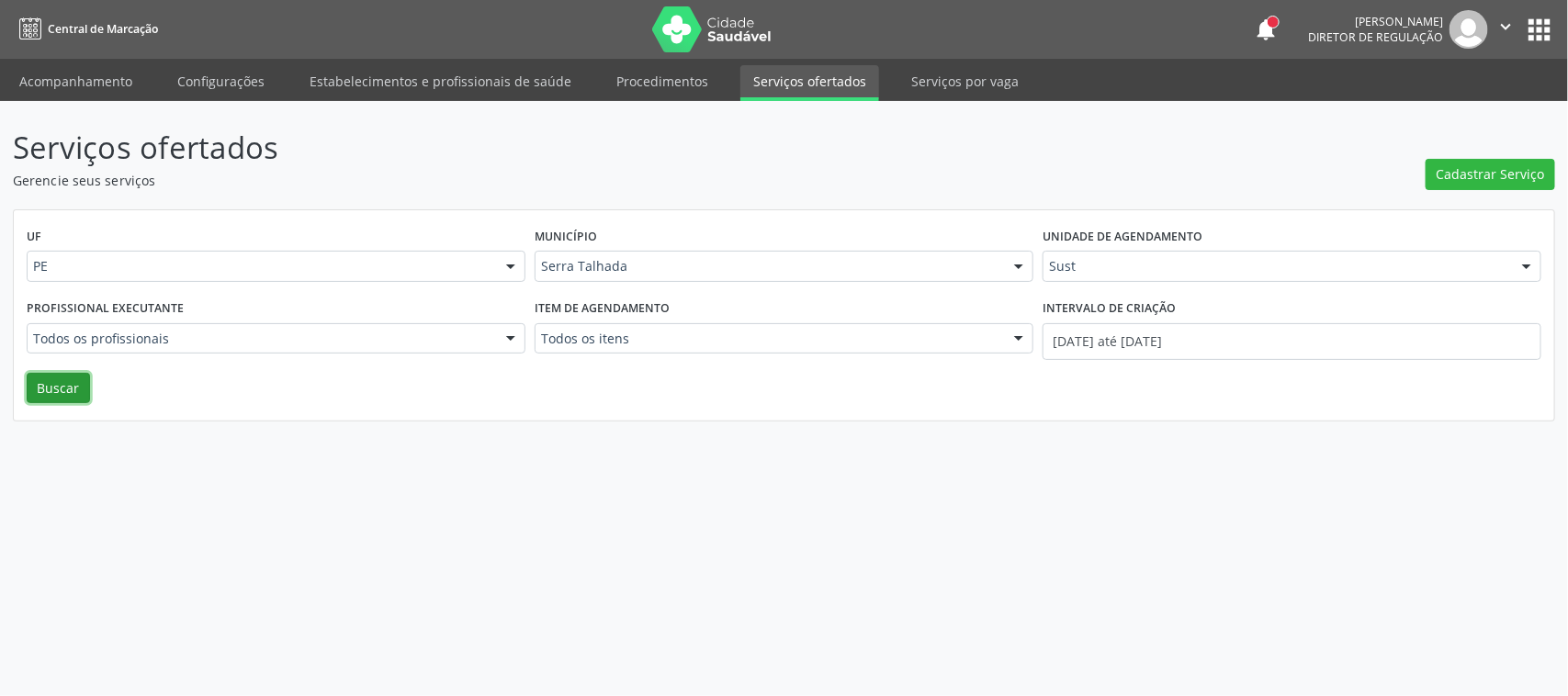
click at [63, 397] on button "Buscar" at bounding box center [58, 388] width 63 height 31
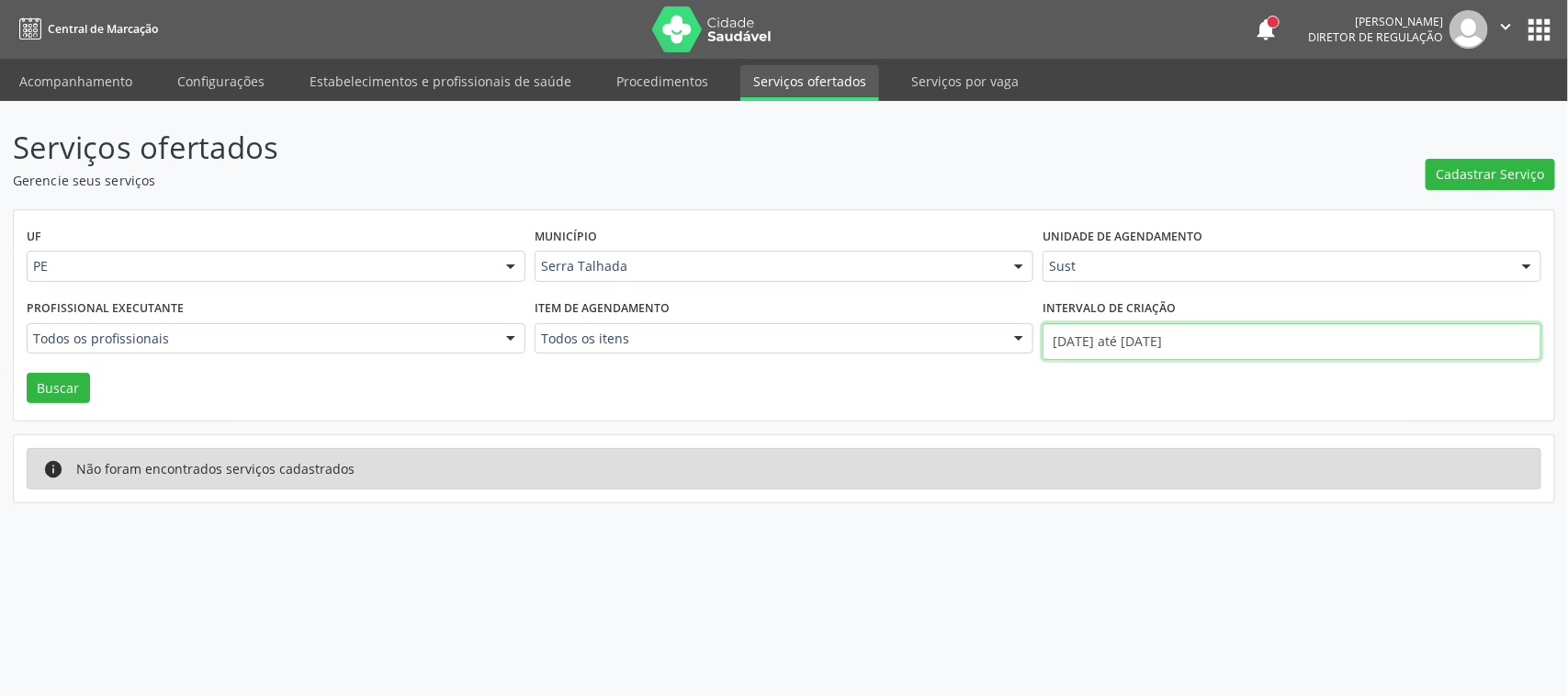
click at [1127, 336] on input "[DATE] até [DATE]" at bounding box center [1291, 342] width 498 height 37
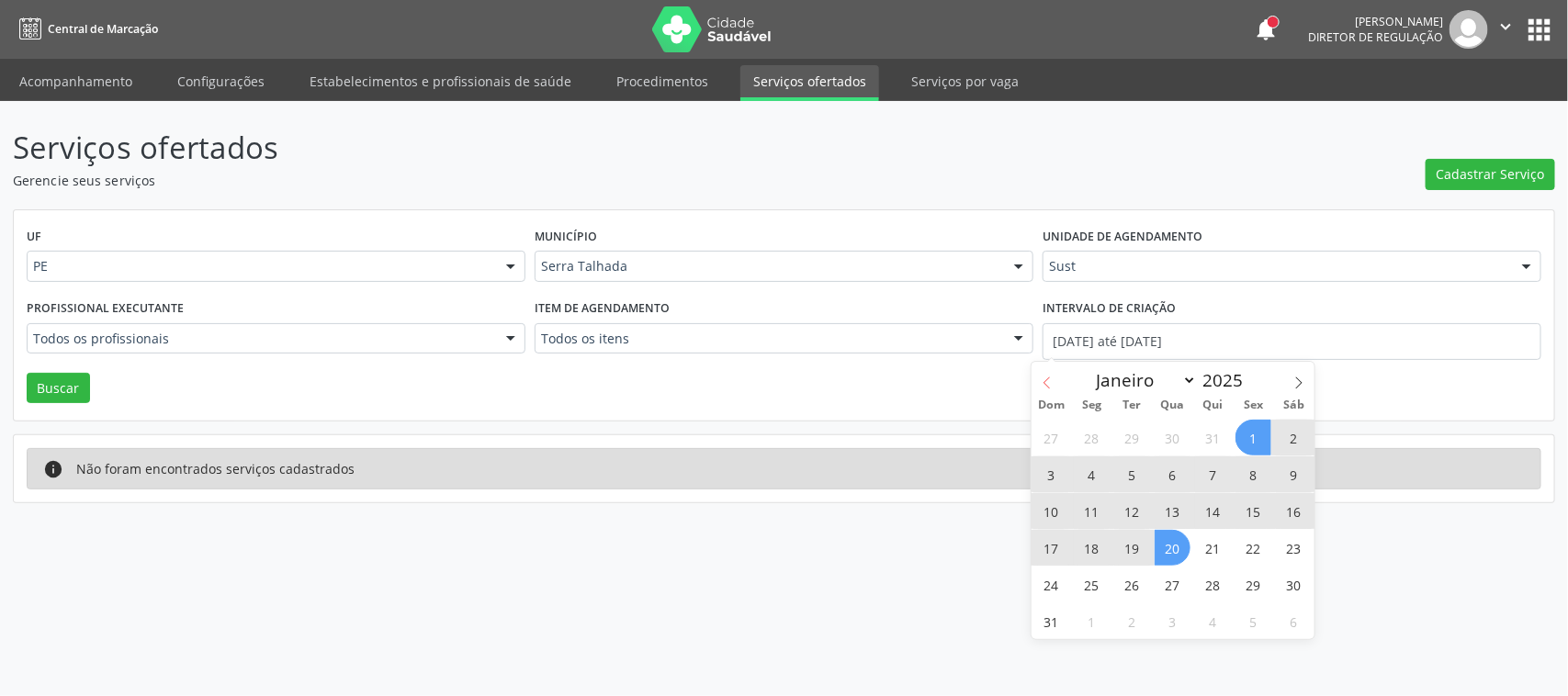
click at [1043, 386] on icon at bounding box center [1046, 382] width 13 height 13
select select "6"
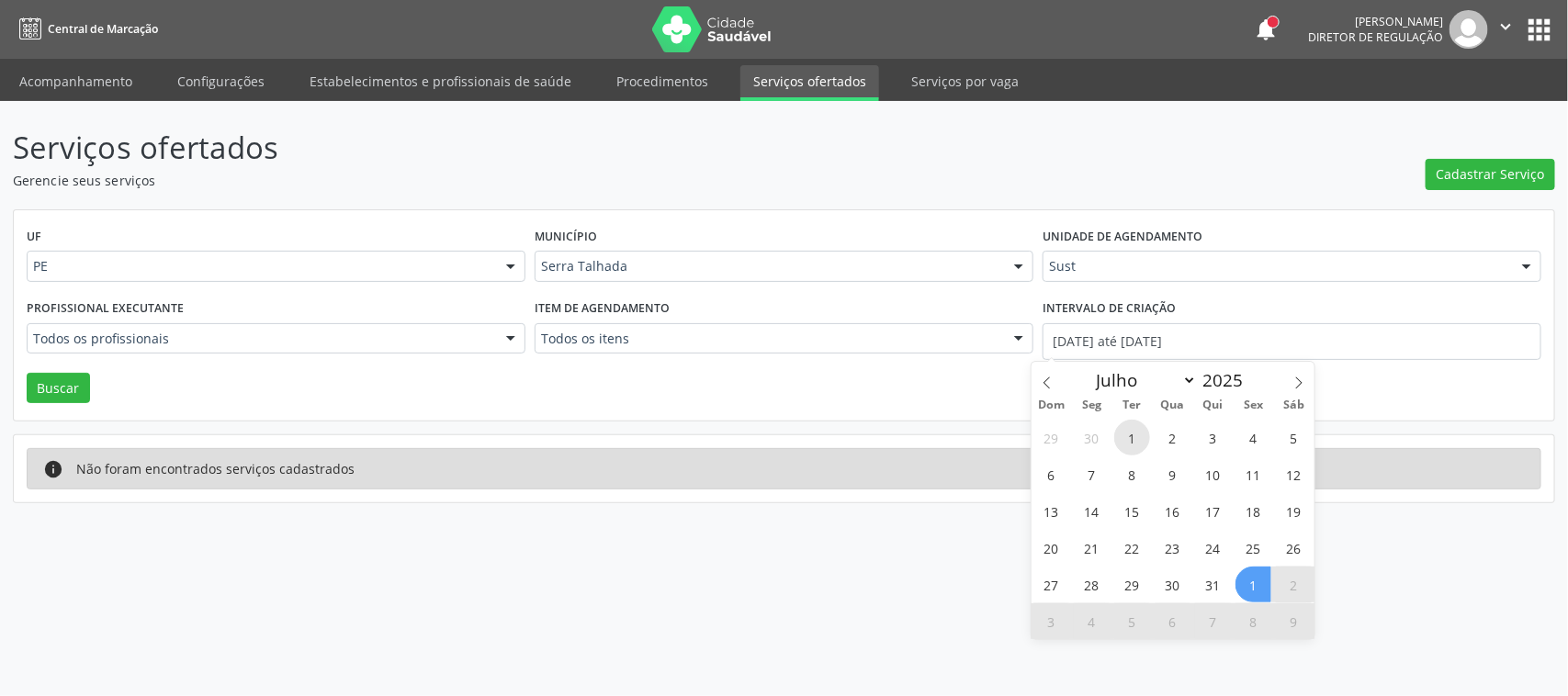
click at [1132, 442] on span "1" at bounding box center [1131, 438] width 36 height 36
type input "[DATE]"
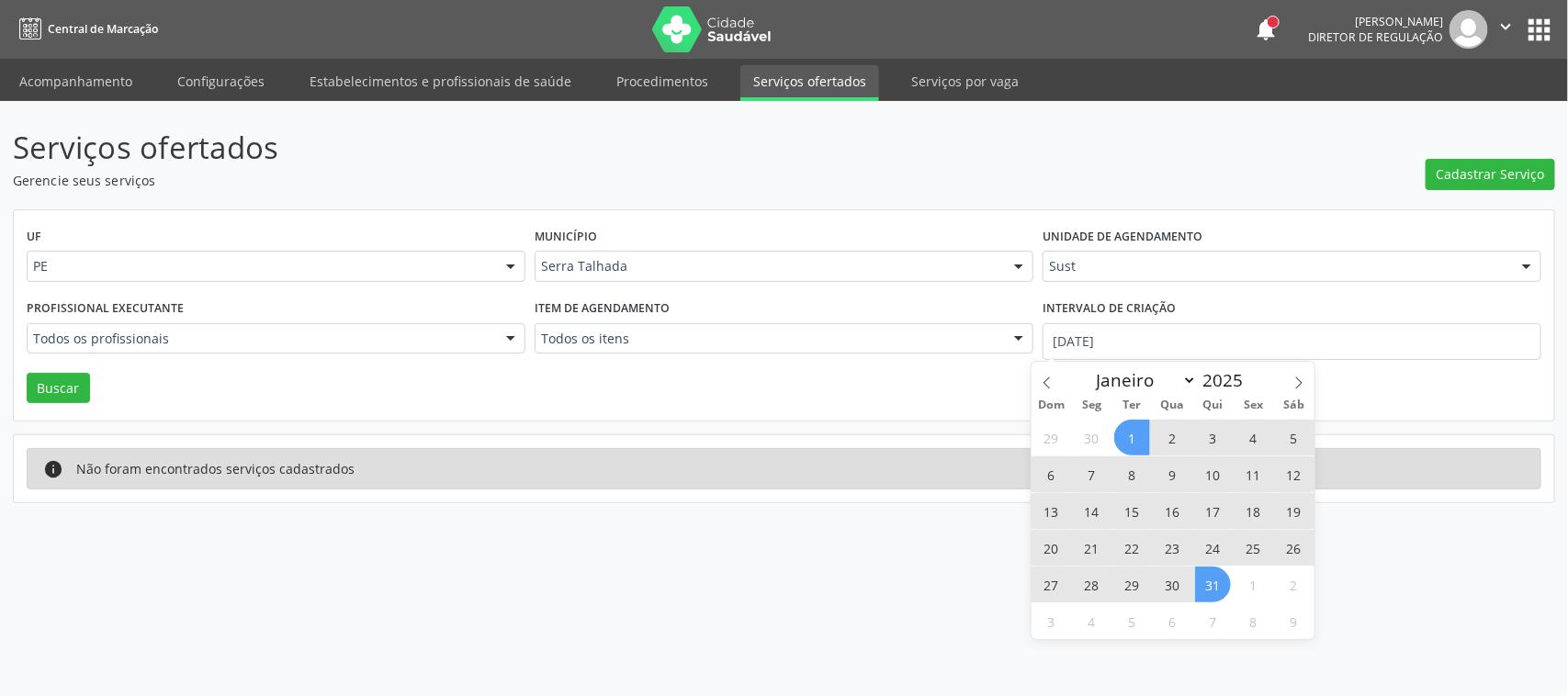
click at [1219, 580] on span "31" at bounding box center [1213, 585] width 36 height 36
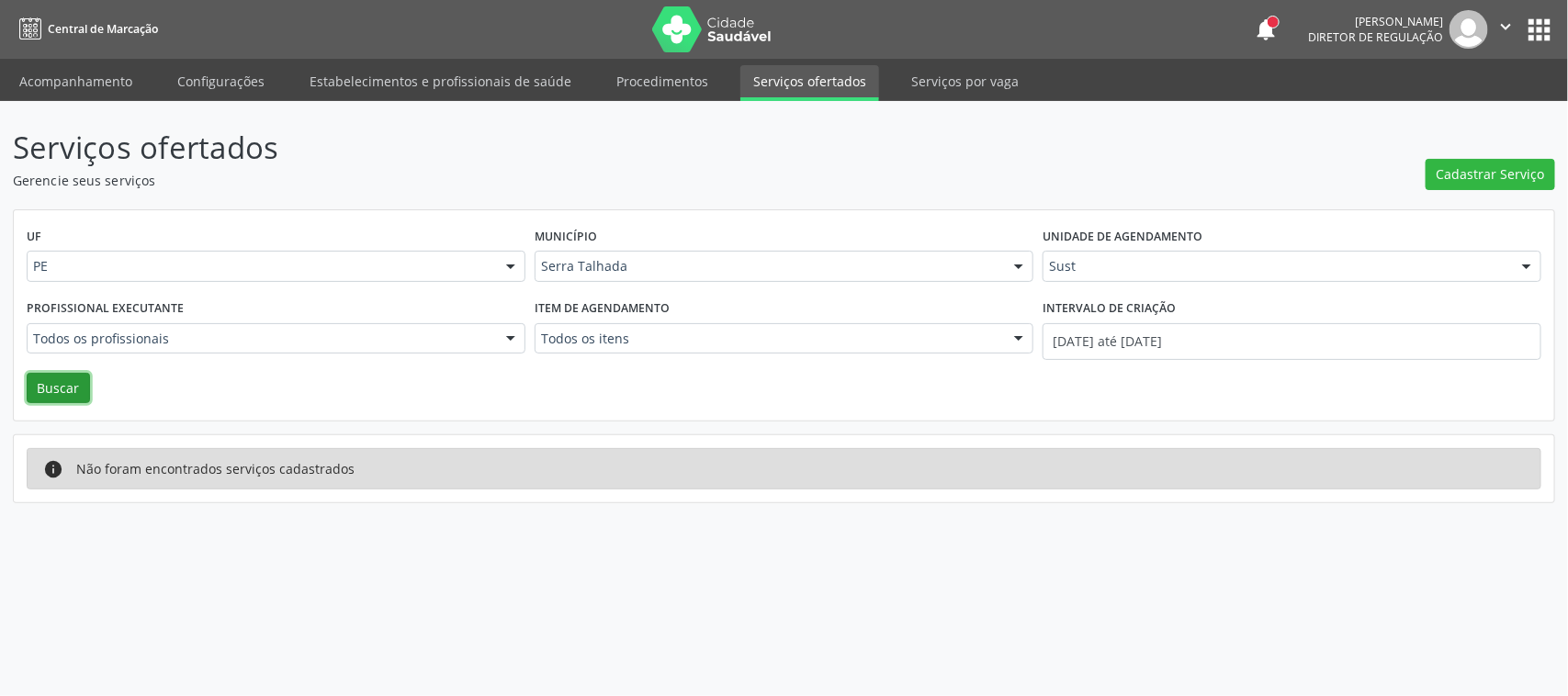
click at [84, 378] on button "Buscar" at bounding box center [58, 388] width 63 height 31
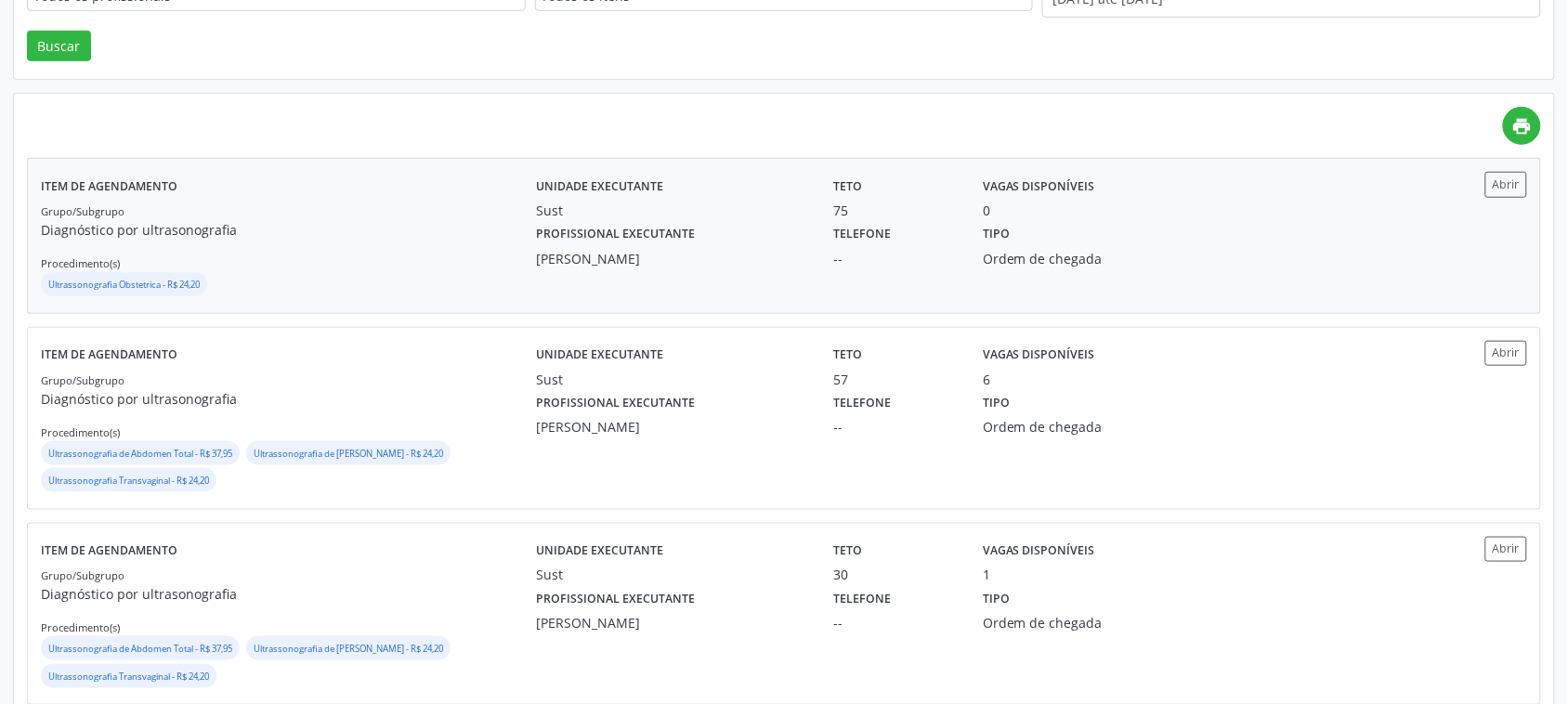
scroll to position [349, 0]
click at [712, 263] on div "[PERSON_NAME]" at bounding box center [671, 257] width 271 height 20
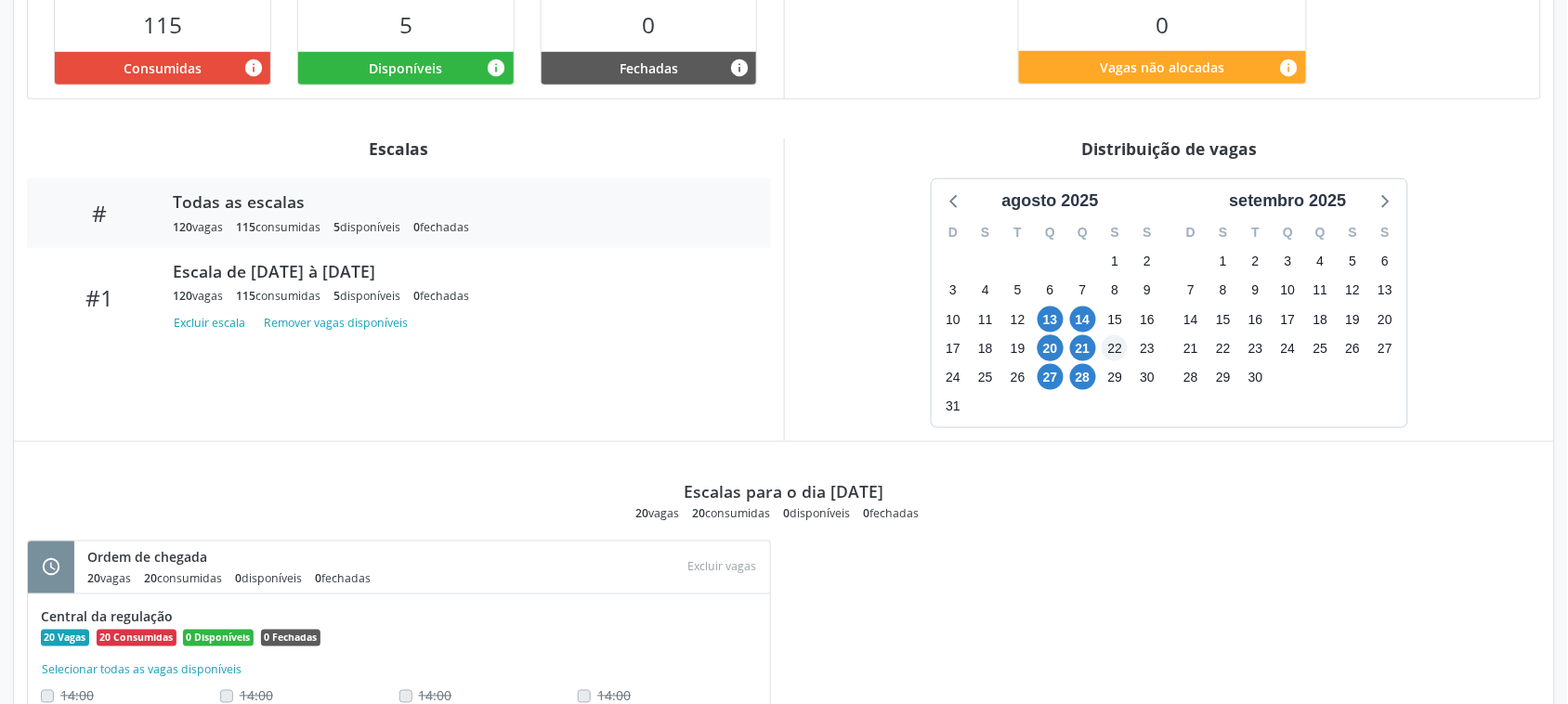
scroll to position [657, 0]
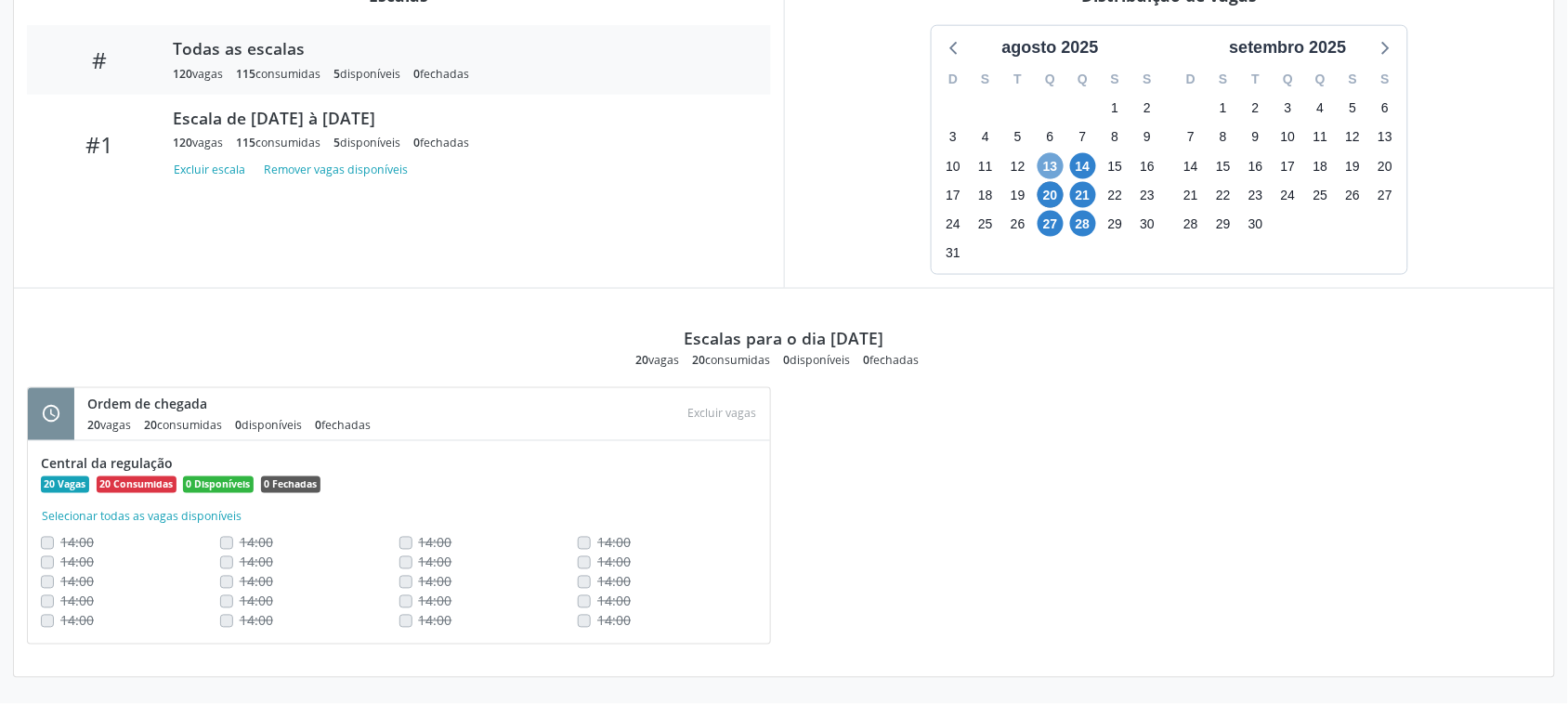
click at [1052, 170] on span "13" at bounding box center [1050, 166] width 26 height 26
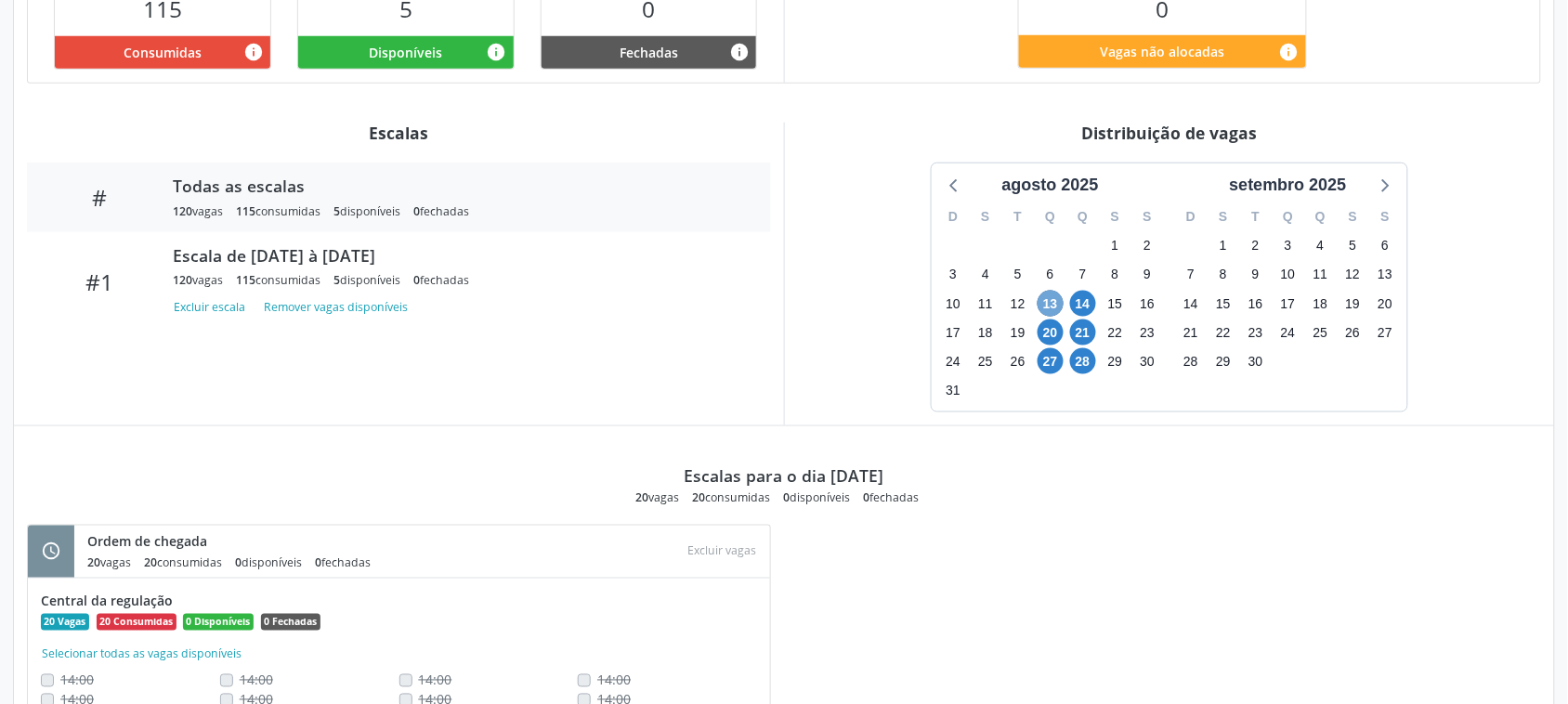
scroll to position [76, 0]
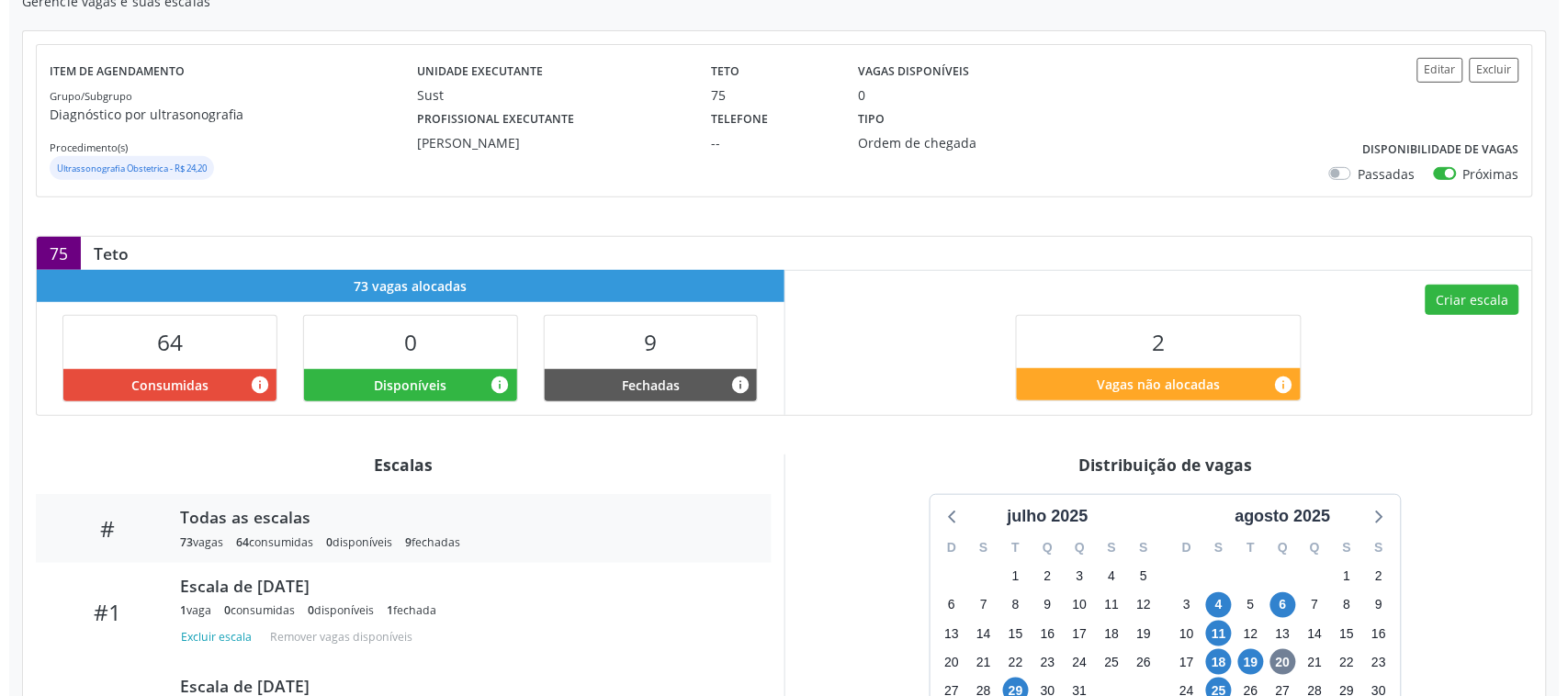
scroll to position [29, 0]
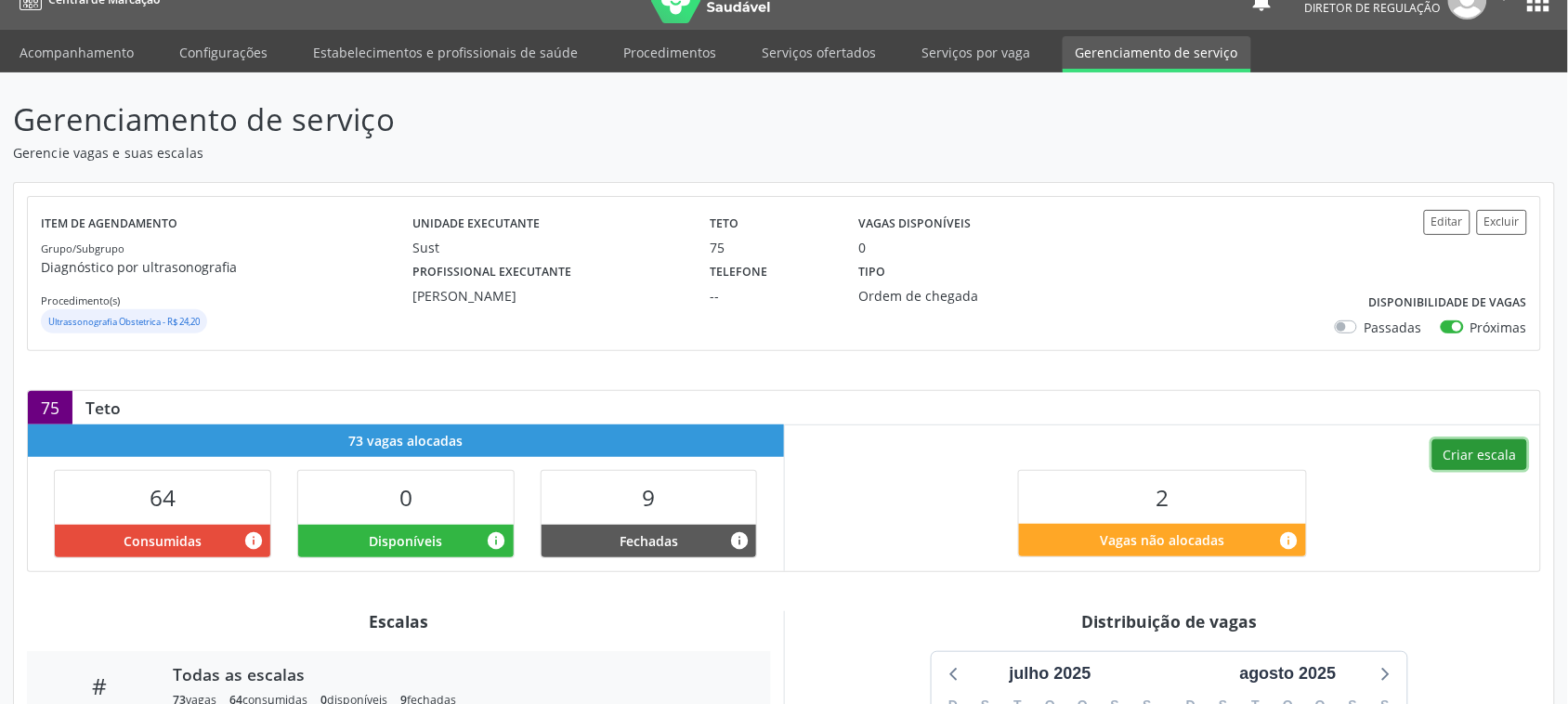
click at [1460, 461] on button "Criar escala" at bounding box center [1479, 455] width 95 height 31
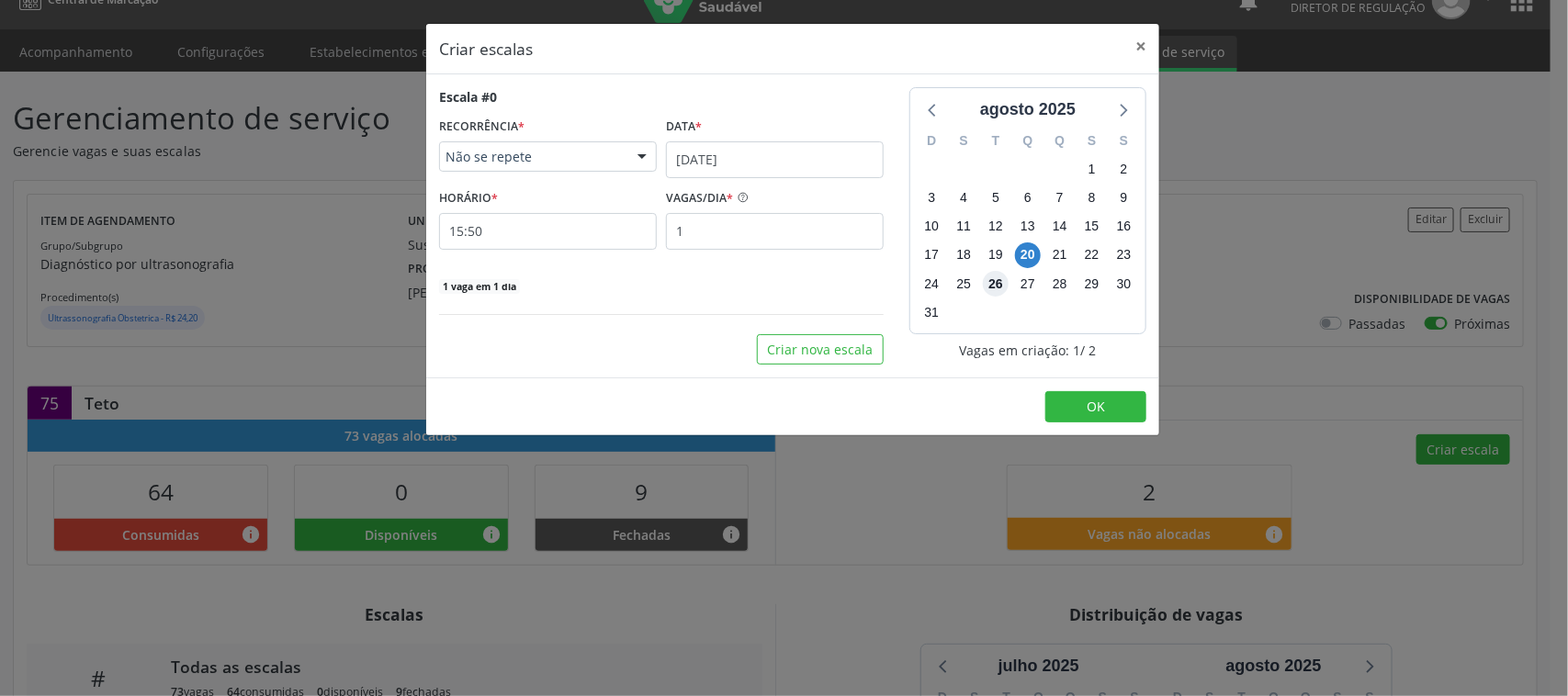
click at [992, 286] on span "26" at bounding box center [995, 284] width 26 height 26
click at [746, 161] on input "[DATE]" at bounding box center [774, 160] width 218 height 37
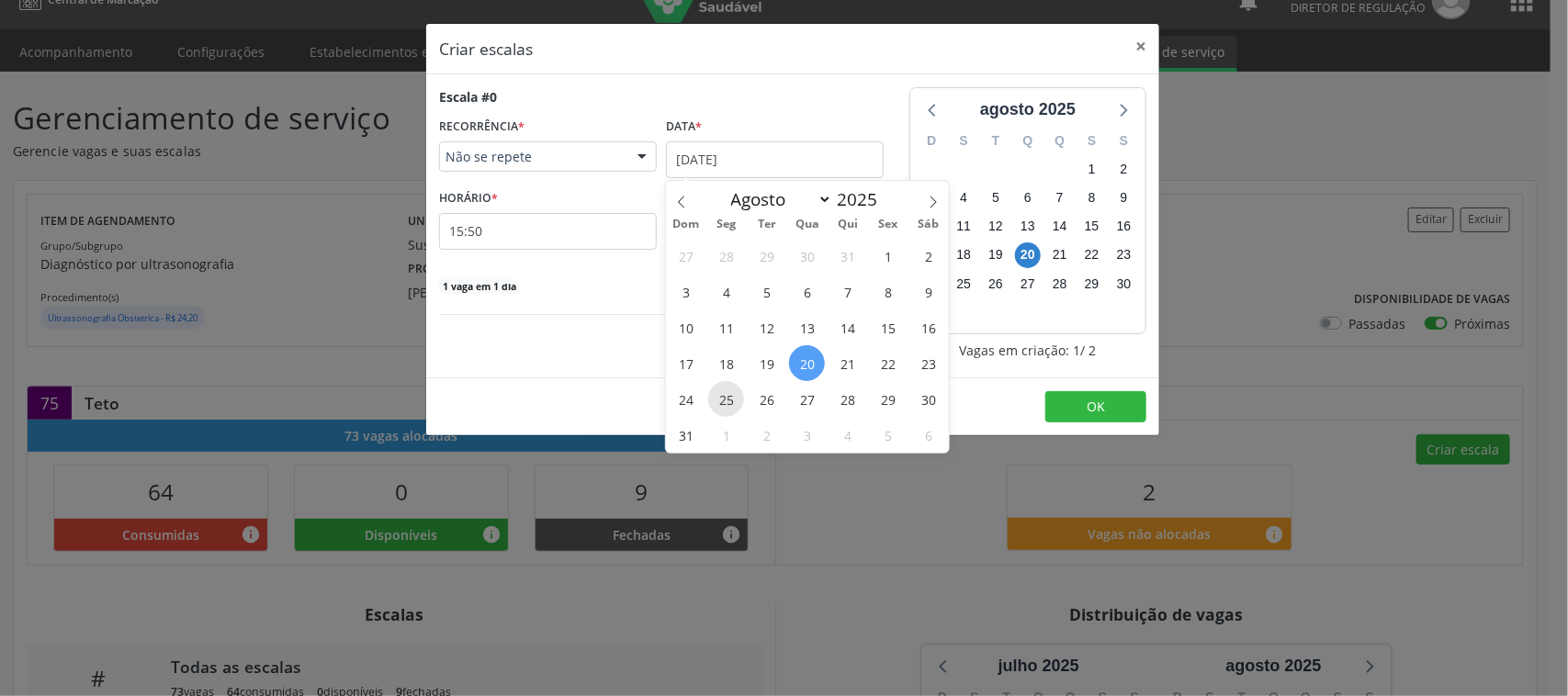
click at [733, 392] on span "25" at bounding box center [726, 399] width 36 height 36
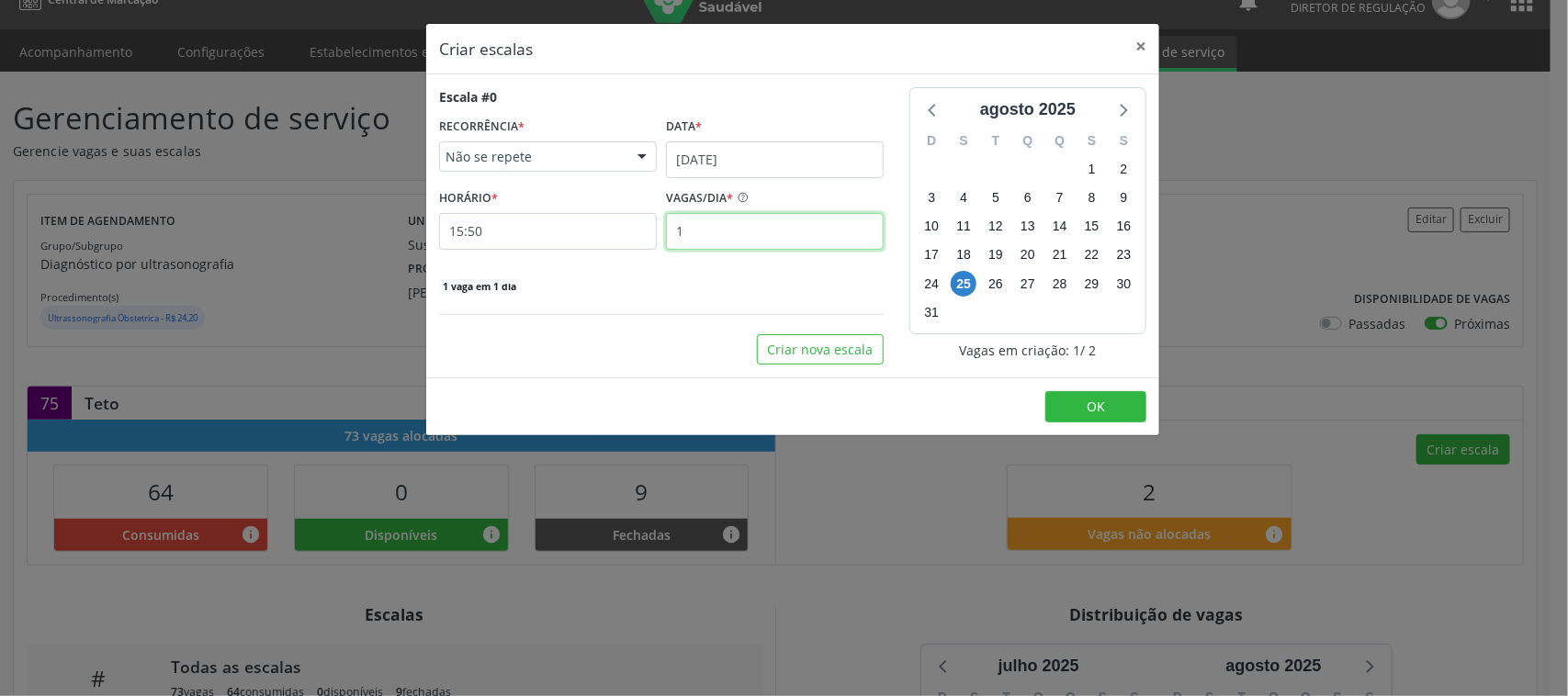
click at [730, 237] on input "1" at bounding box center [774, 231] width 218 height 37
type input "2"
click at [538, 227] on input "15:50" at bounding box center [548, 231] width 218 height 37
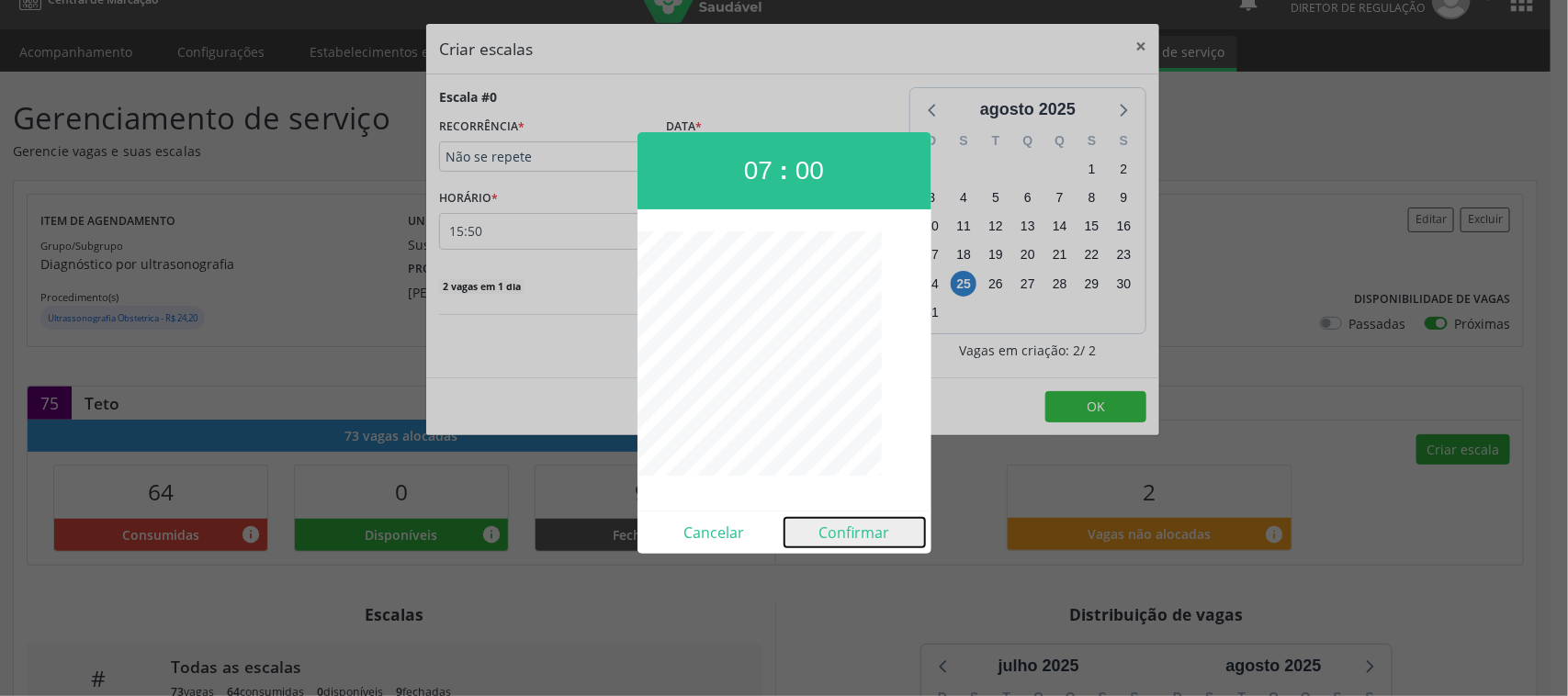
click at [865, 533] on button "Confirmar" at bounding box center [854, 532] width 140 height 29
type input "07:00"
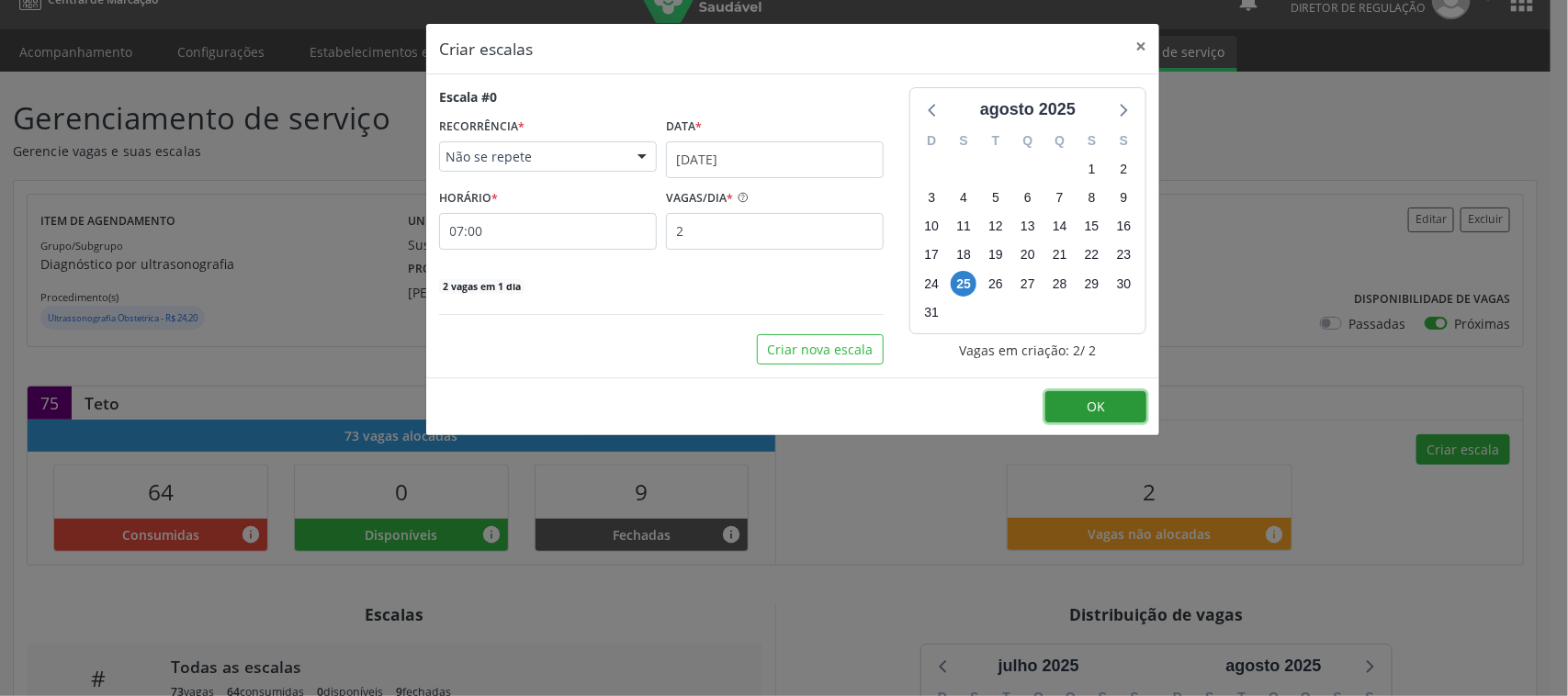
click at [1105, 418] on button "OK" at bounding box center [1096, 407] width 101 height 31
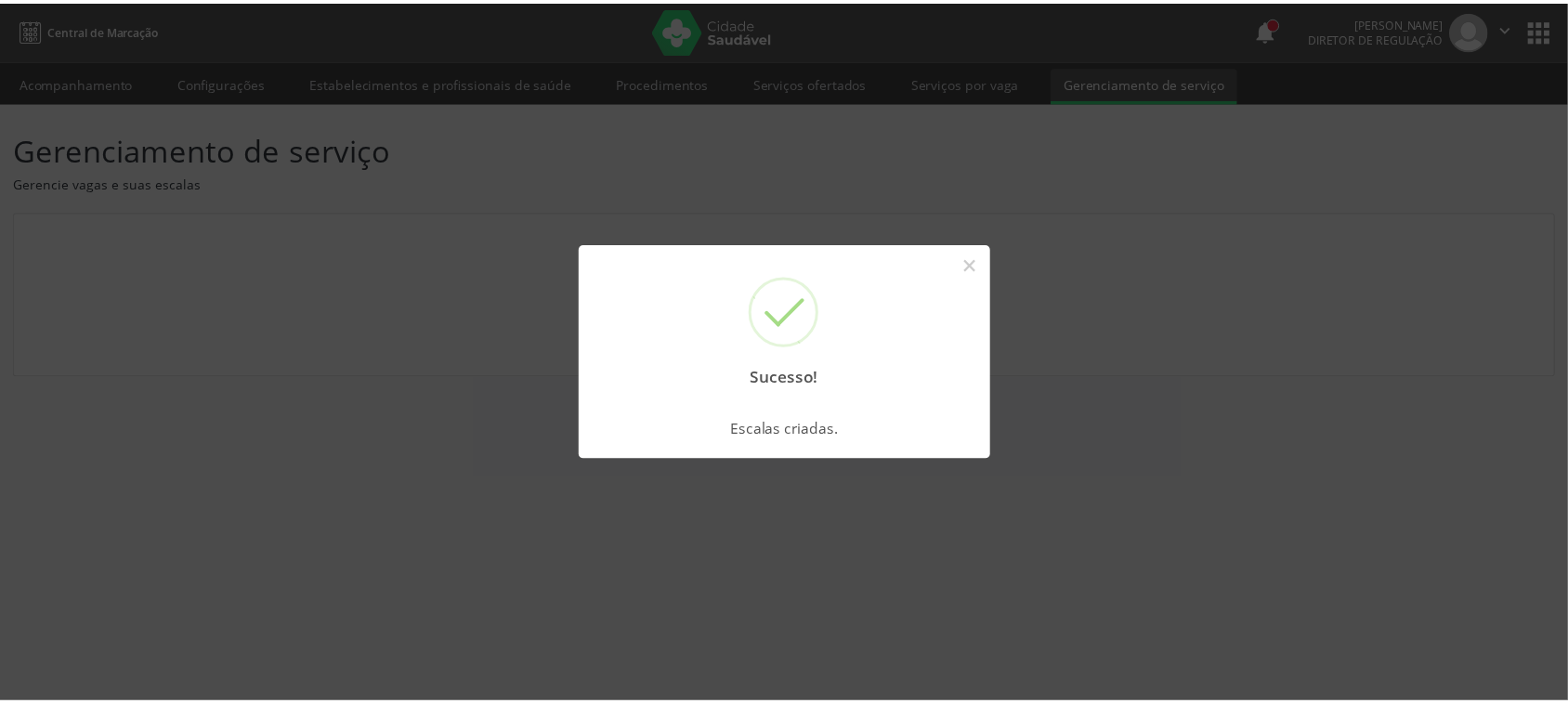
scroll to position [0, 0]
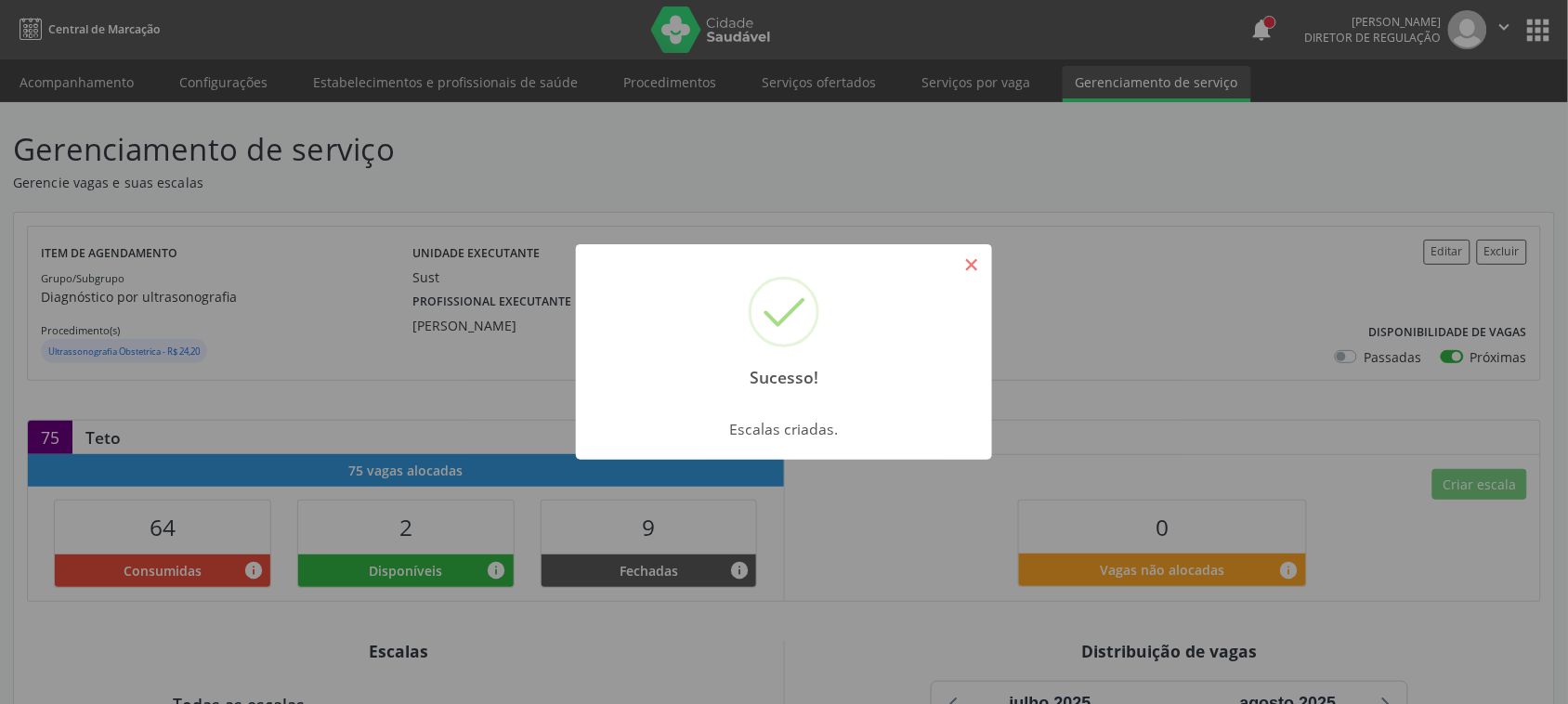
click at [966, 264] on button "×" at bounding box center [971, 264] width 31 height 31
